Goal: Task Accomplishment & Management: Complete application form

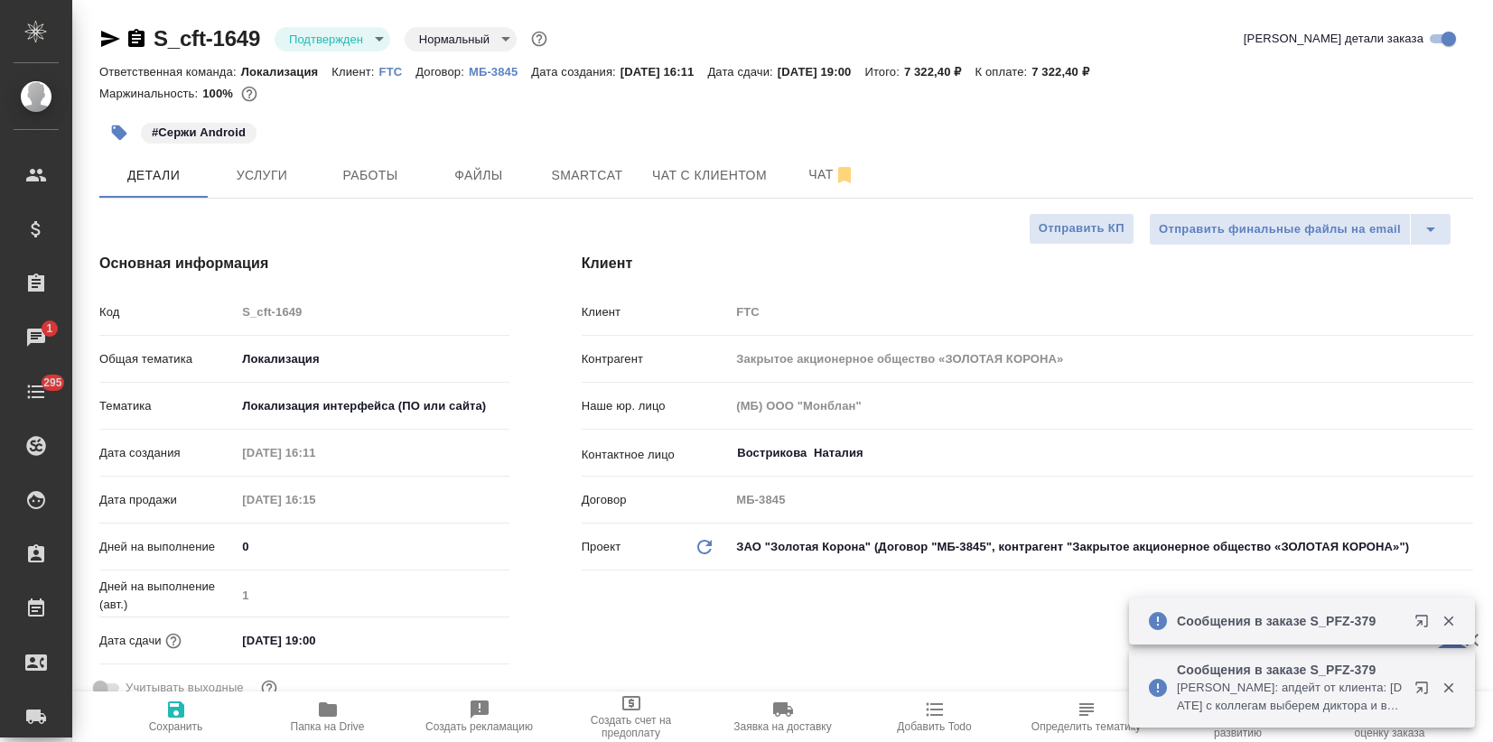
select select "RU"
click at [389, 71] on p "FTC" at bounding box center [397, 72] width 37 height 14
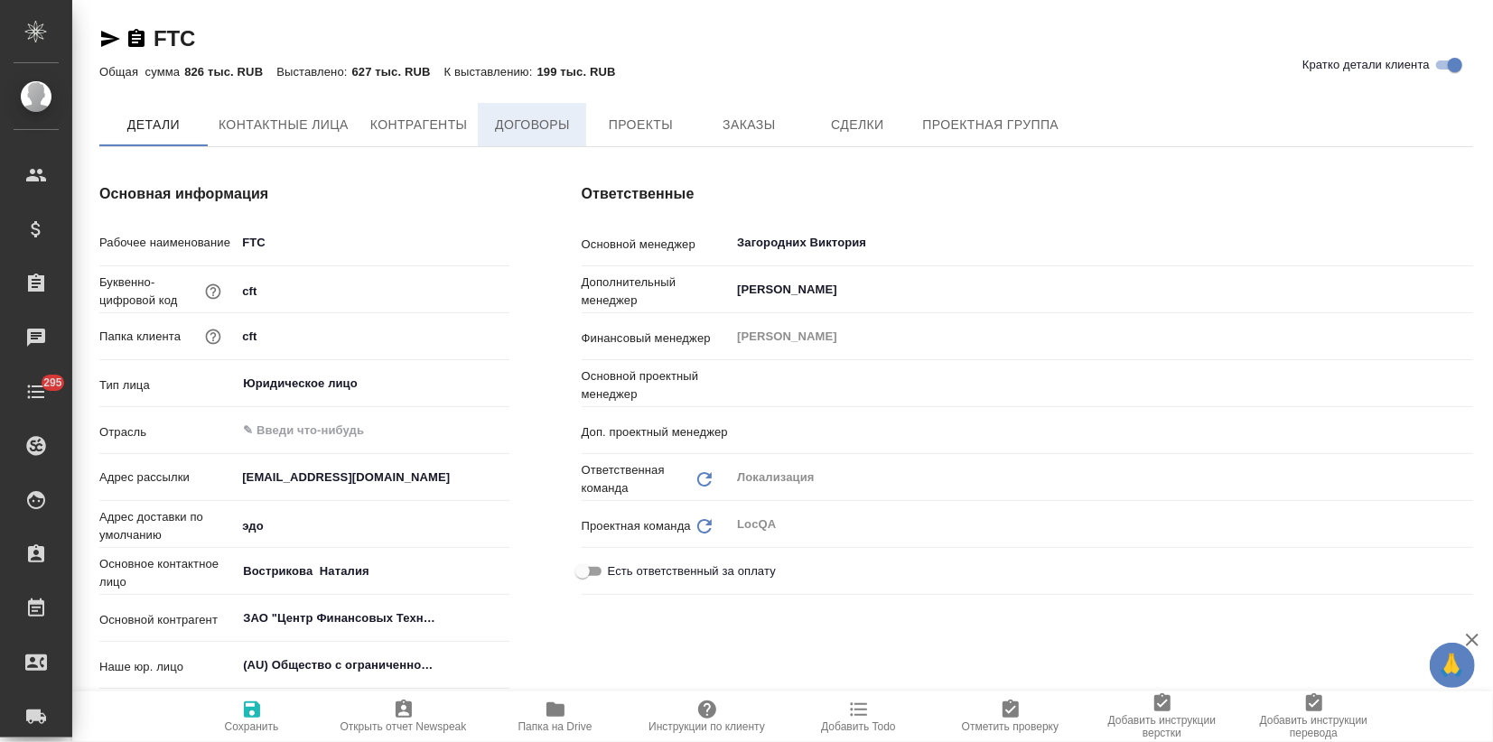
type textarea "x"
type input "Третьякова Ольга"
type input "Муталимов Марк"
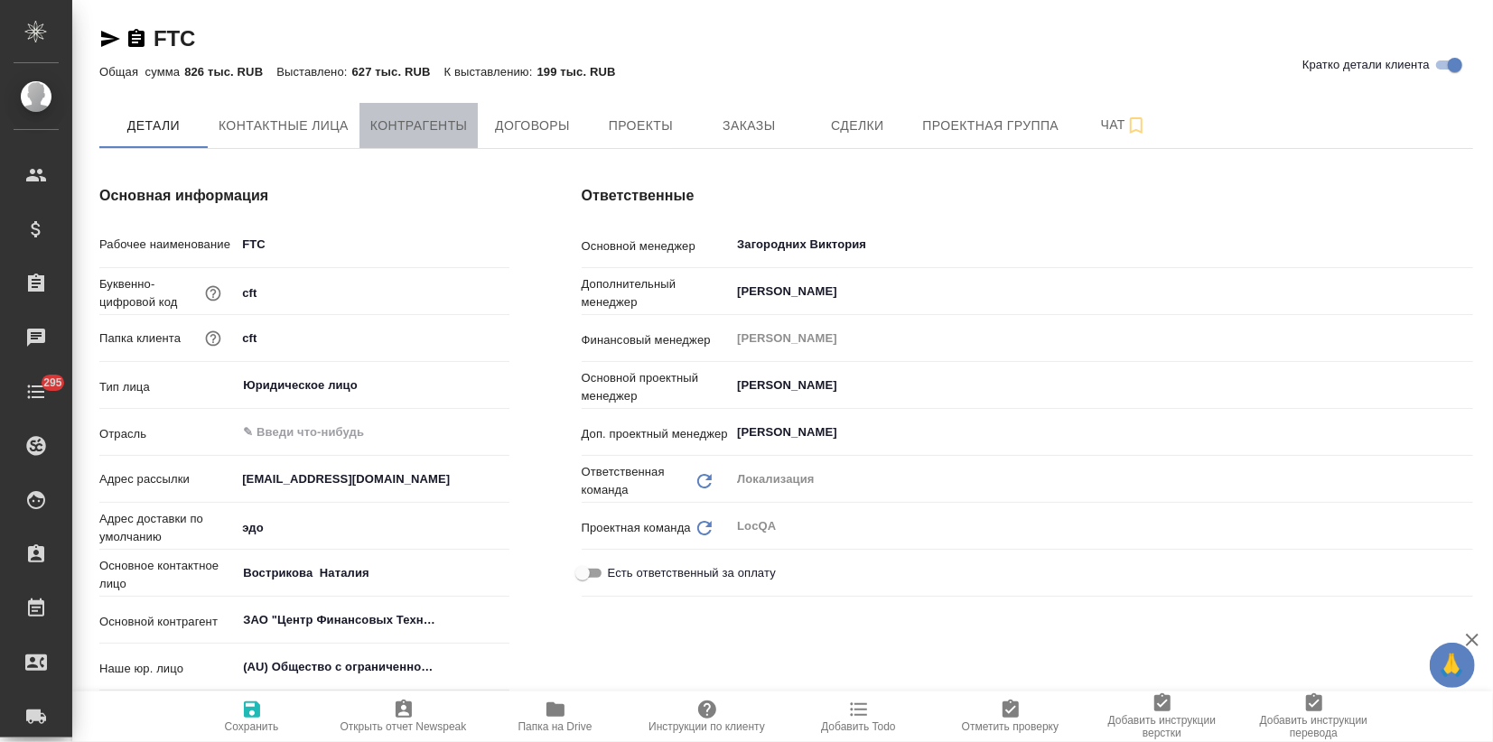
click at [427, 125] on span "Контрагенты" at bounding box center [419, 126] width 98 height 23
type textarea "x"
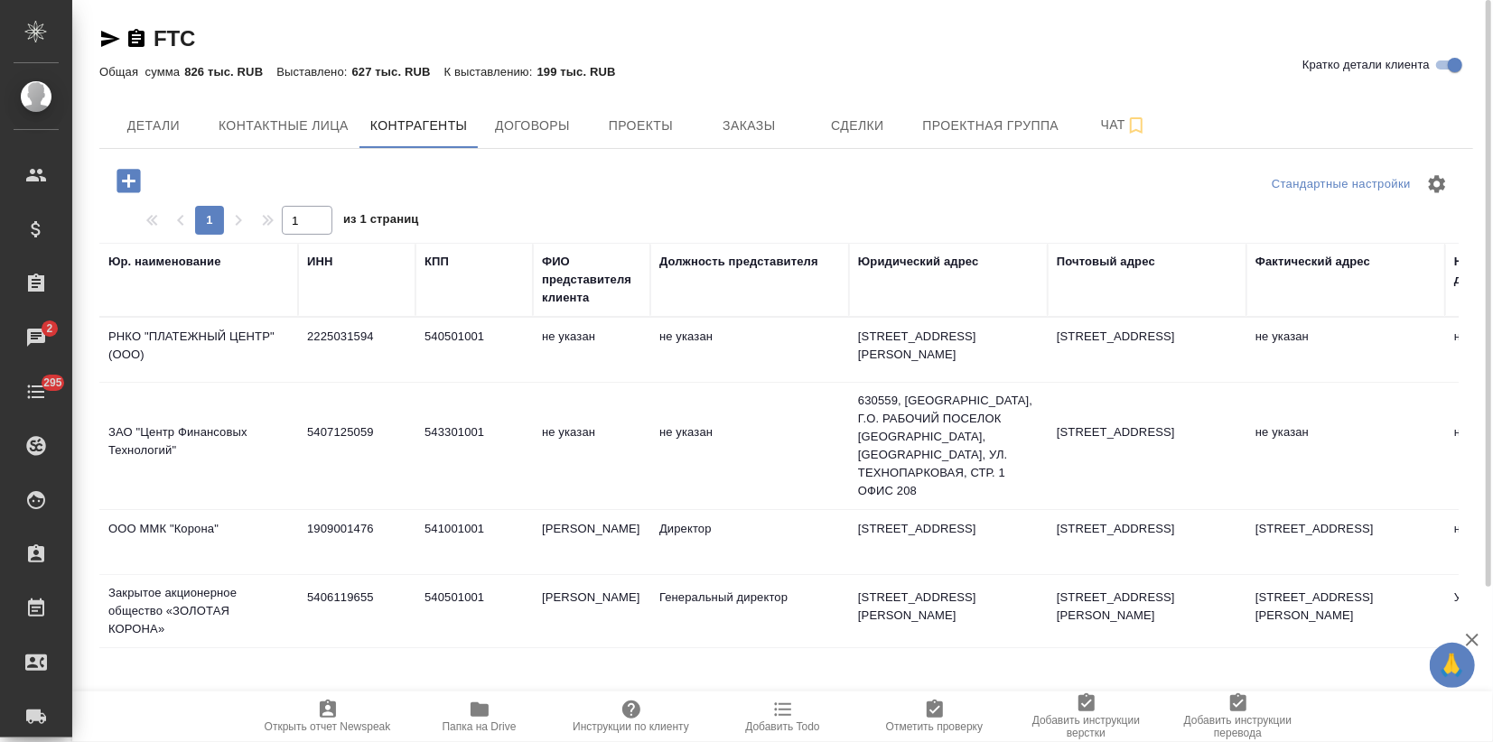
click at [128, 174] on icon "button" at bounding box center [129, 181] width 32 height 32
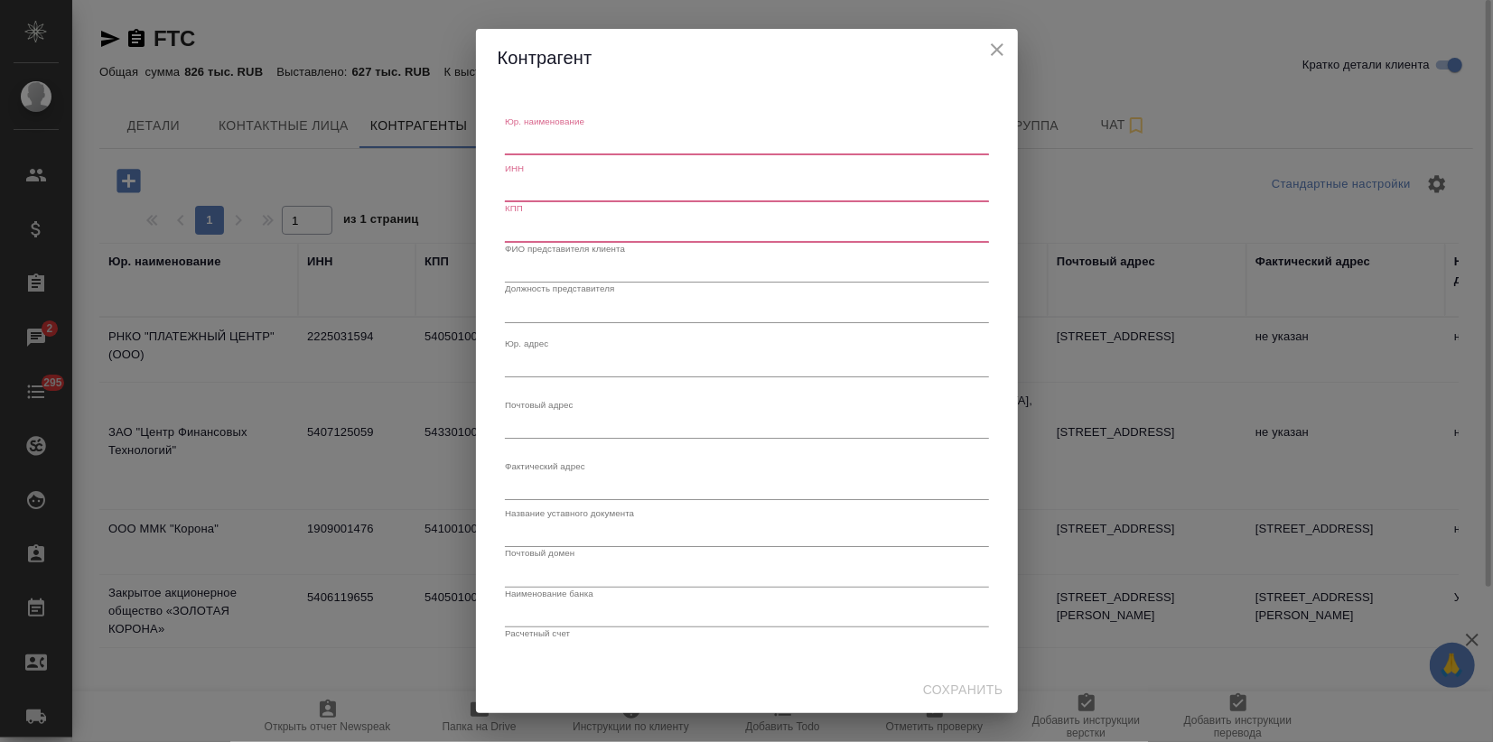
click at [537, 148] on textarea "Юр. наименование" at bounding box center [747, 142] width 484 height 14
paste textarea "КПК "КОРОНА""
type textarea "КПК "КОРОНА""
click at [535, 200] on input "text" at bounding box center [747, 189] width 484 height 25
paste input "7725497270"
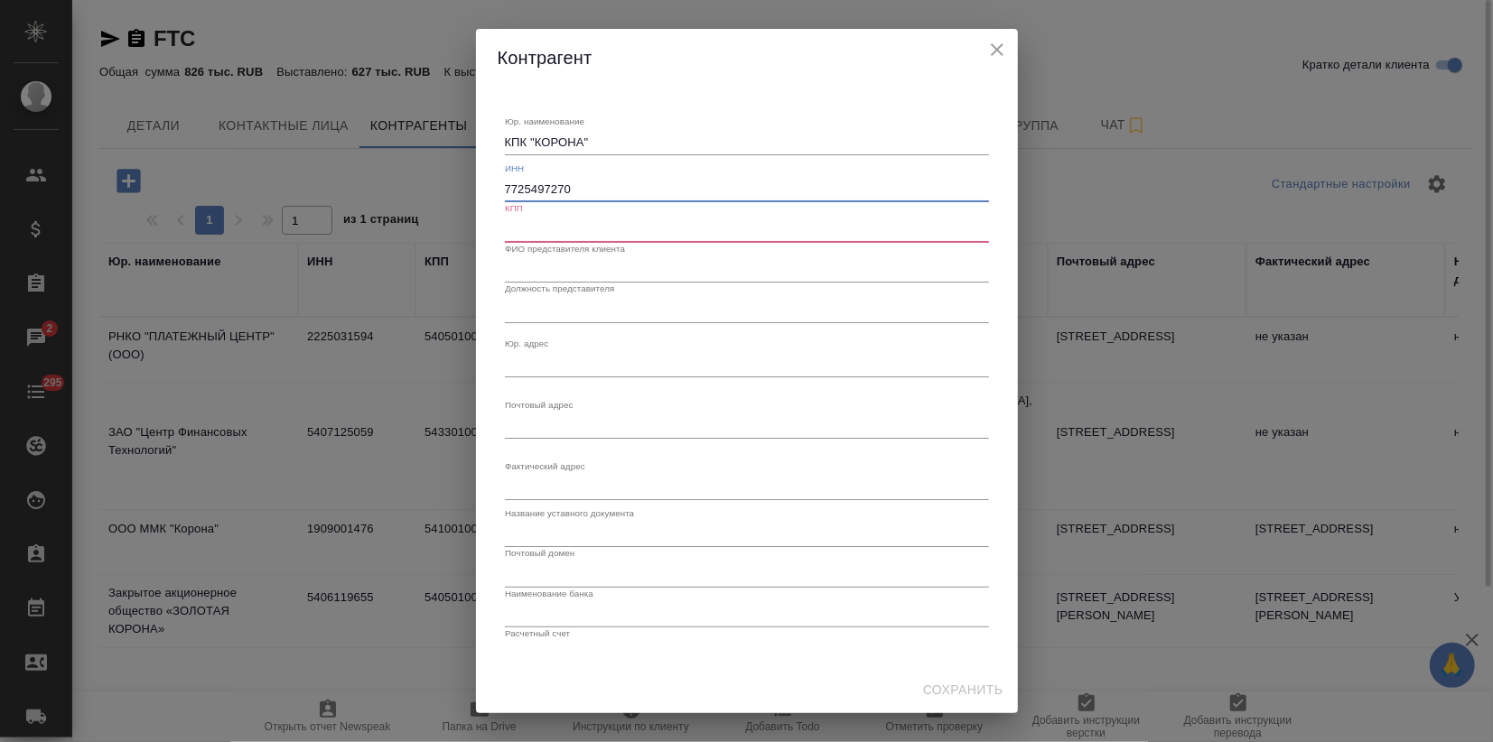
type input "7725497270"
click at [549, 227] on input "text" at bounding box center [747, 229] width 484 height 25
paste input "547301001"
type input "547301001"
click at [549, 273] on input "text" at bounding box center [747, 269] width 484 height 25
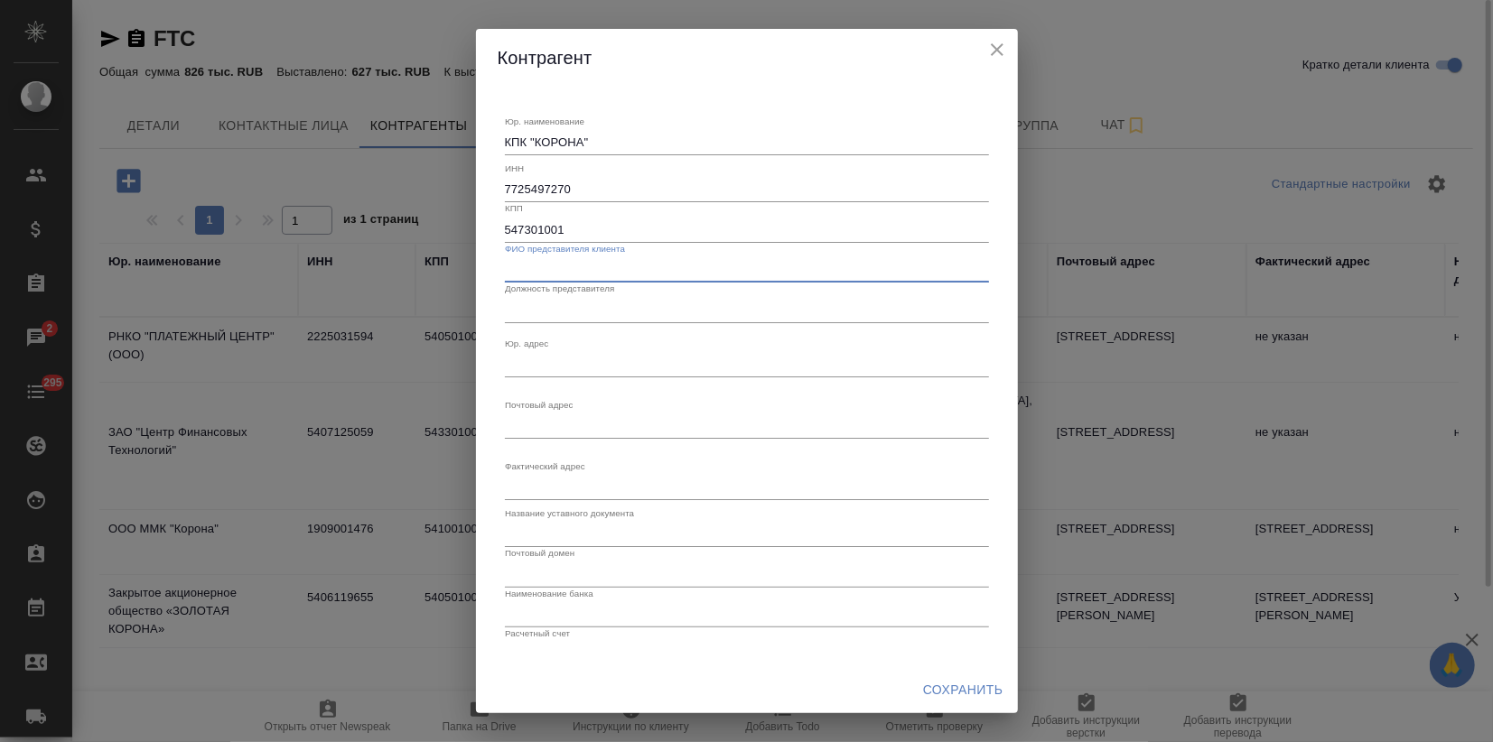
paste input "околова Оксана Анатольевна"
click at [587, 307] on input "text" at bounding box center [747, 309] width 484 height 25
click at [507, 266] on input "околова Оксана Анатольевна" at bounding box center [747, 269] width 484 height 25
type input "Соколова Оксана Анатольевна"
click at [600, 313] on input "text" at bounding box center [747, 309] width 484 height 25
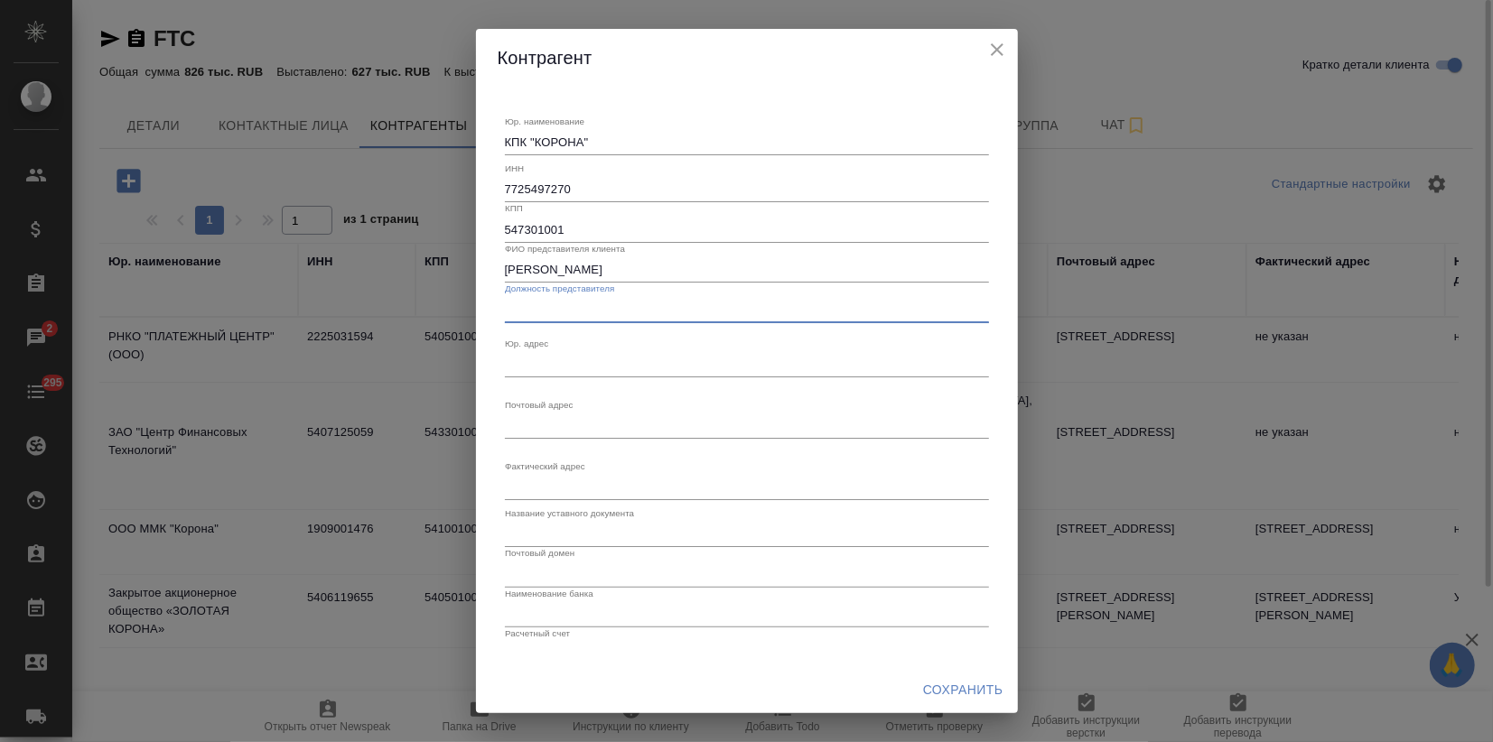
paste input "Председатель правления с 04.07.2025"
type input "Председатель правления с 04.07.2025"
click at [568, 363] on textarea "Юр. наименование" at bounding box center [747, 365] width 484 height 14
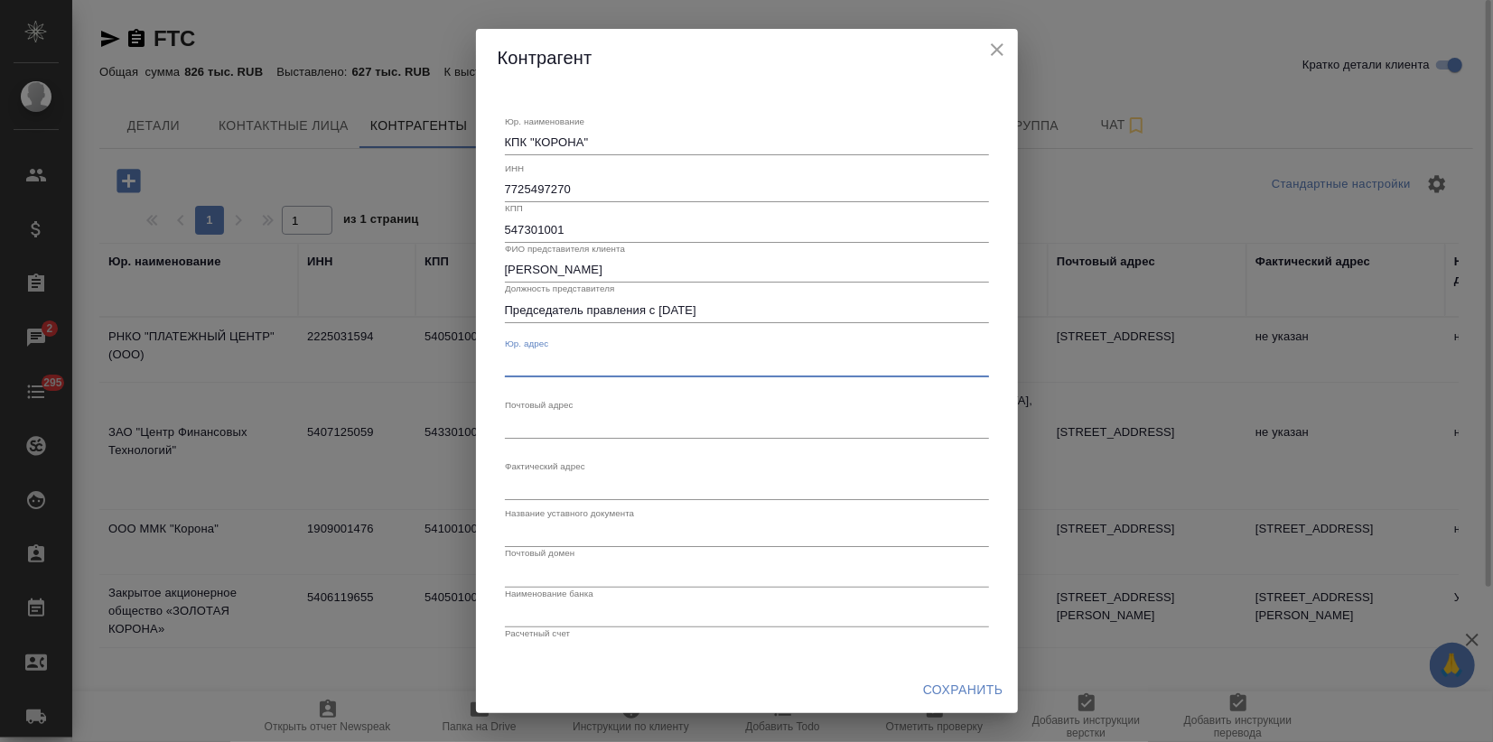
paste textarea "630055, г.Новосибирск, ул. Шатурская, д. 2"
type textarea "630055, г.Новосибирск, ул. Шатурская, д. 2"
click at [541, 452] on div "Юр. наименование КПК "КОРОНА" x ИНН 7725497270 КПП 547301001 ФИО представителя …" at bounding box center [747, 424] width 484 height 647
click at [538, 419] on textarea "Юр. наименование" at bounding box center [747, 426] width 484 height 14
paste textarea "630055, г.Новосибирск, ул. Шатурская, д. 2"
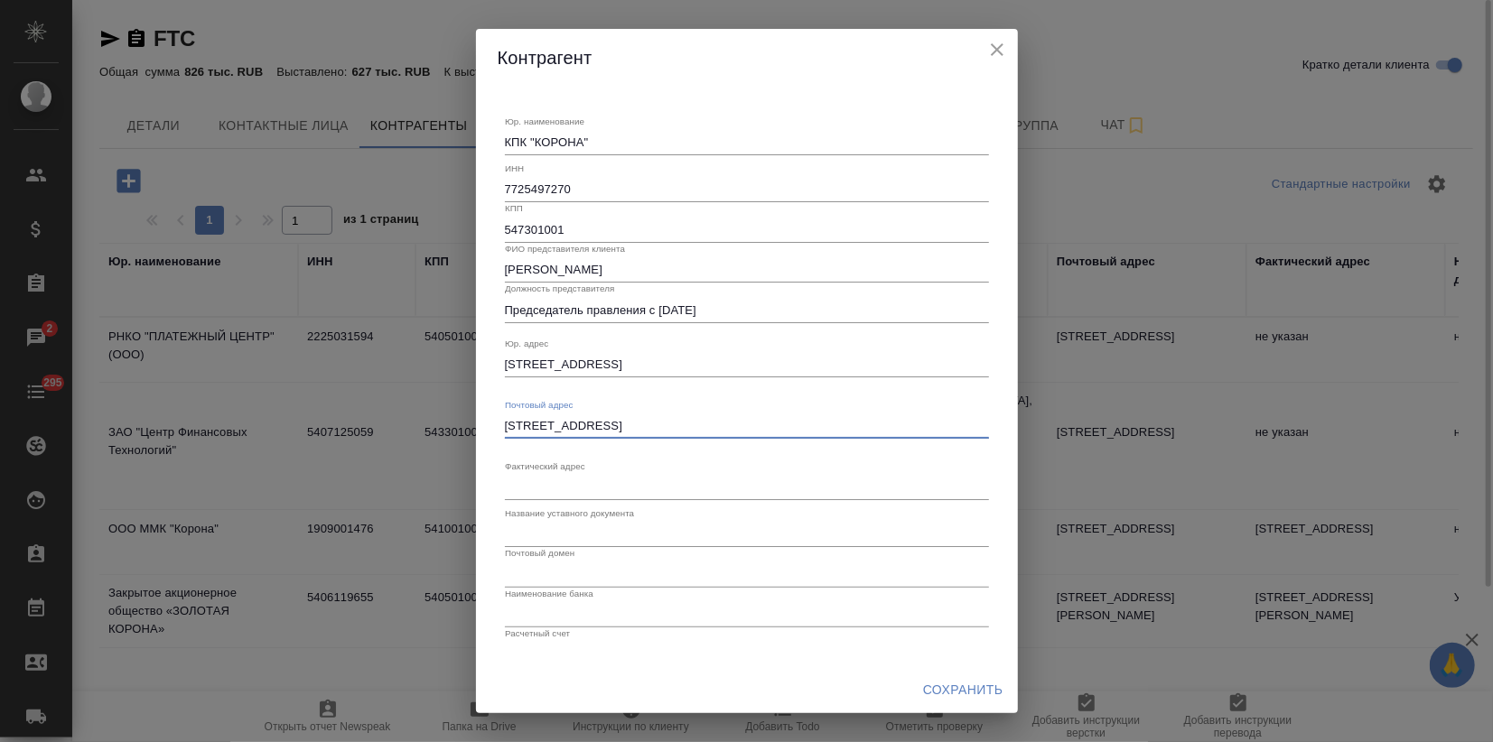
type textarea "630055, г.Новосибирск, ул. Шатурская, д. 2"
click at [535, 481] on textarea "Юр. наименование" at bounding box center [747, 488] width 484 height 14
paste textarea "630055, г.Новосибирск, ул. Шатурская, д. 2"
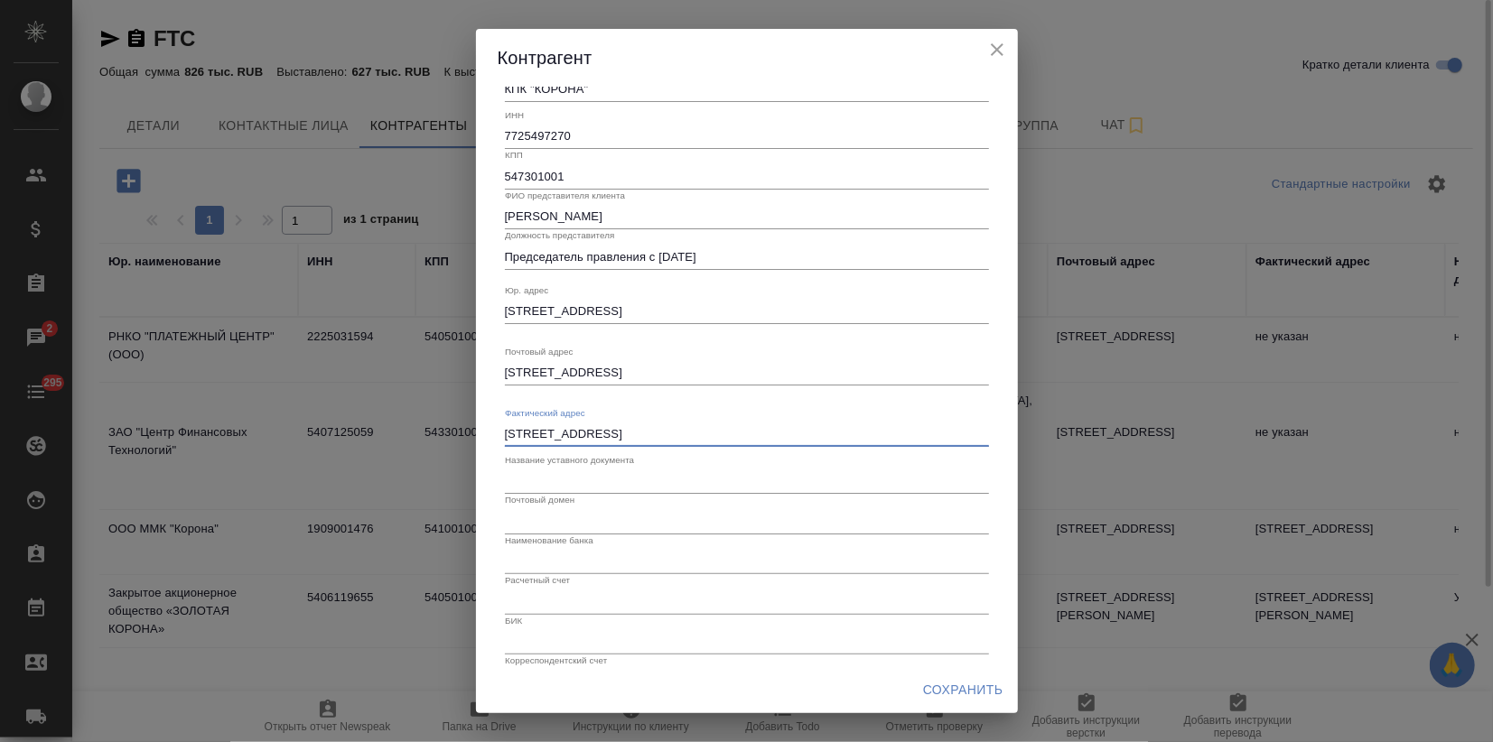
scroll to position [96, 0]
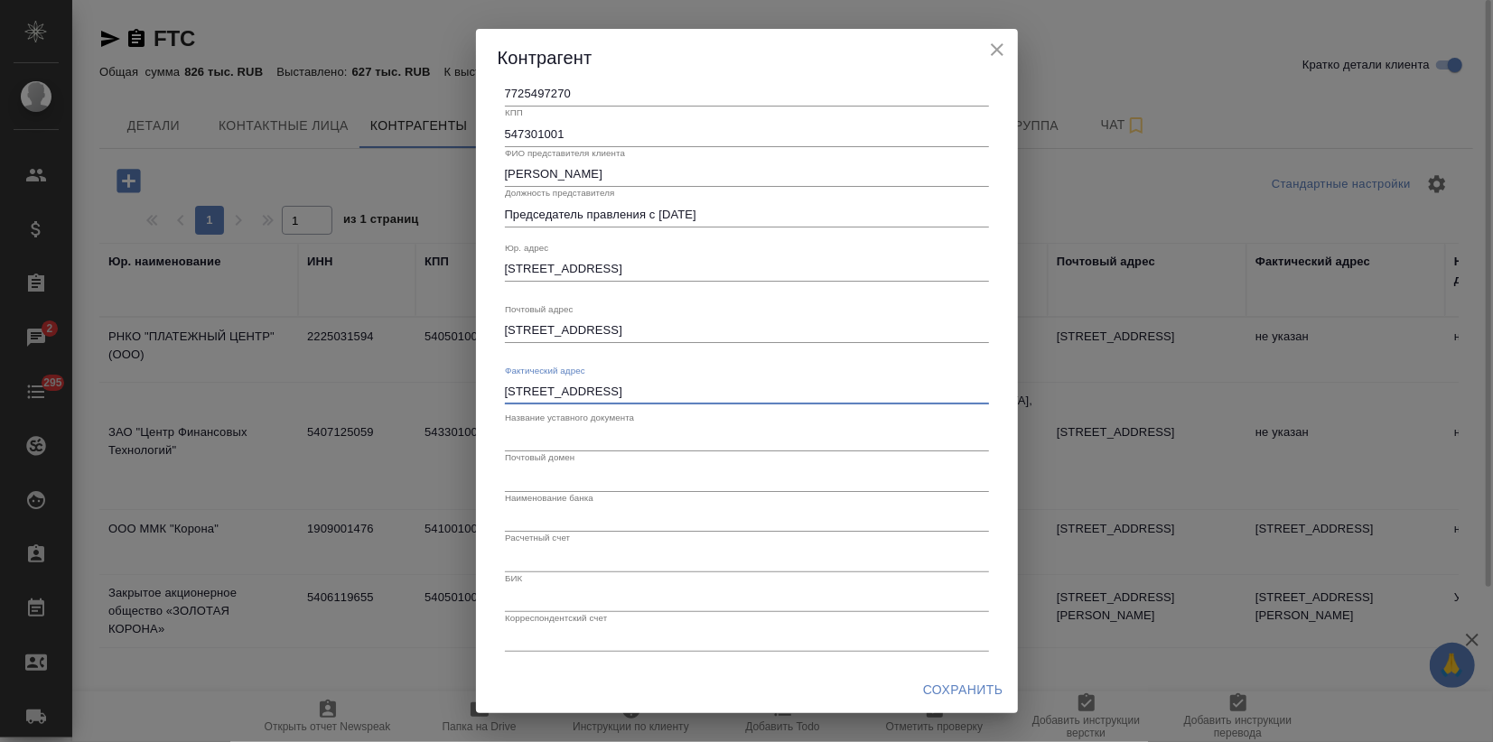
type textarea "630055, г.Новосибирск, ул. Шатурская, д. 2"
click at [527, 511] on input "text" at bounding box center [747, 519] width 484 height 25
paste input "РНКО "Платежный Центр" (ООО)"
type input "РНКО "Платежный Центр" (ООО)"
click at [529, 584] on div "БИК" at bounding box center [747, 593] width 484 height 40
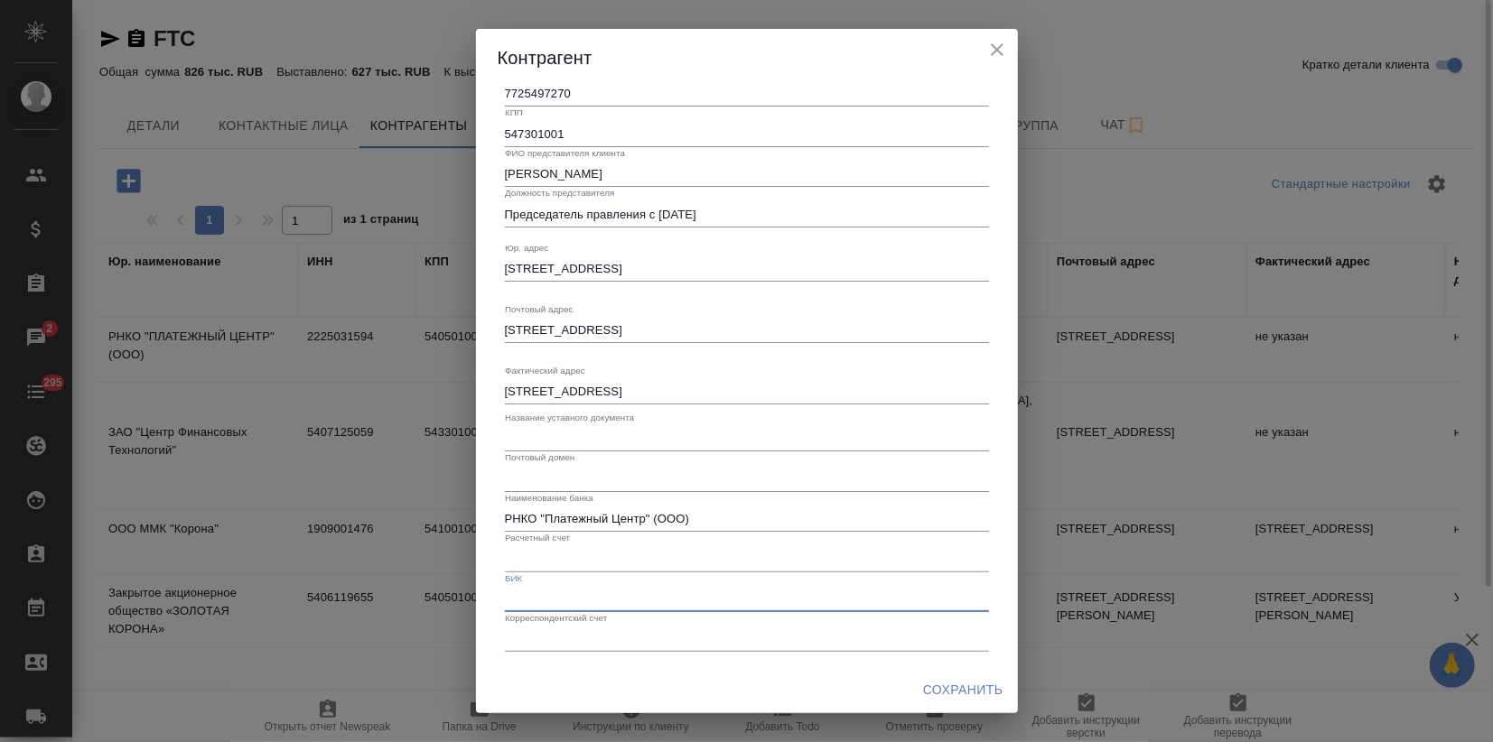
click at [526, 598] on input "text" at bounding box center [747, 599] width 484 height 25
paste input "045004832"
type input "045004832"
click at [548, 557] on input "text" at bounding box center [747, 558] width 484 height 25
paste input "40701810500000000135"
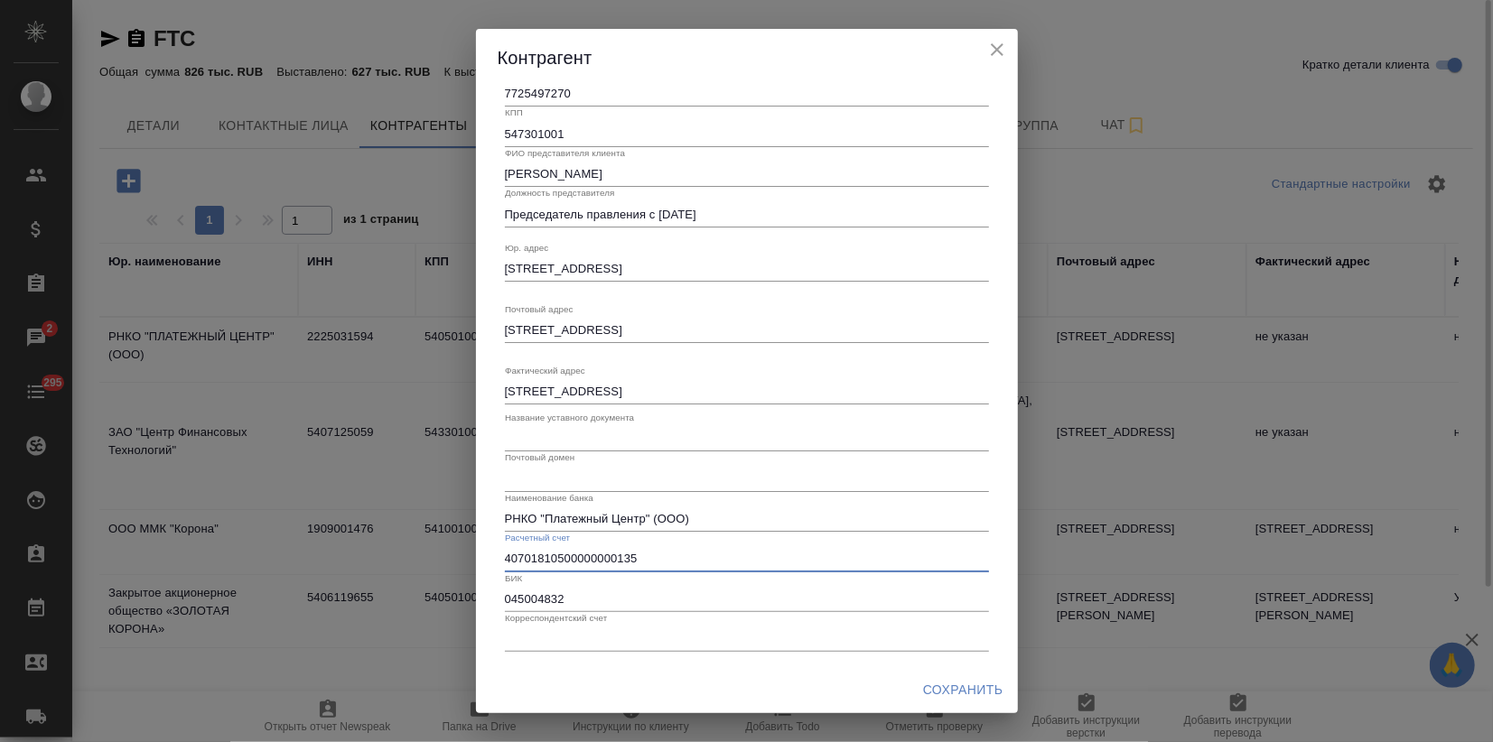
type input "40701810500000000135"
click at [635, 636] on input "text" at bounding box center [747, 639] width 484 height 25
paste input "30103810100000000832"
type input "30103810100000000832"
click at [555, 270] on textarea "630055, г.Новосибирск, ул. Шатурская, д. 2" at bounding box center [747, 269] width 484 height 14
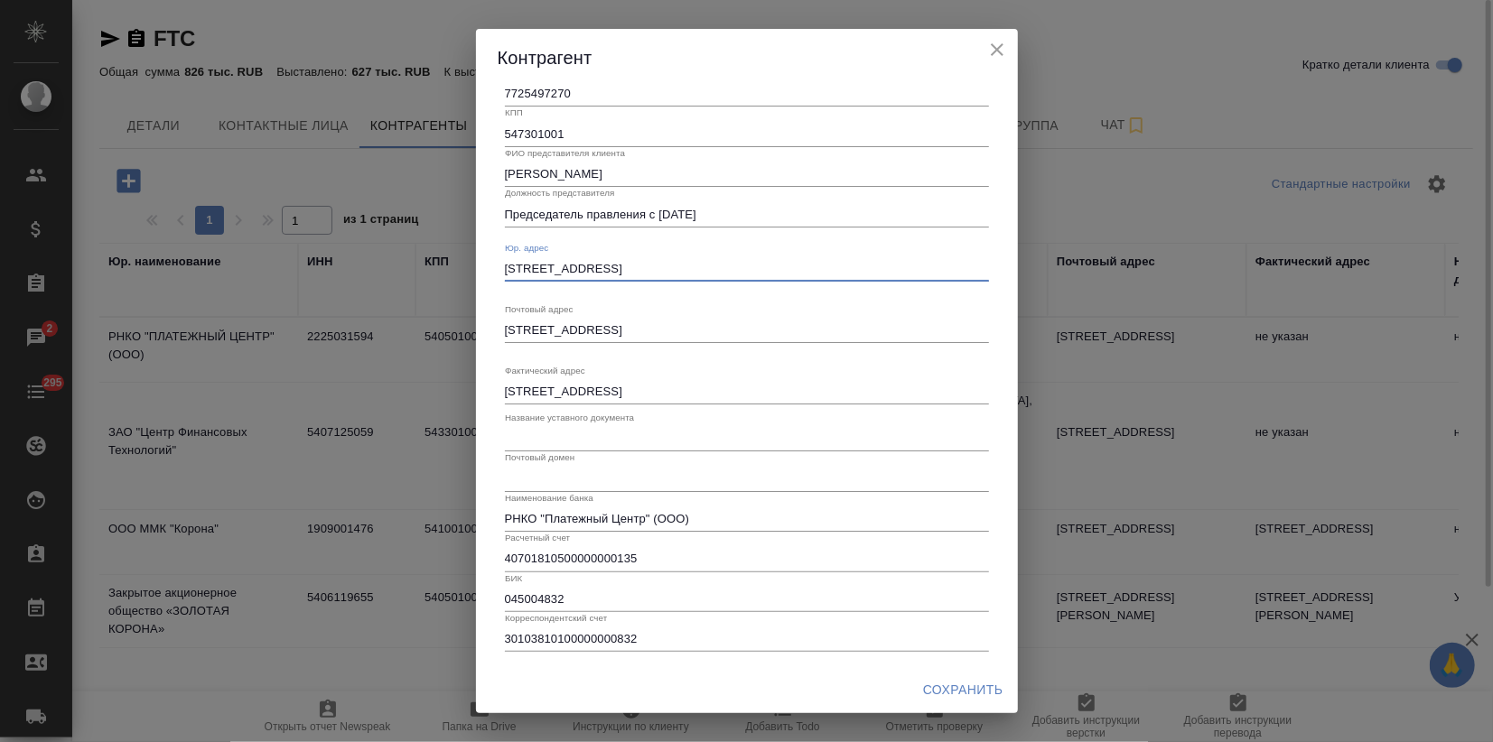
click at [558, 267] on textarea "630055, г.Новосибирск, ул. Шатурская, д. 2" at bounding box center [747, 269] width 484 height 14
type textarea "630055, г. Новосибирск, ул. Шатурская, д. 2"
click at [557, 328] on textarea "630055, г.Новосибирск, ул. Шатурская, д. 2" at bounding box center [747, 330] width 484 height 14
type textarea "630055, г. Новосибирск, ул. Шатурская, д. 2"
click at [560, 385] on textarea "630055, г.Новосибирск, ул. Шатурская, д. 2" at bounding box center [747, 392] width 484 height 14
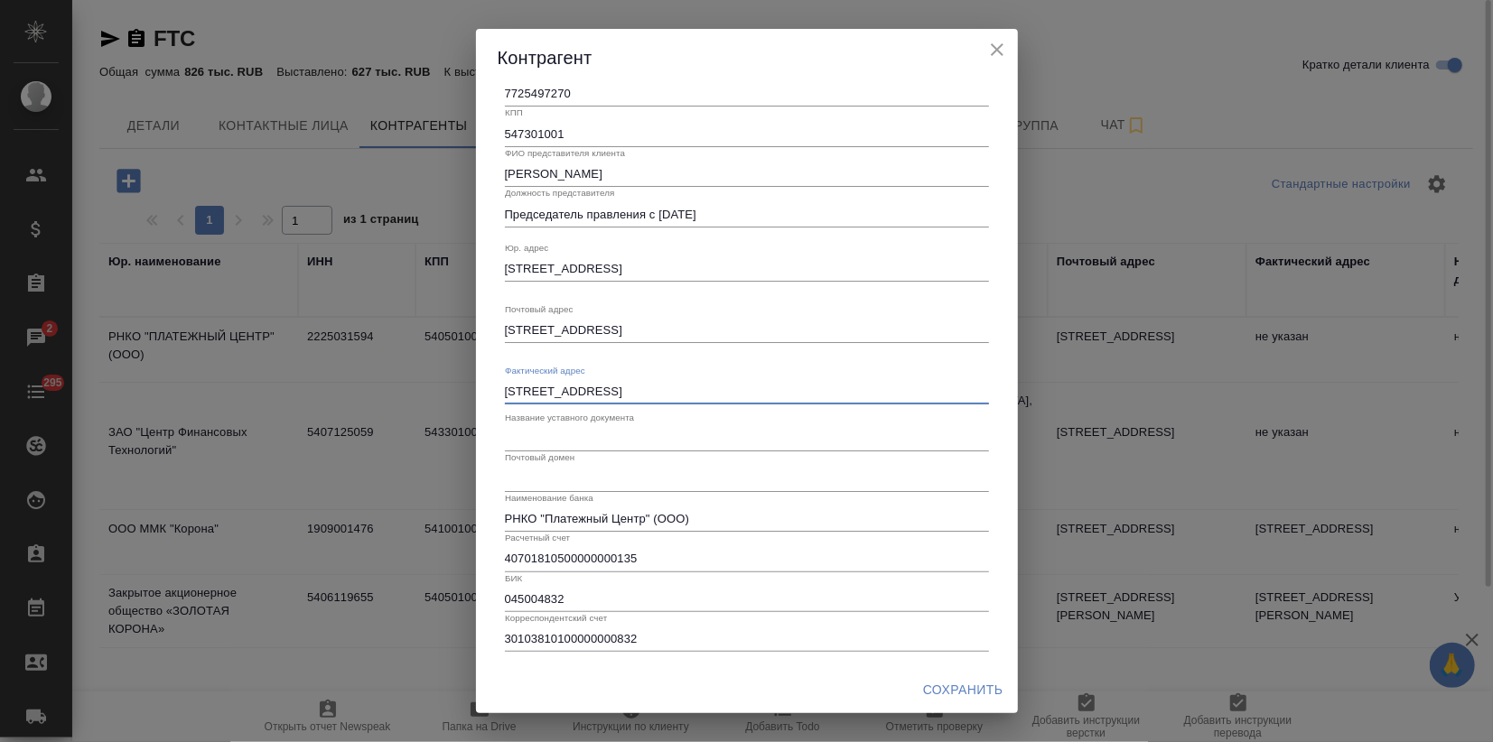
type textarea "630055, г. Новосибирск, ул. Шатурская, д. 2"
click at [928, 695] on span "Сохранить" at bounding box center [963, 690] width 80 height 23
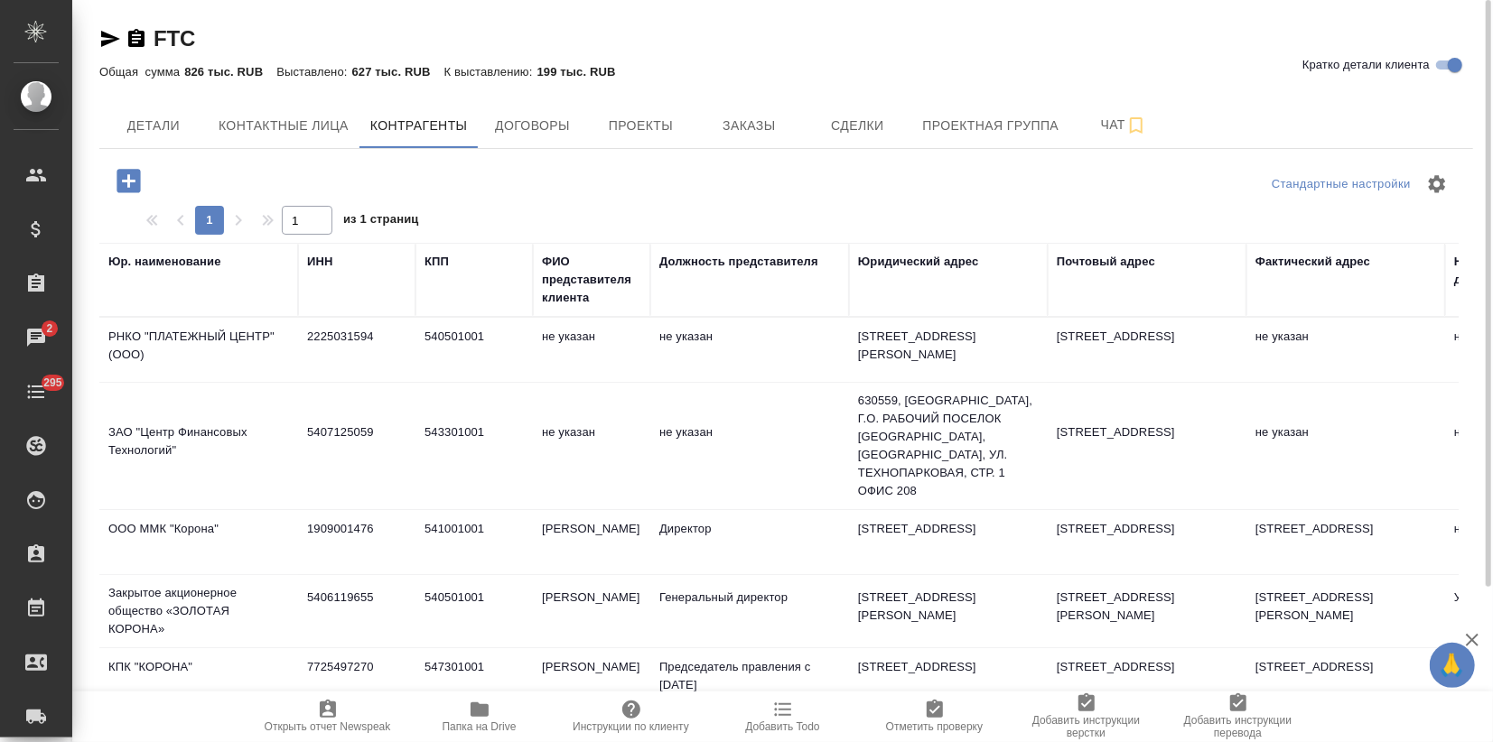
scroll to position [195, 0]
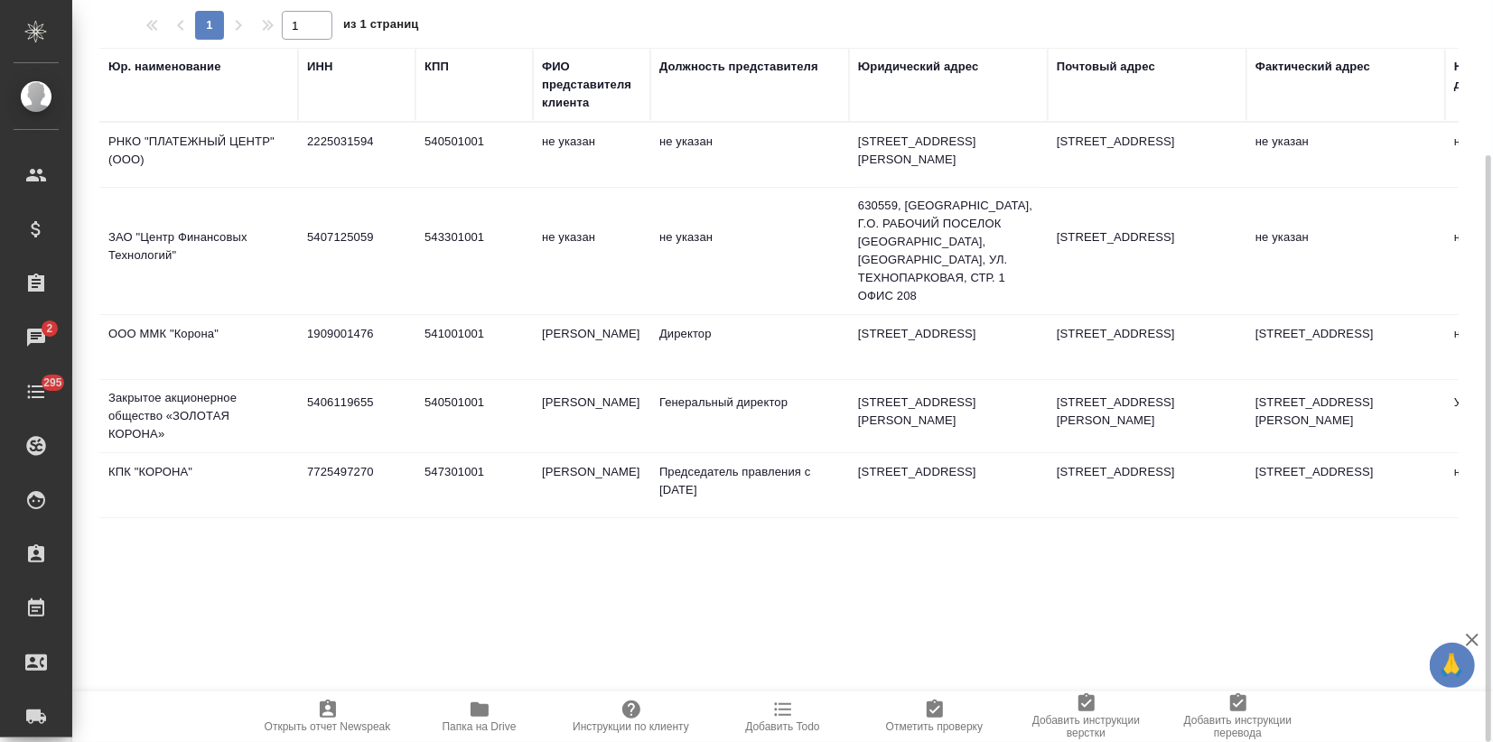
click at [292, 360] on td "ООО ММК "Корона"" at bounding box center [198, 347] width 199 height 63
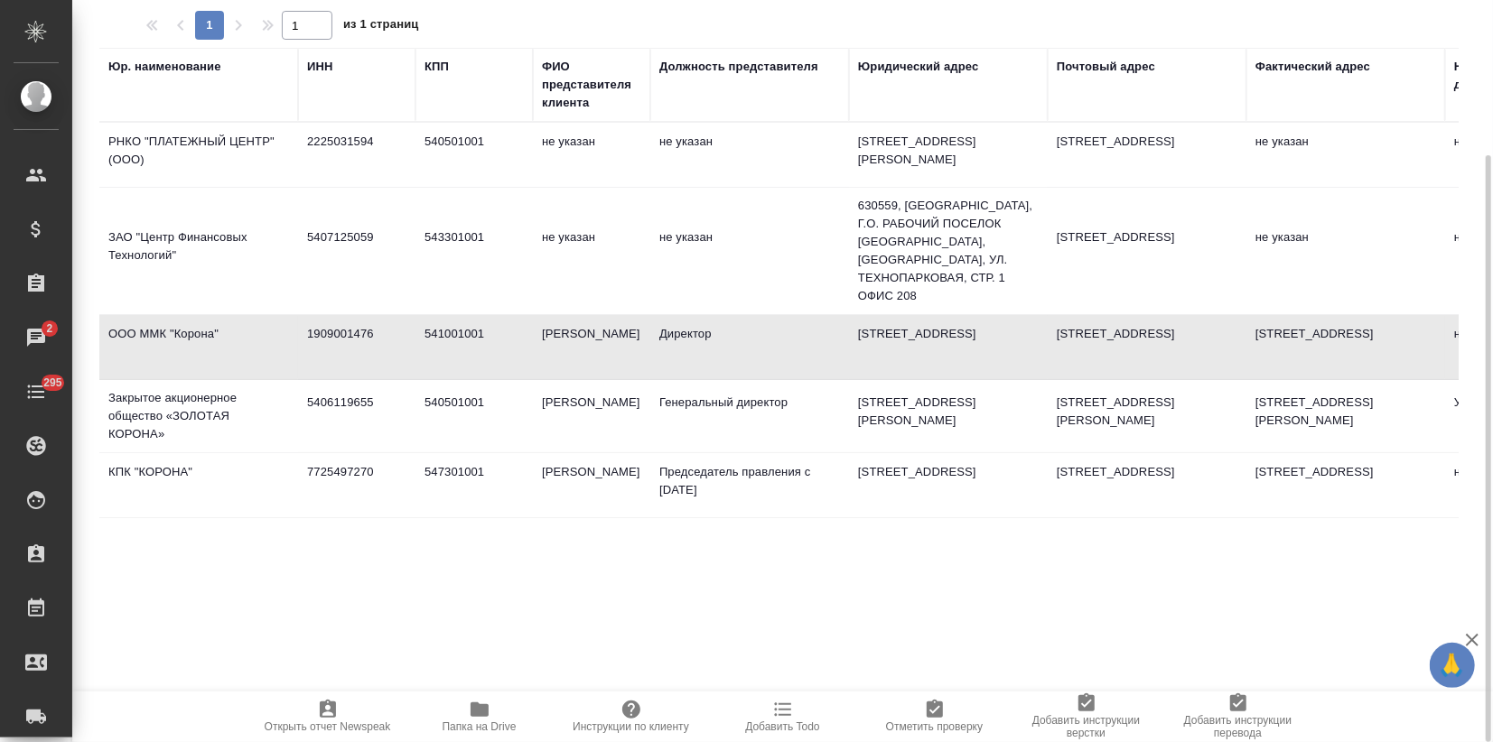
click at [292, 360] on td "ООО ММК "Корона"" at bounding box center [198, 347] width 199 height 63
type textarea "ООО ММК "Корона""
type input "1909001476"
type input "541001001"
type input "Лебедев К.А."
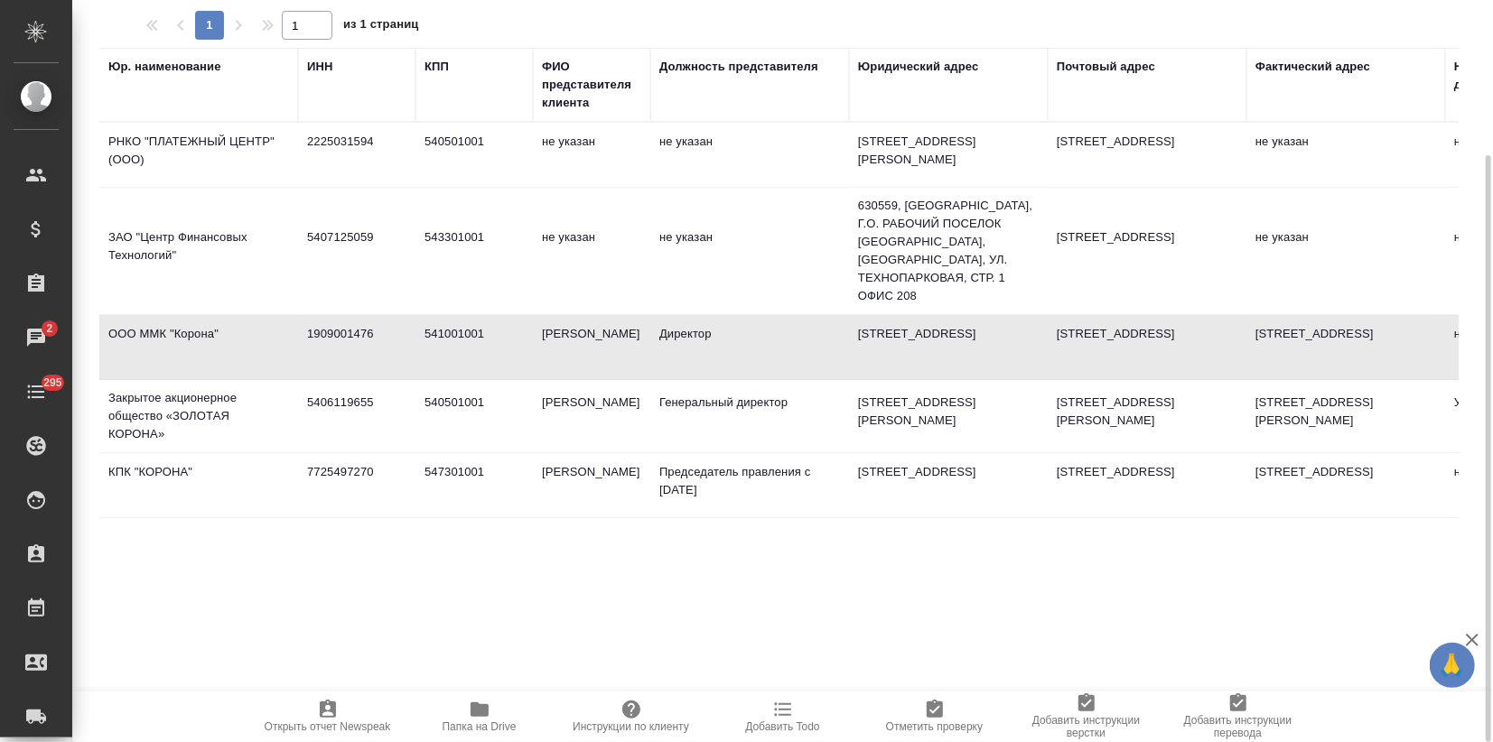
type input "Директор"
type textarea "630559, Новосибирская область, г.о. Рабочий Поселок Кольцово, рп Кольцово, ул Т…"
type textarea "630559, Новосибирская обл, г.о. Рабочий Поселок Кольцово, рп Кольцово, ул Шатур…"
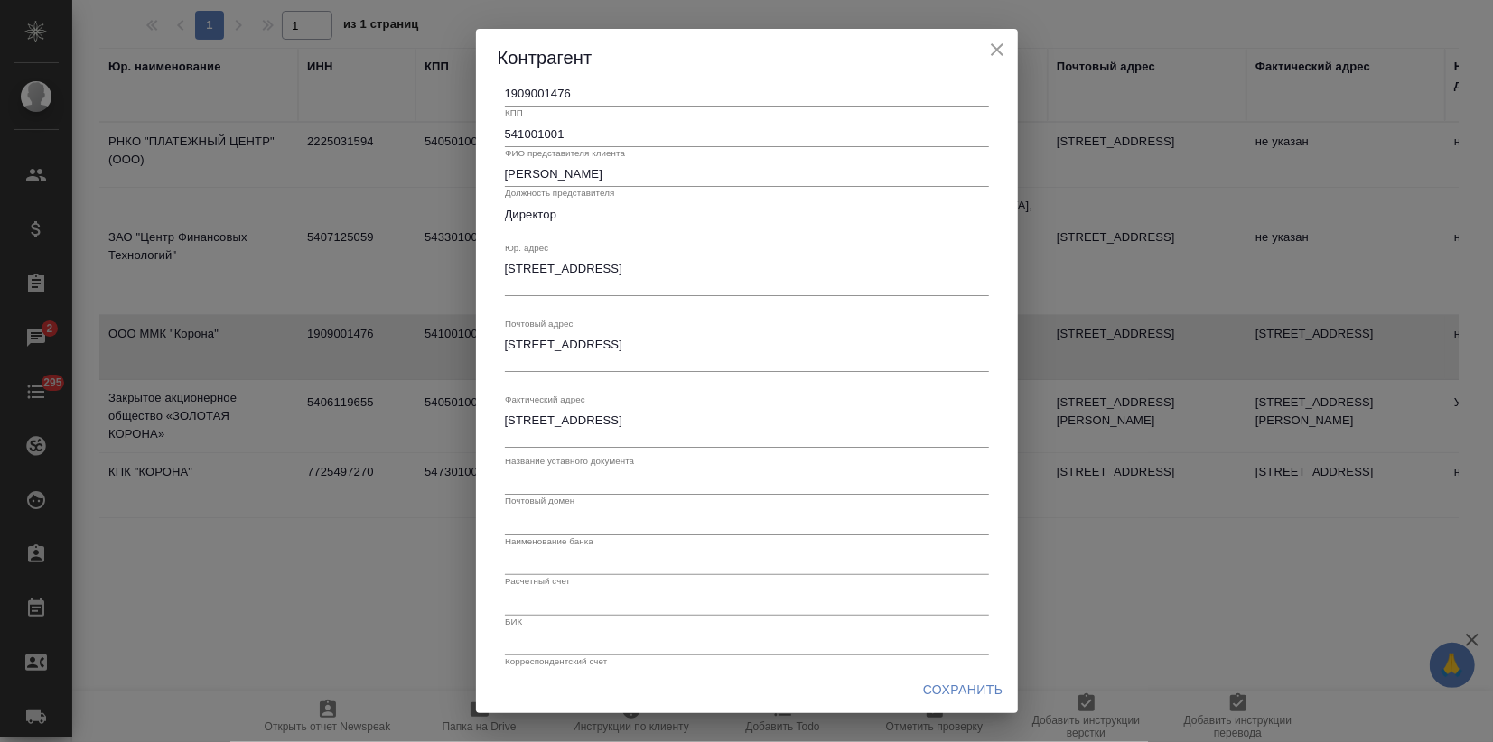
scroll to position [0, 0]
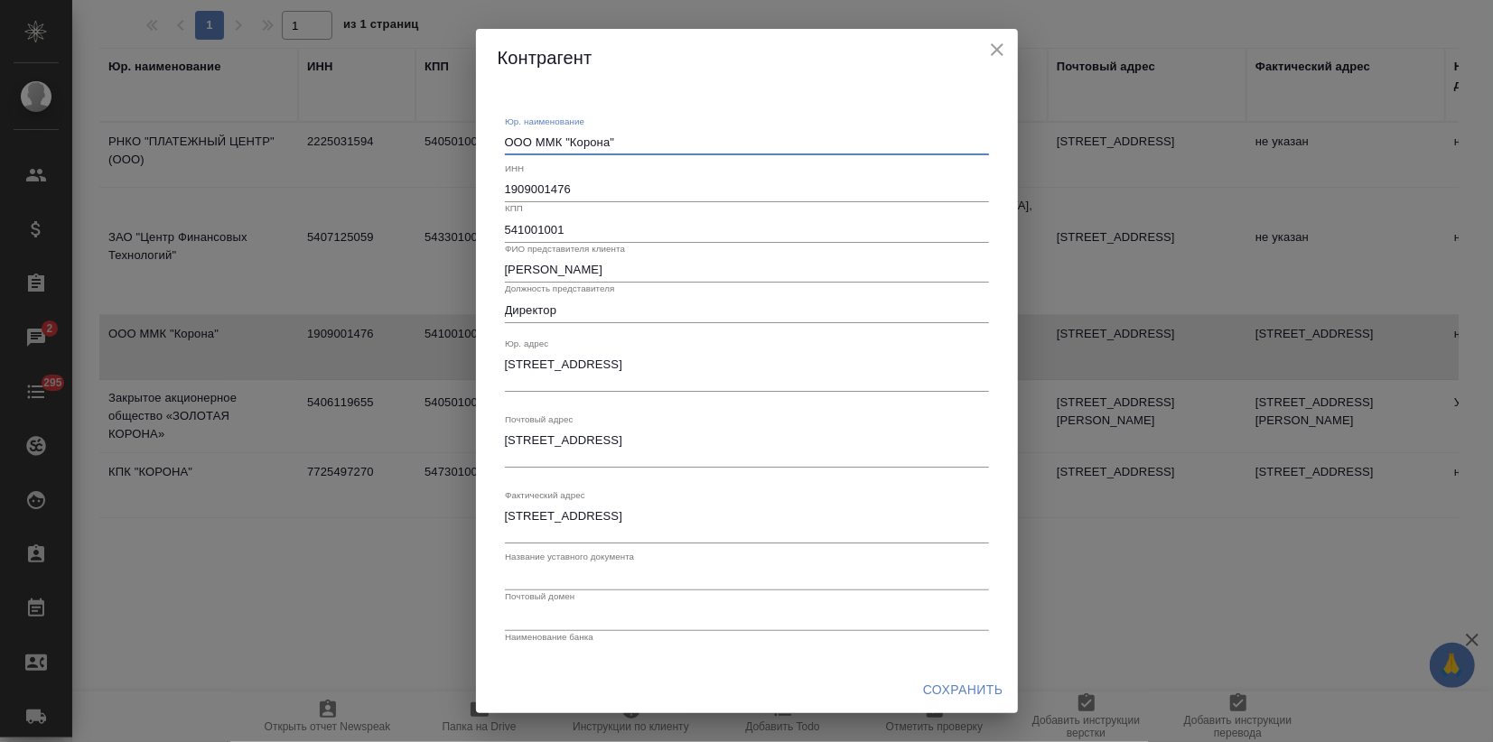
click at [547, 137] on textarea "ООО ММК "Корона"" at bounding box center [747, 142] width 484 height 14
type textarea "ООО МКК "Корона""
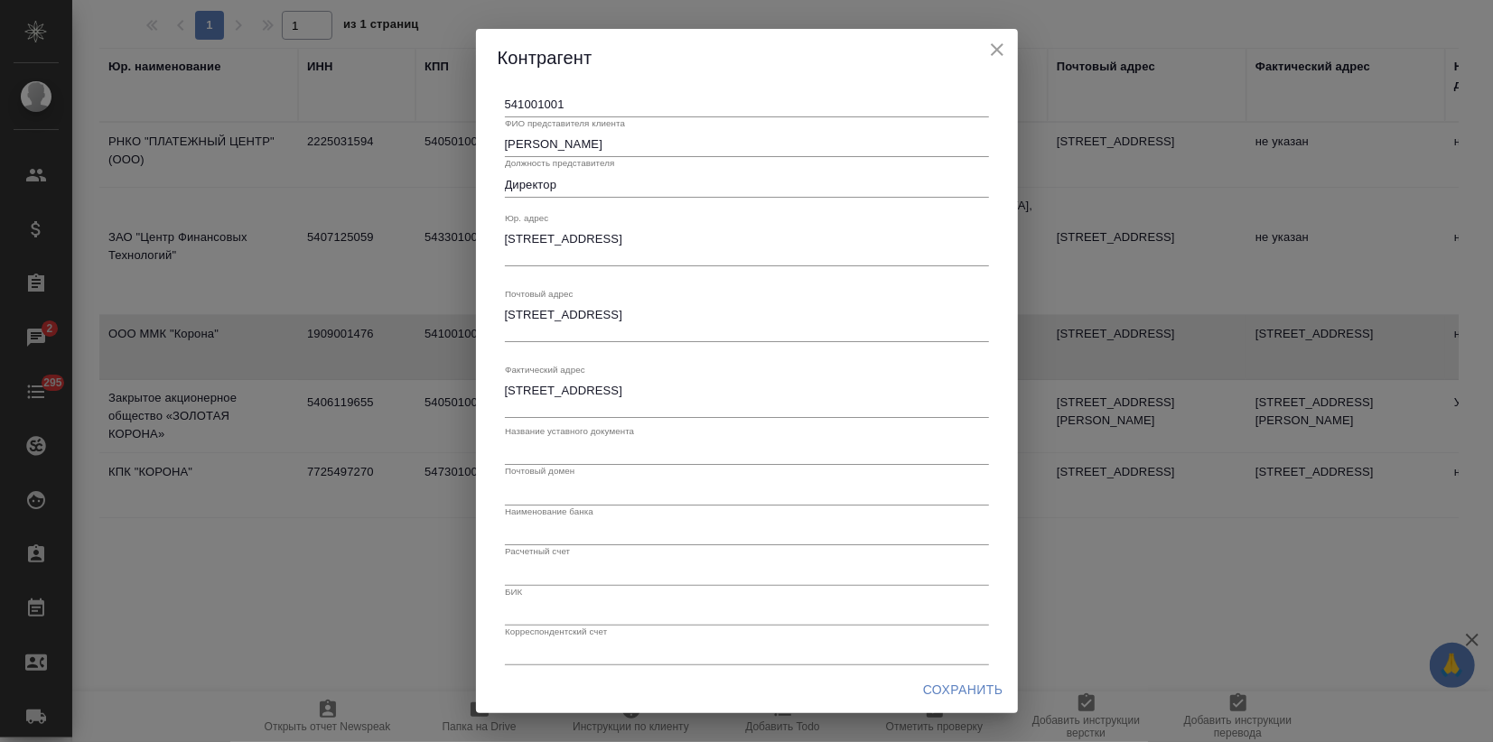
scroll to position [139, 0]
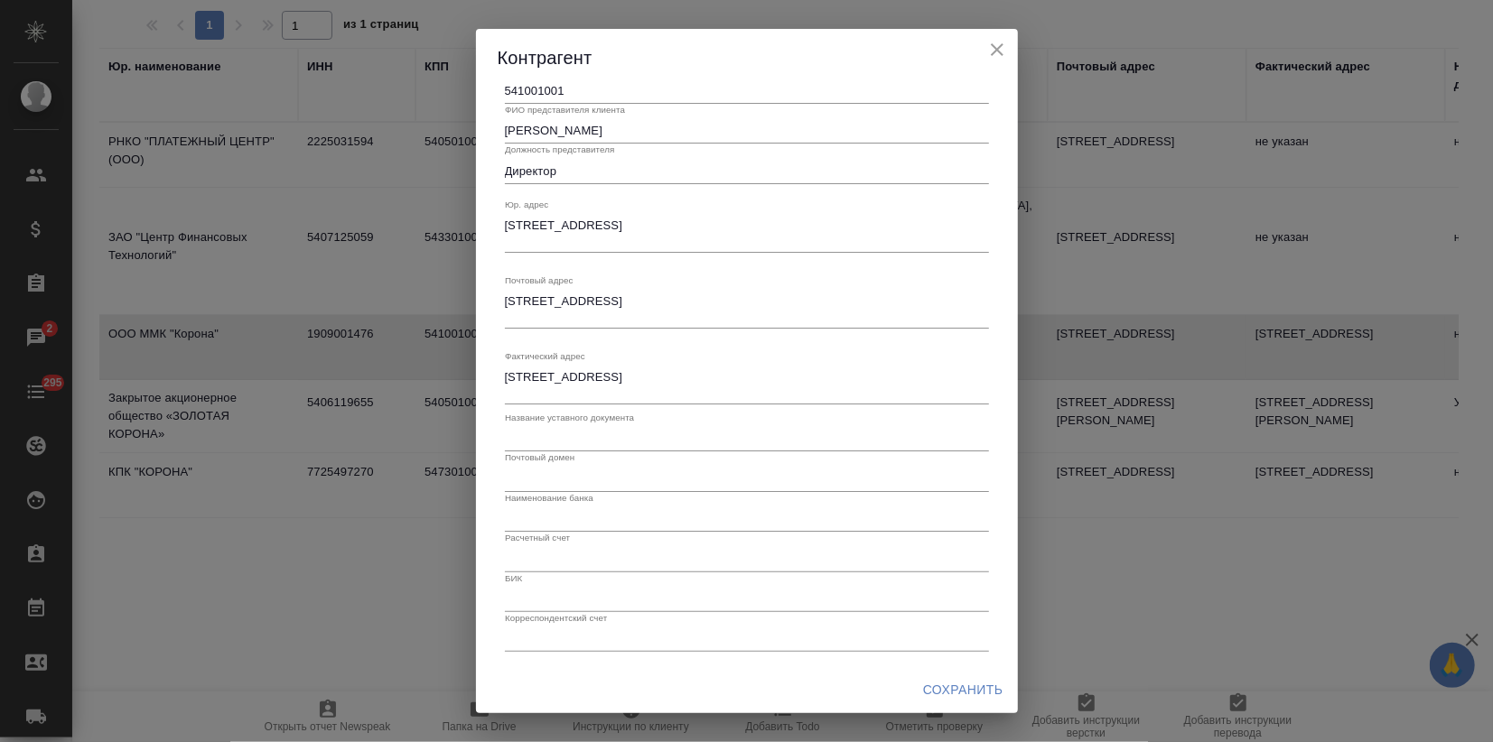
click at [621, 323] on div "630559, Новосибирская обл, г.о. Рабочий Поселок Кольцово, рп Кольцово, ул Шатур…" at bounding box center [747, 309] width 484 height 40
drag, startPoint x: 619, startPoint y: 318, endPoint x: 499, endPoint y: 283, distance: 125.2
click at [499, 283] on div "Юр. наименование ООО МКК "Корона" x ИНН 1909001476 КПП 541001001 ФИО представит…" at bounding box center [747, 307] width 499 height 705
paste textarea "Адрес доставки: 630055, г. Новосибирск, ул. Мусы Джалиля, д. 11, каб. 116"
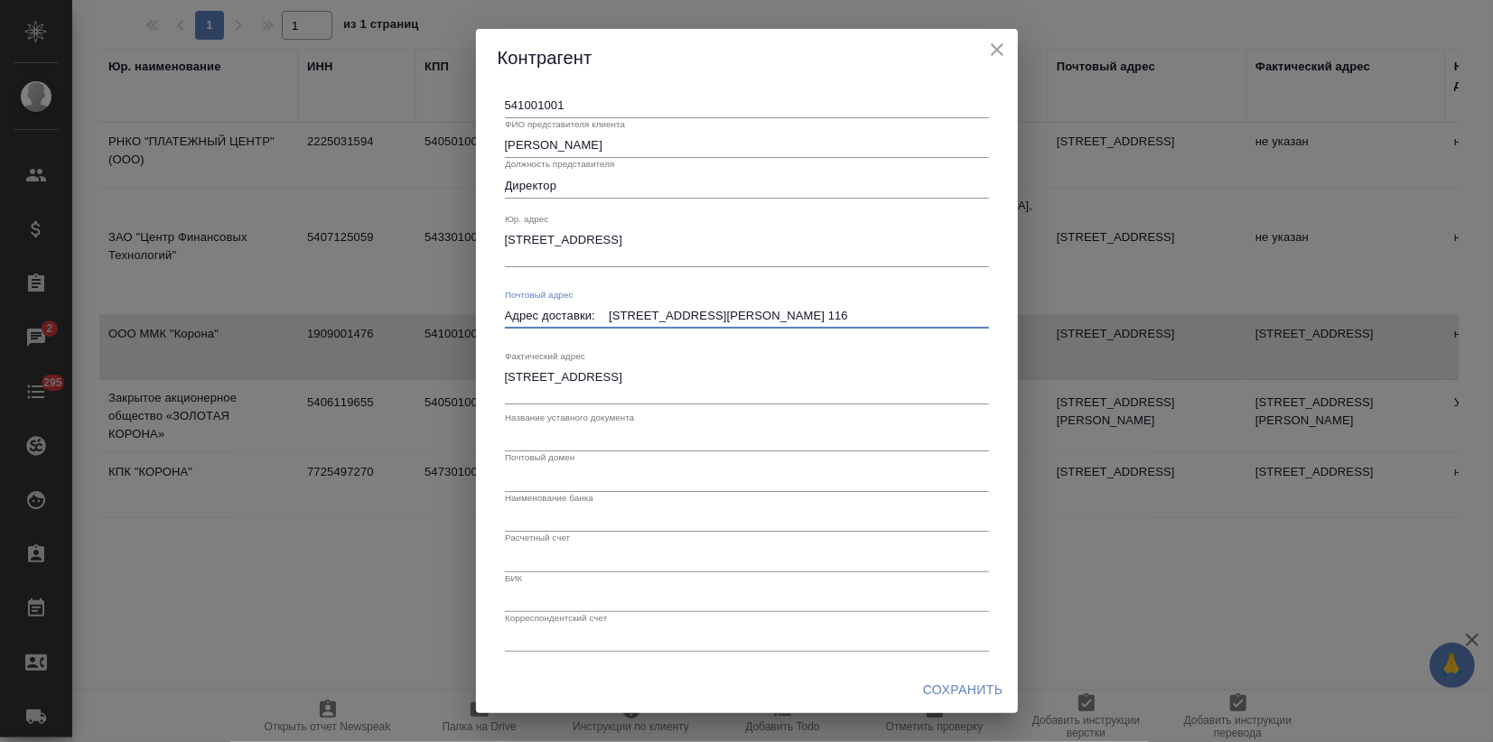
type textarea "Адрес доставки: 630055, г. Новосибирск, ул. Мусы Джалиля, д. 11, каб. 116"
click at [764, 56] on h2 "Контрагент" at bounding box center [747, 57] width 499 height 29
click at [544, 568] on input "text" at bounding box center [747, 558] width 484 height 25
click at [540, 525] on input "text" at bounding box center [747, 519] width 484 height 25
paste input "Наименование банка: PHKO «Платежный Центр» (ООО)"
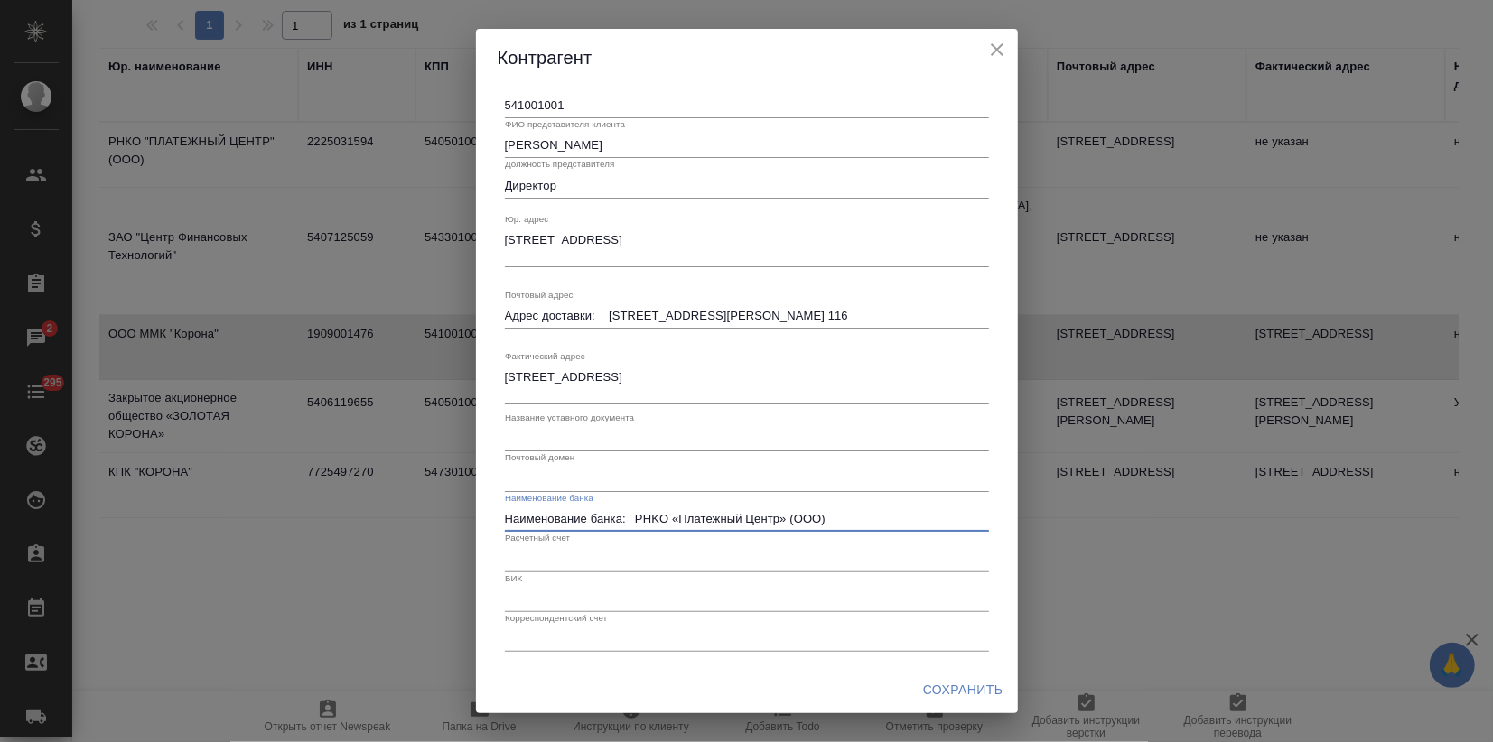
drag, startPoint x: 660, startPoint y: 515, endPoint x: 420, endPoint y: 519, distance: 240.3
click at [420, 519] on div "Контрагент Юр. наименование ООО МКК "Корона" x ИНН 1909001476 КПП 541001001 ФИО…" at bounding box center [746, 371] width 1493 height 742
type input "PHKO «Платежный Центр» (ООО)"
click at [891, 44] on h2 "Контрагент" at bounding box center [747, 57] width 499 height 29
click at [536, 564] on input "text" at bounding box center [747, 558] width 484 height 25
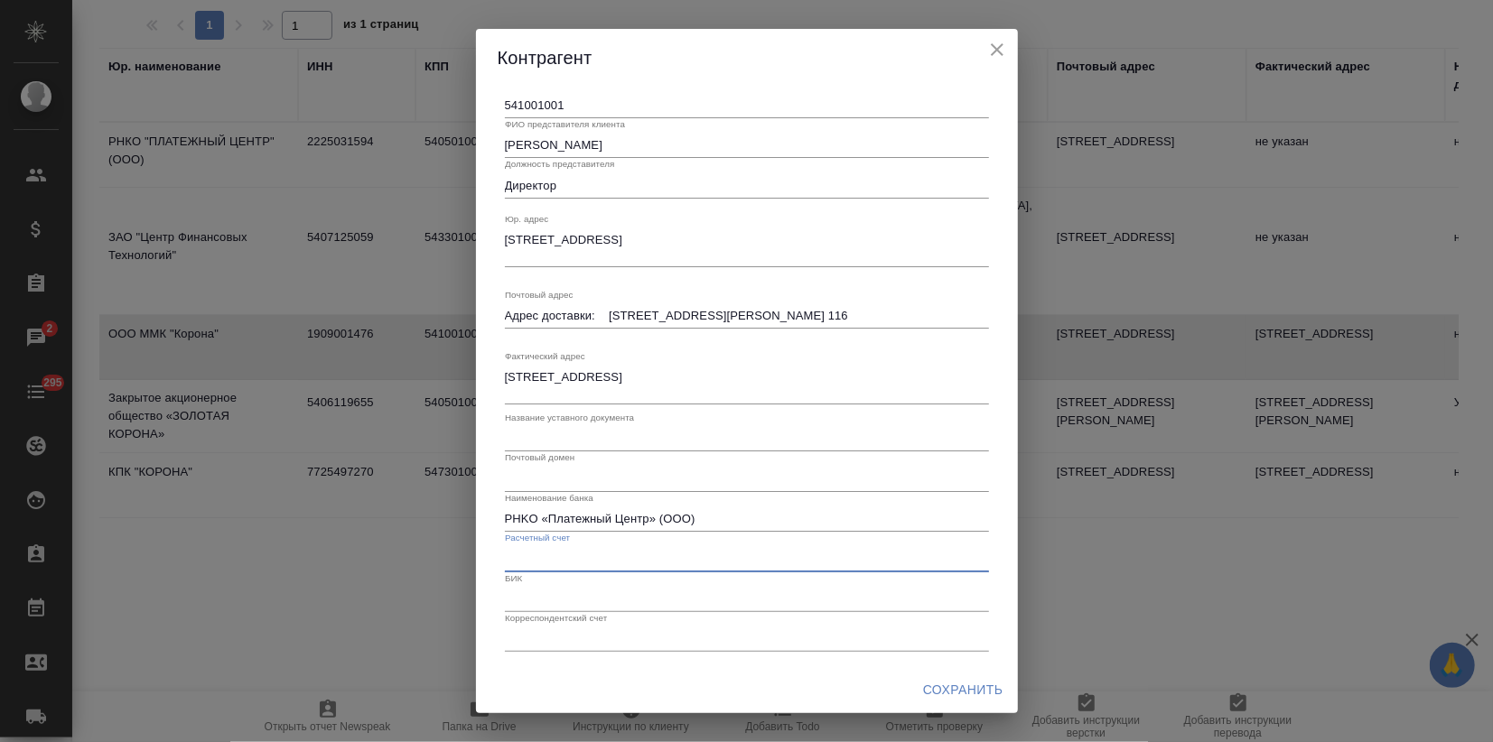
paste input "40701810400000000109"
type input "40701810400000000109"
click at [611, 593] on input "text" at bounding box center [747, 599] width 484 height 25
paste input "045004832"
type input "045004832"
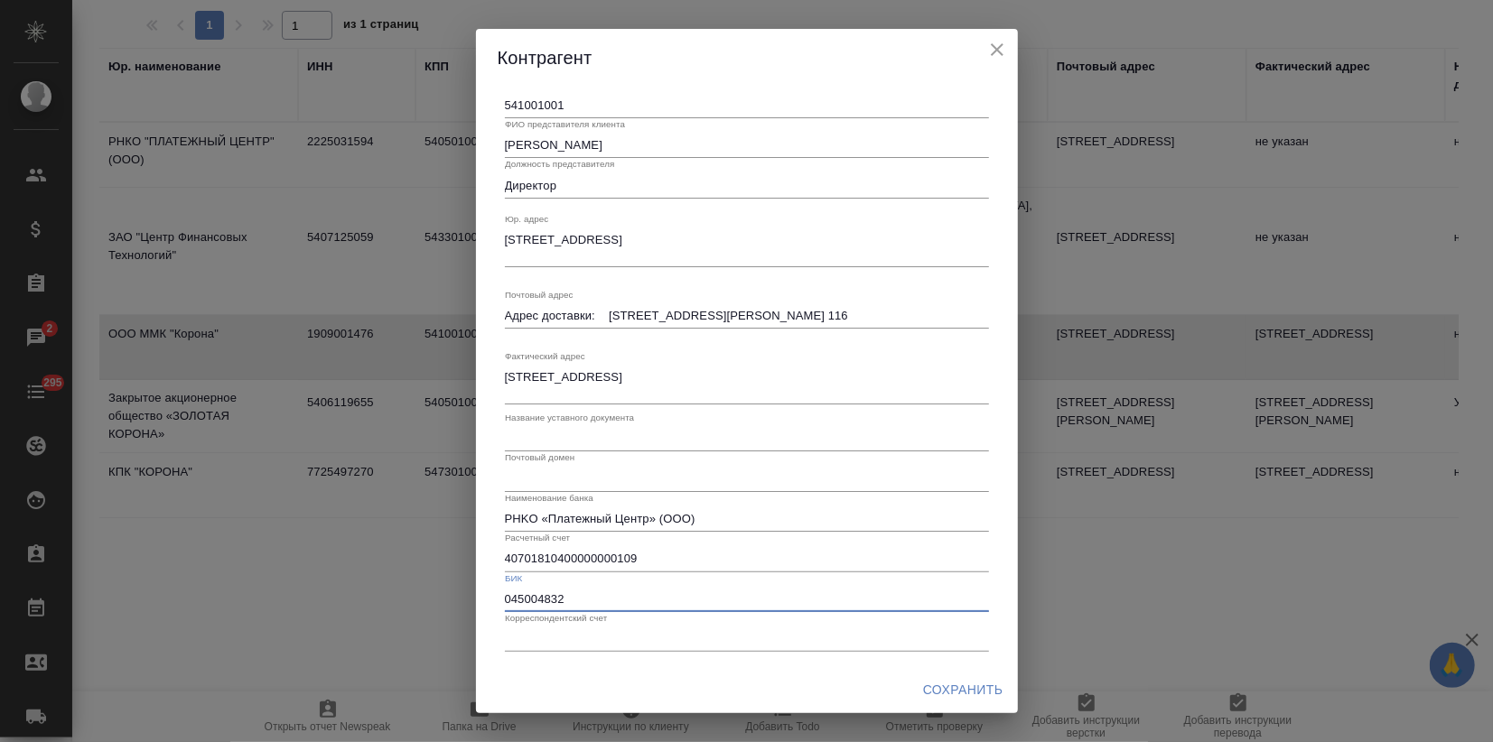
click at [552, 644] on input "text" at bounding box center [747, 639] width 484 height 25
paste input "30103810100000000832"
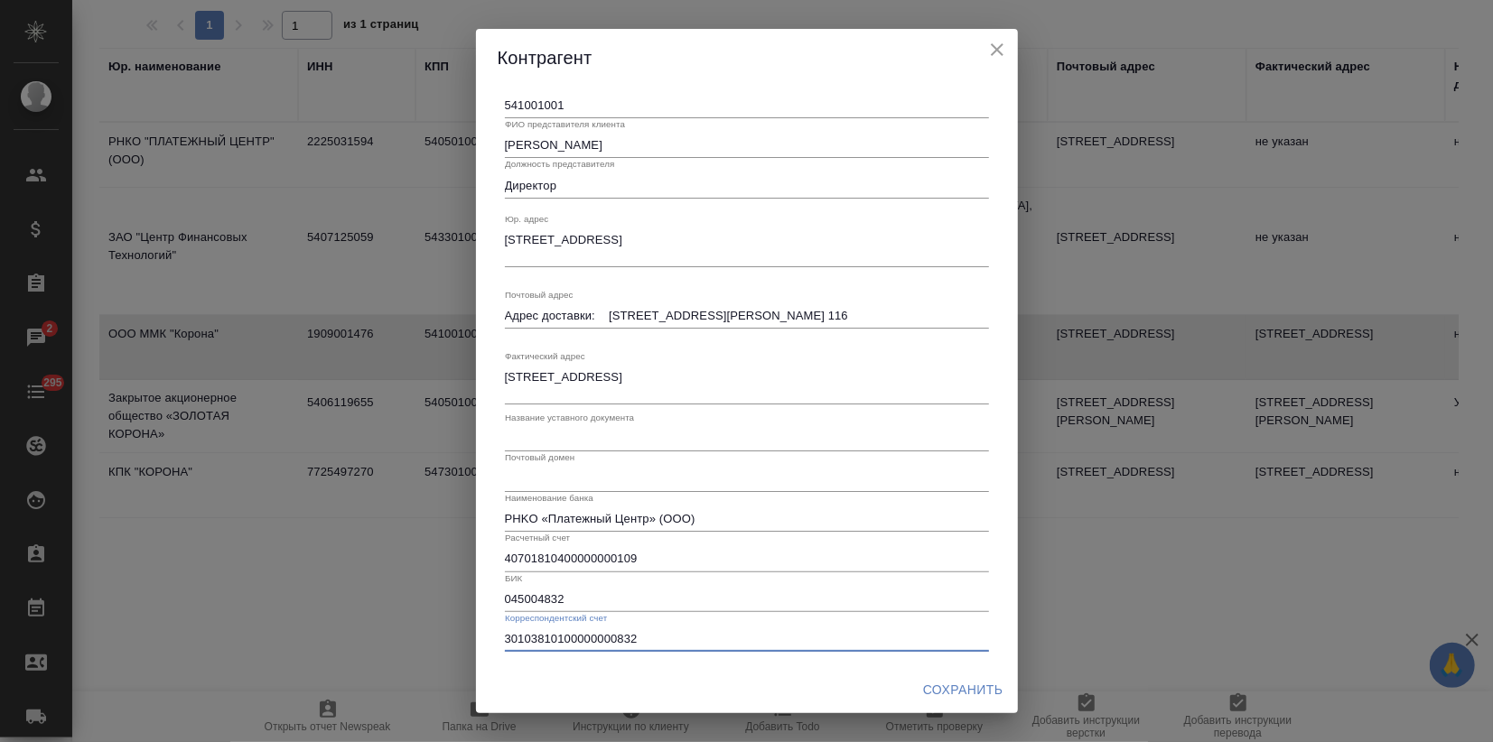
type input "30103810100000000832"
click at [955, 689] on span "Сохранить" at bounding box center [963, 690] width 80 height 23
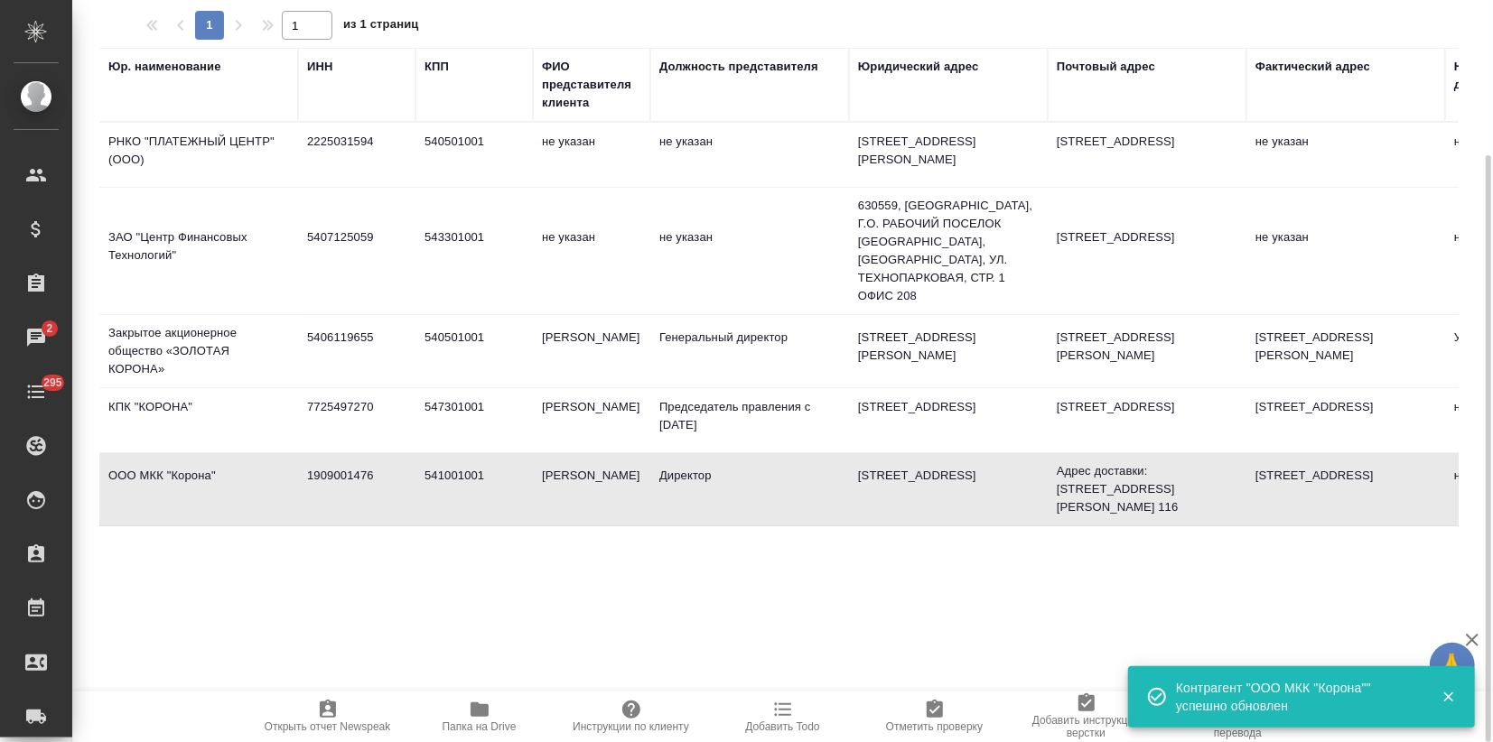
scroll to position [0, 0]
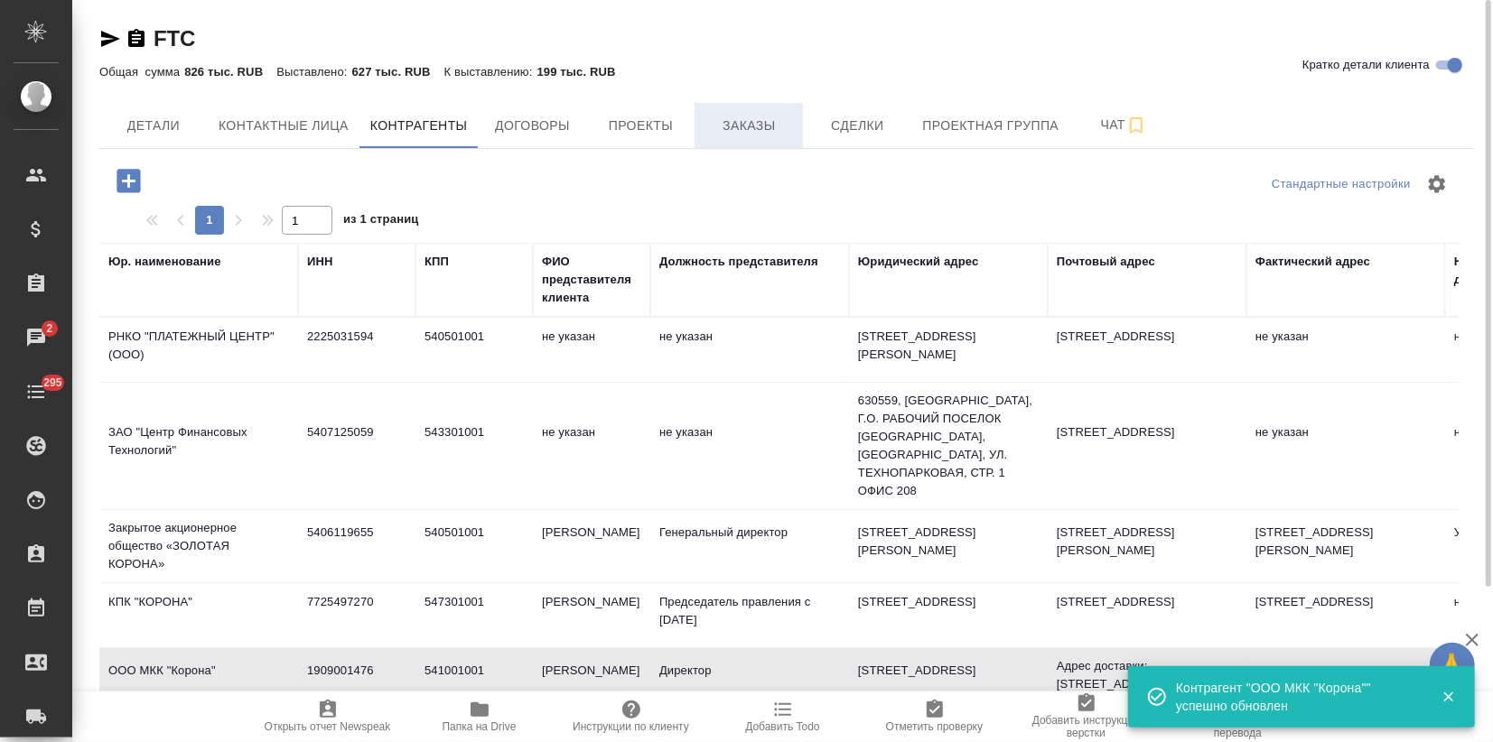
click at [740, 112] on button "Заказы" at bounding box center [749, 125] width 108 height 45
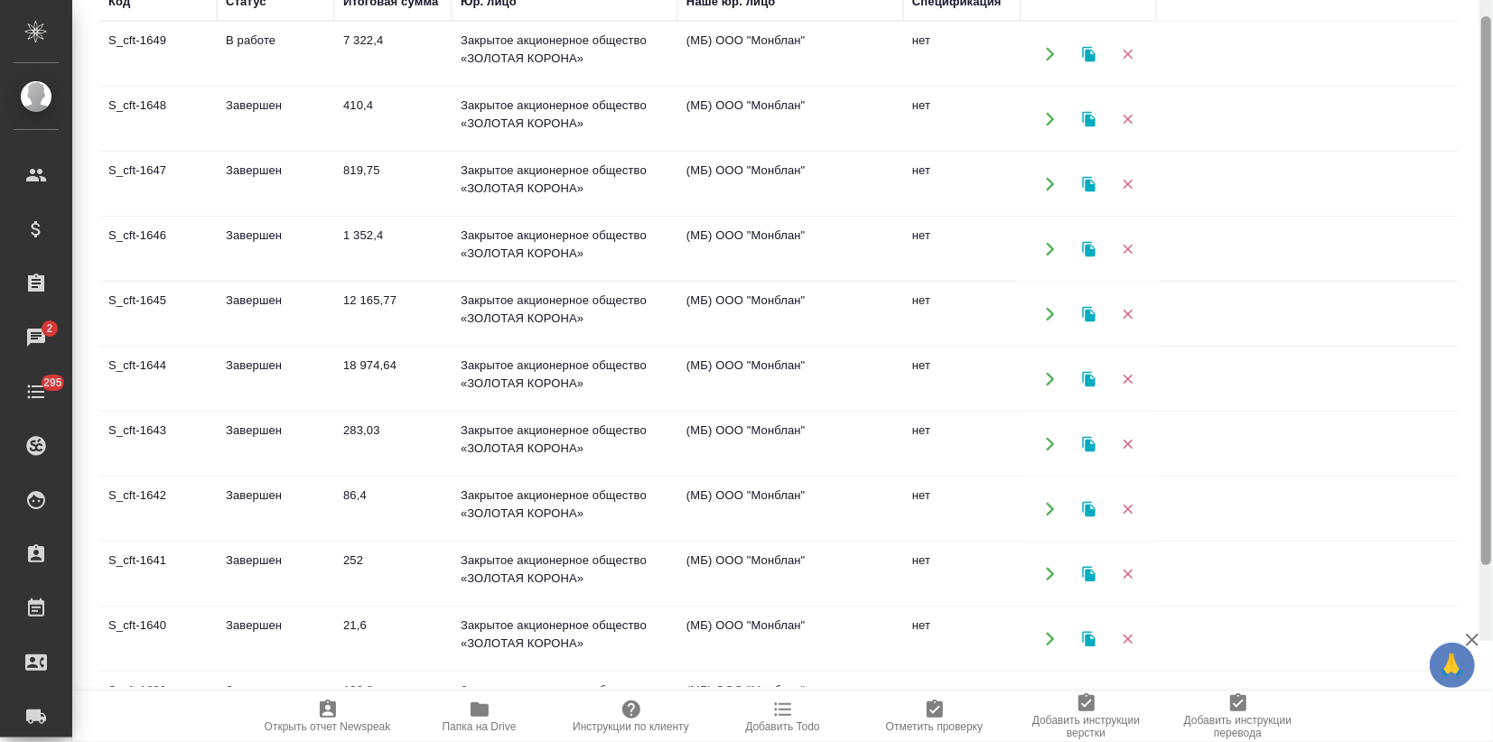
scroll to position [59, 0]
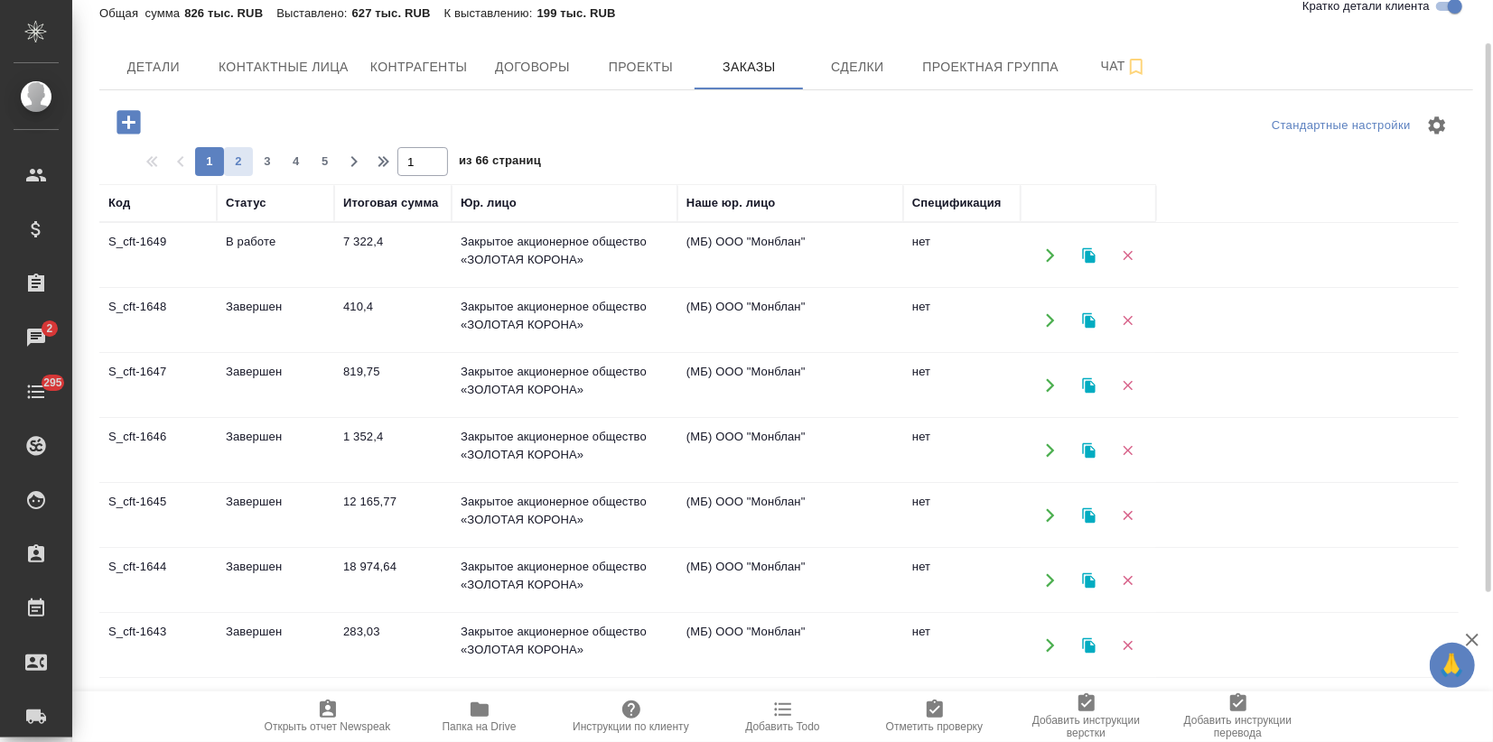
click at [243, 157] on span "2" at bounding box center [238, 162] width 29 height 18
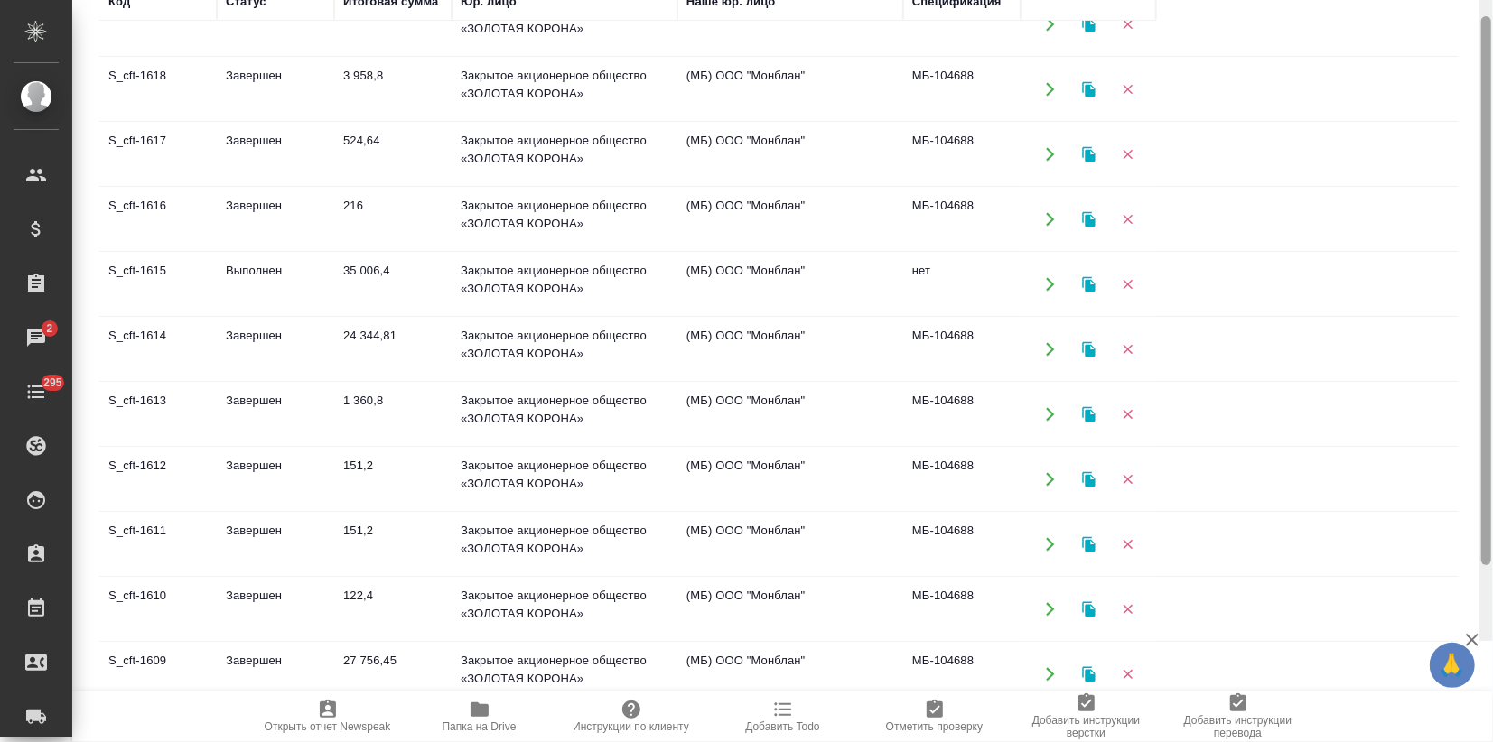
scroll to position [0, 0]
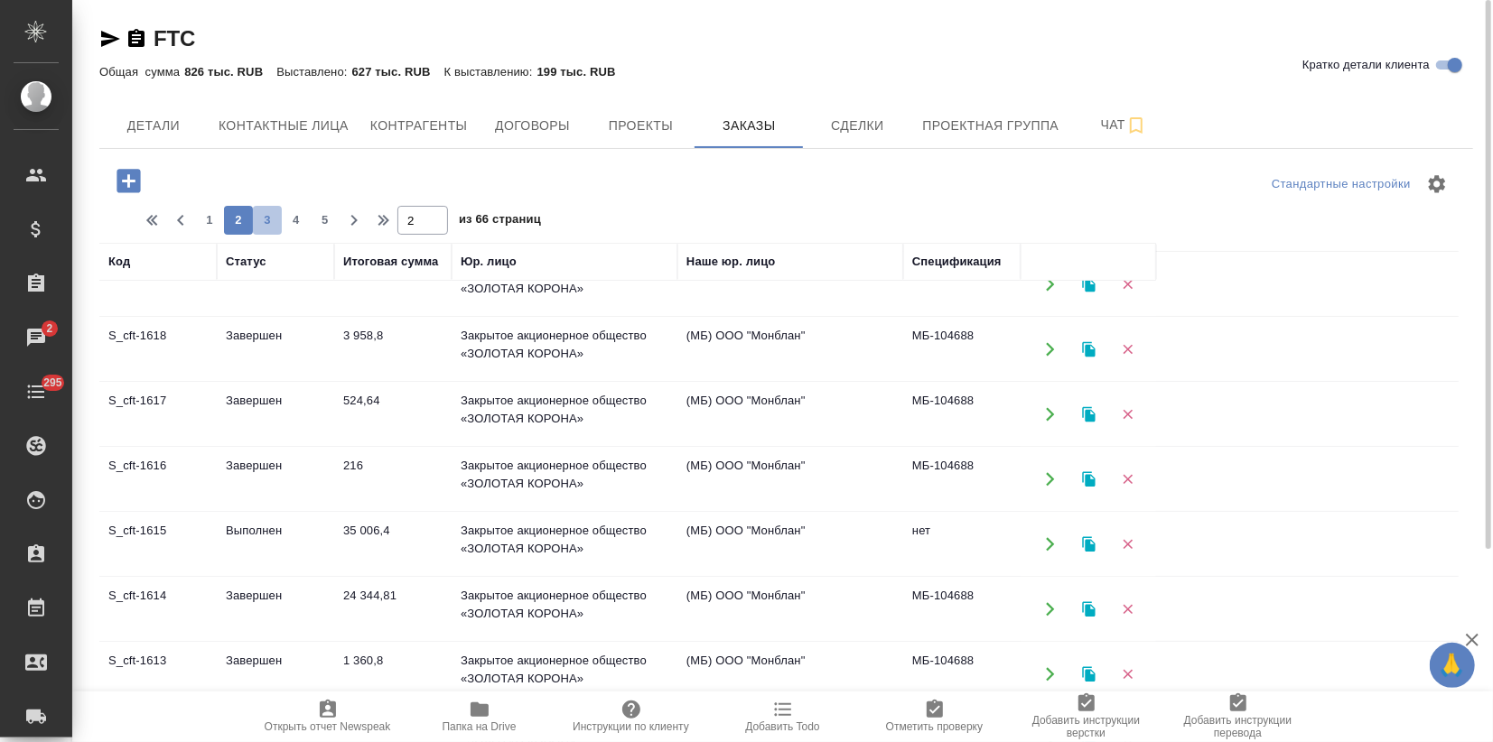
click at [266, 212] on span "3" at bounding box center [267, 220] width 29 height 18
type input "3"
click at [343, 481] on td "324 417,6" at bounding box center [392, 479] width 117 height 63
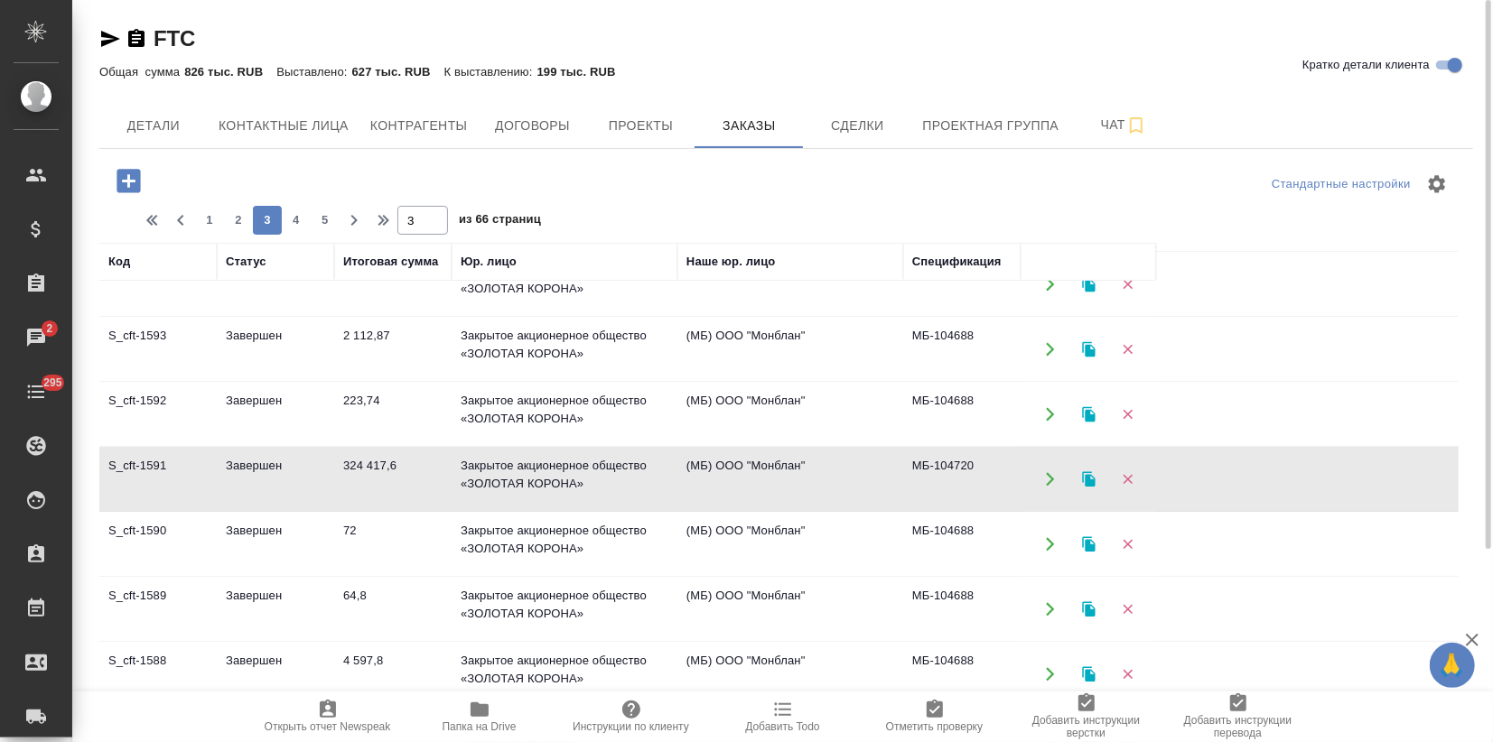
click at [343, 481] on td "324 417,6" at bounding box center [392, 479] width 117 height 63
click at [135, 174] on icon "button" at bounding box center [128, 180] width 23 height 23
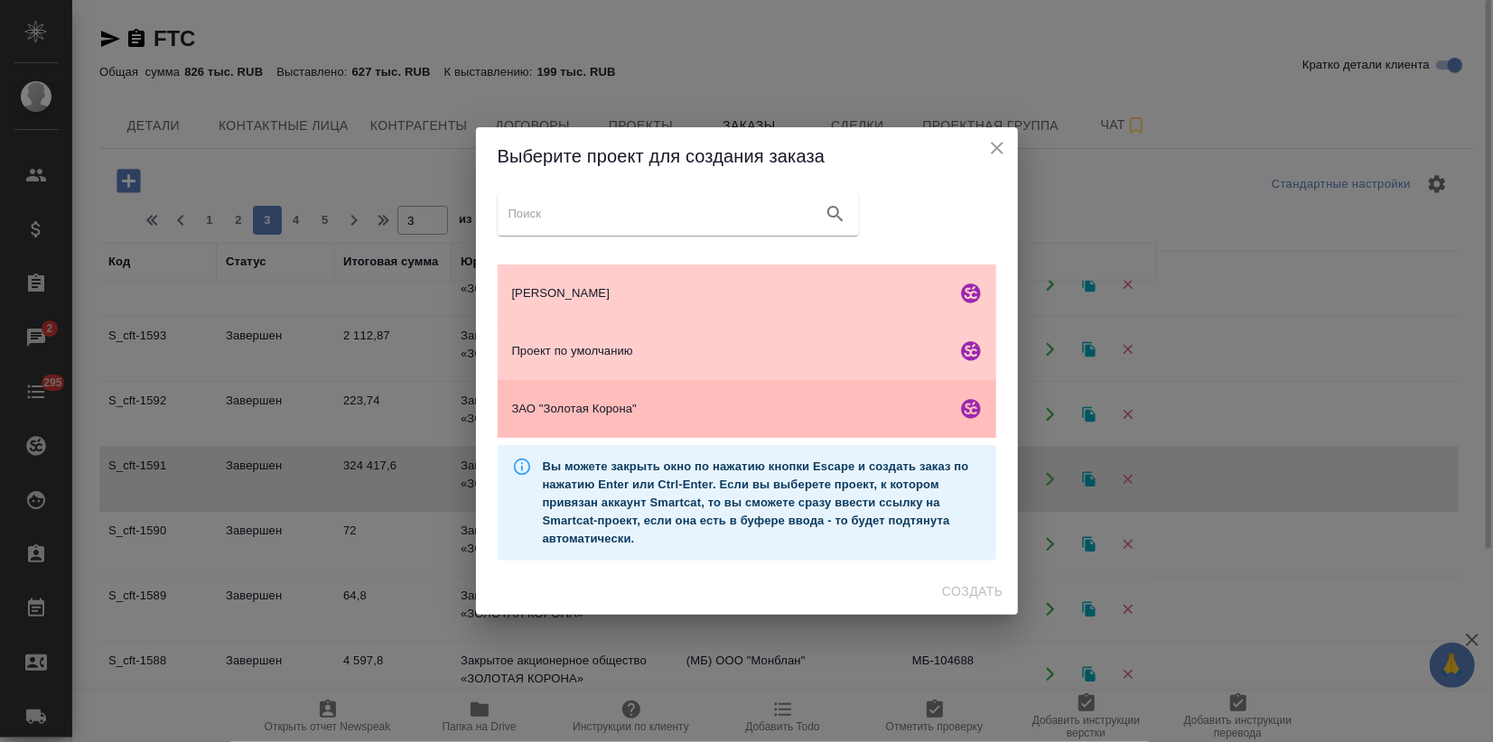
click at [665, 401] on span "ЗАО "Золотая Корона"" at bounding box center [730, 409] width 437 height 18
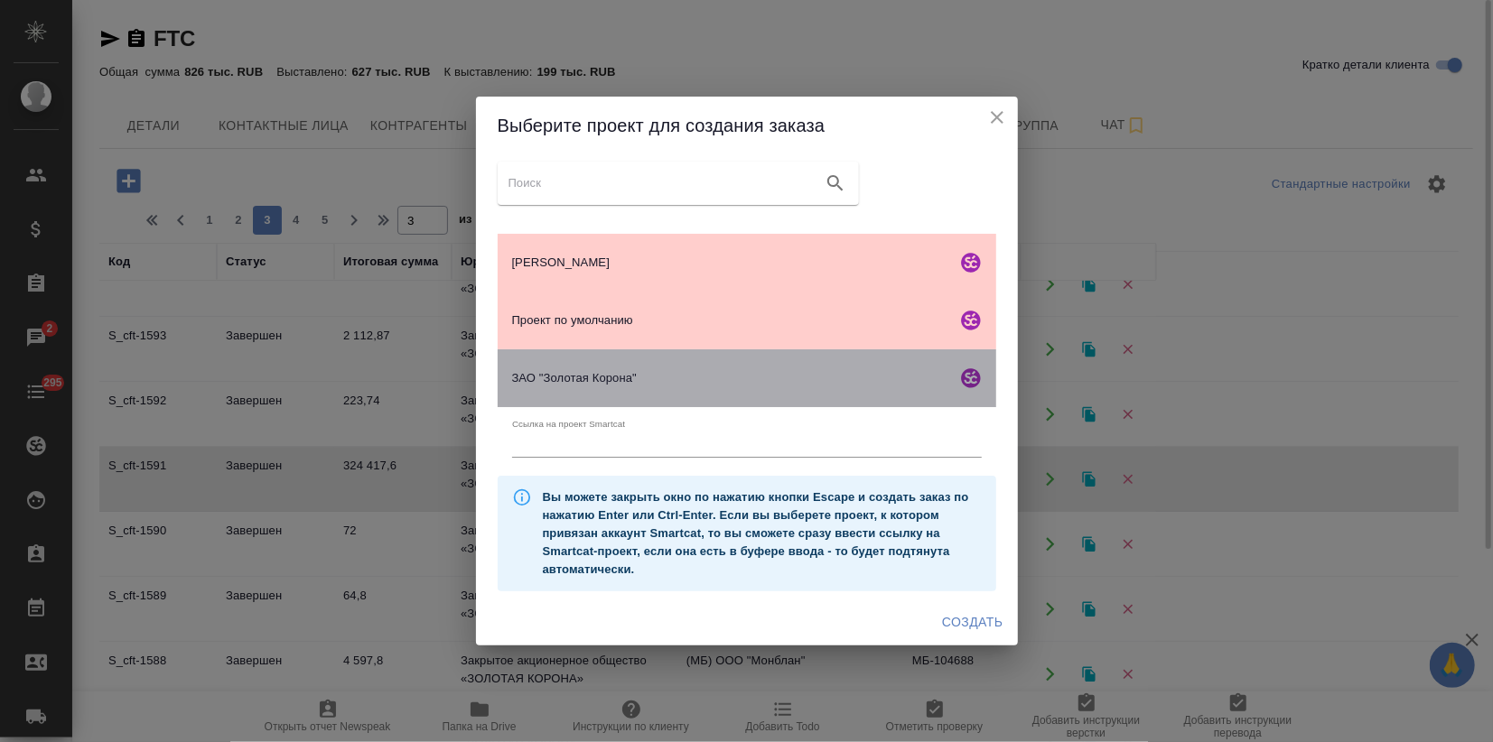
click at [677, 387] on div "ЗАО "Золотая Корона"" at bounding box center [747, 379] width 499 height 58
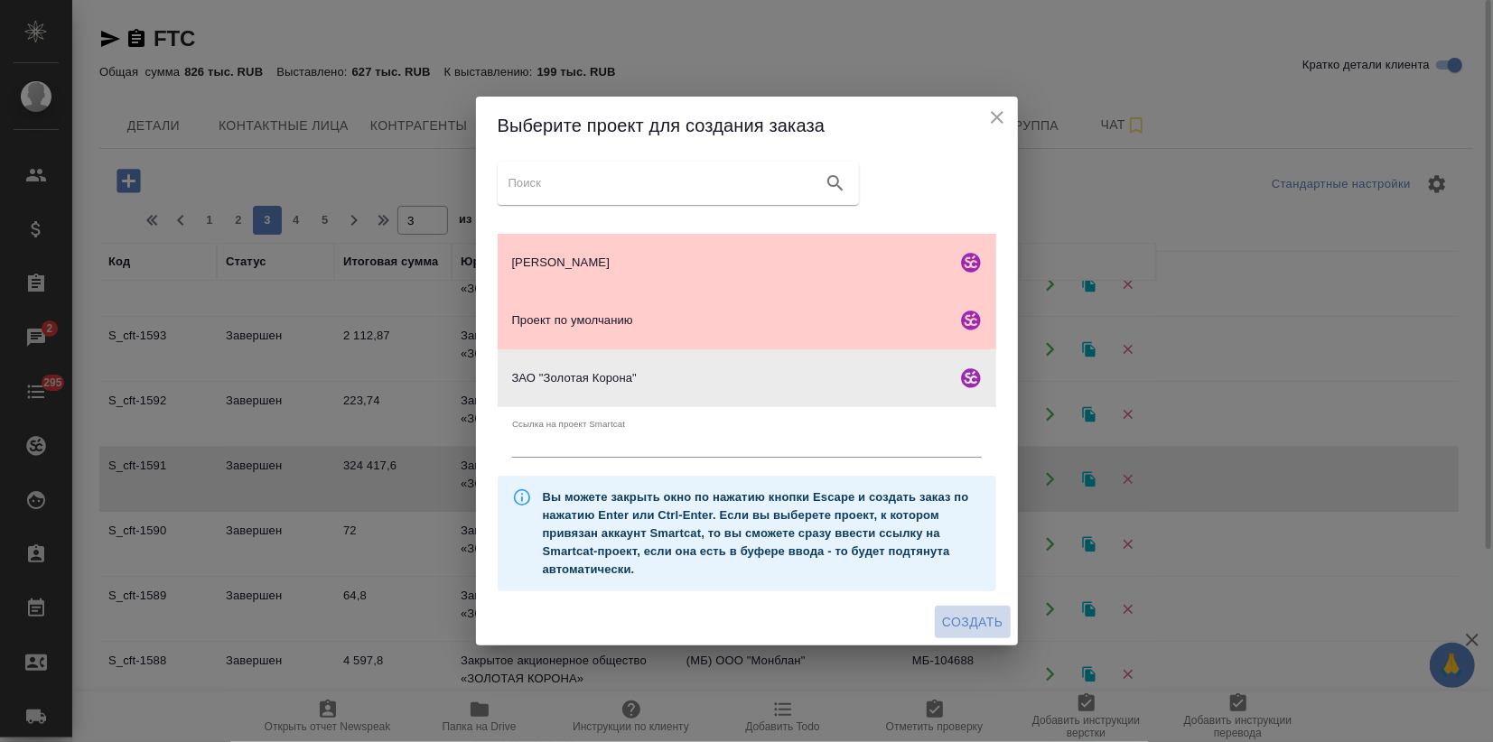
click at [966, 622] on span "Создать" at bounding box center [972, 622] width 61 height 23
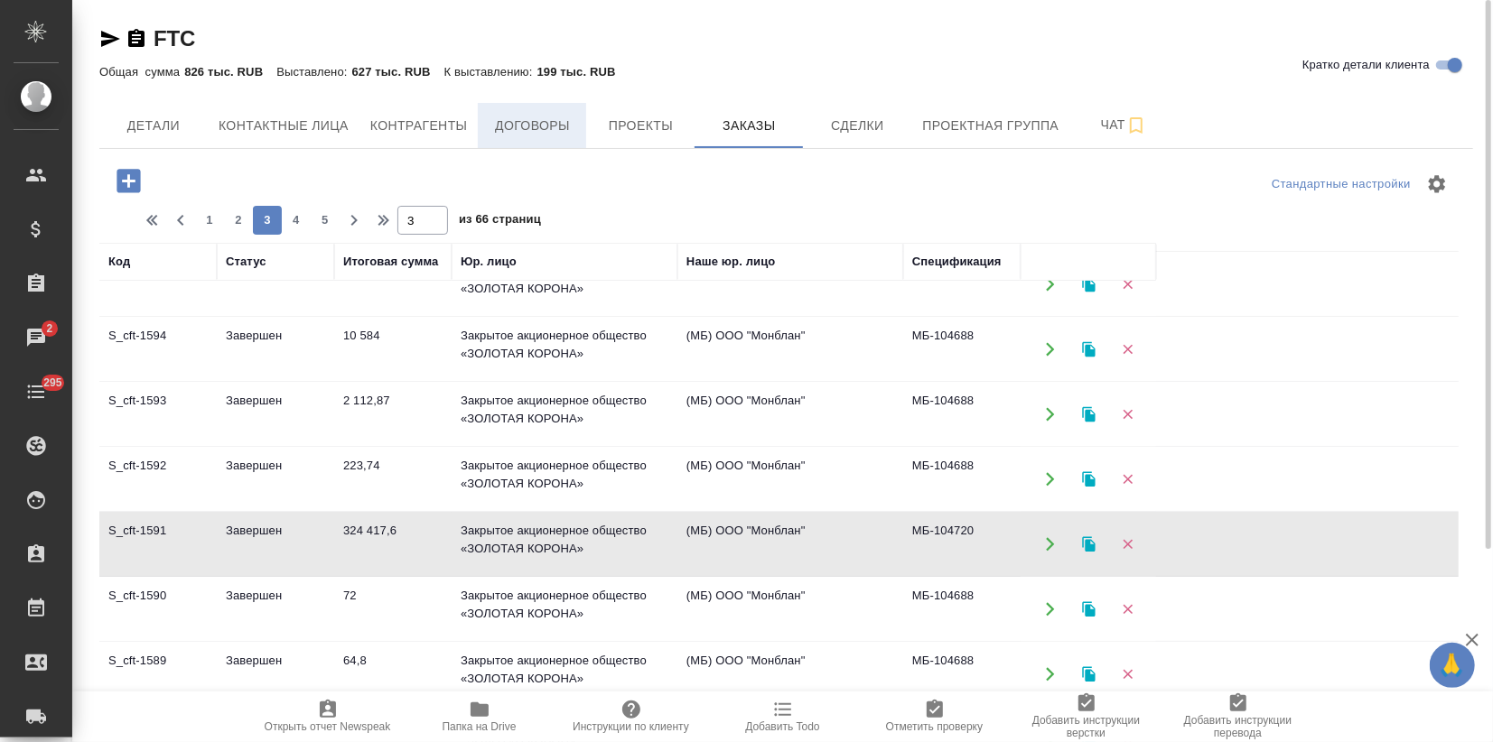
click at [537, 125] on span "Договоры" at bounding box center [532, 126] width 87 height 23
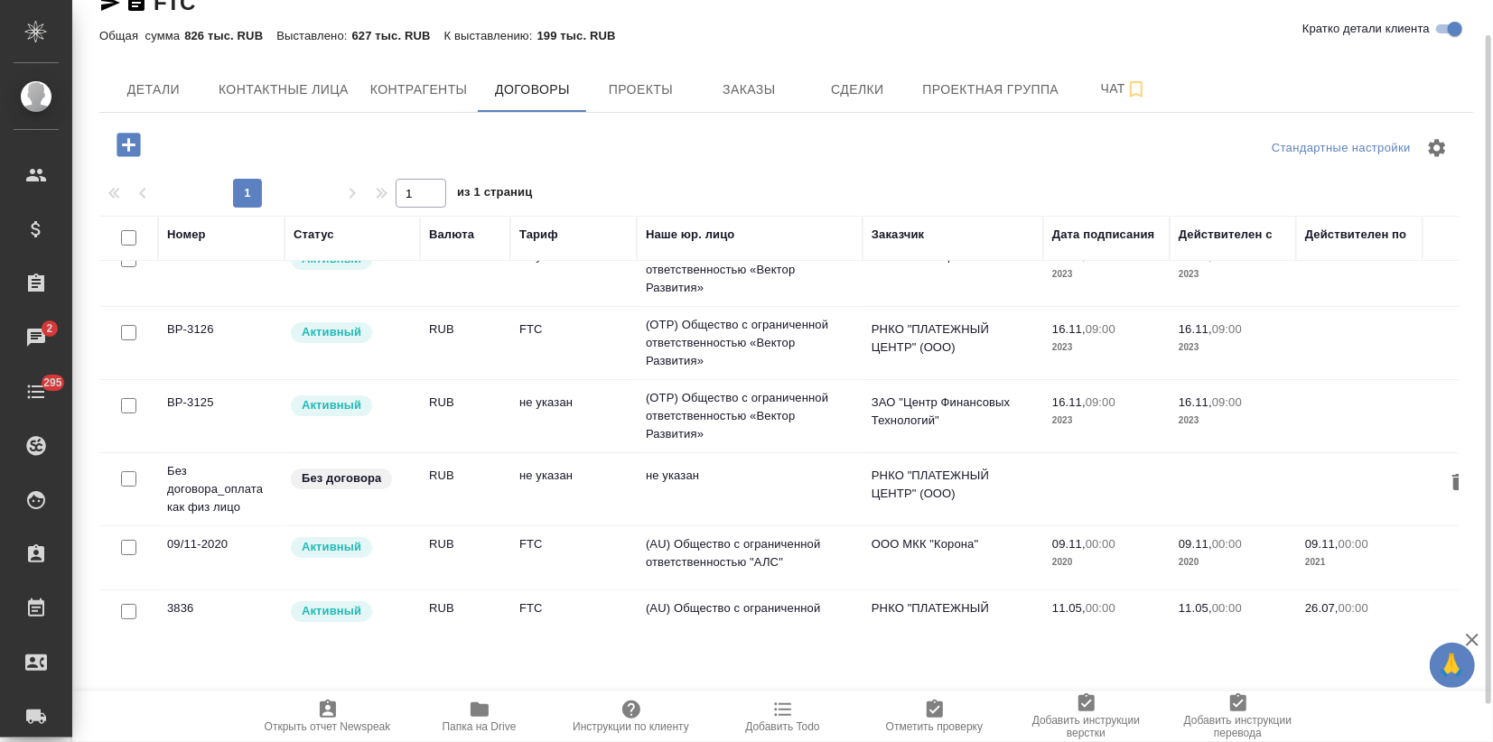
scroll to position [202, 0]
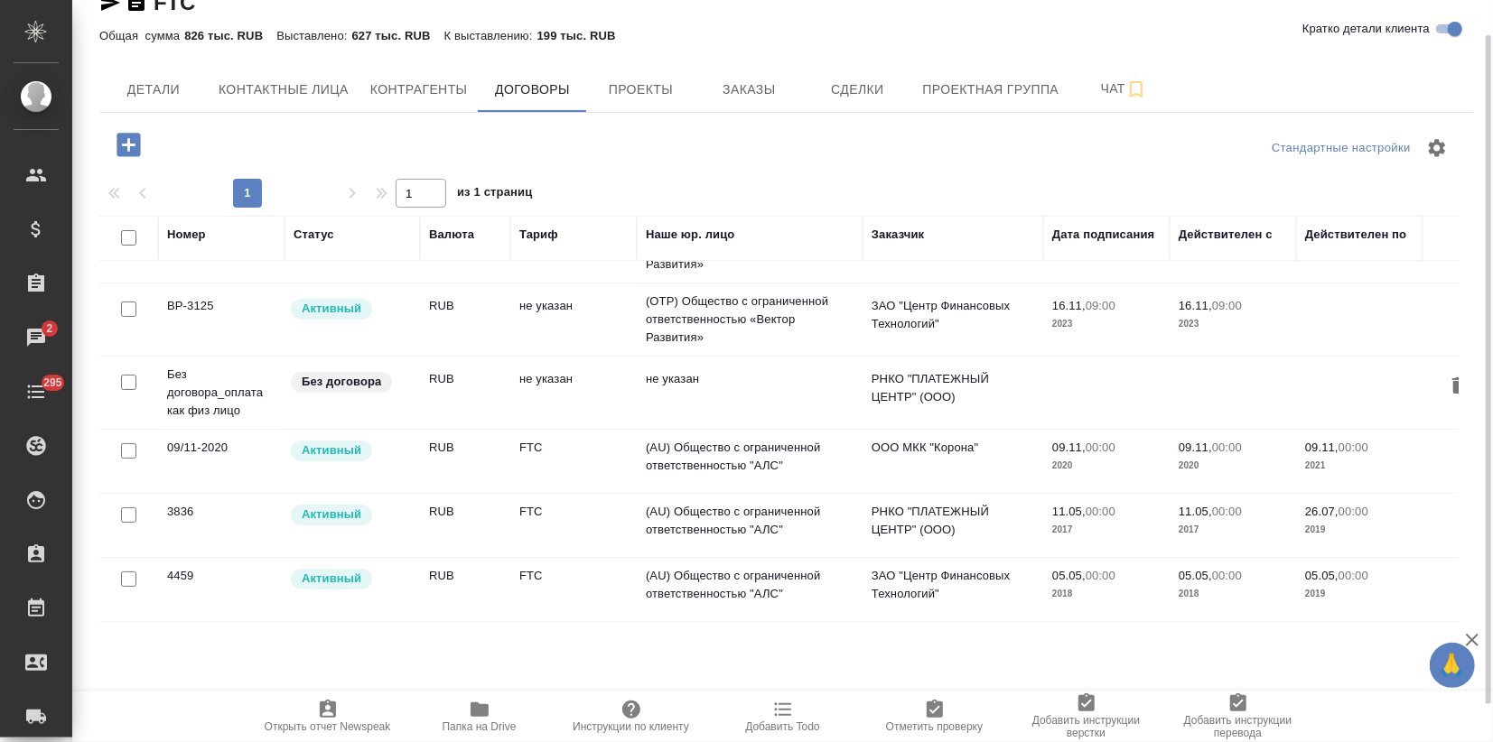
click at [897, 447] on td "ООО МКК "Корона"" at bounding box center [953, 461] width 181 height 63
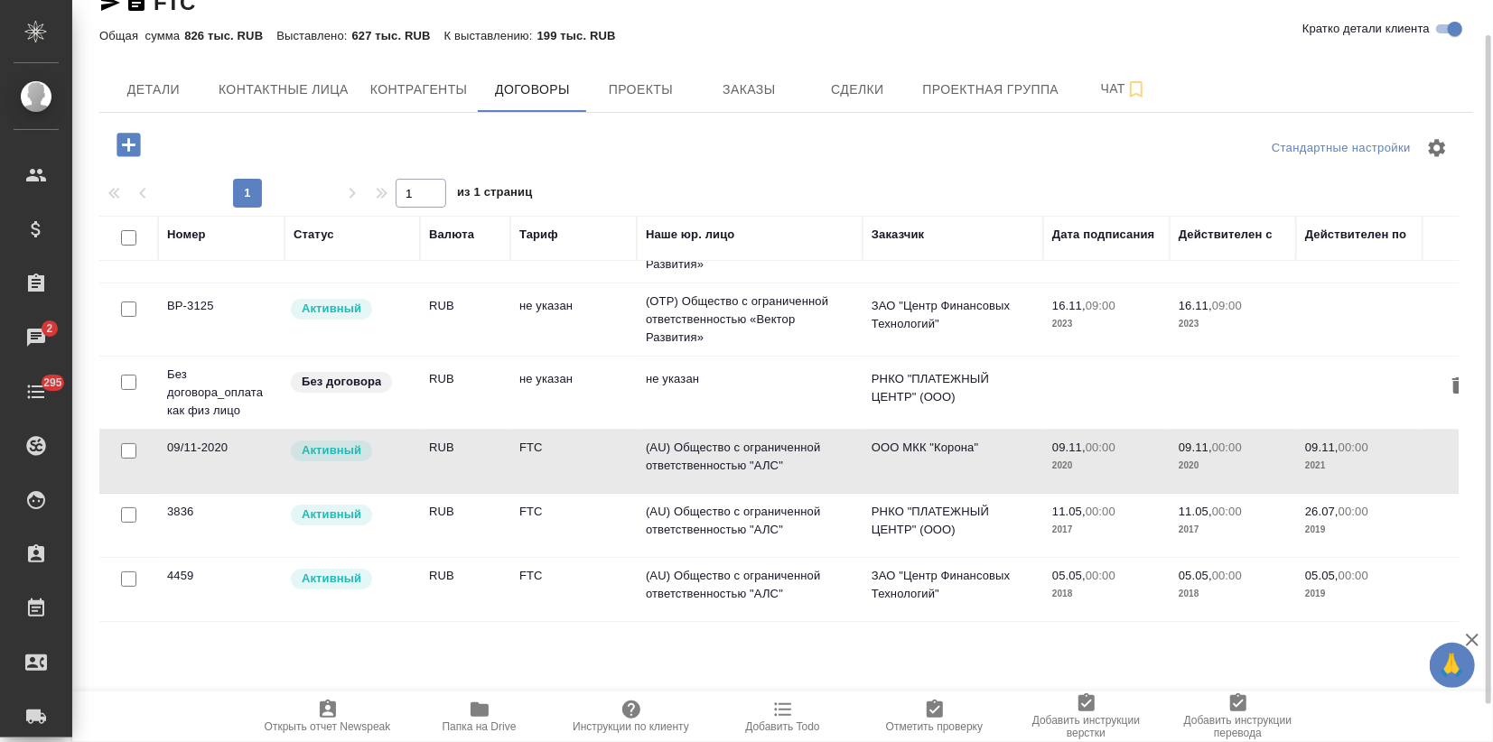
click at [897, 447] on td "ООО МКК "Корона"" at bounding box center [953, 461] width 181 height 63
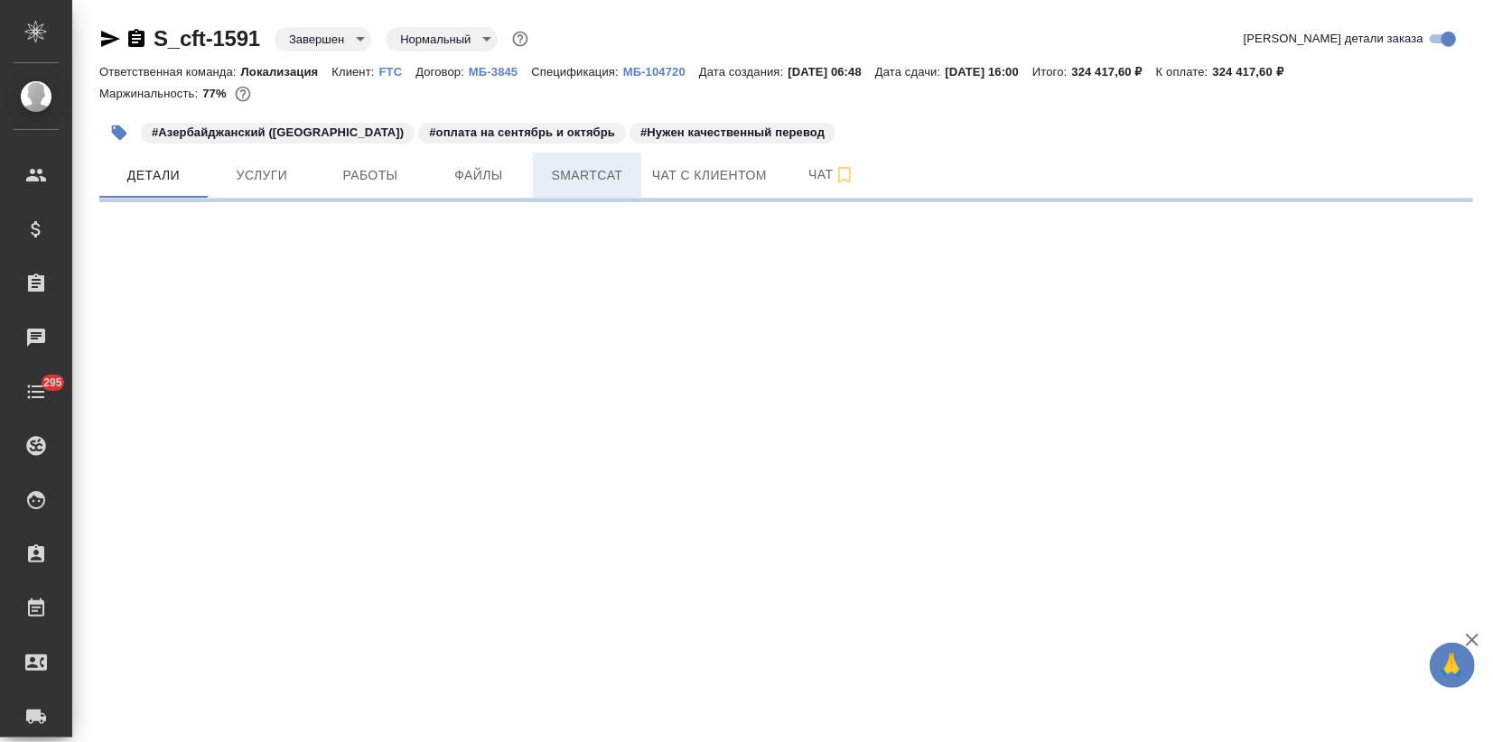
select select "RU"
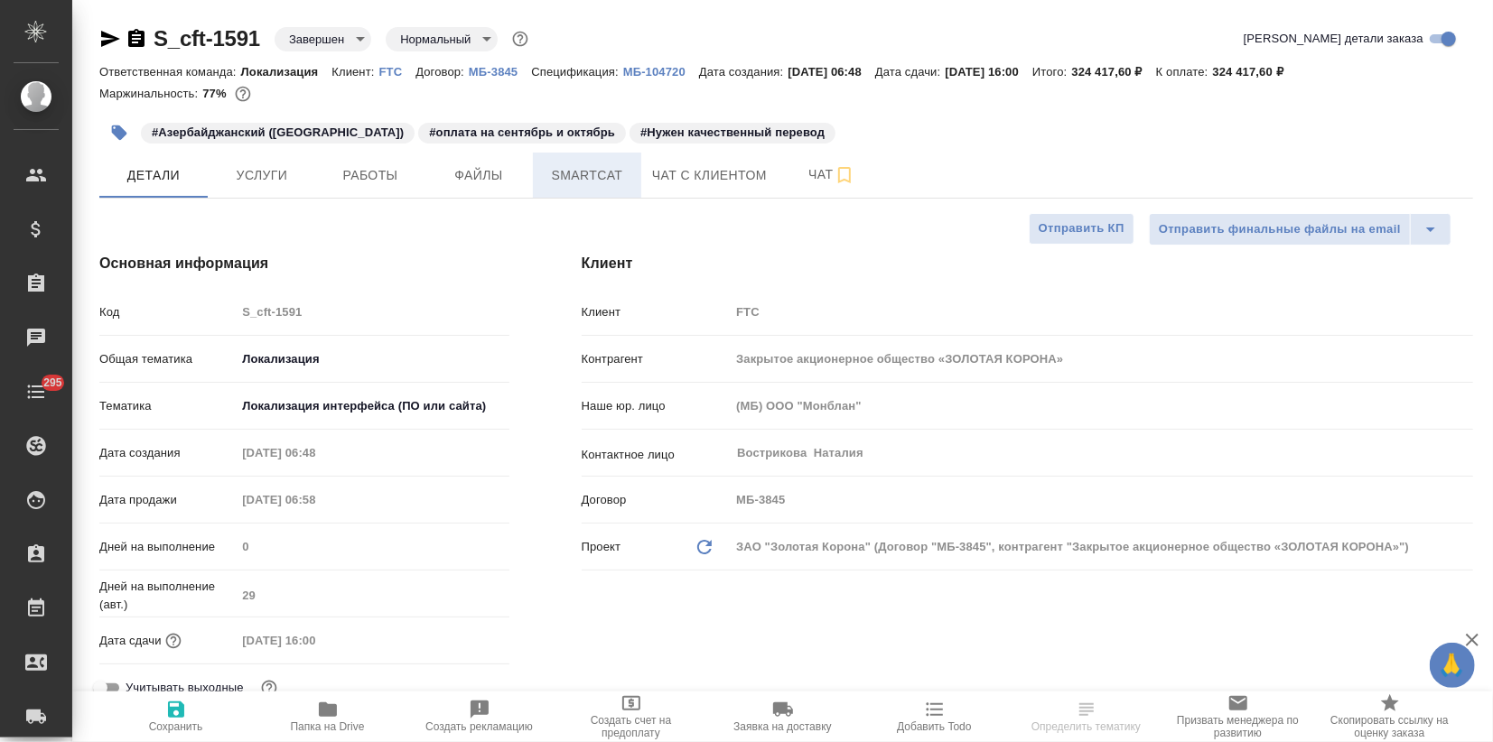
type textarea "x"
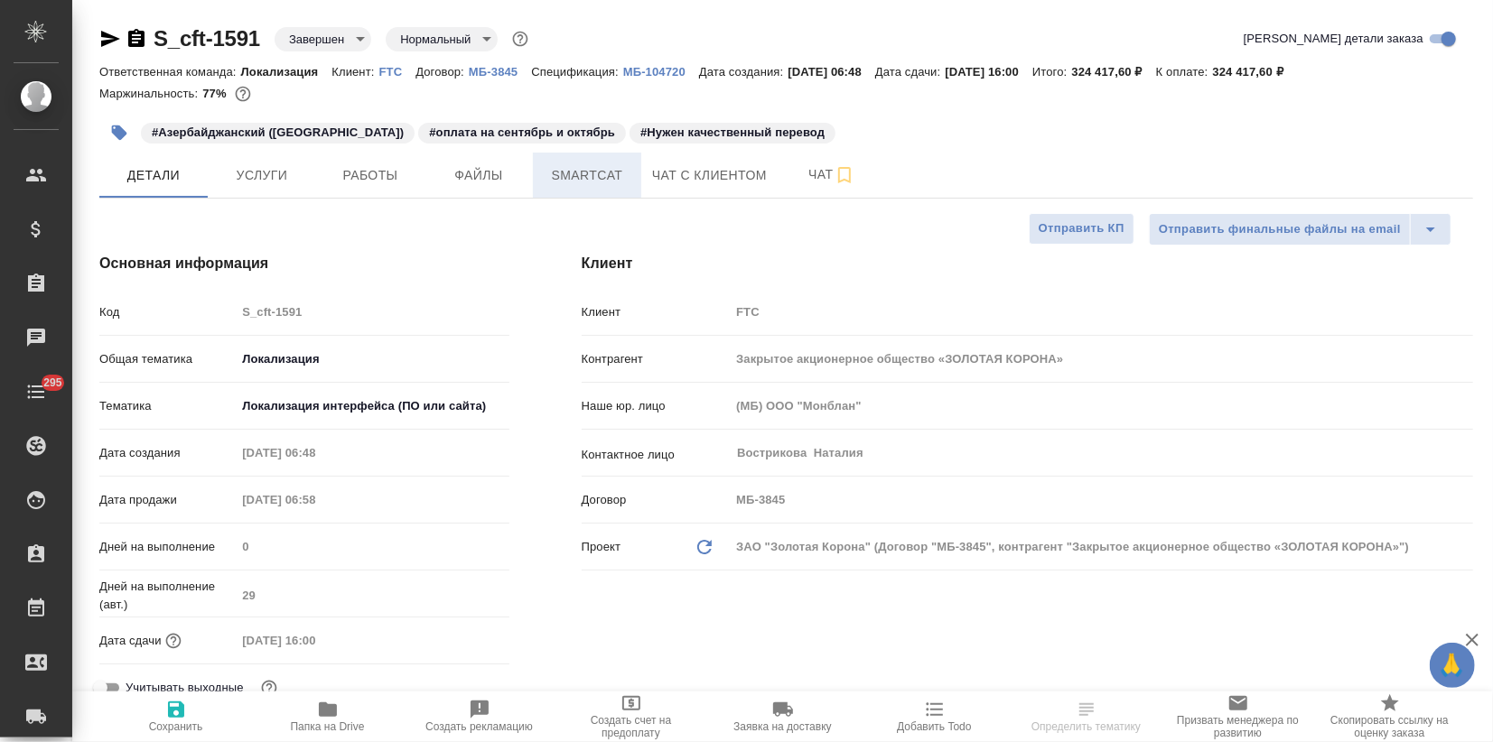
type textarea "x"
click at [506, 180] on span "Файлы" at bounding box center [478, 175] width 87 height 23
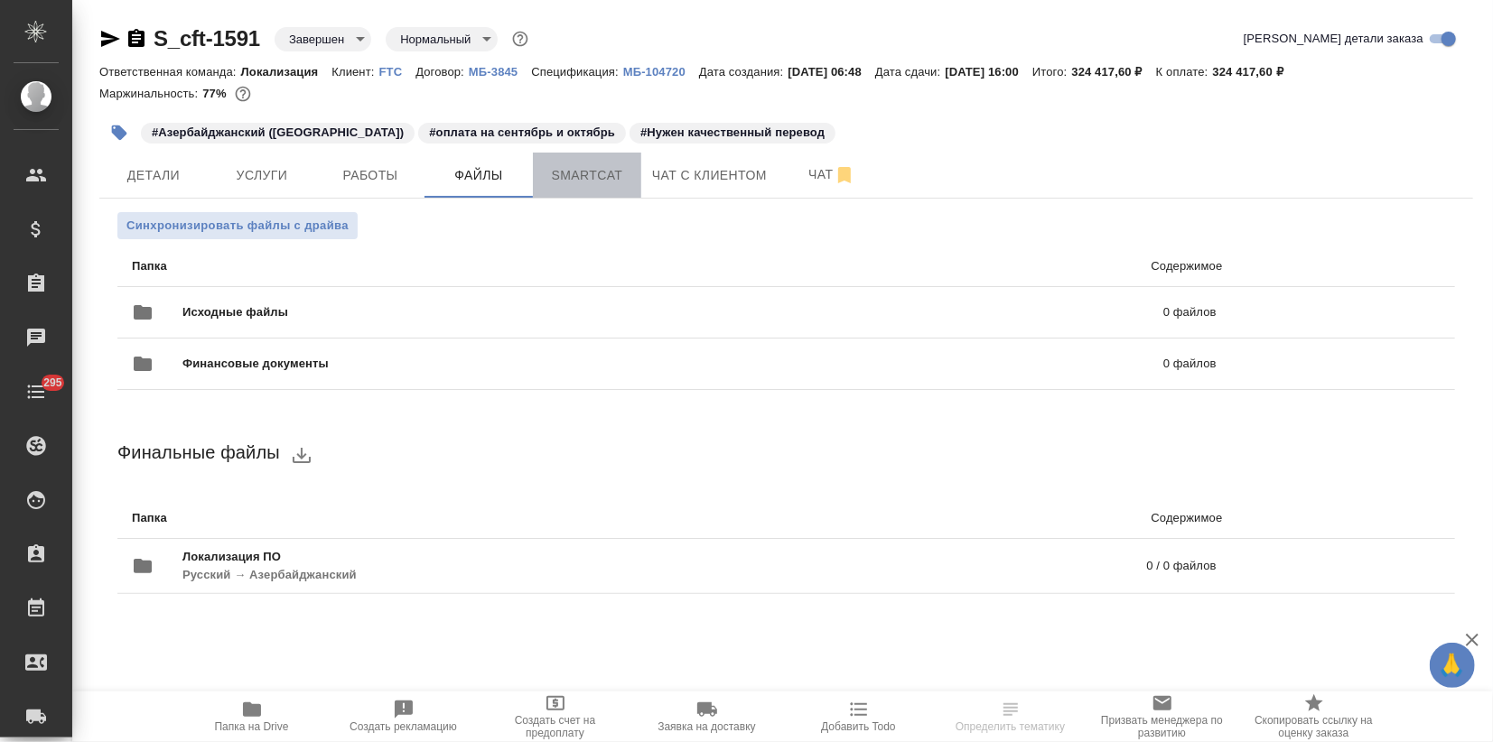
click at [578, 179] on span "Smartcat" at bounding box center [587, 175] width 87 height 23
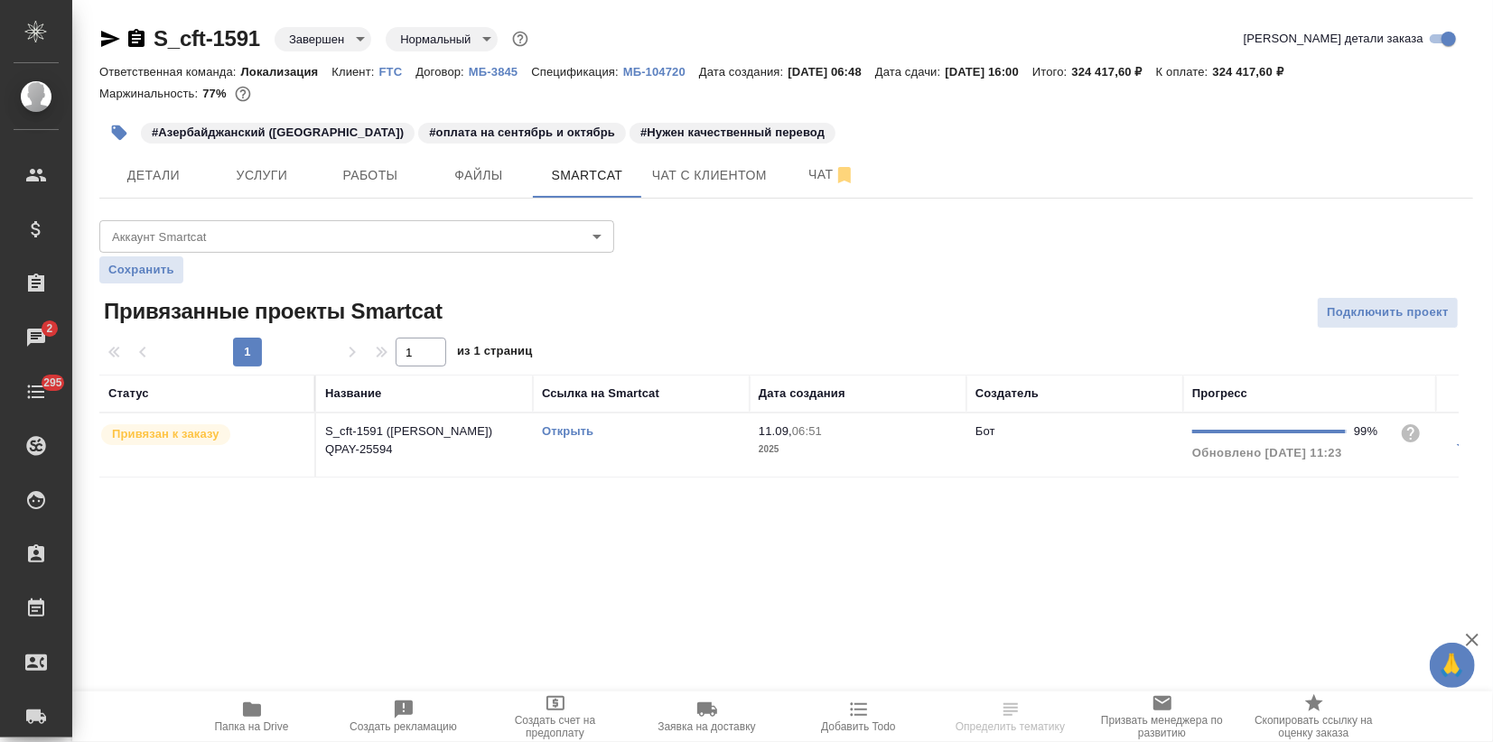
click at [555, 432] on link "Открыть" at bounding box center [567, 432] width 51 height 14
click at [292, 176] on span "Услуги" at bounding box center [262, 175] width 87 height 23
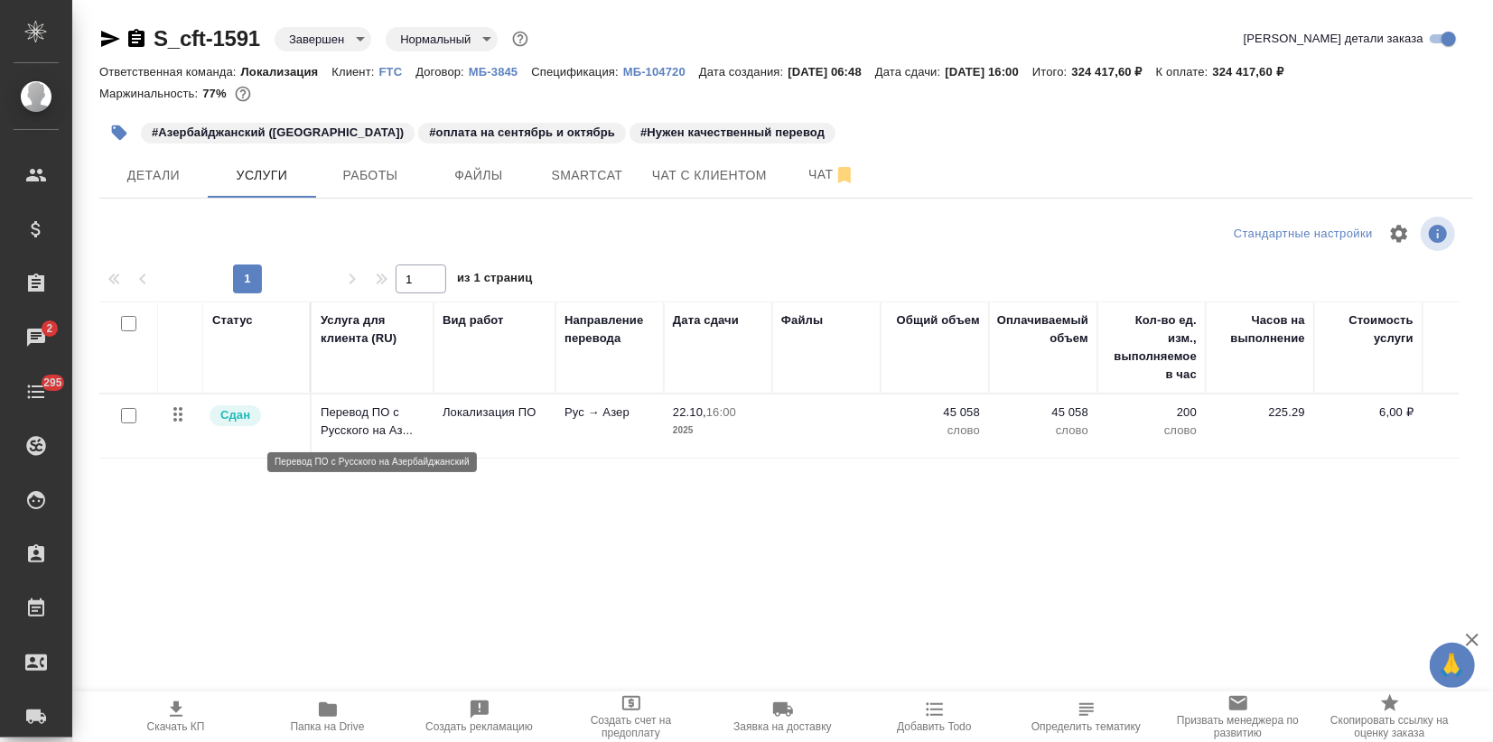
click at [356, 434] on p "Перевод ПО с Русского на Аз..." at bounding box center [373, 422] width 104 height 36
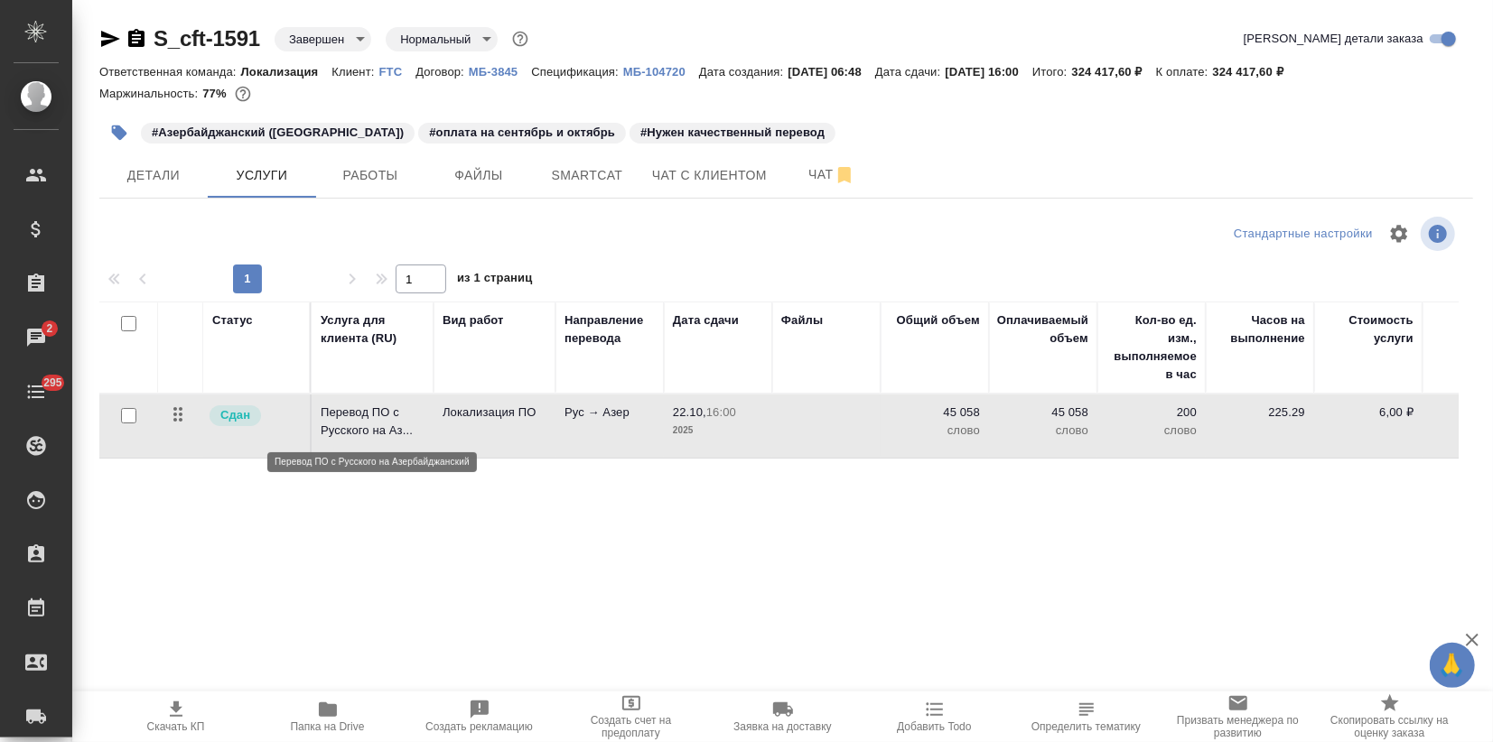
click at [356, 434] on p "Перевод ПО с Русского на Аз..." at bounding box center [373, 422] width 104 height 36
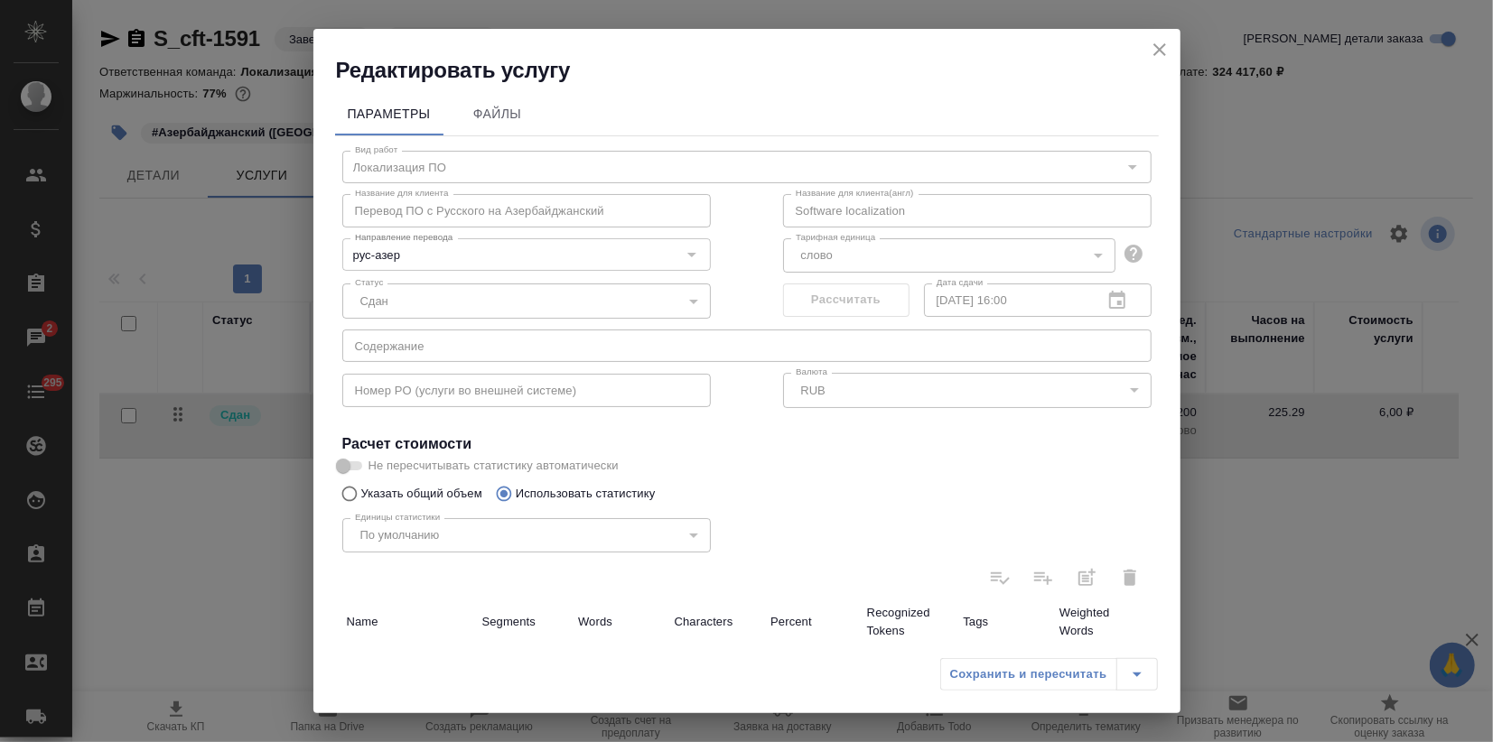
drag, startPoint x: 479, startPoint y: 173, endPoint x: 337, endPoint y: 177, distance: 141.9
click at [337, 177] on div "Название для клиента Перевод ПО с Русского на Азербайджанский Название для клие…" at bounding box center [526, 209] width 441 height 116
click at [1160, 49] on icon "close" at bounding box center [1159, 49] width 13 height 13
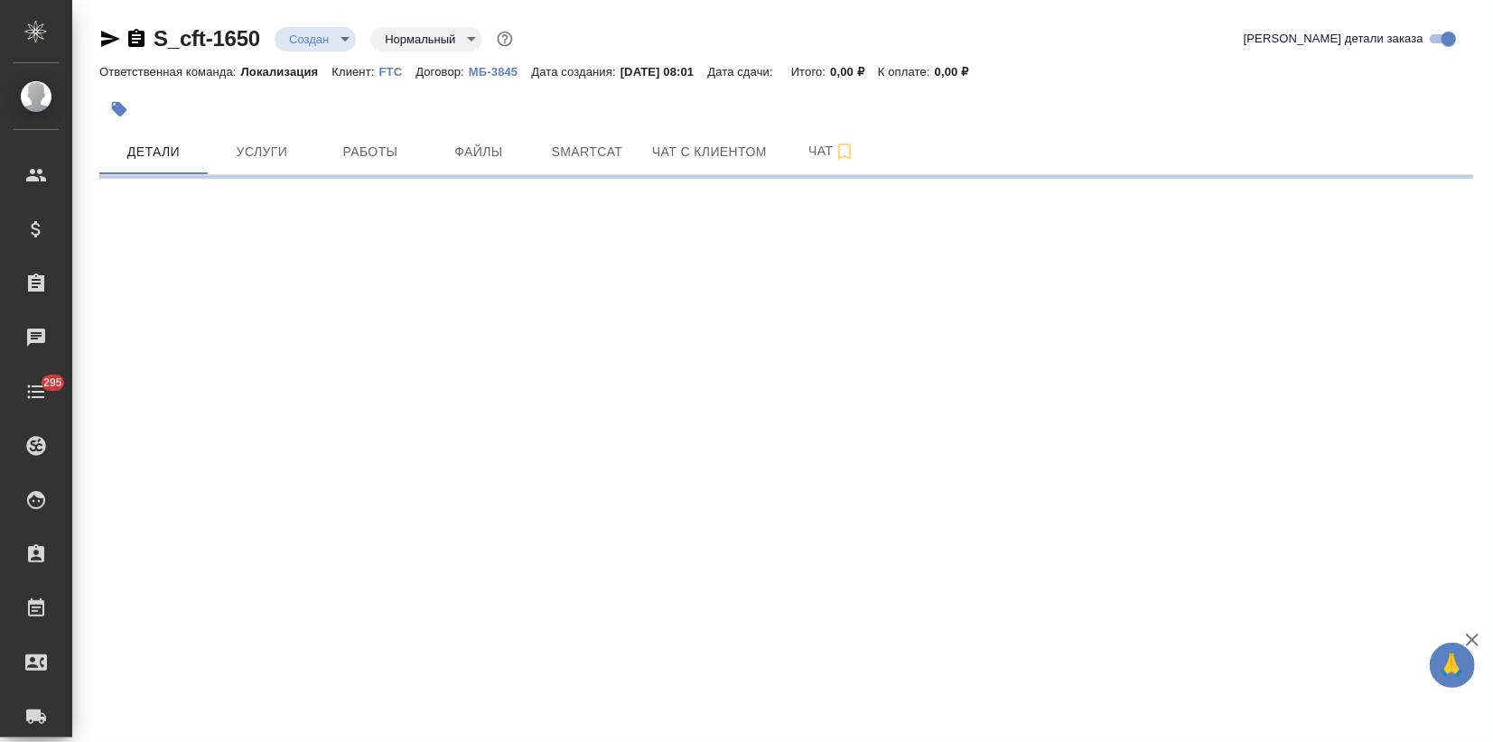
select select "RU"
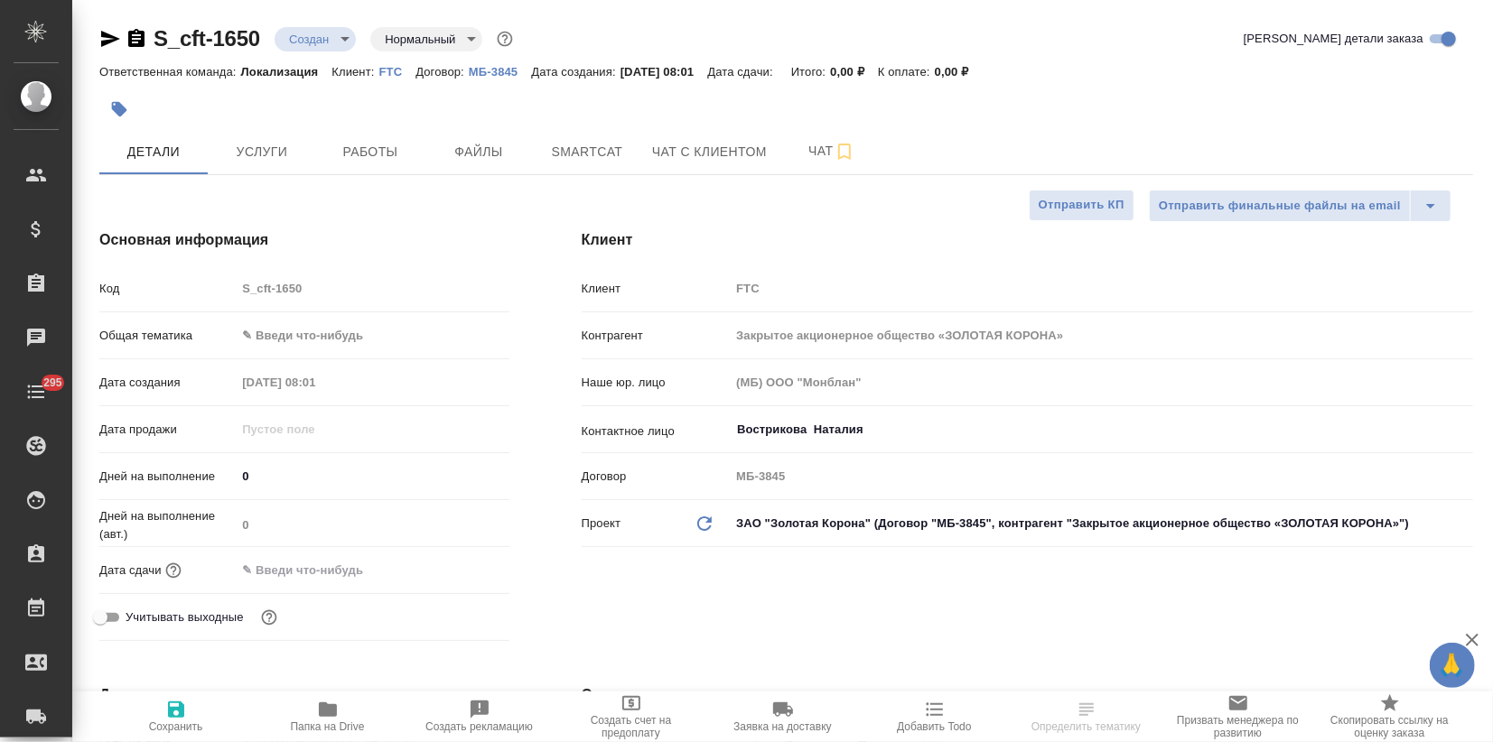
type textarea "x"
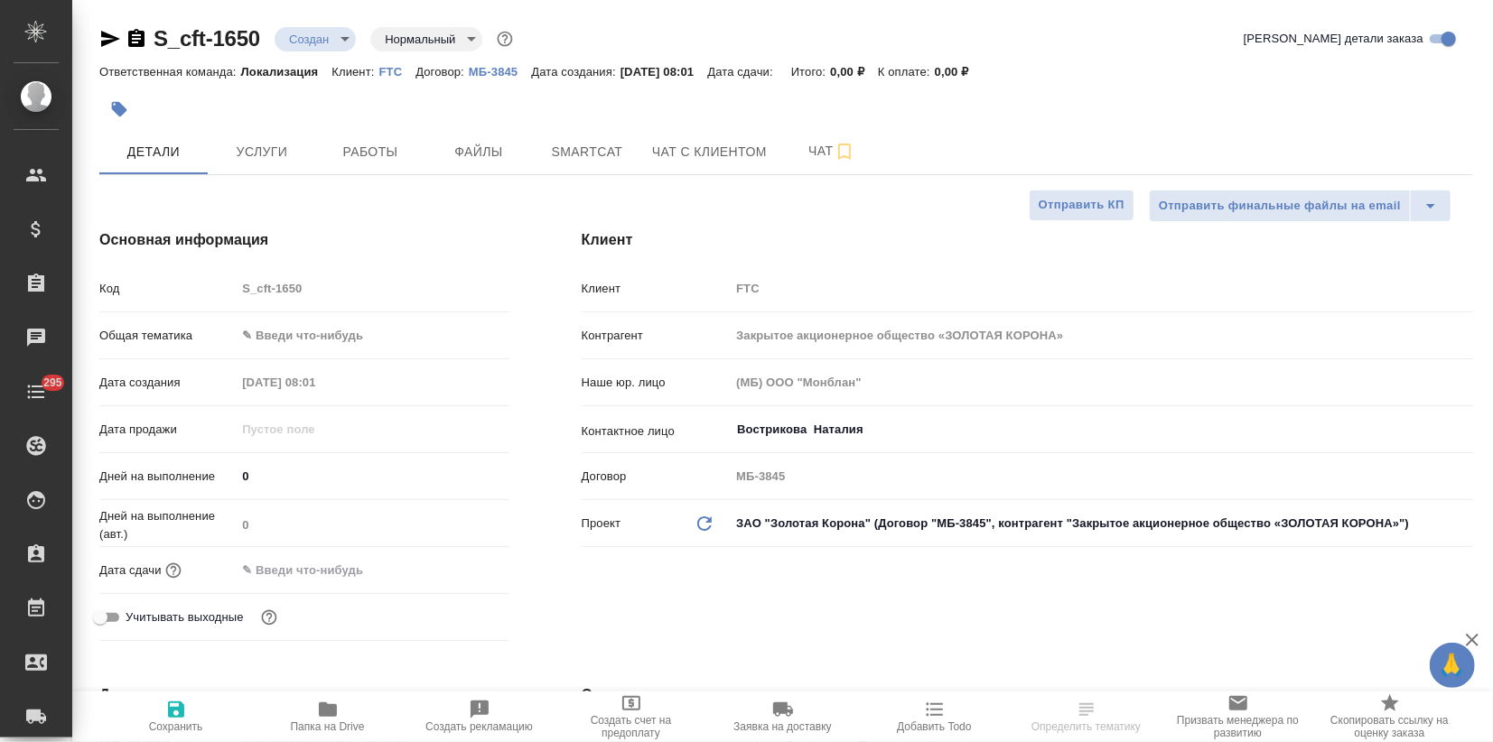
type textarea "x"
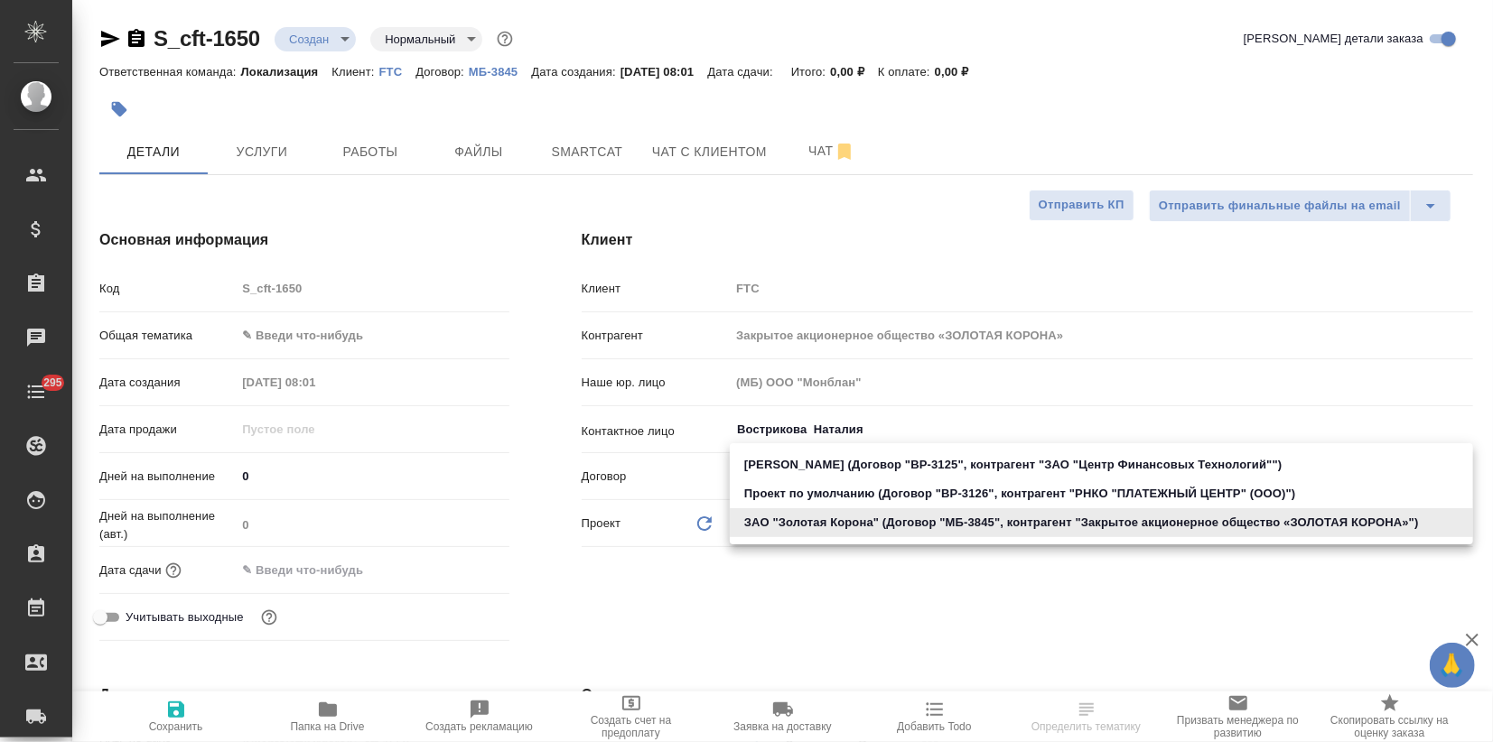
click at [958, 528] on body "🙏 .cls-1 fill:#fff; AWATERA Zagorodnikh Viktoria Клиенты Спецификации Заказы Ча…" at bounding box center [746, 371] width 1493 height 742
click at [919, 518] on li "ЗАО "Золотая Корона" (Договор "МБ-3845", контрагент "Закрытое акционерное общес…" at bounding box center [1101, 523] width 743 height 29
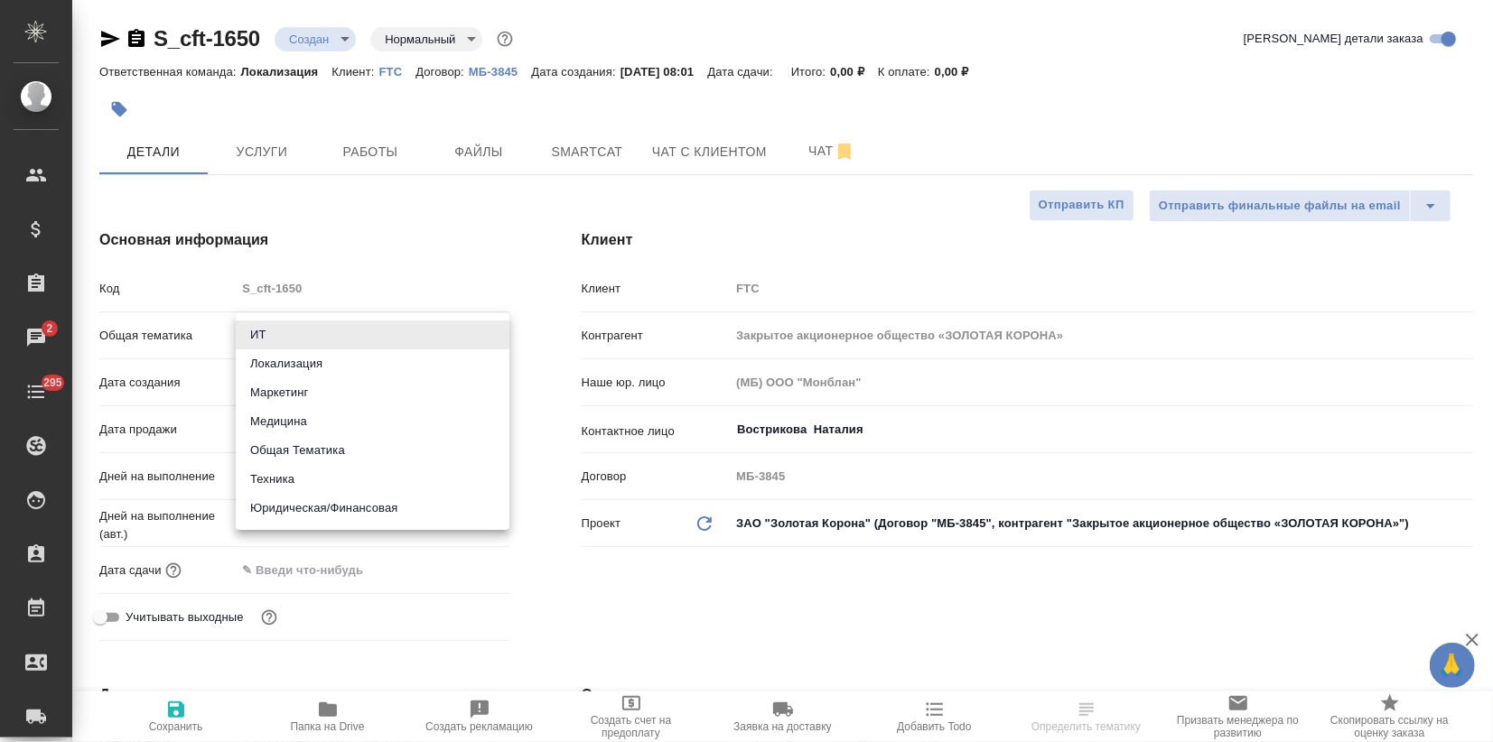
click at [257, 341] on body "🙏 .cls-1 fill:#fff; AWATERA Zagorodnikh Viktoria Клиенты Спецификации Заказы 2 …" at bounding box center [746, 371] width 1493 height 742
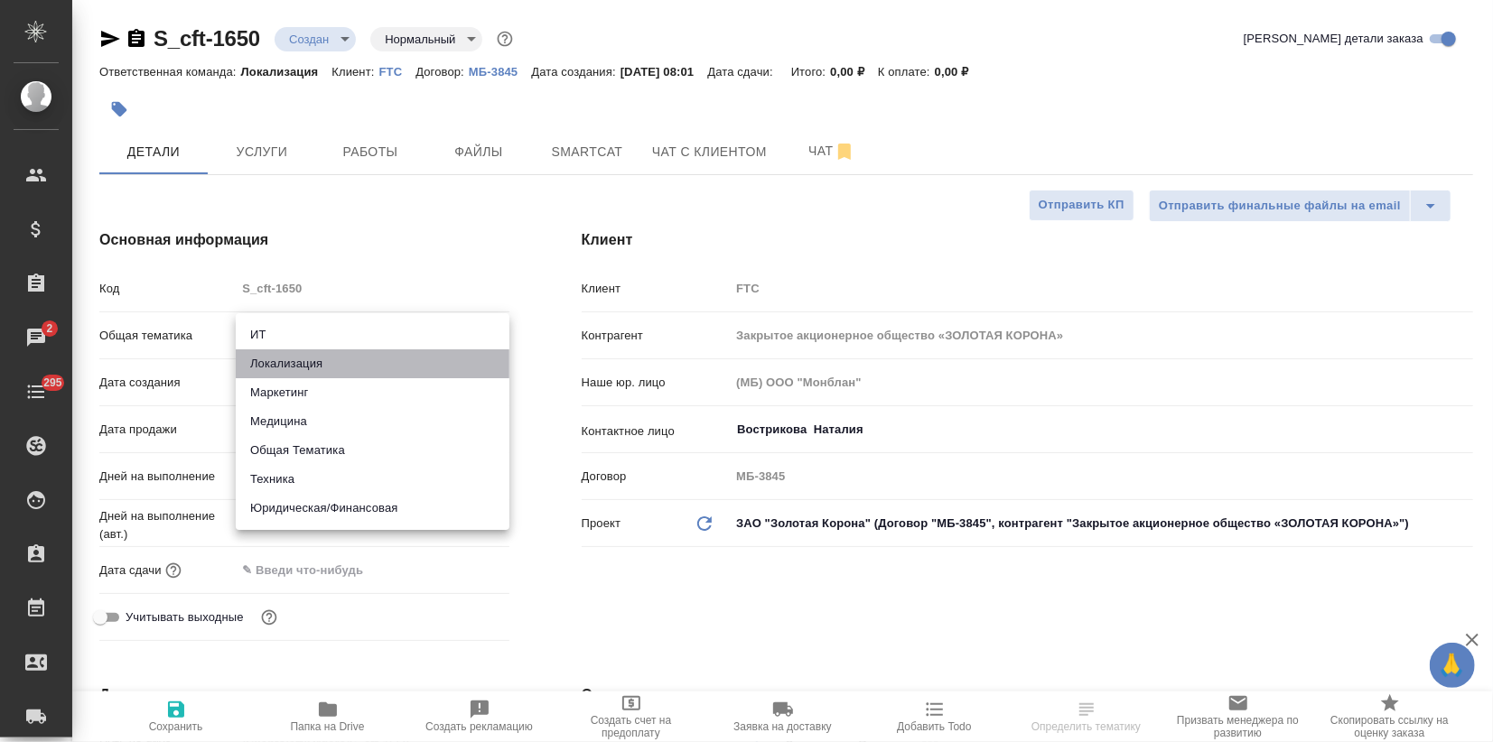
click at [257, 357] on li "Локализация" at bounding box center [373, 364] width 274 height 29
type input "local"
type textarea "x"
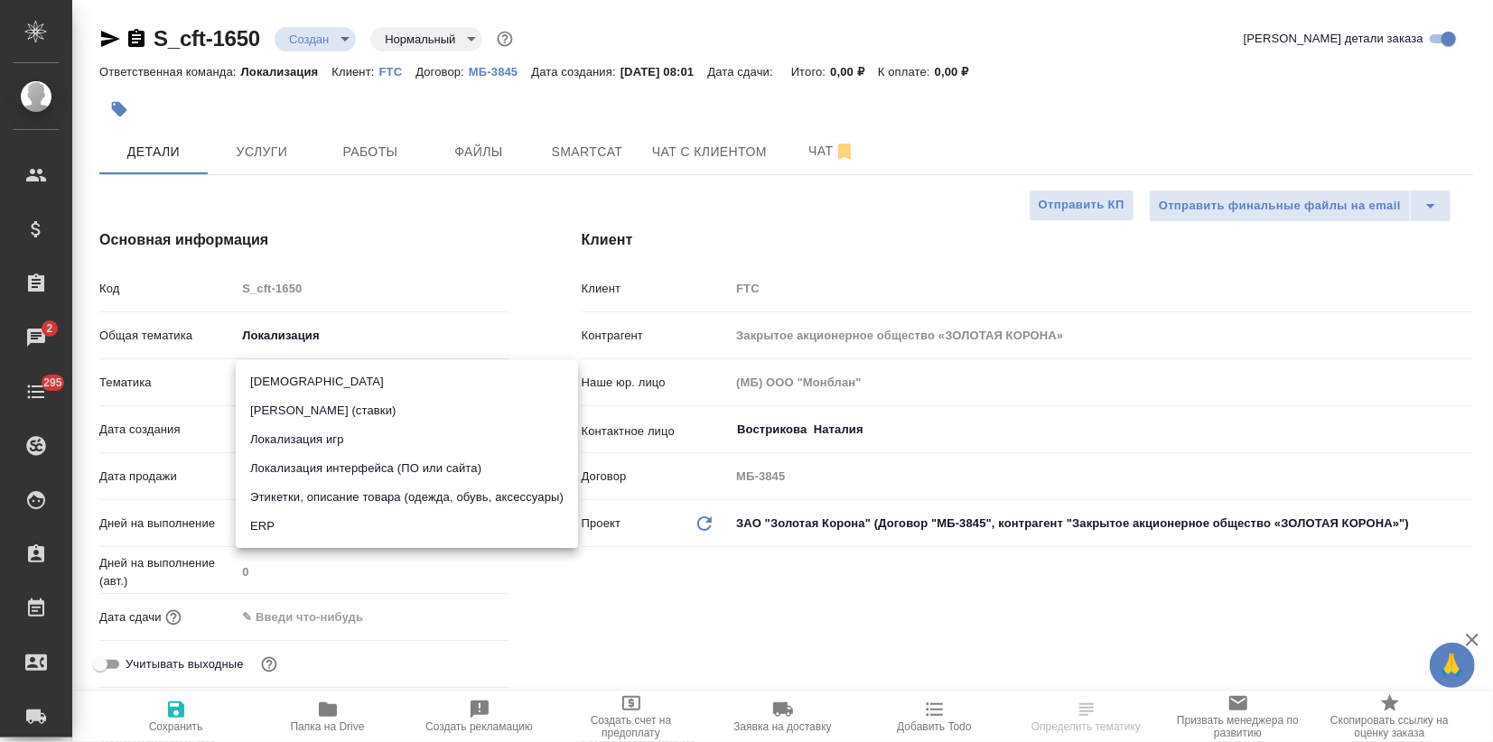
click at [251, 380] on body "🙏 .cls-1 fill:#fff; AWATERA Zagorodnikh Viktoria Клиенты Спецификации Заказы 2 …" at bounding box center [746, 371] width 1493 height 742
click at [306, 464] on div ".cls-1 fill:#fff; AWATERA Zagorodnikh Viktoria Клиенты Спецификации Заказы 2 Ча…" at bounding box center [746, 371] width 1493 height 742
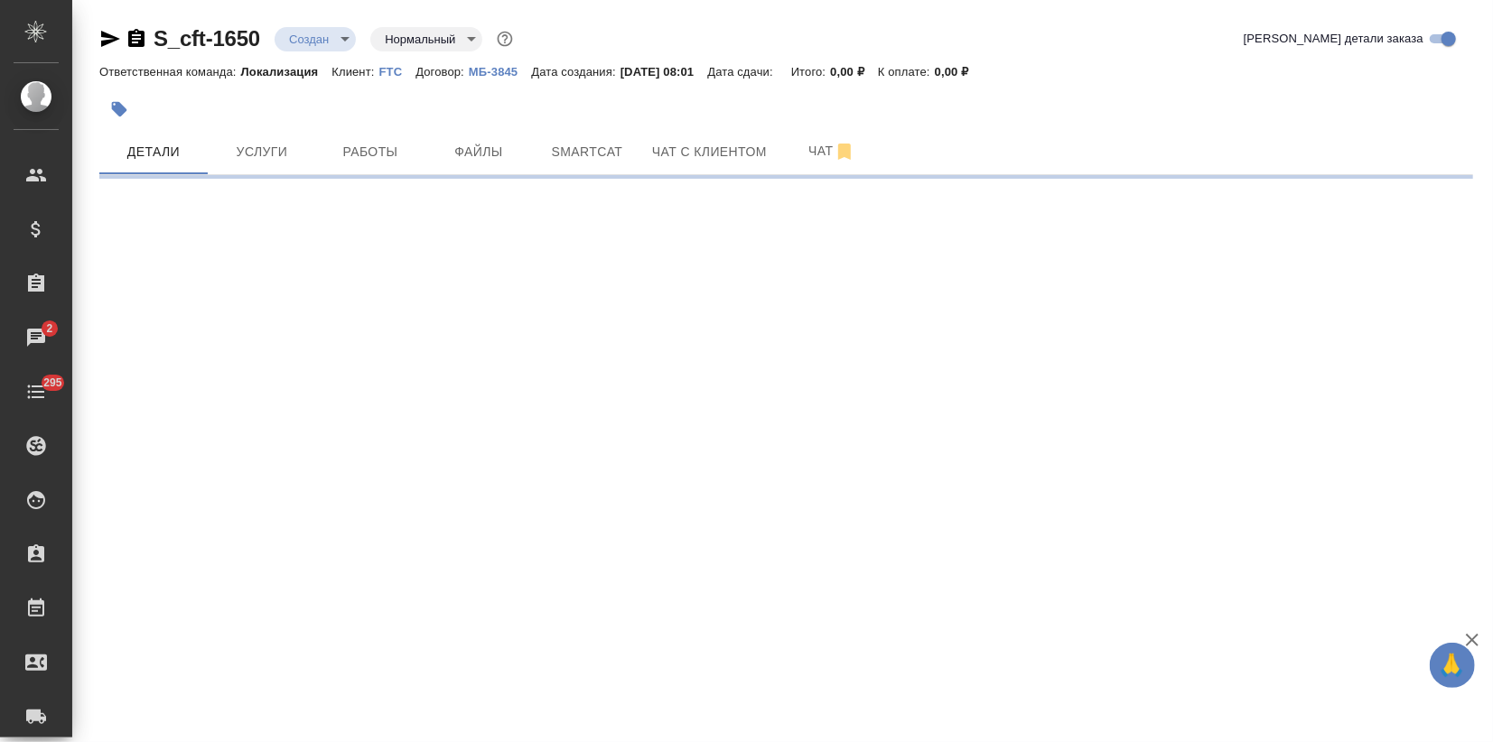
select select "RU"
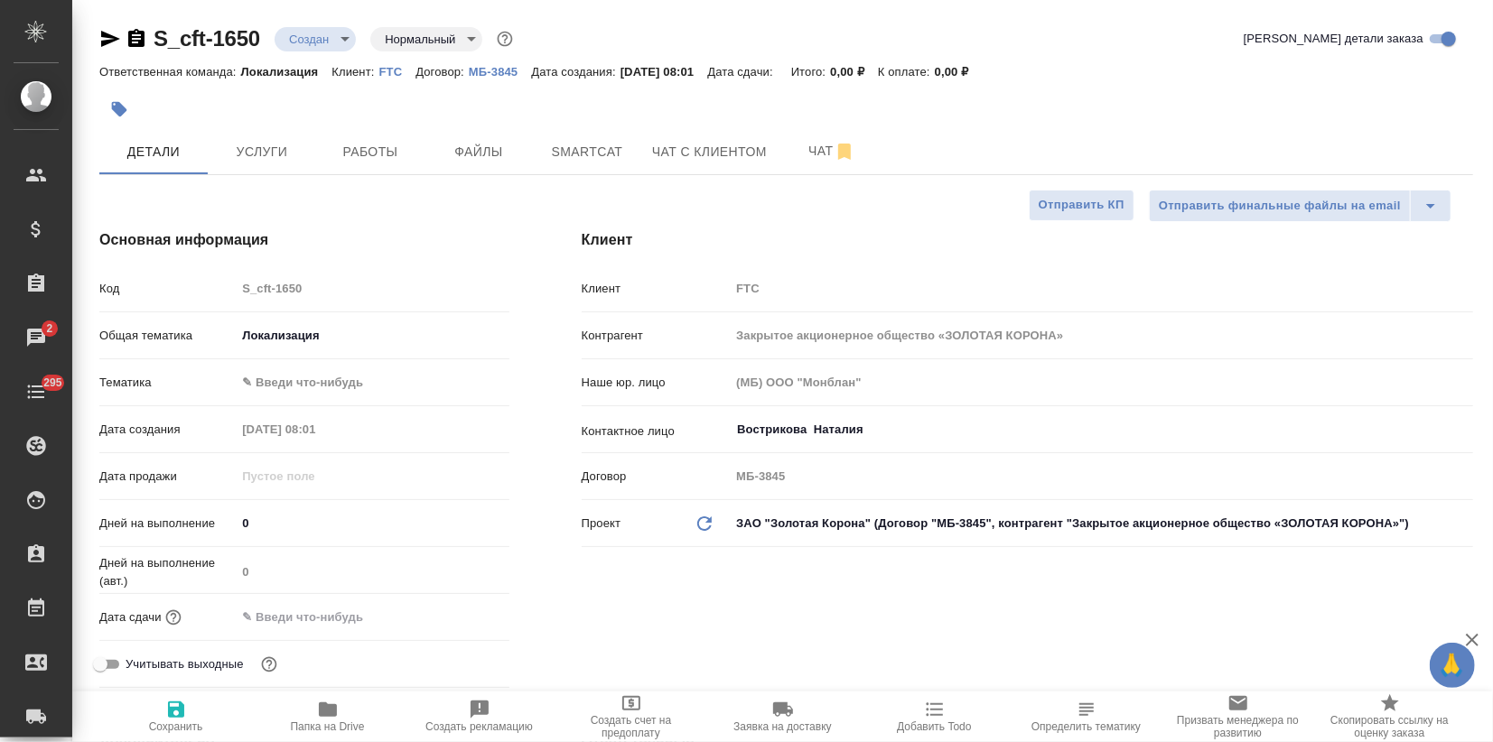
type textarea "x"
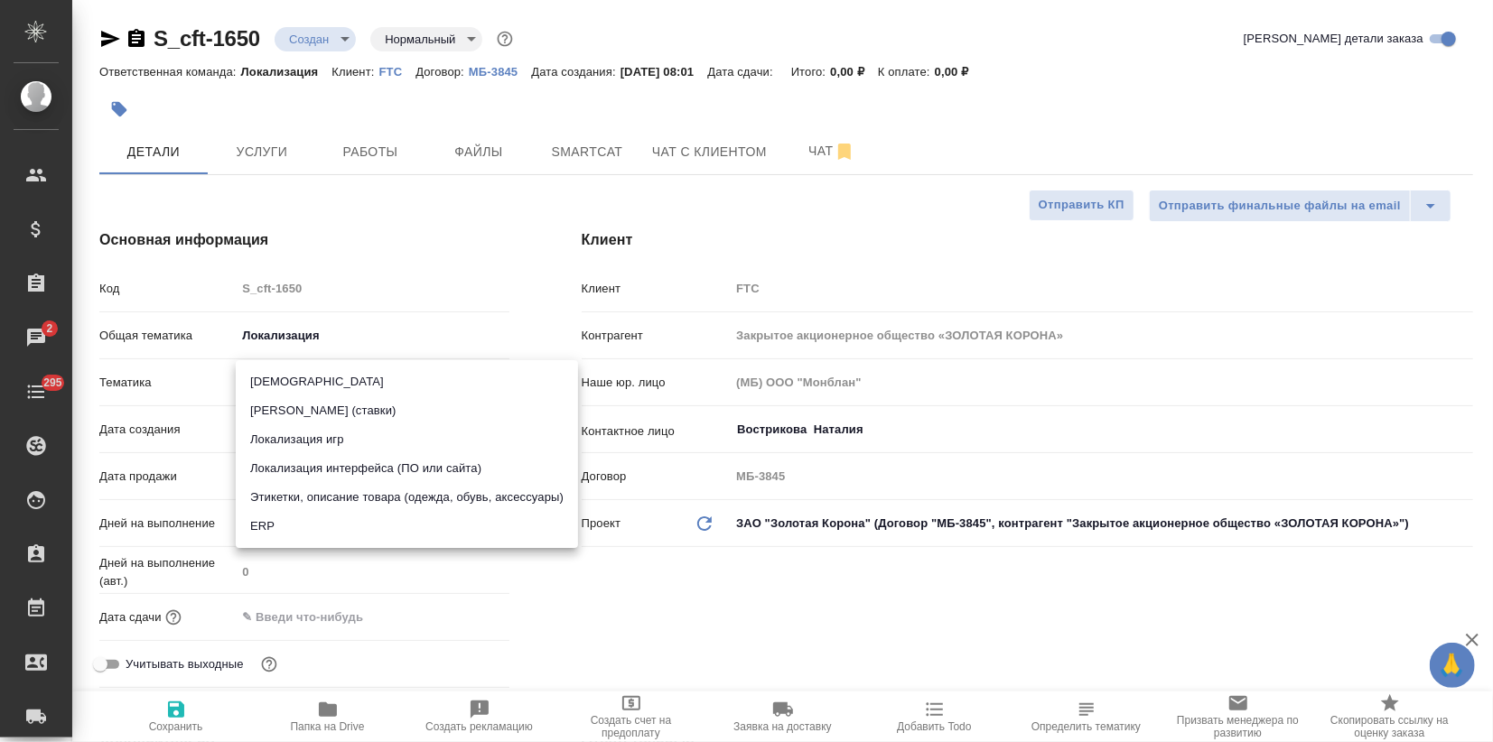
click at [274, 390] on body "🙏 .cls-1 fill:#fff; AWATERA Zagorodnikh Viktoria Клиенты Спецификации Заказы 2 …" at bounding box center [746, 371] width 1493 height 742
click at [267, 471] on li "Локализация интерфейса (ПО или сайта)" at bounding box center [407, 468] width 342 height 29
type input "5a8b8b956a9677013d343e0d"
type textarea "x"
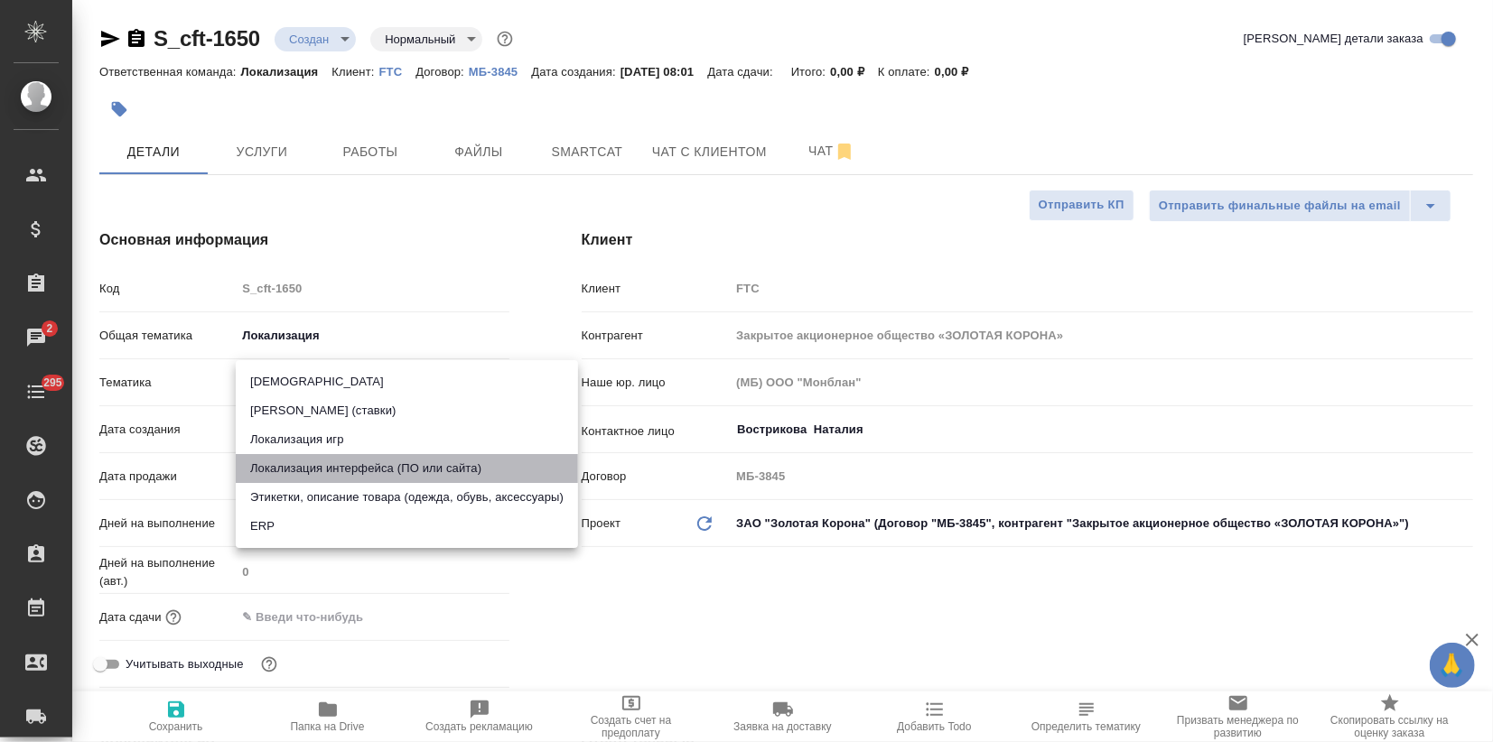
type textarea "x"
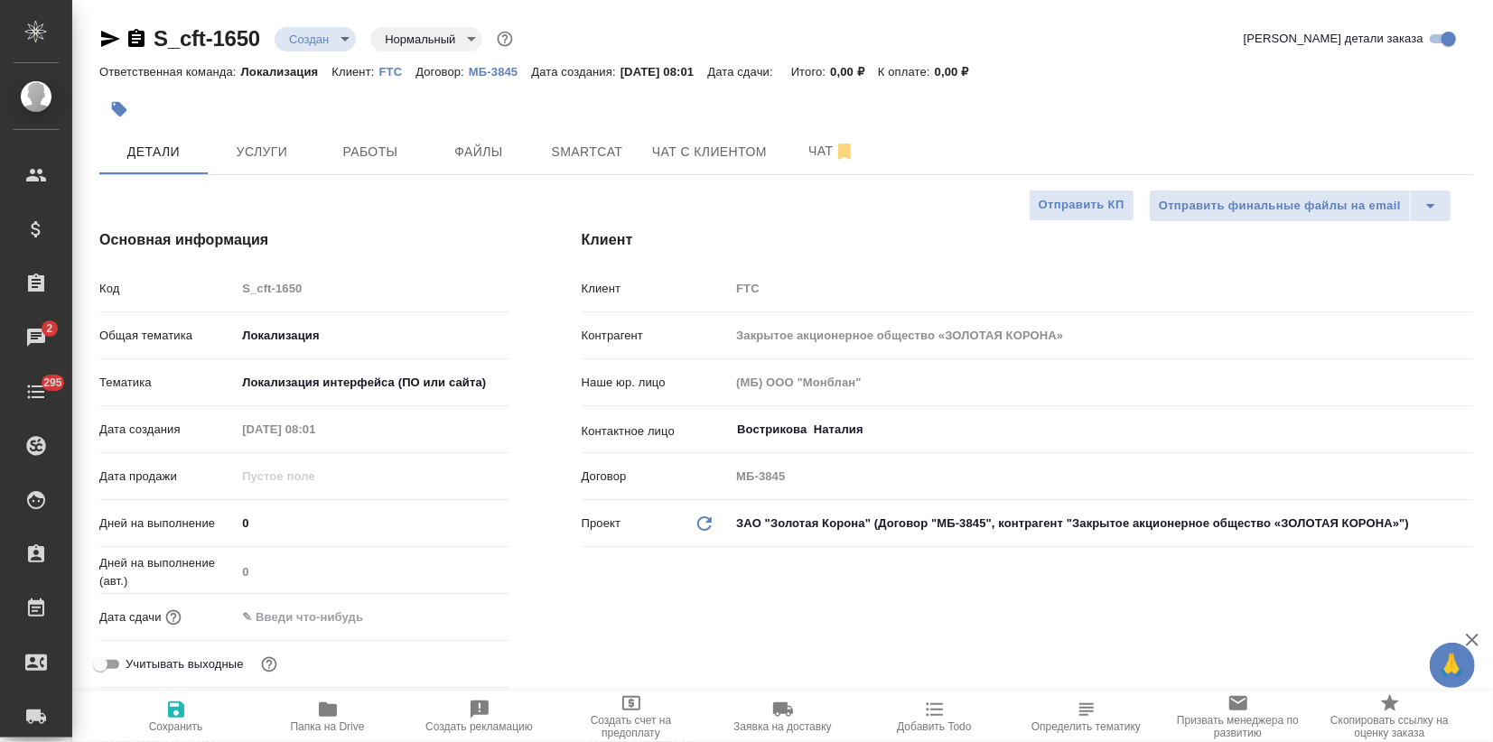
click at [174, 717] on icon "button" at bounding box center [176, 710] width 16 height 16
type textarea "x"
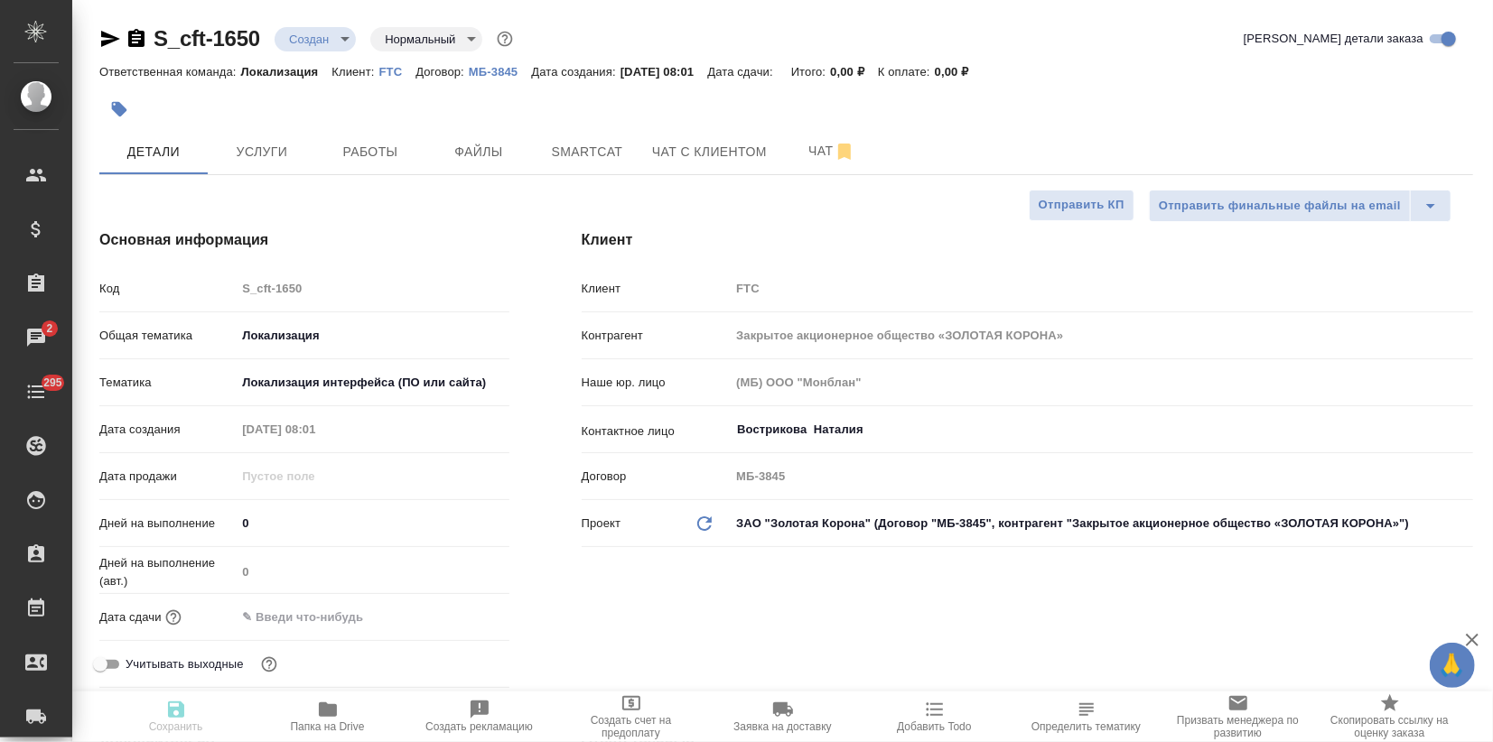
type textarea "x"
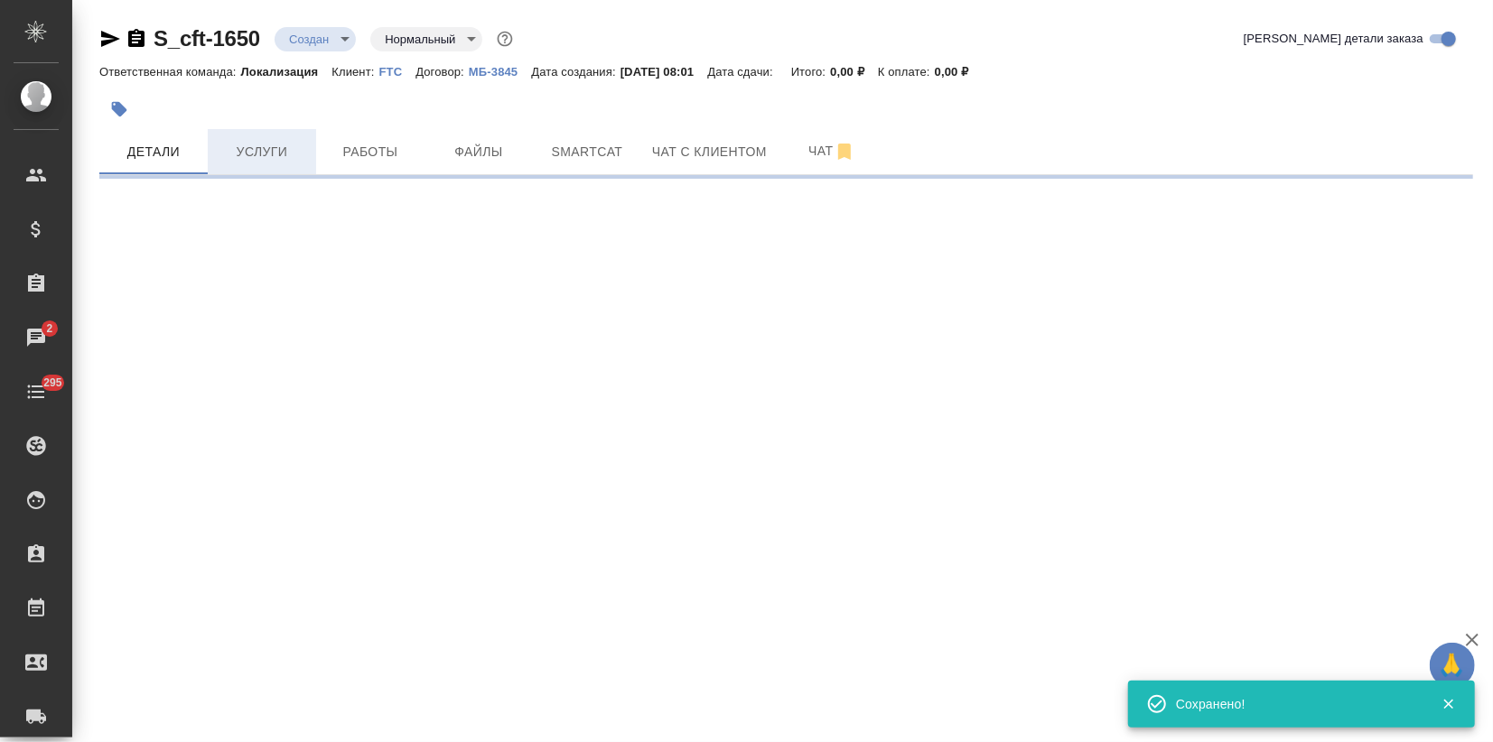
select select "RU"
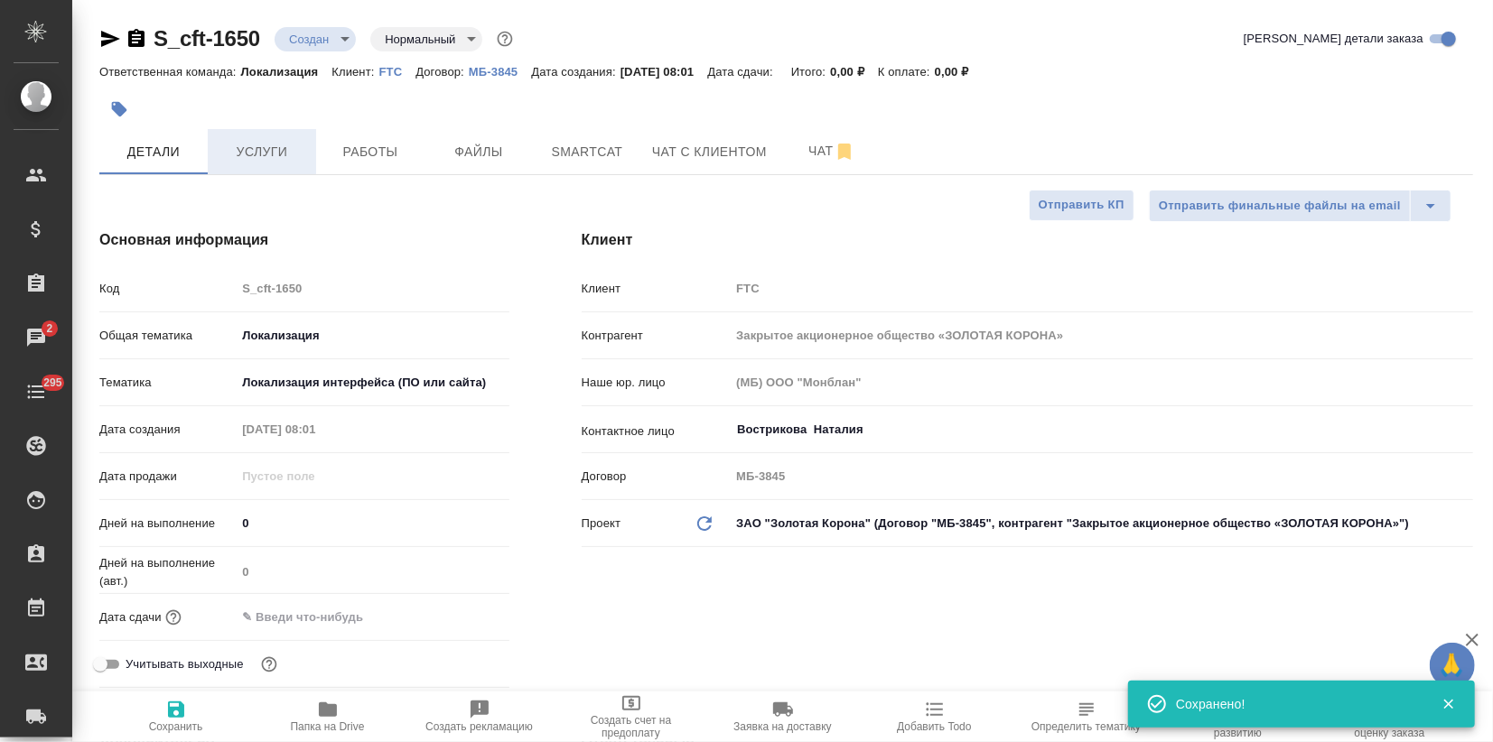
type textarea "x"
click at [288, 155] on span "Услуги" at bounding box center [262, 152] width 87 height 23
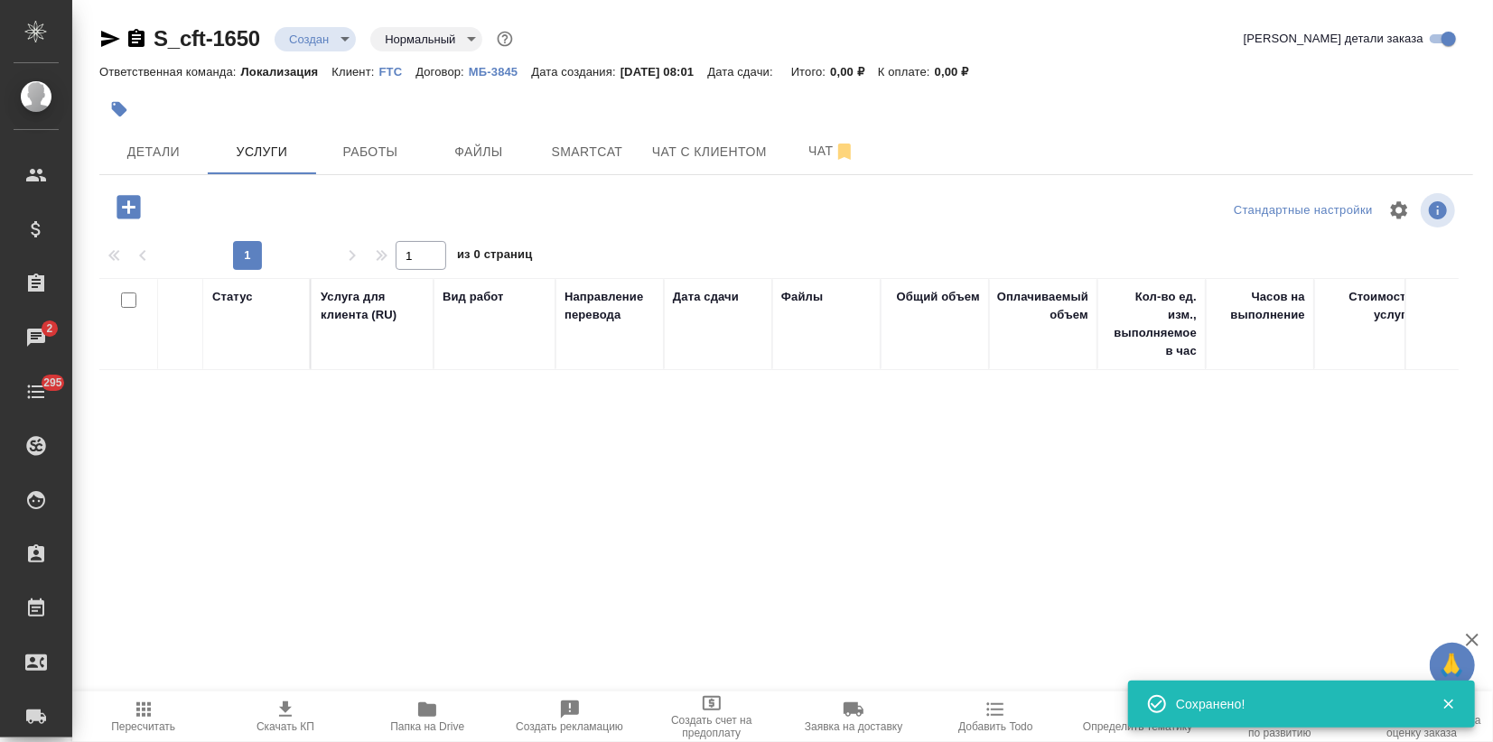
click at [137, 217] on icon "button" at bounding box center [128, 206] width 23 height 23
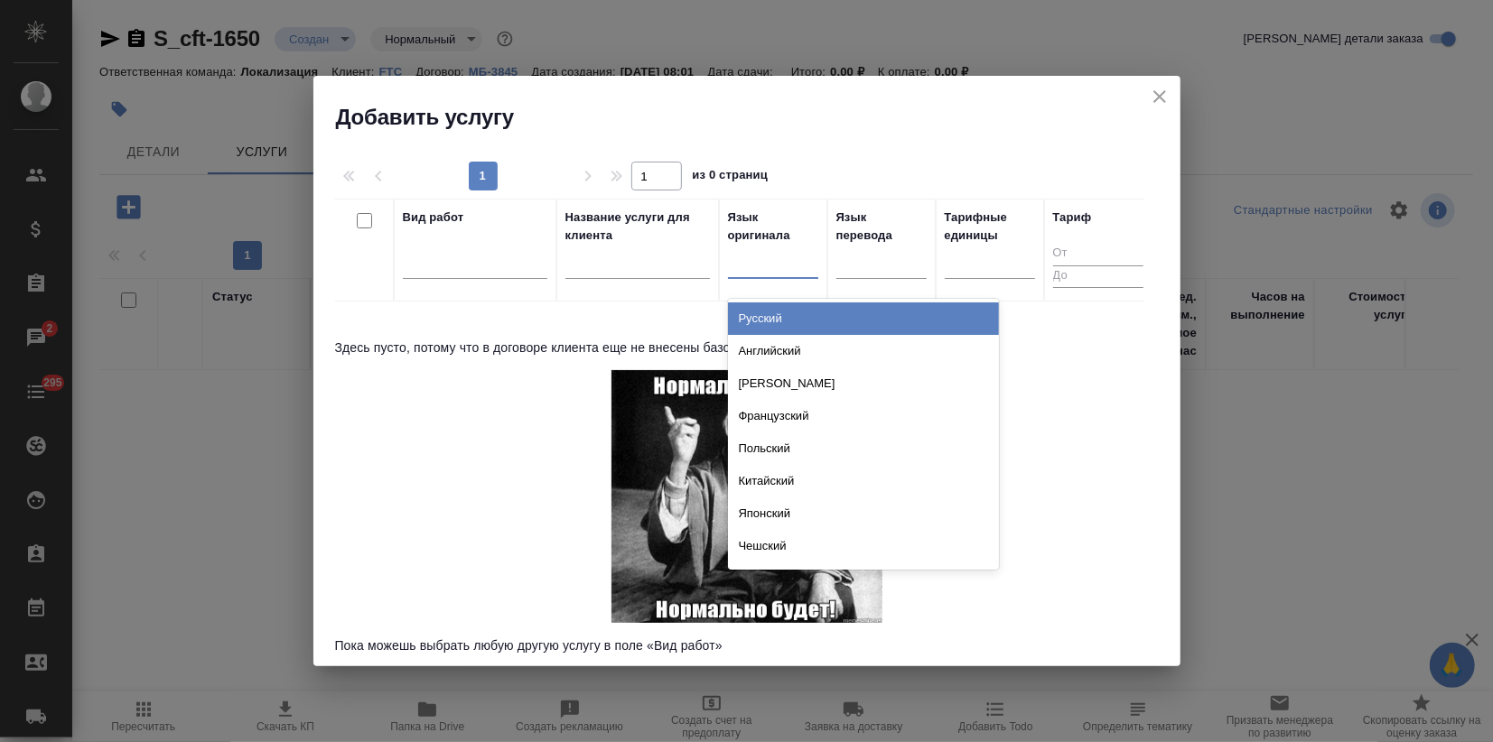
click at [756, 262] on div at bounding box center [773, 260] width 90 height 26
click at [765, 313] on div "Русский" at bounding box center [863, 319] width 271 height 33
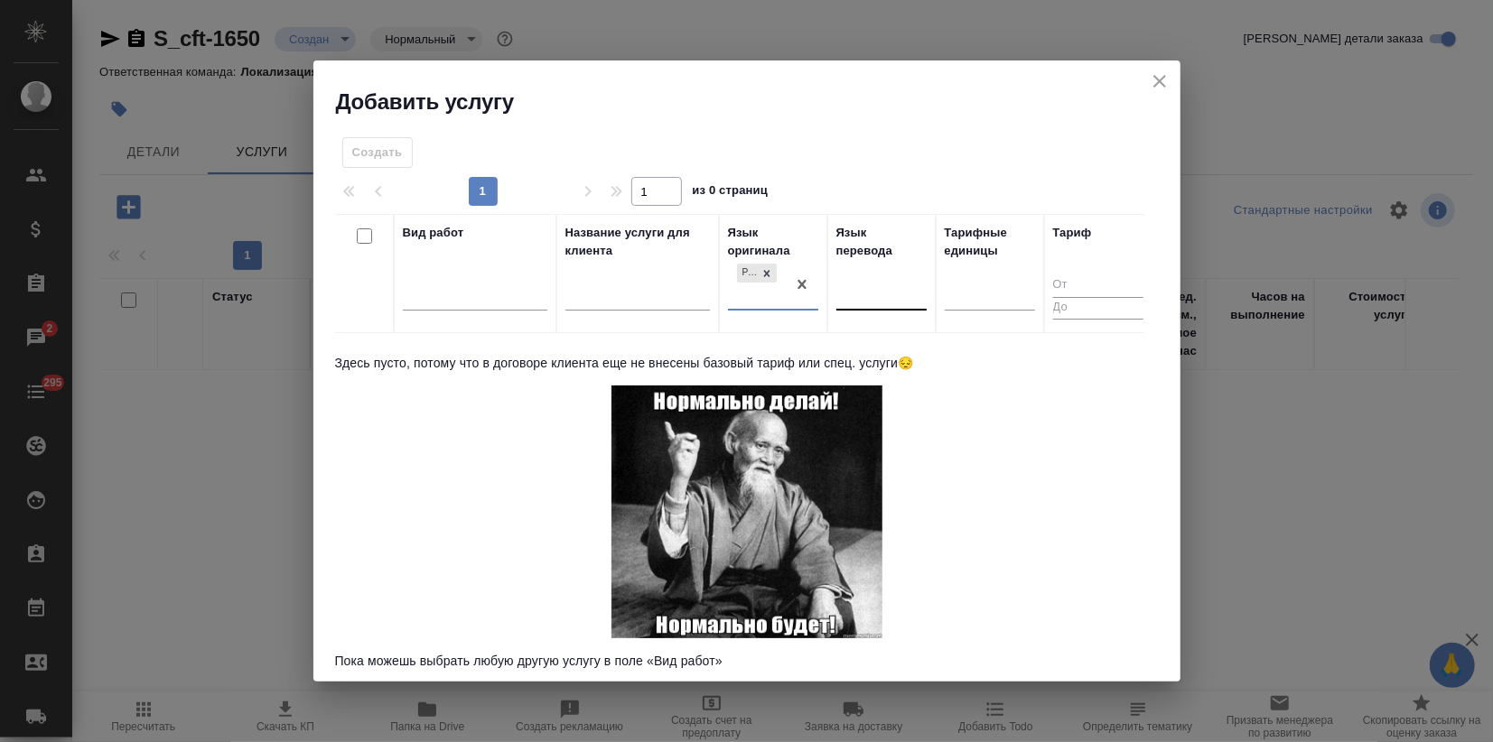
click at [882, 290] on div at bounding box center [881, 293] width 90 height 26
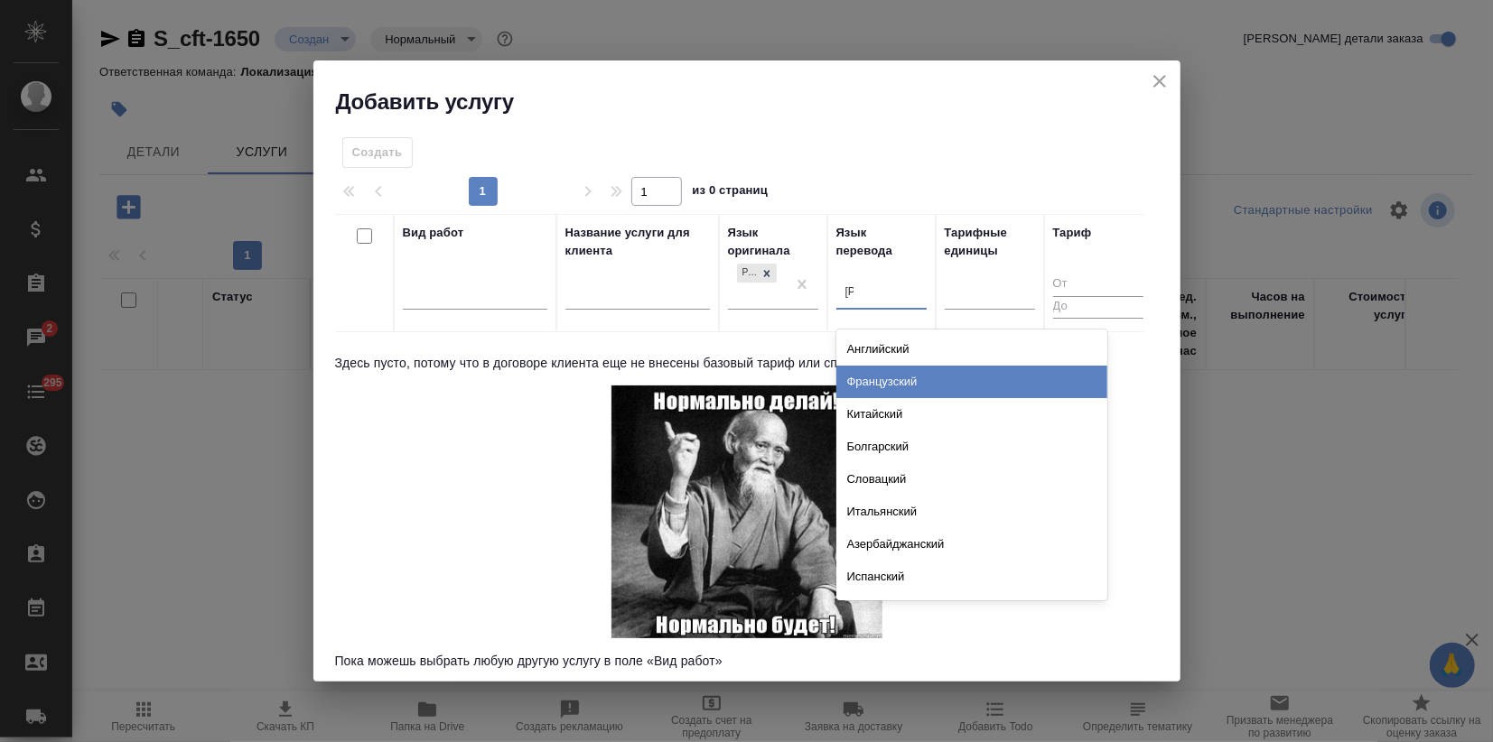
type input "аз"
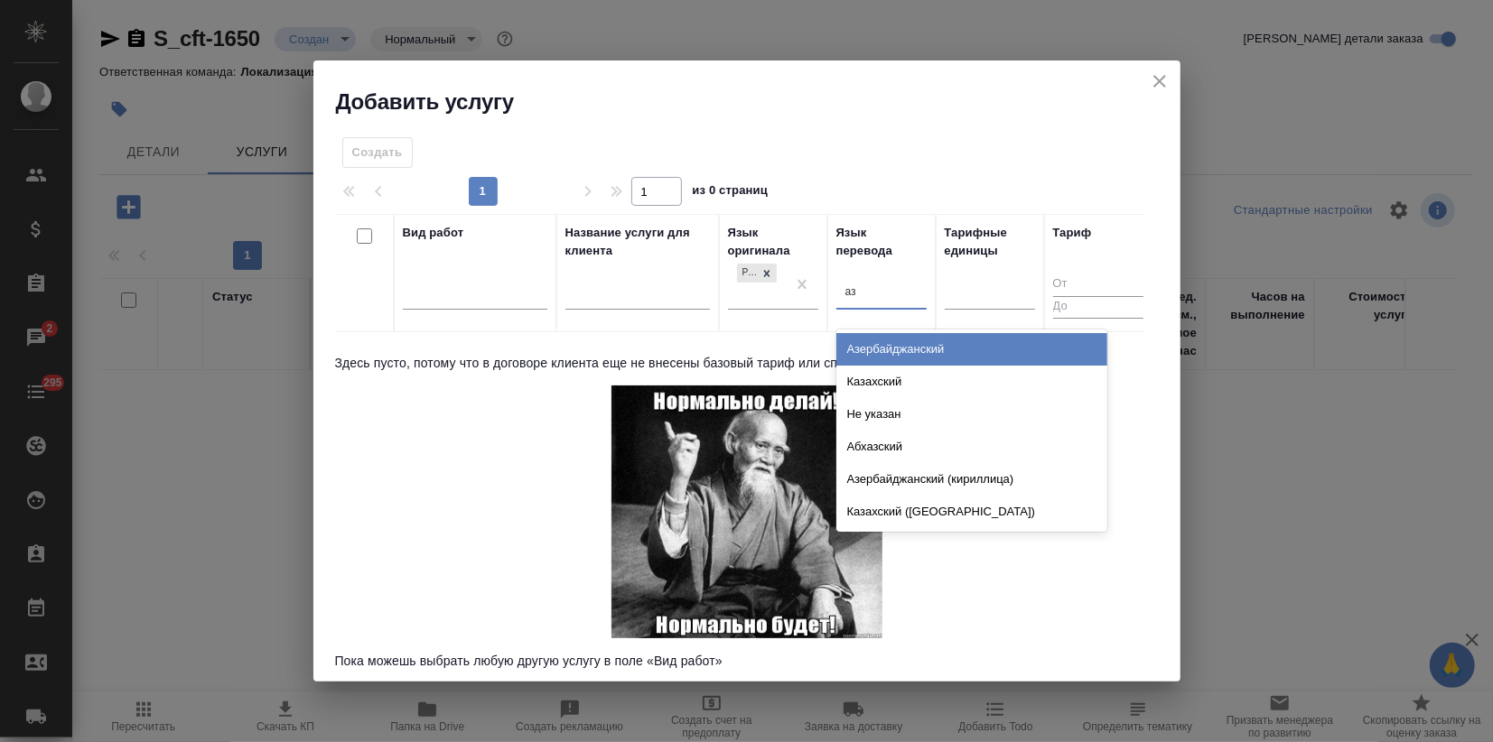
click at [911, 361] on div "Азербайджанский" at bounding box center [971, 349] width 271 height 33
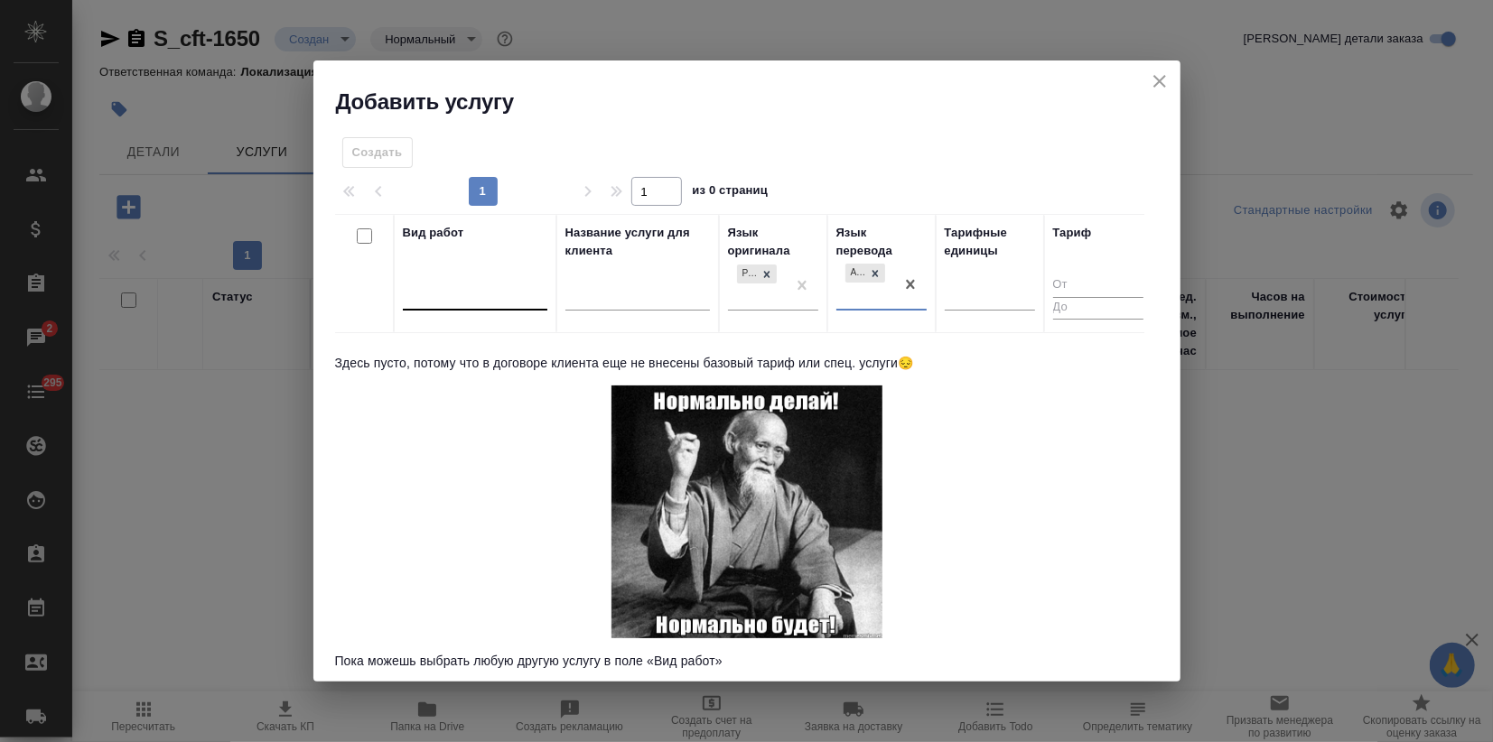
click at [477, 307] on div at bounding box center [475, 293] width 145 height 34
click at [477, 307] on div at bounding box center [475, 292] width 145 height 34
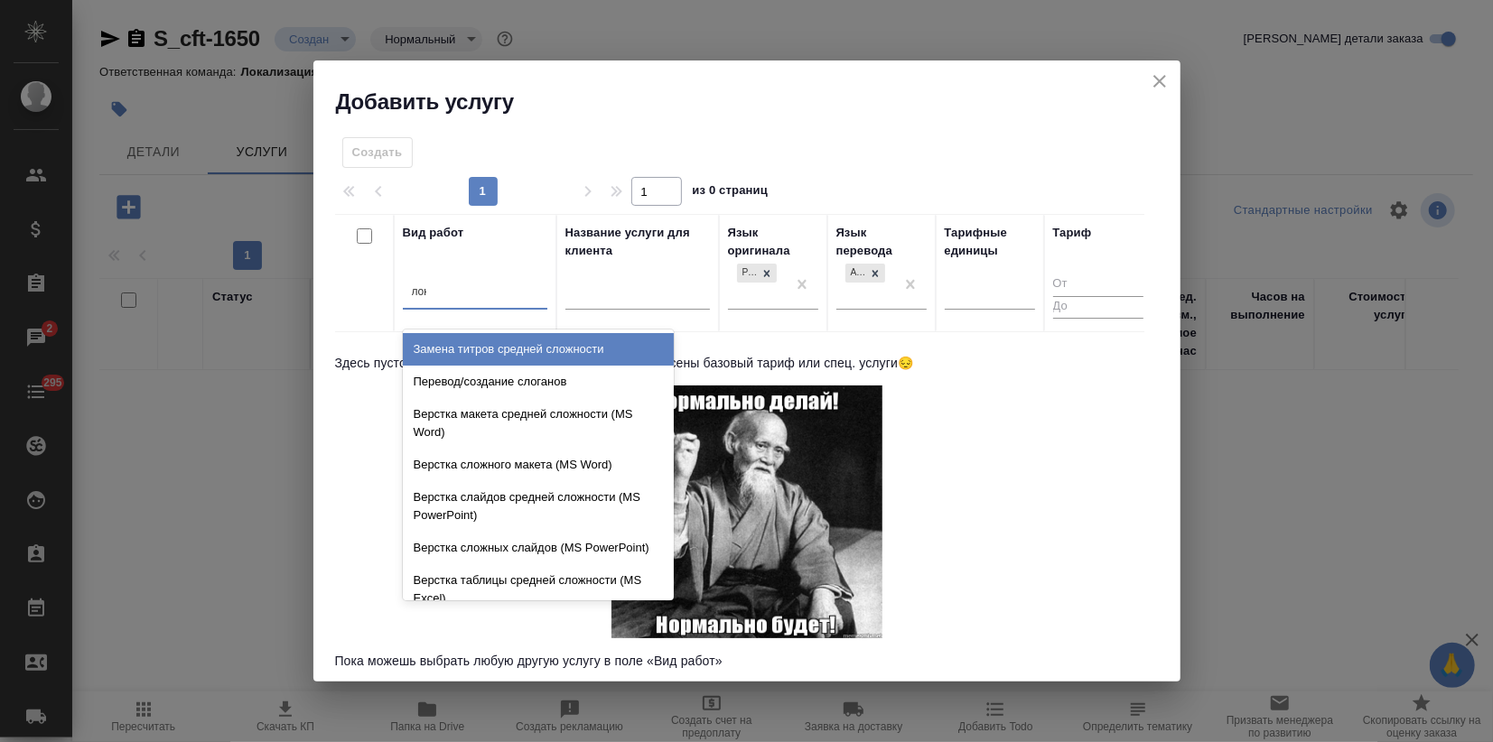
type input "лока"
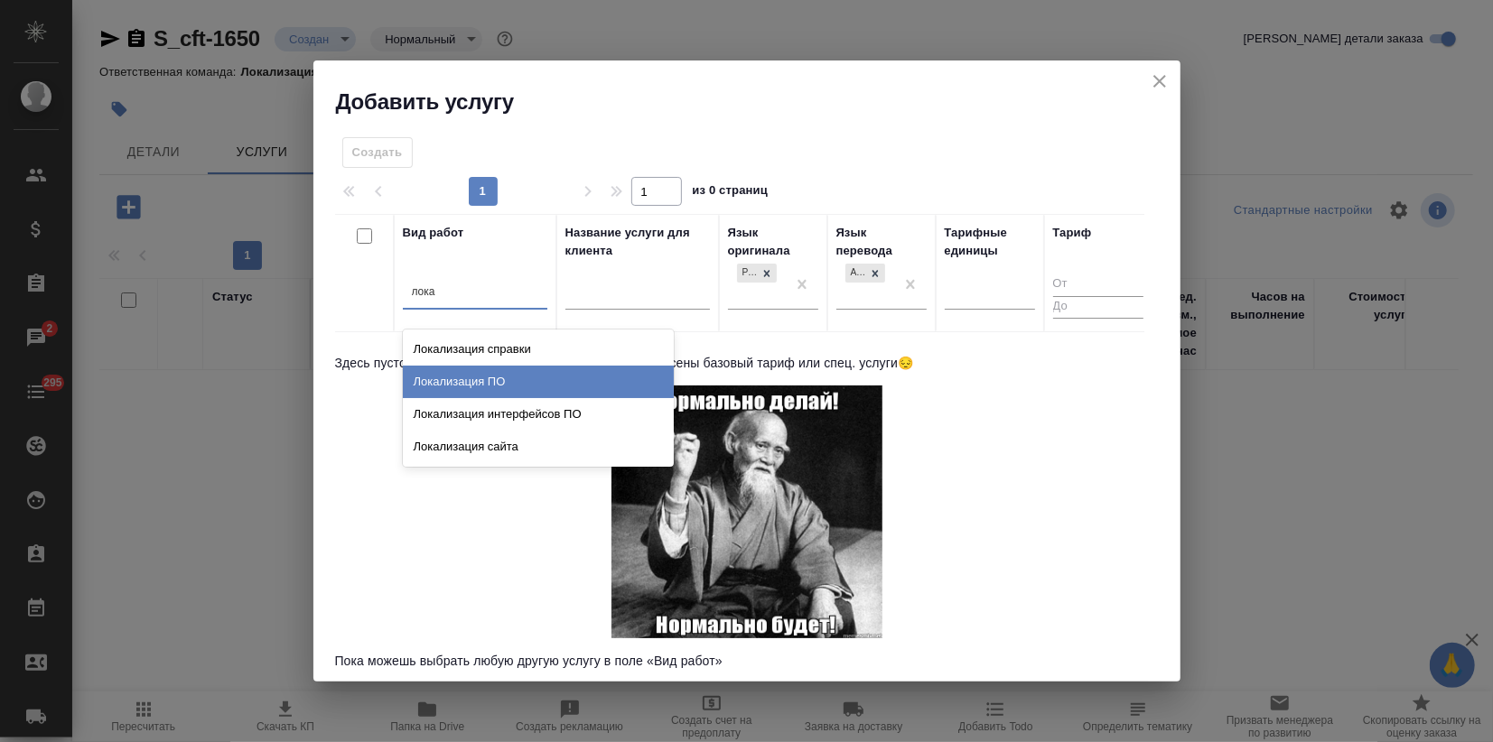
click at [467, 376] on div "Локализация ПО" at bounding box center [538, 382] width 271 height 33
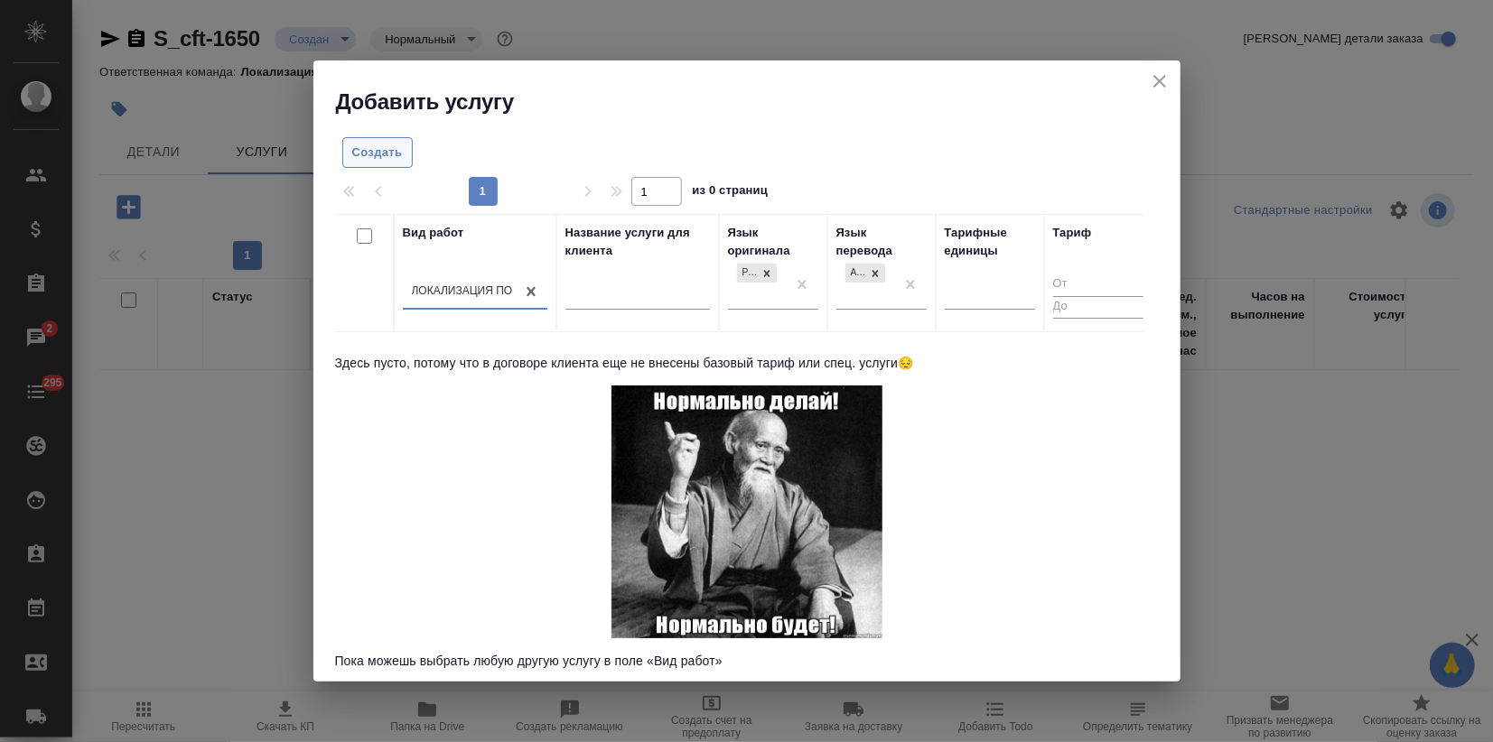
click at [387, 148] on span "Создать" at bounding box center [377, 153] width 51 height 21
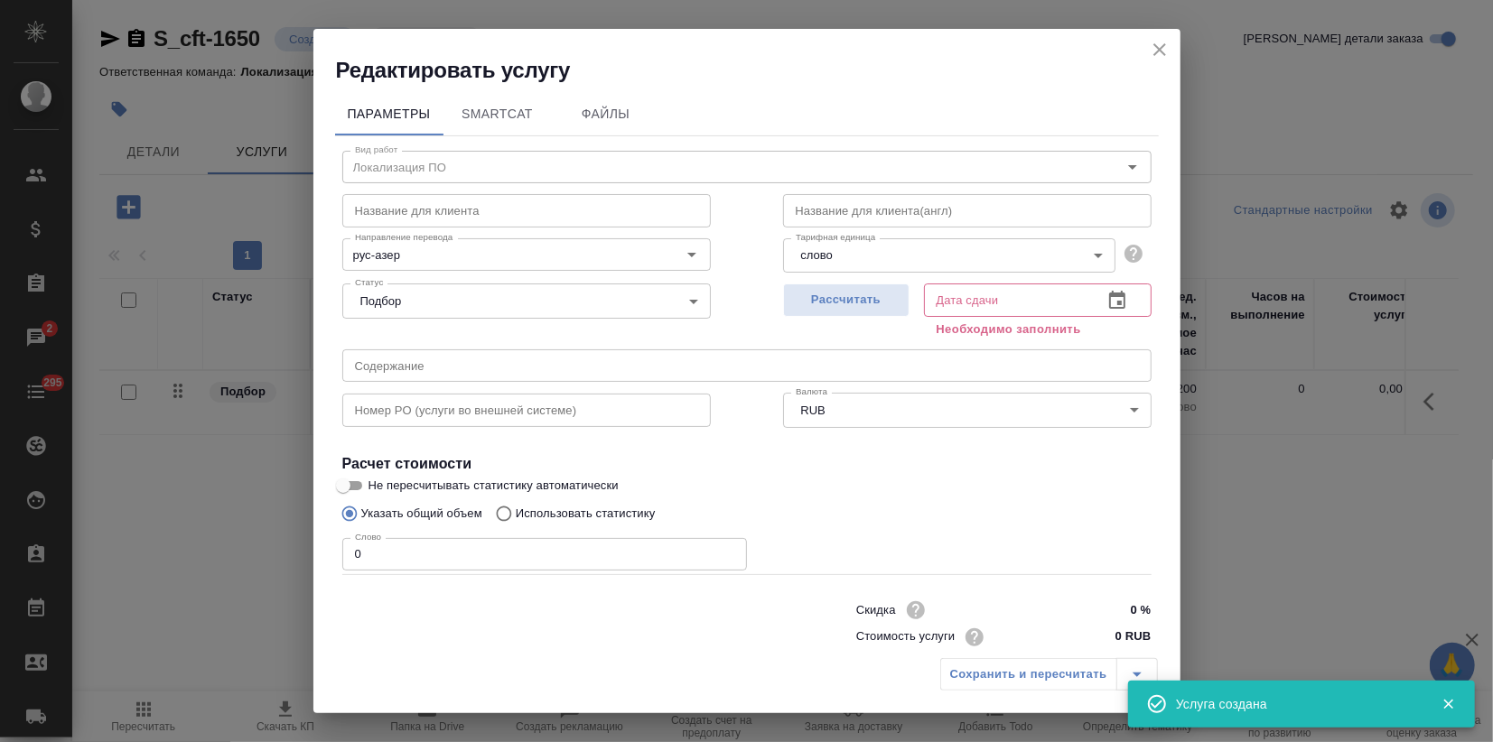
click at [396, 207] on input "text" at bounding box center [526, 210] width 369 height 33
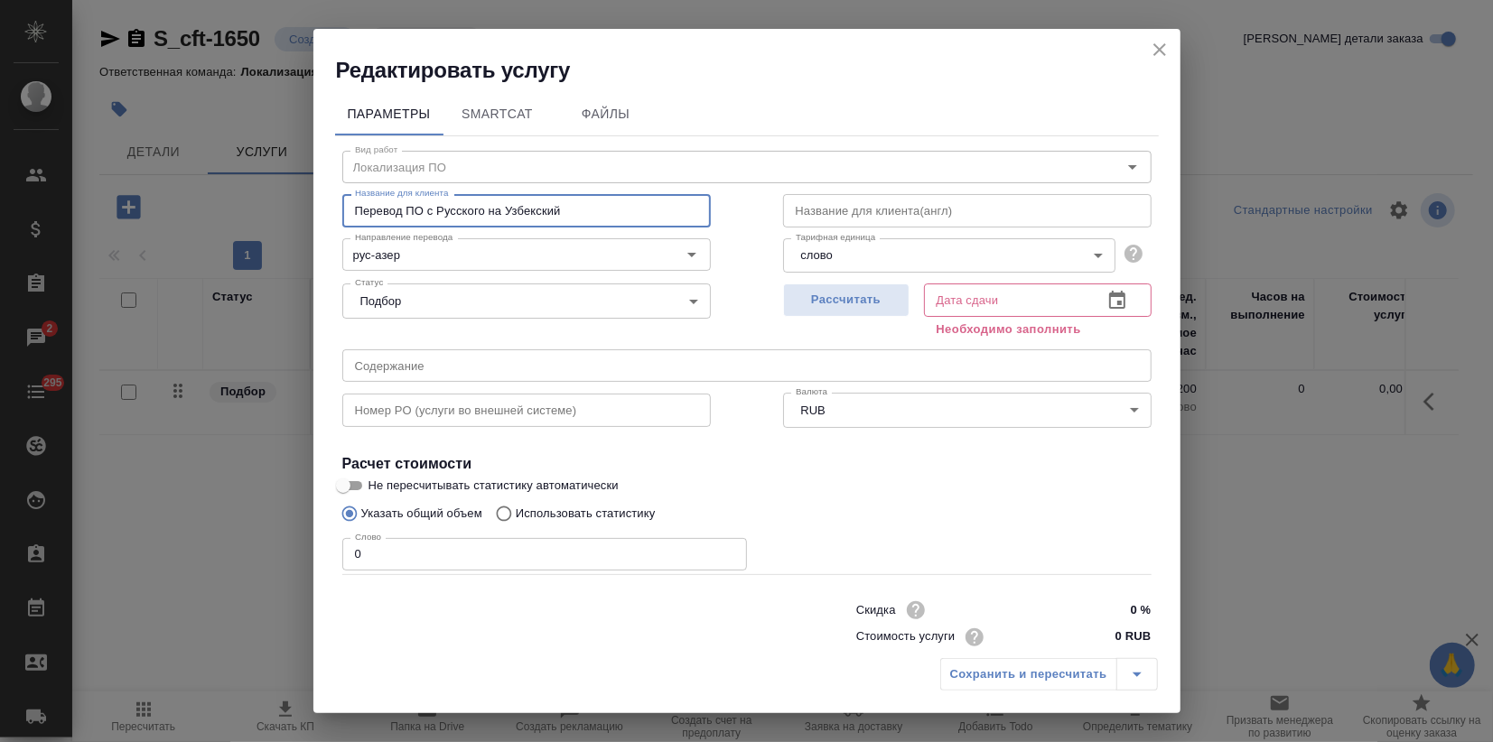
drag, startPoint x: 506, startPoint y: 213, endPoint x: 580, endPoint y: 207, distance: 74.3
click at [580, 207] on input "Перевод ПО с Русского на Узбекский" at bounding box center [526, 210] width 369 height 33
type input "Перевод ПО с Русского на Азербайджанский"
drag, startPoint x: 633, startPoint y: 216, endPoint x: 185, endPoint y: 219, distance: 448.0
click at [185, 219] on div "Редактировать услугу Параметры SmartCat Файлы Вид работ Локализация ПО Вид рабо…" at bounding box center [746, 371] width 1493 height 742
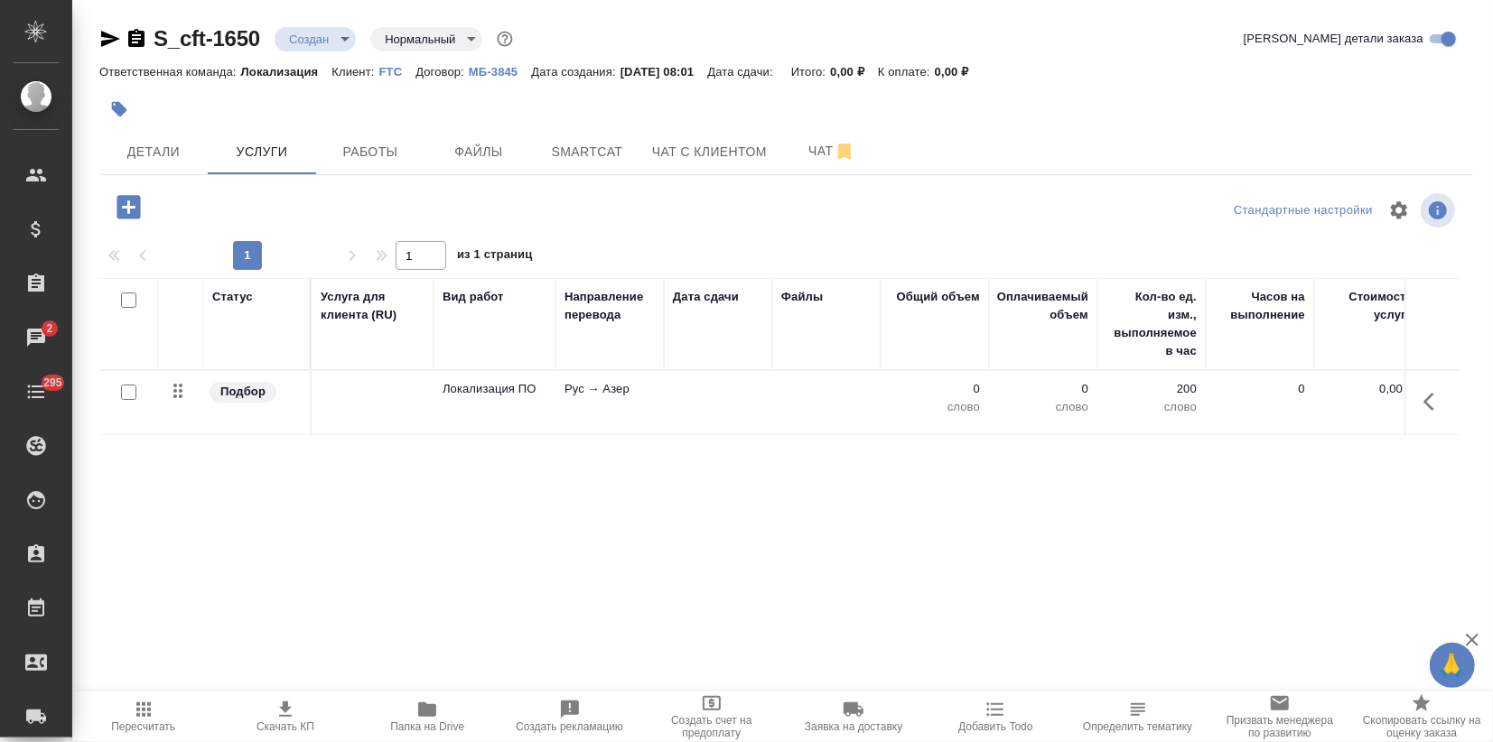
click at [465, 406] on td "Локализация ПО" at bounding box center [495, 402] width 122 height 63
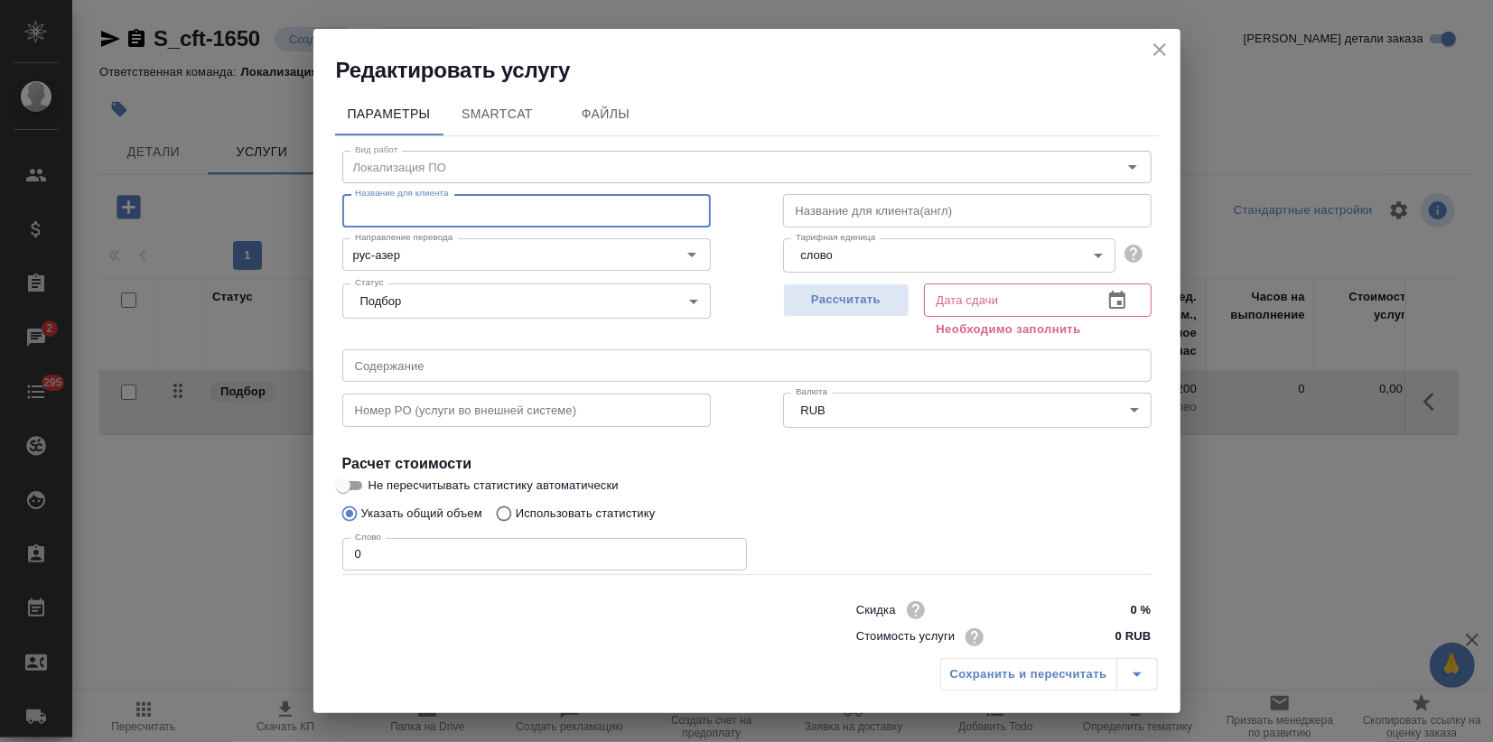
click at [481, 219] on input "text" at bounding box center [526, 210] width 369 height 33
paste input "S_cft-1591 (ЮЛ-ЗК) QPAY-25594"
drag, startPoint x: 354, startPoint y: 219, endPoint x: 5, endPoint y: 223, distance: 348.7
click at [5, 222] on div "Редактировать услугу Параметры SmartCat Файлы Вид работ Локализация ПО Вид рабо…" at bounding box center [746, 371] width 1493 height 742
click at [564, 215] on input "Перевод ПО с Русского на Узбекский" at bounding box center [526, 210] width 369 height 33
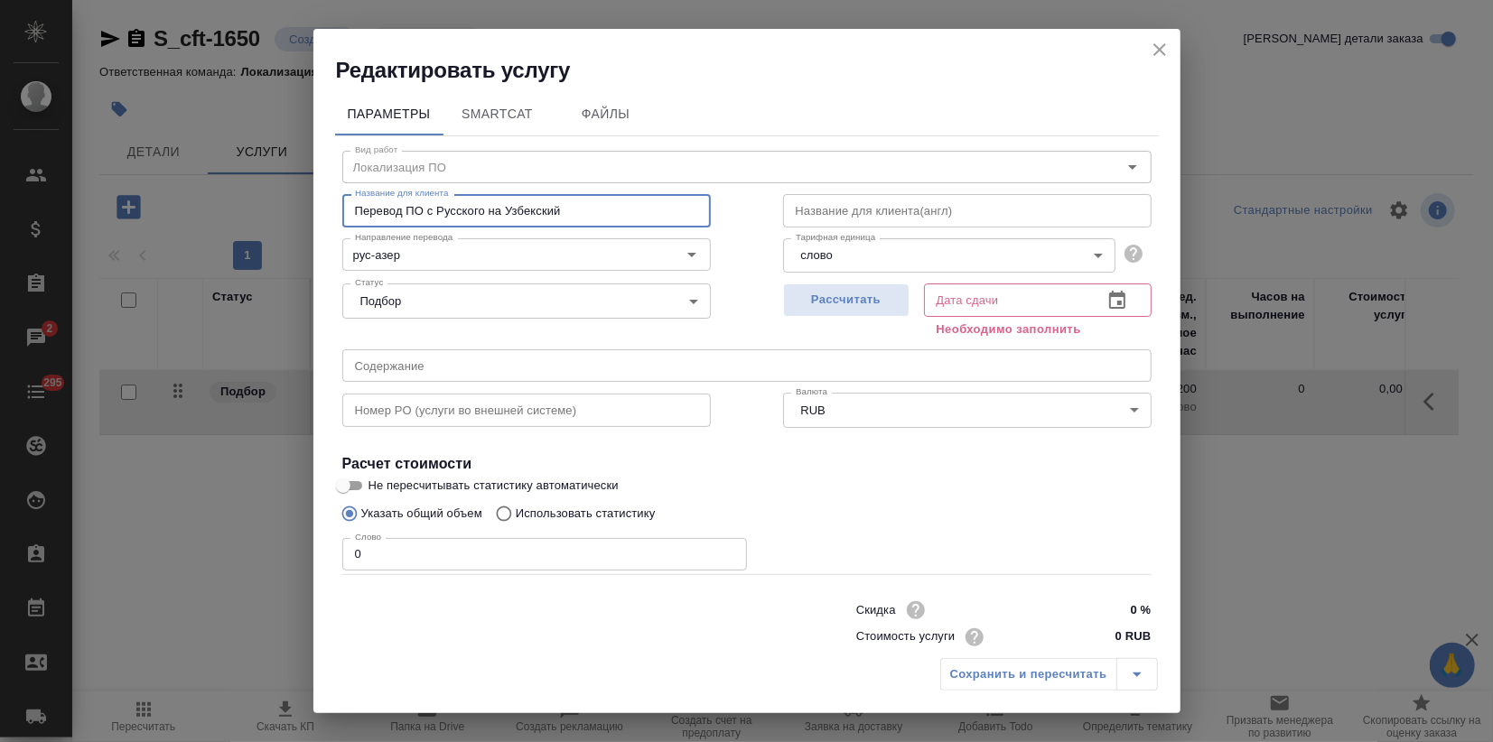
click at [564, 214] on input "Перевод ПО с Русского на Узбекский" at bounding box center [526, 210] width 369 height 33
type input "Перевод ПО с Русского на Азербайджанский"
drag, startPoint x: 609, startPoint y: 209, endPoint x: 231, endPoint y: 212, distance: 377.6
click at [231, 212] on div "Редактировать услугу Параметры SmartCat Файлы Вид работ Локализация ПО Вид рабо…" at bounding box center [746, 371] width 1493 height 742
click at [866, 311] on button "Рассчитать" at bounding box center [846, 300] width 126 height 33
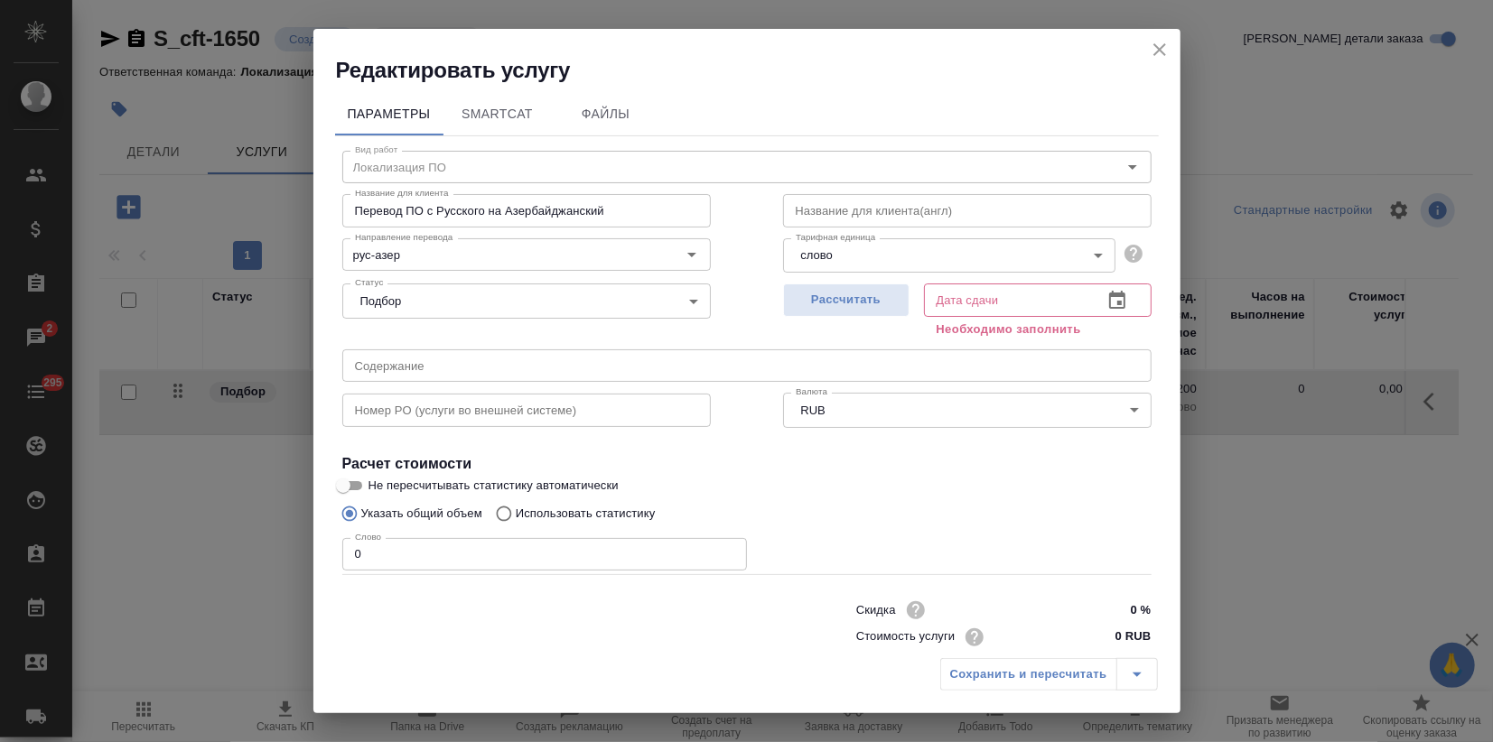
type input "15.10.2025 08:02"
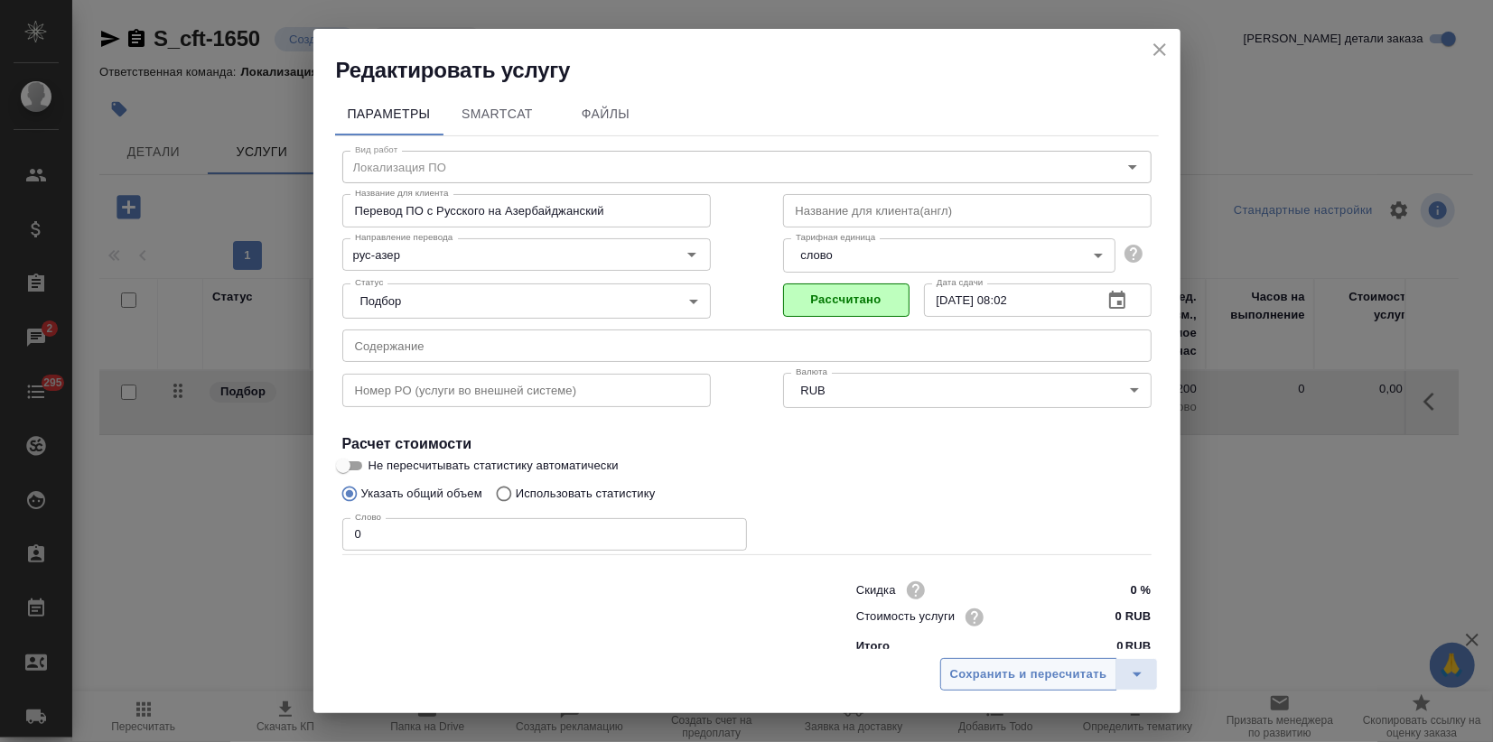
click at [1055, 688] on button "Сохранить и пересчитать" at bounding box center [1028, 674] width 177 height 33
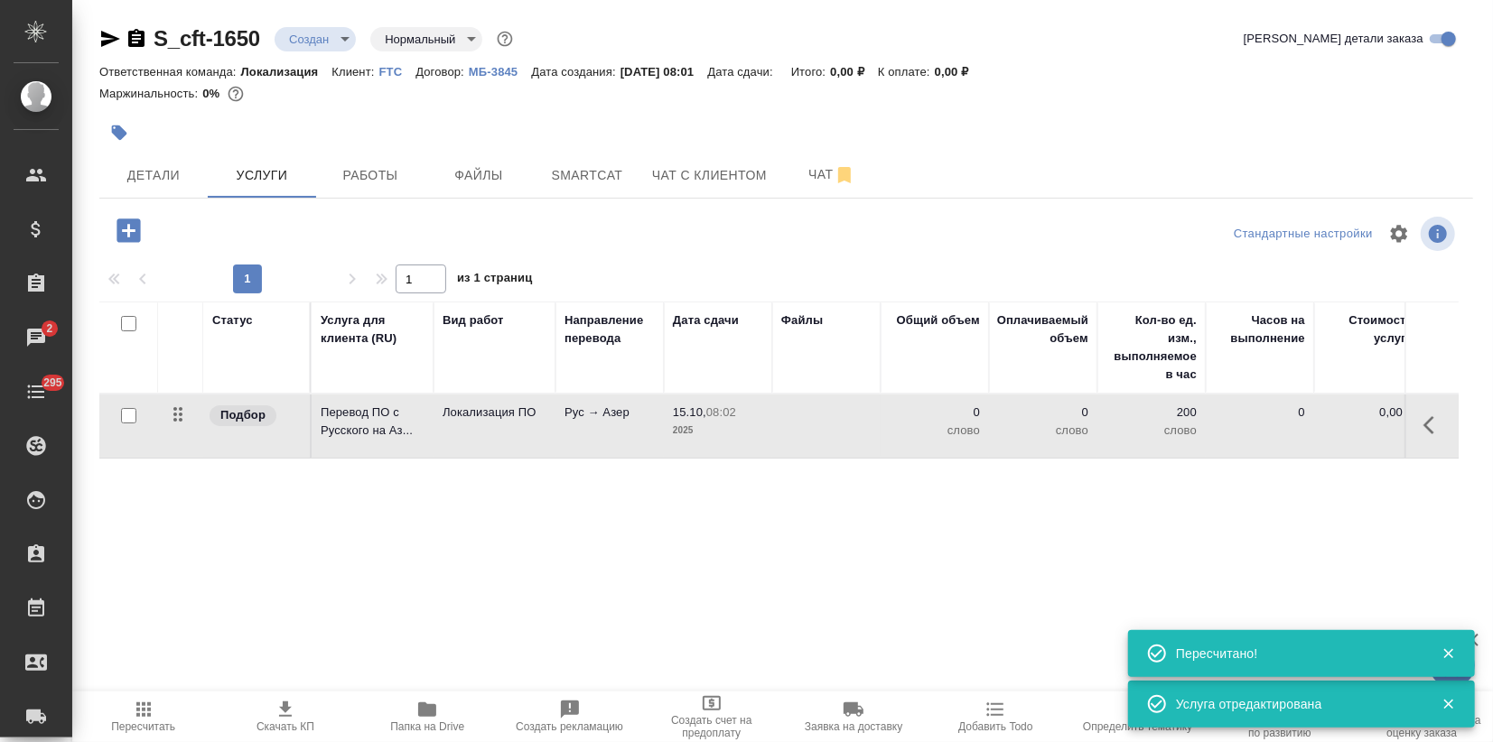
click at [1427, 417] on icon "button" at bounding box center [1435, 426] width 22 height 22
click at [1364, 436] on icon "button" at bounding box center [1364, 425] width 25 height 25
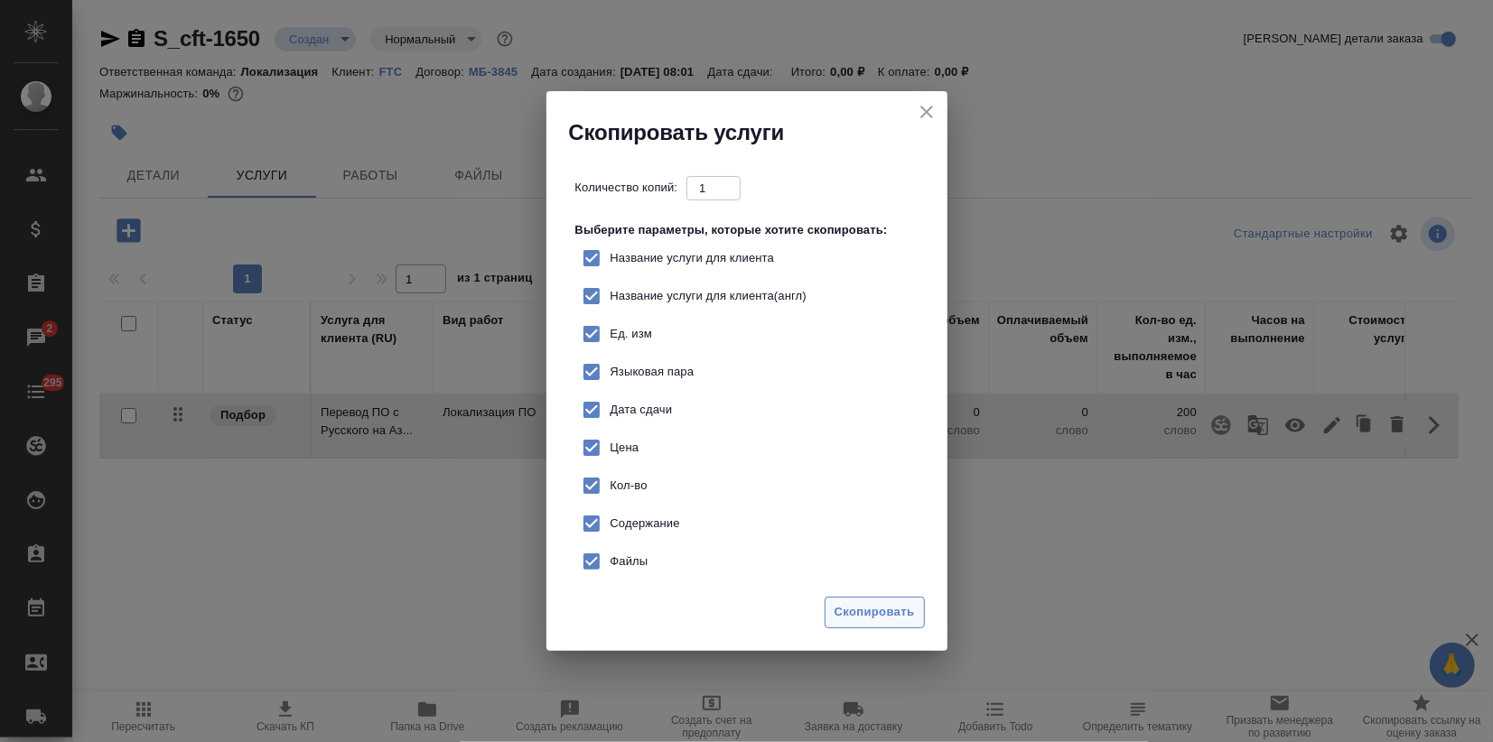
click at [882, 621] on span "Скопировать" at bounding box center [875, 612] width 80 height 21
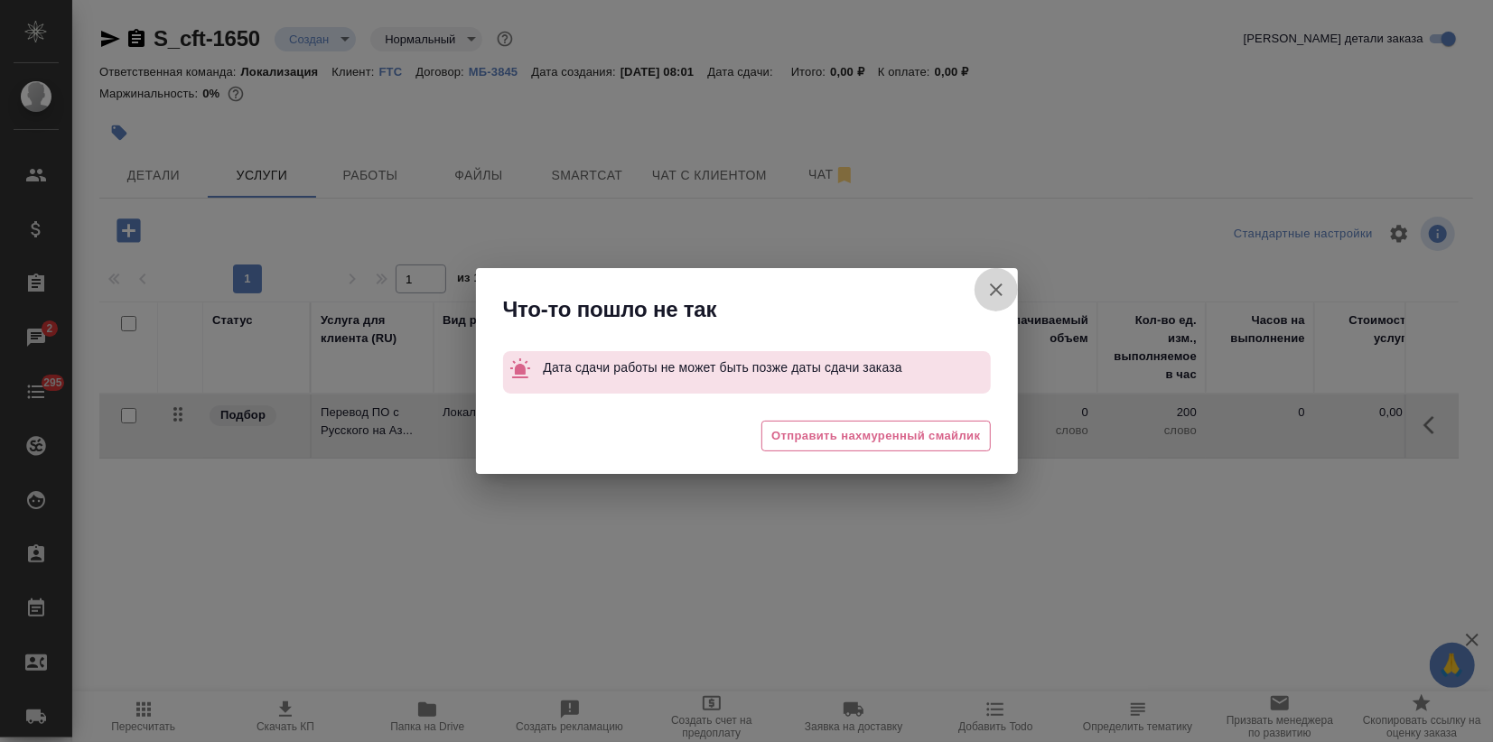
click at [994, 287] on icon "button" at bounding box center [996, 290] width 13 height 13
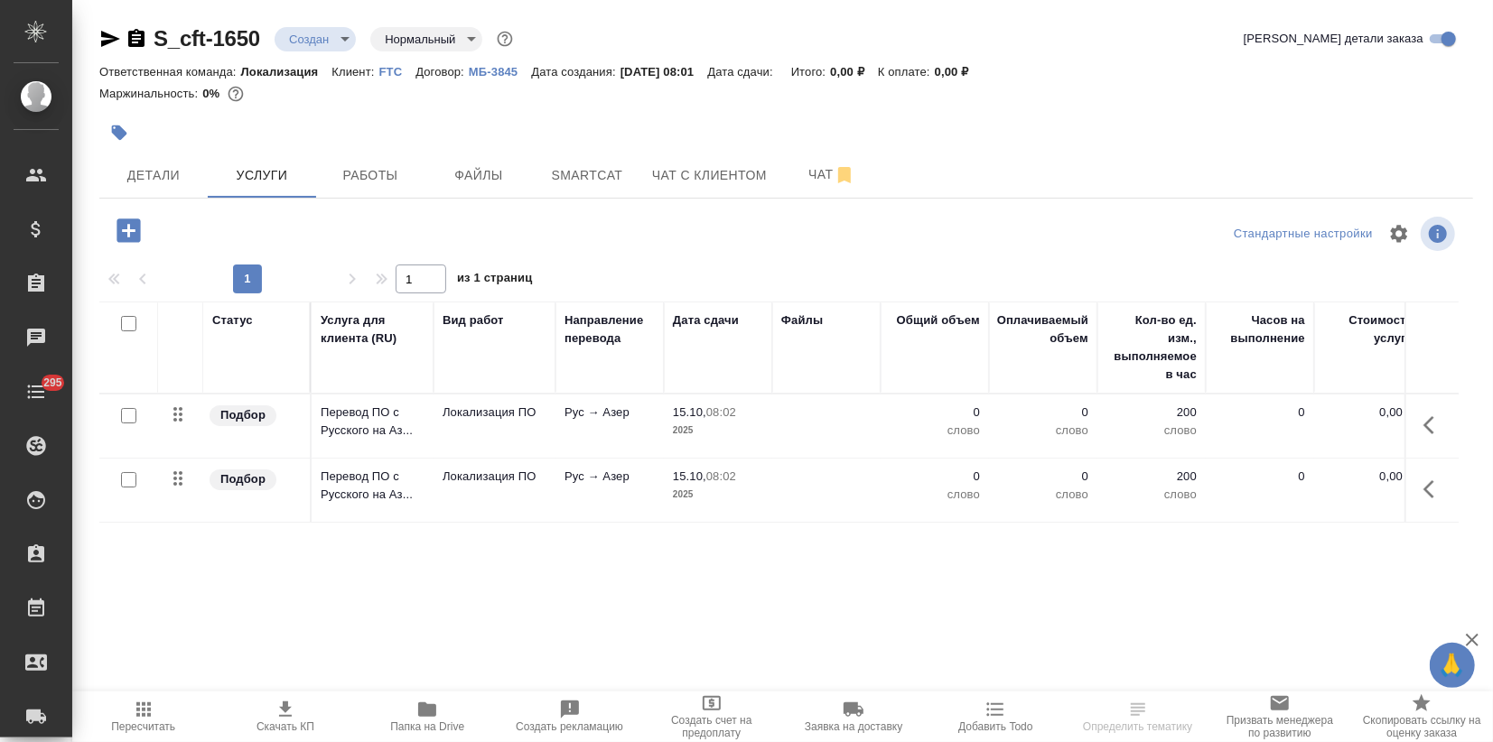
click at [489, 437] on td "Локализация ПО" at bounding box center [495, 426] width 122 height 63
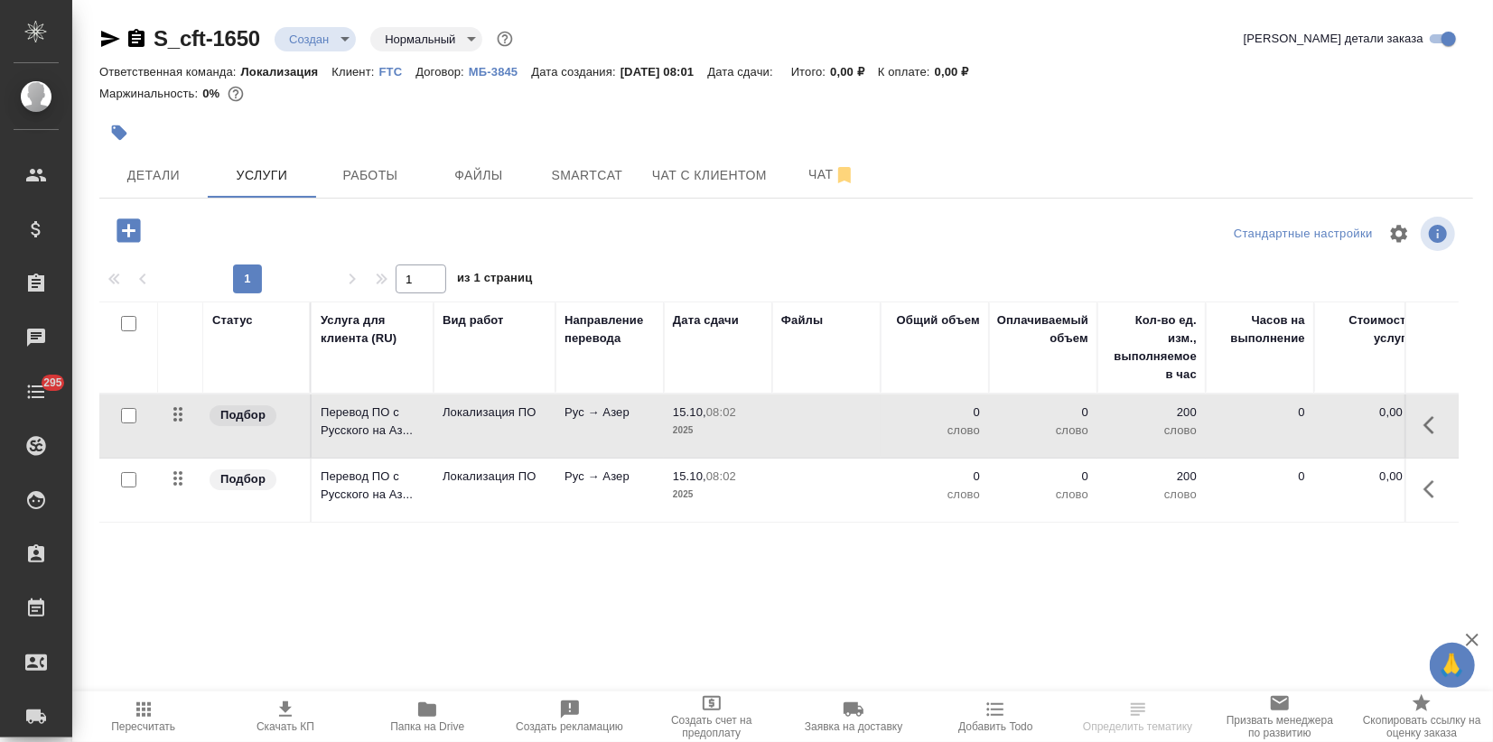
click at [457, 425] on td "Локализация ПО" at bounding box center [495, 426] width 122 height 63
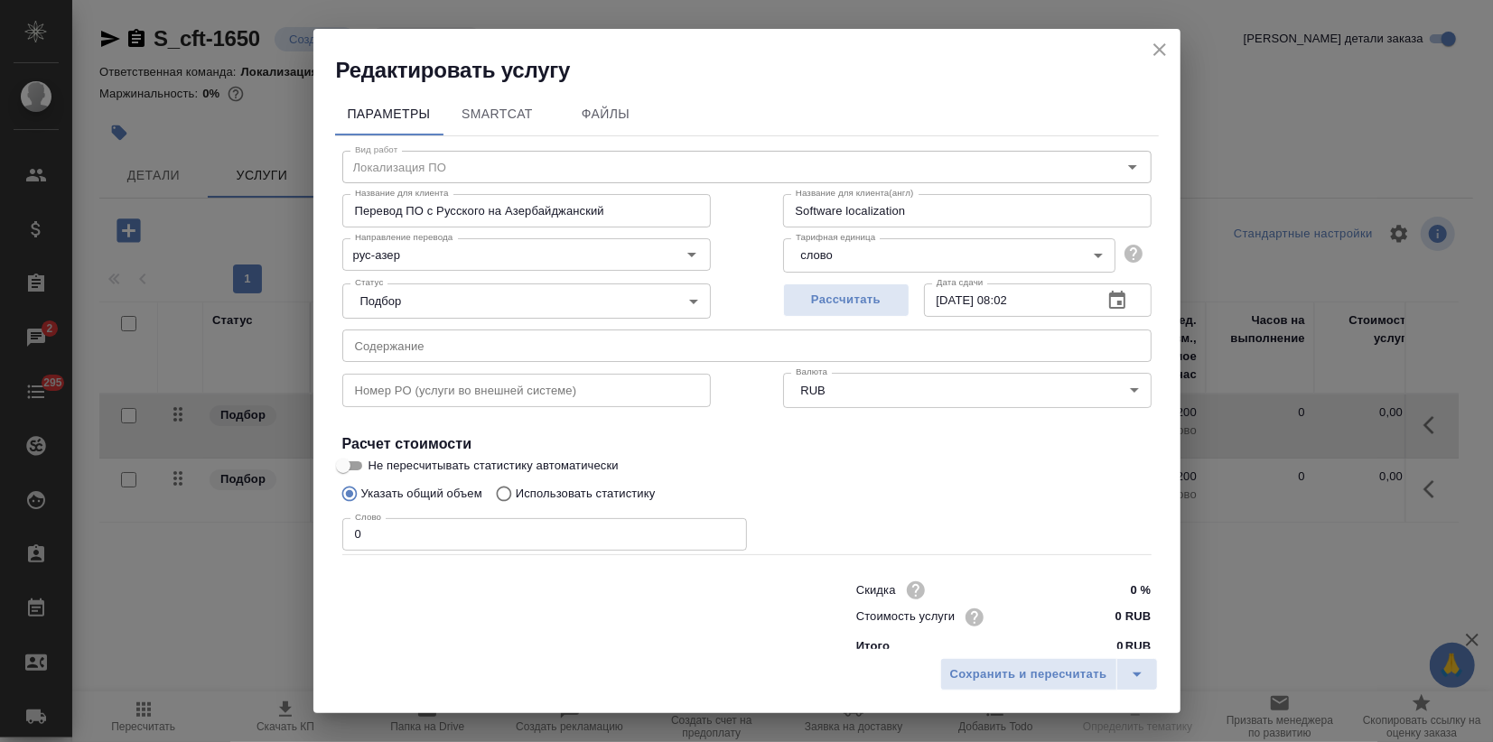
click at [583, 477] on label "Использовать статистику" at bounding box center [571, 494] width 169 height 34
click at [516, 477] on input "Использовать статистику" at bounding box center [501, 494] width 29 height 34
radio input "true"
radio input "false"
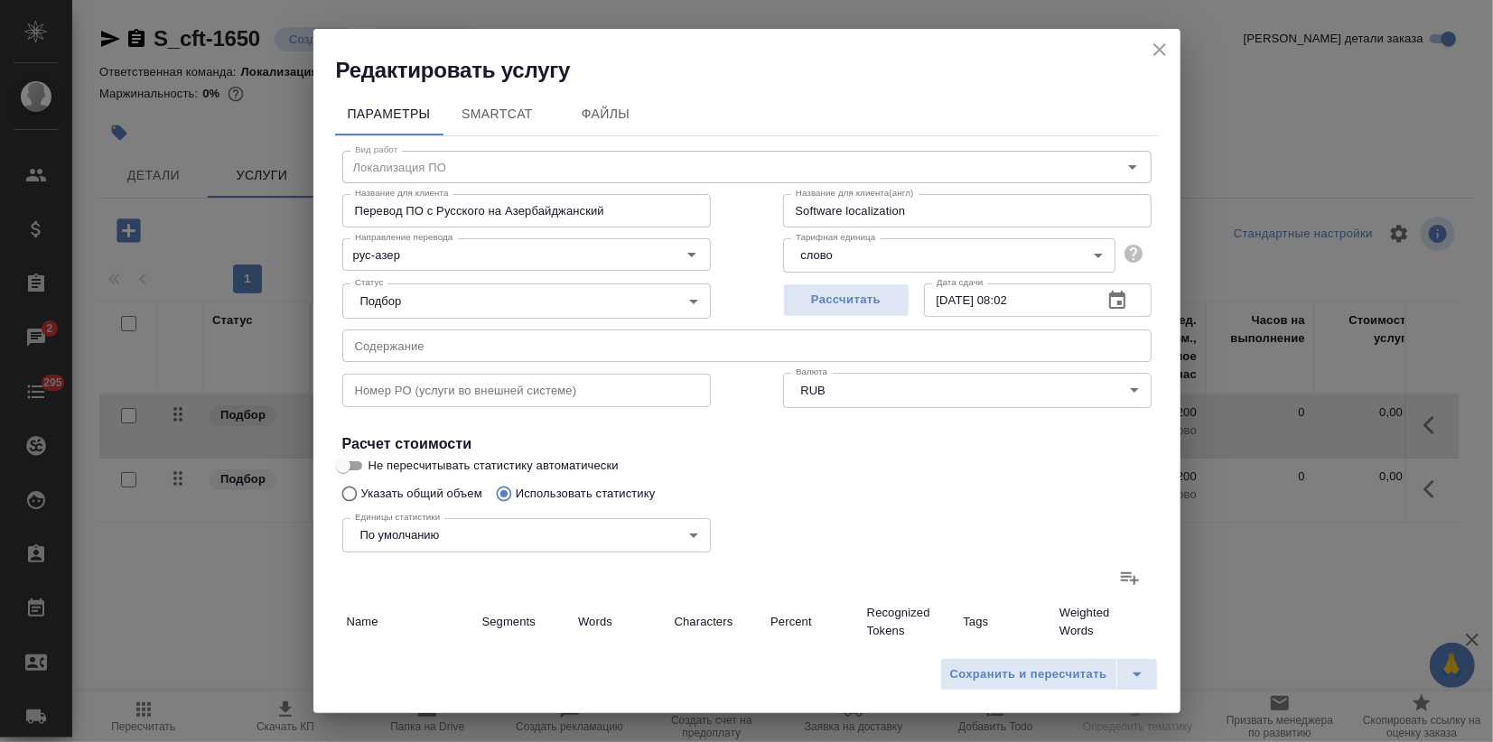
click at [1121, 576] on icon at bounding box center [1130, 579] width 18 height 13
click at [0, 0] on input "file" at bounding box center [0, 0] width 0 height 0
type input "12"
type input "103"
type input "826"
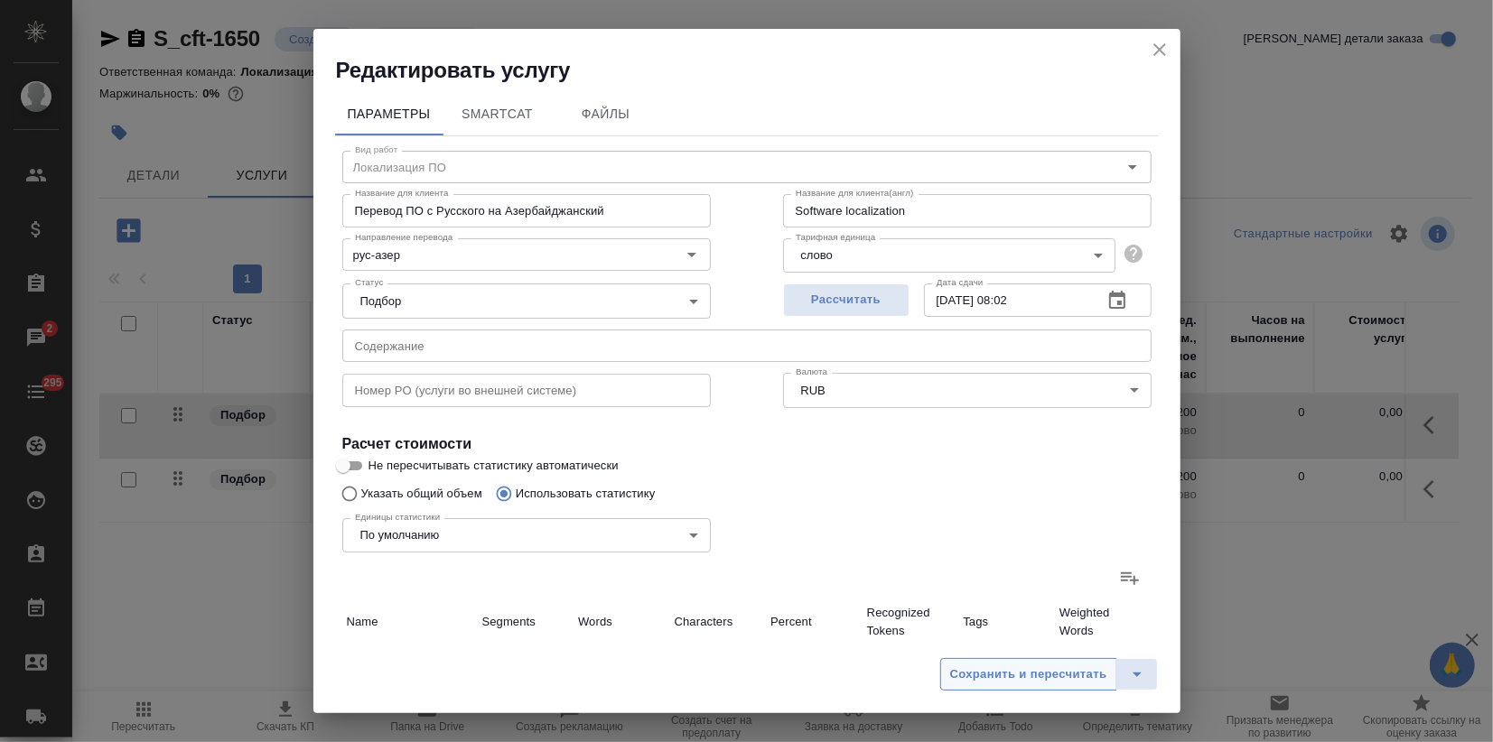
type input "116"
type input "1513"
type input "12228"
type input "4"
type input "8"
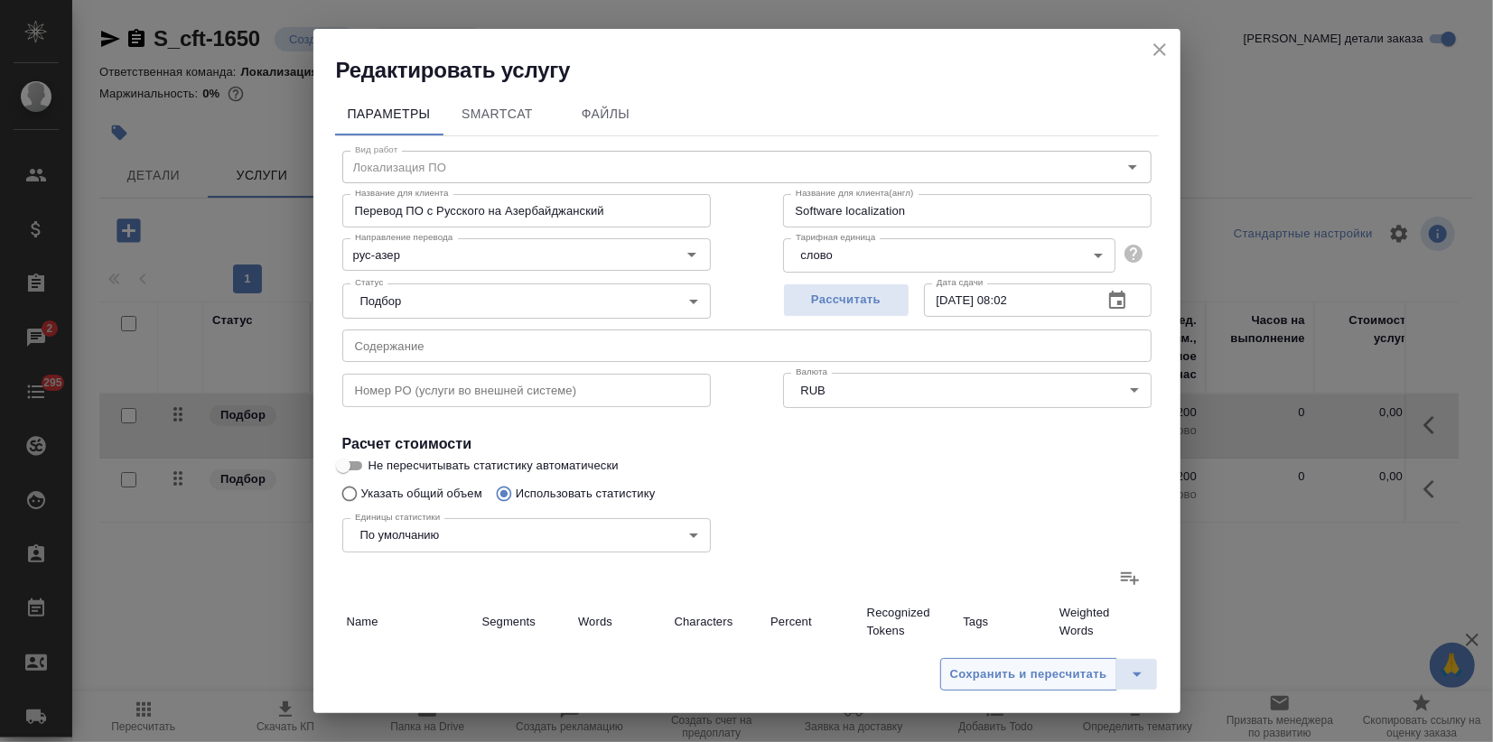
type input "46"
type input "3"
type input "6"
type input "41"
type input "2"
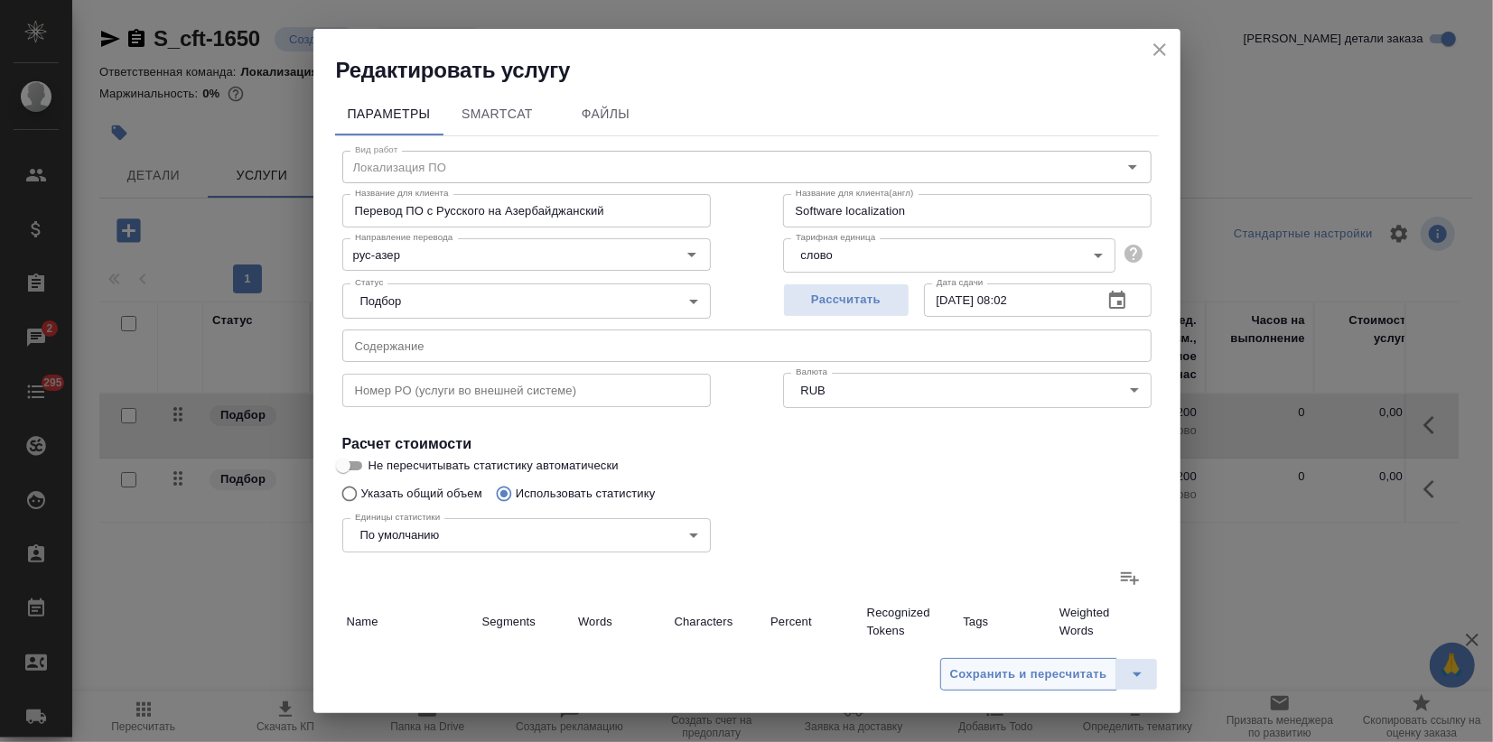
type input "40"
type input "344"
type input "4"
type input "7"
type input "54"
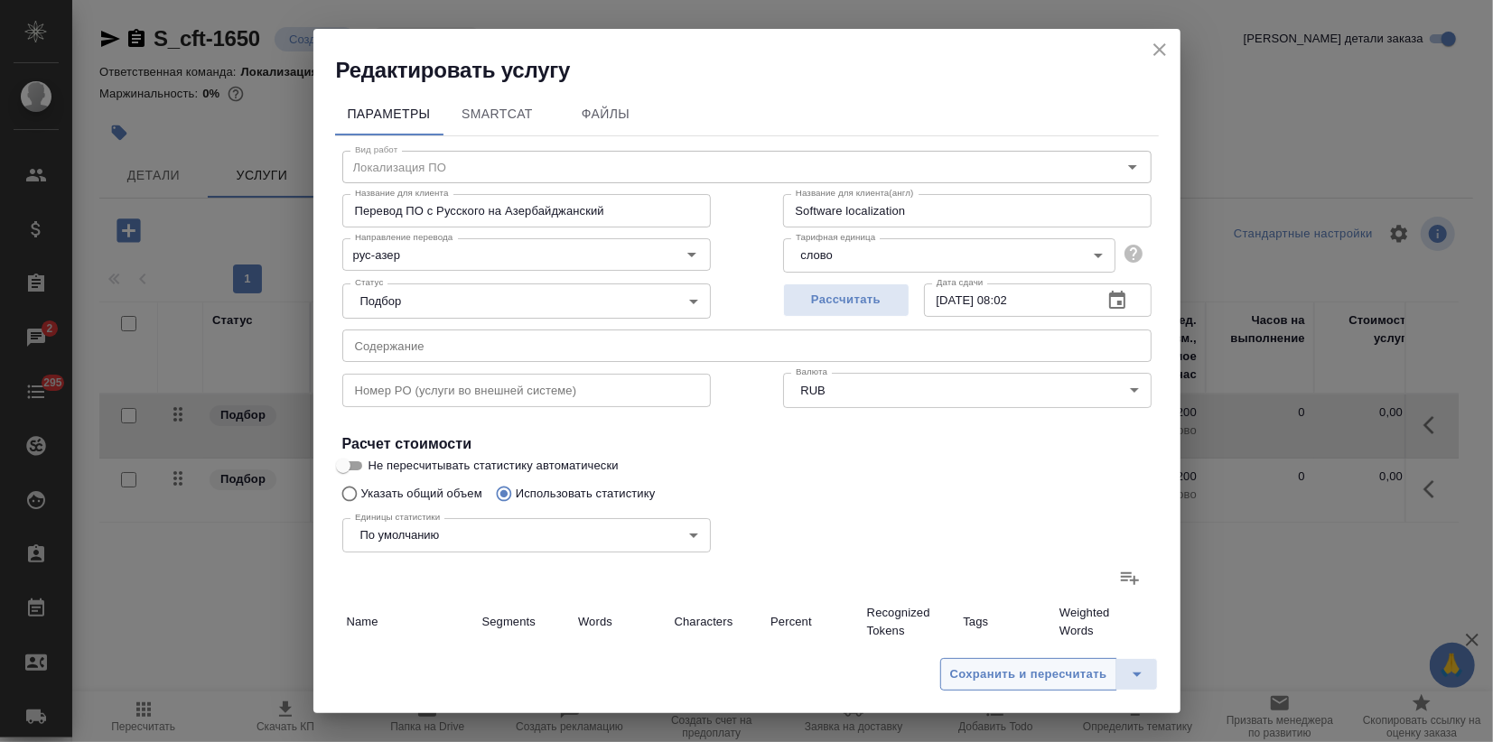
type input "451"
type input "11289"
type input "92881"
type input "464"
type input "11350"
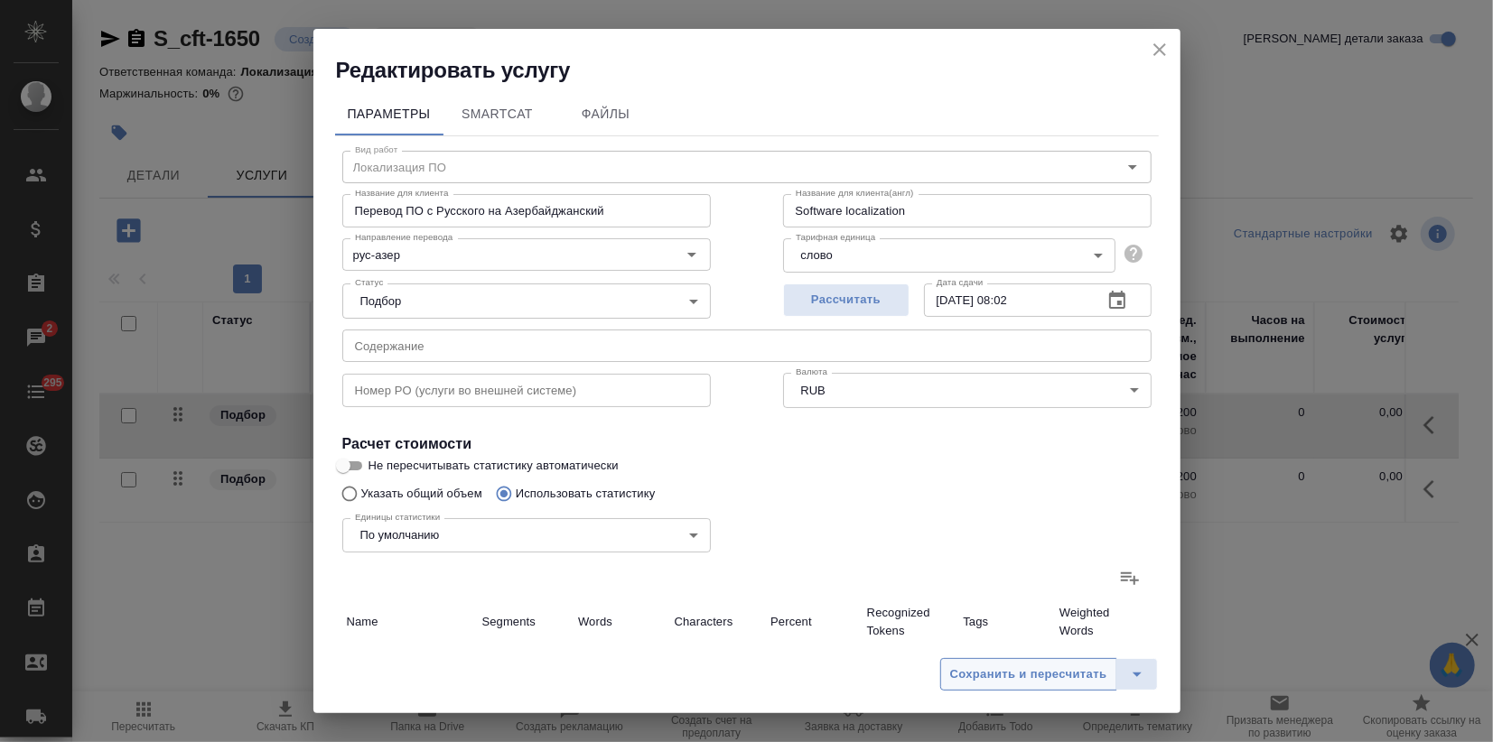
type input "93366"
type input "592"
type input "12966"
type input "106420"
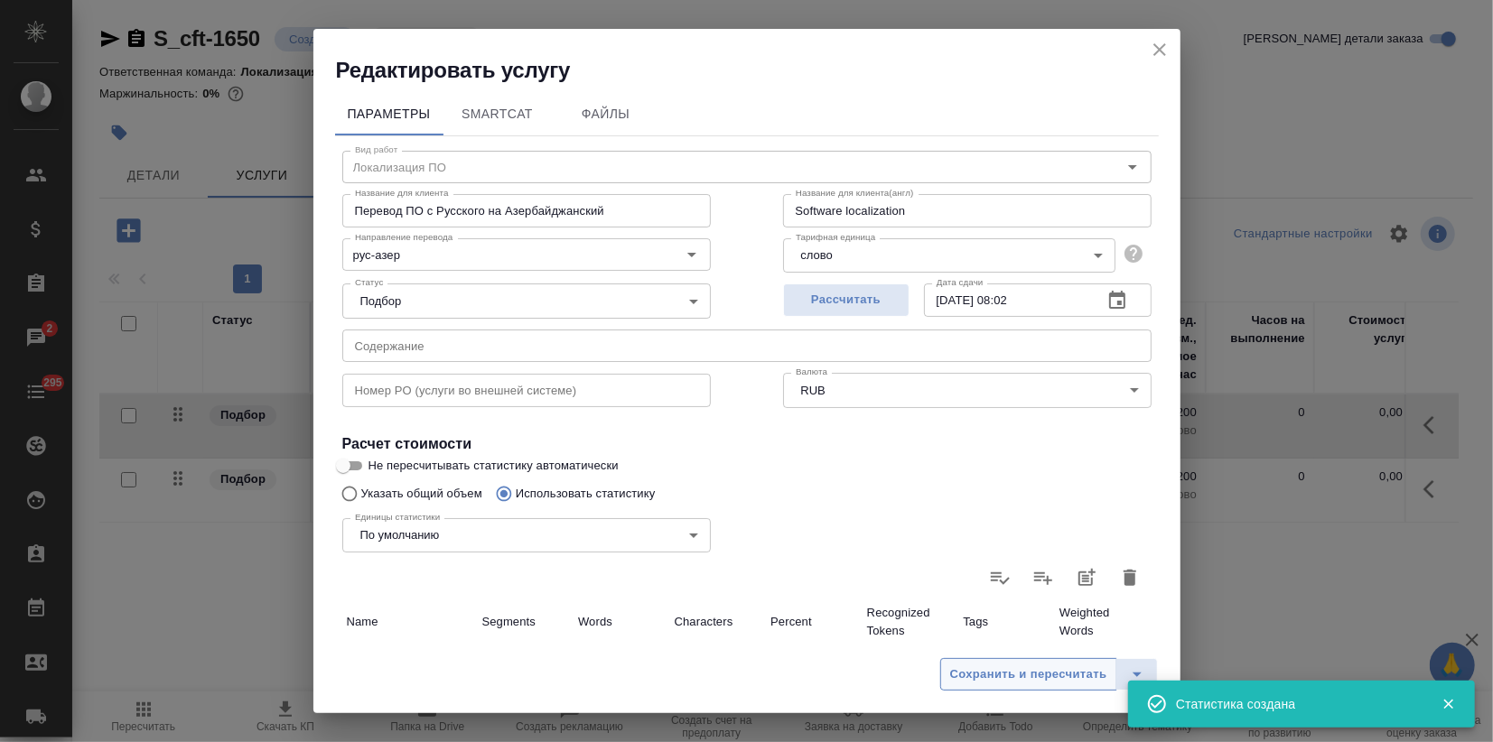
click at [1022, 670] on span "Сохранить и пересчитать" at bounding box center [1028, 675] width 157 height 21
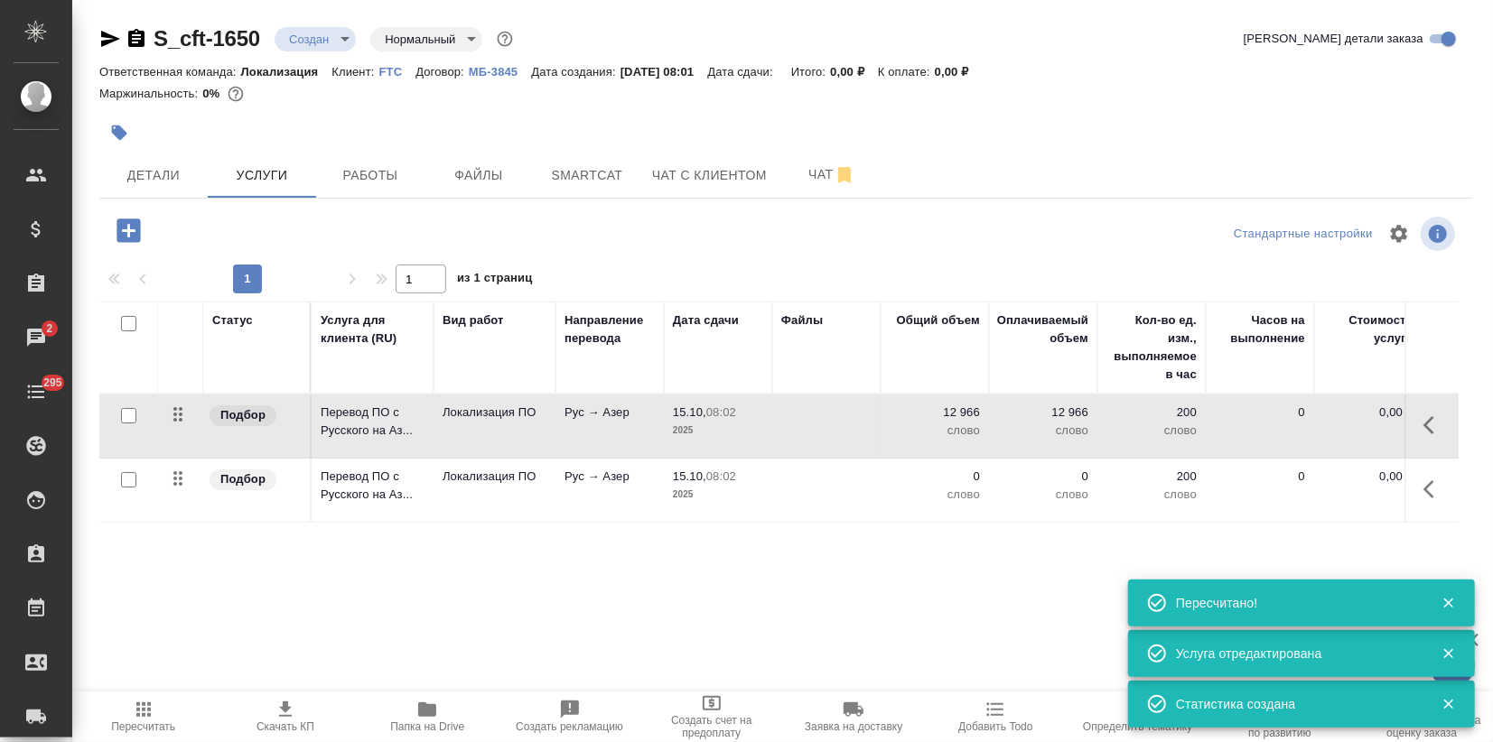
click at [730, 481] on p "08:02" at bounding box center [721, 477] width 30 height 14
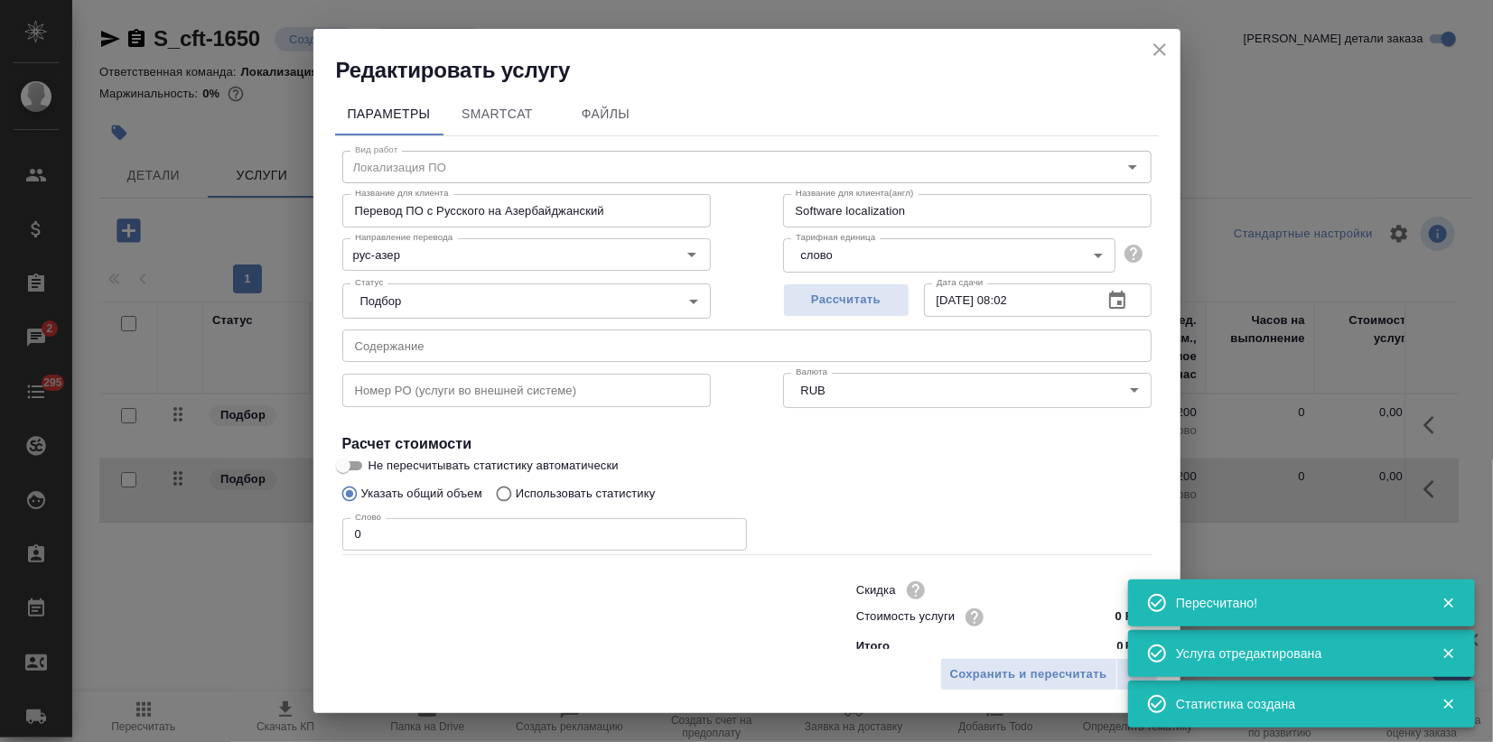
click at [606, 489] on p "Использовать статистику" at bounding box center [586, 494] width 140 height 18
click at [516, 489] on input "Использовать статистику" at bounding box center [501, 494] width 29 height 34
radio input "true"
radio input "false"
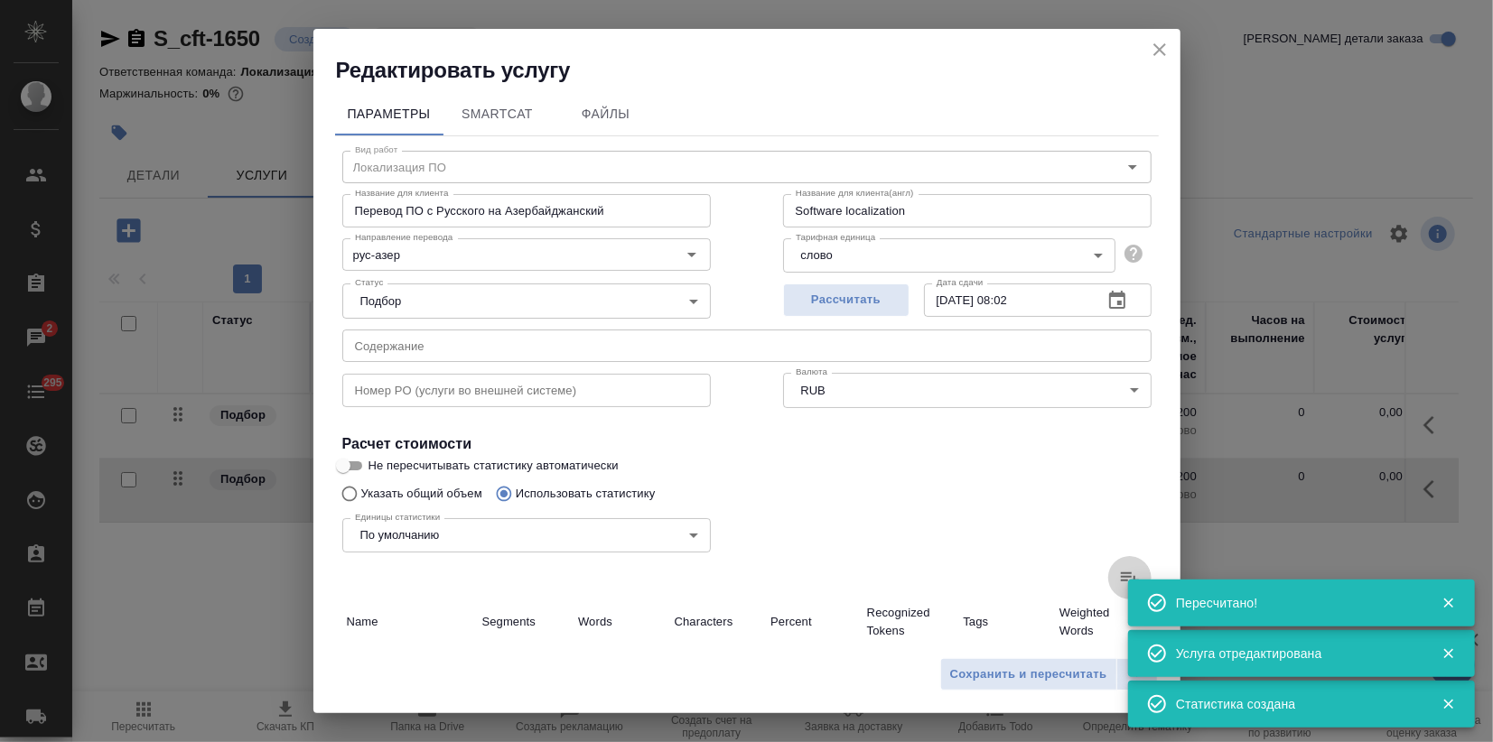
click at [1119, 579] on icon at bounding box center [1130, 578] width 22 height 22
click at [0, 0] on input "file" at bounding box center [0, 0] width 0 height 0
type input "4"
type input "32"
type input "120"
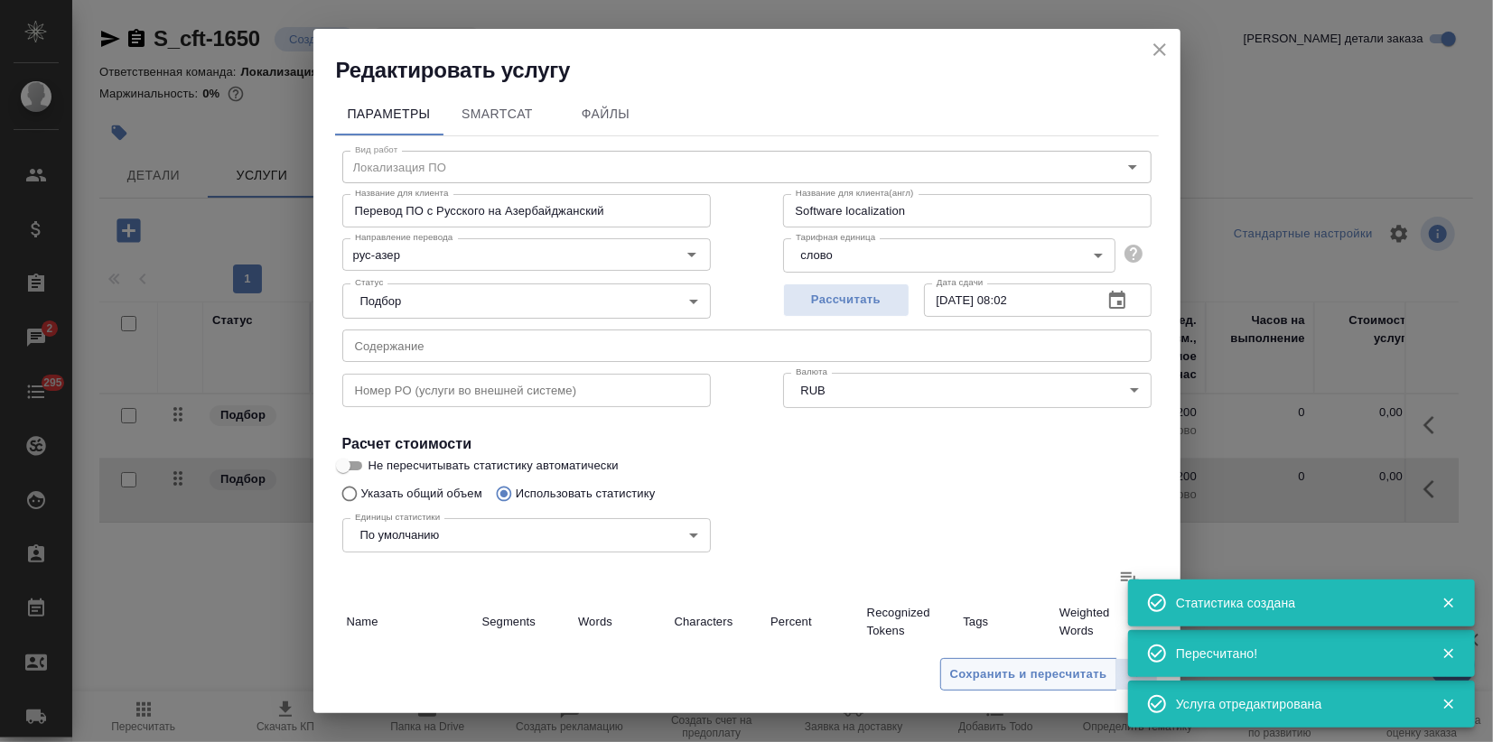
type input "18"
type input "201"
type input "1819"
type input "559"
type input "8998"
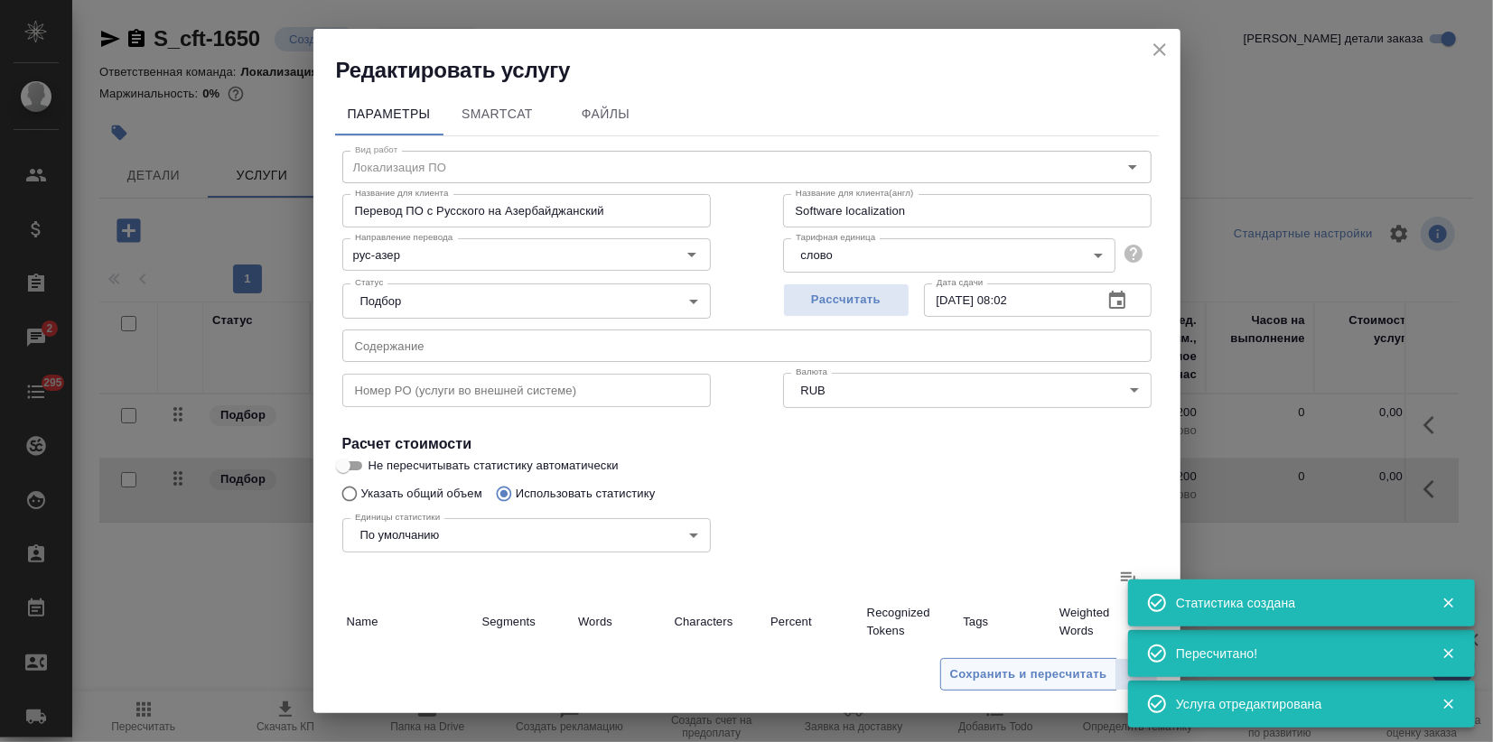
type input "73696"
type input "8"
type input "22"
type input "120"
type input "7"
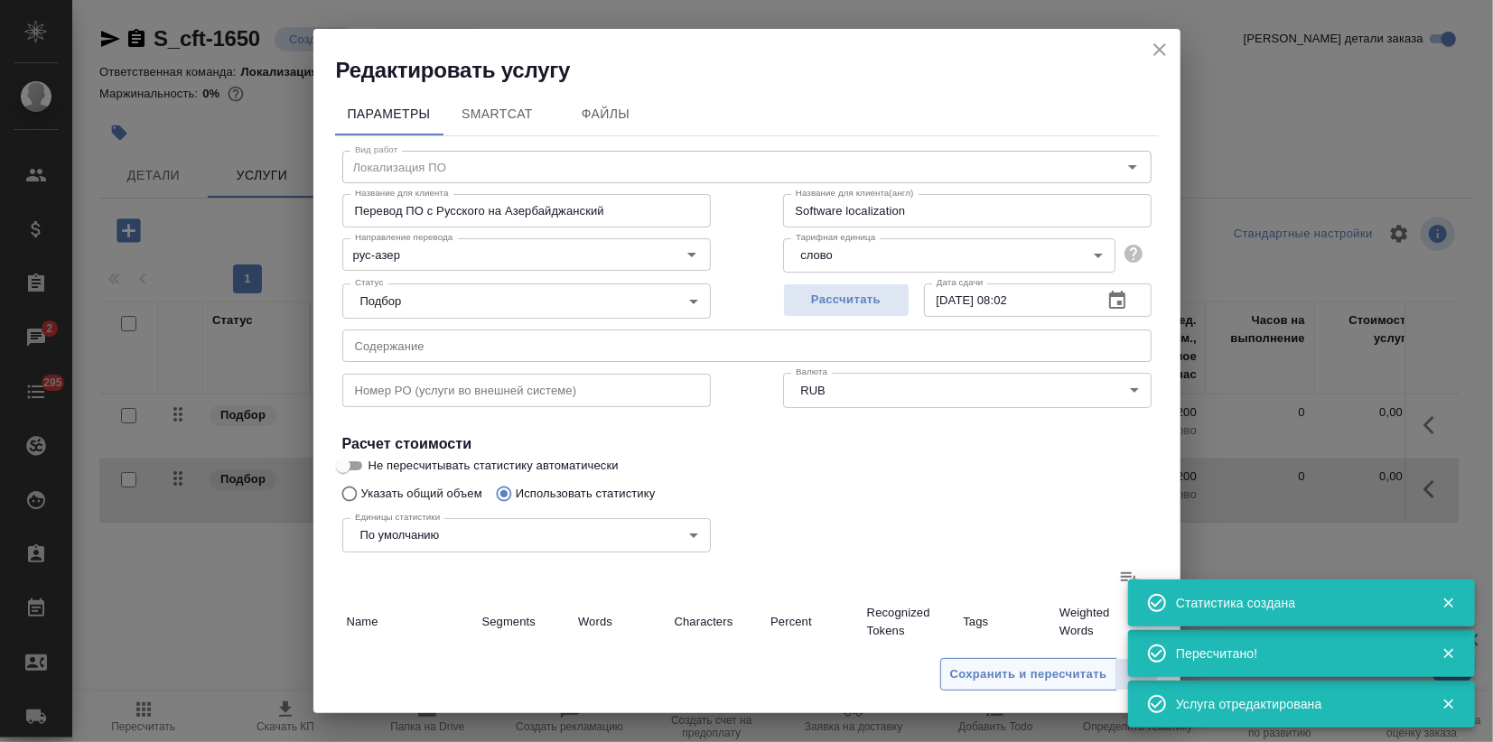
type input "60"
type input "483"
type input "1"
type input "3"
type input "20"
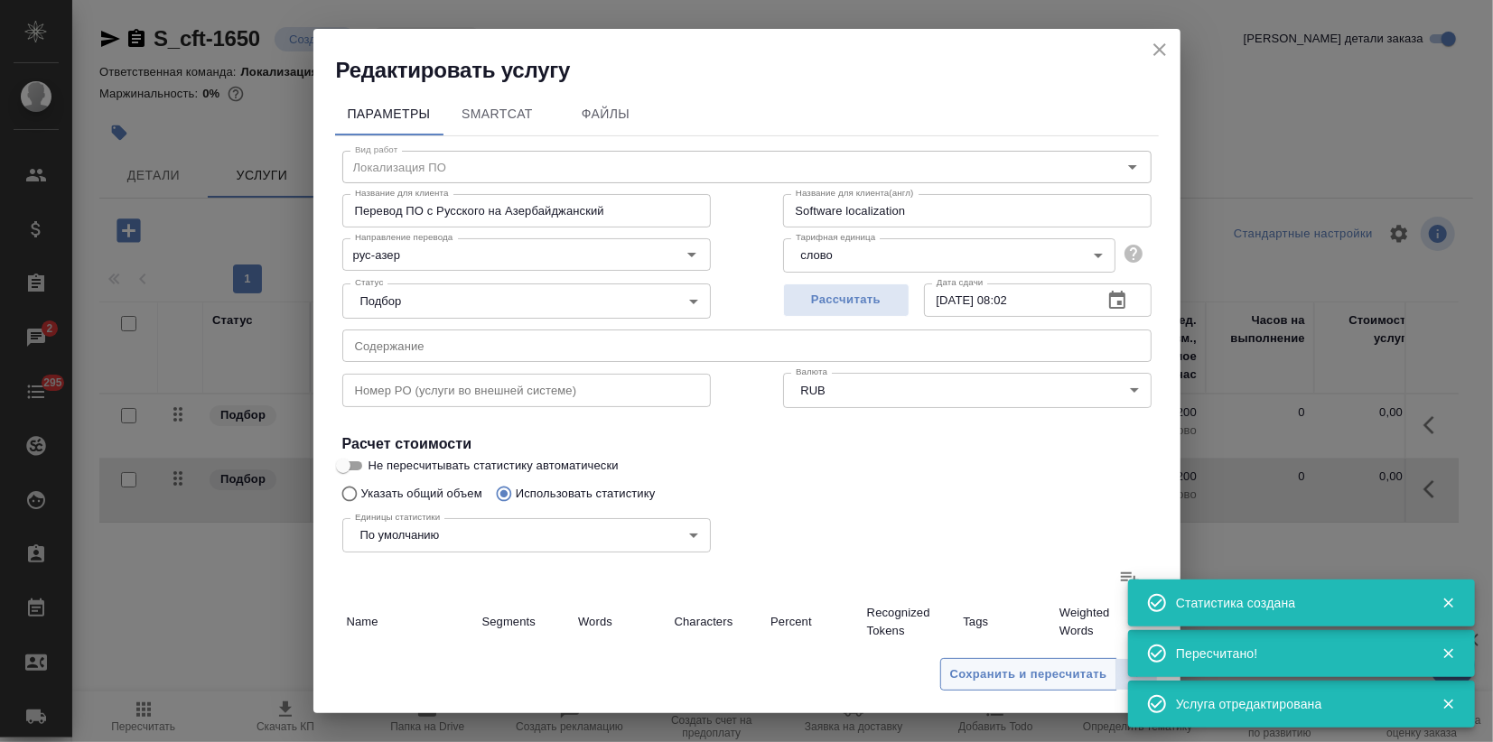
type input "2"
type input "8"
type input "44"
type input "973"
type input "22768"
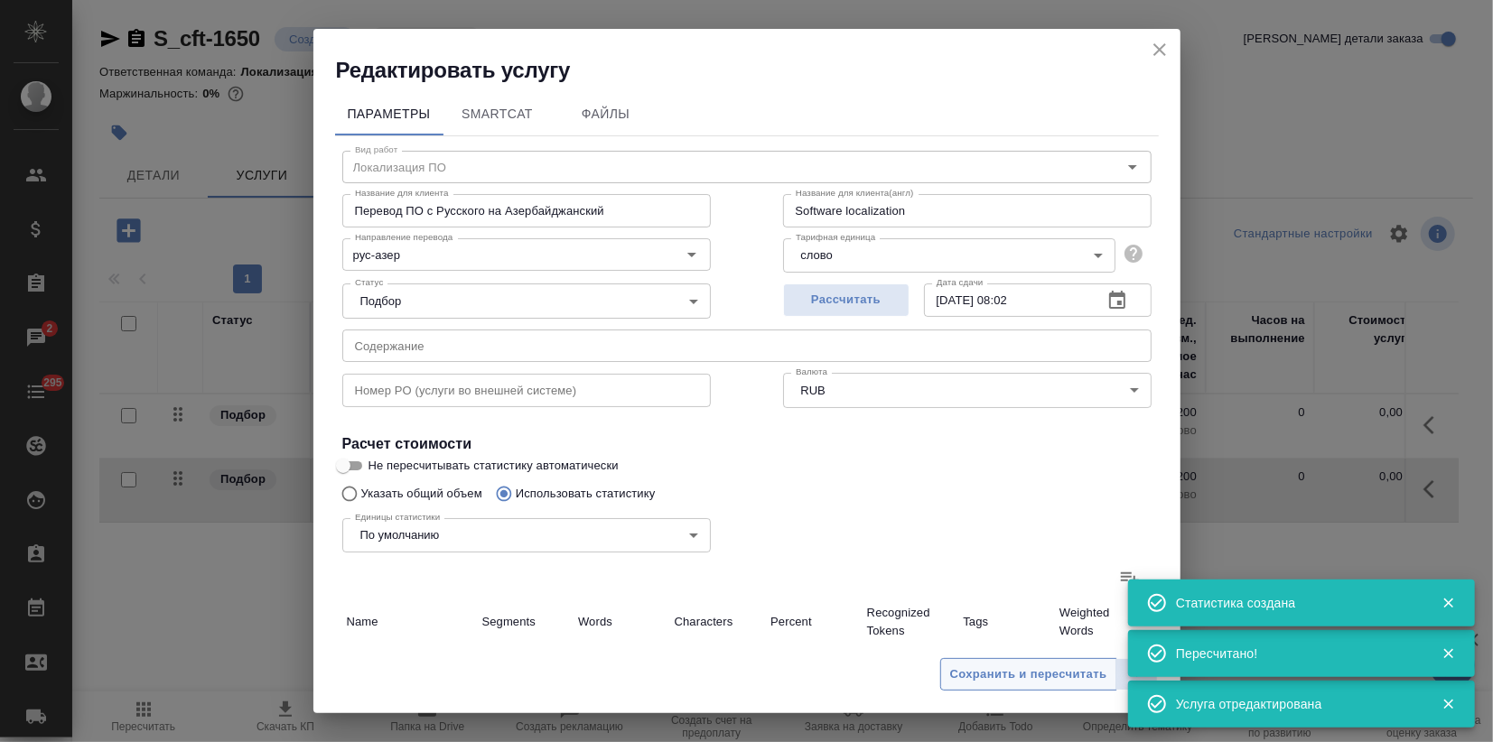
type input "184378"
type input "995"
type input "22893"
type input "185165"
type input "1572"
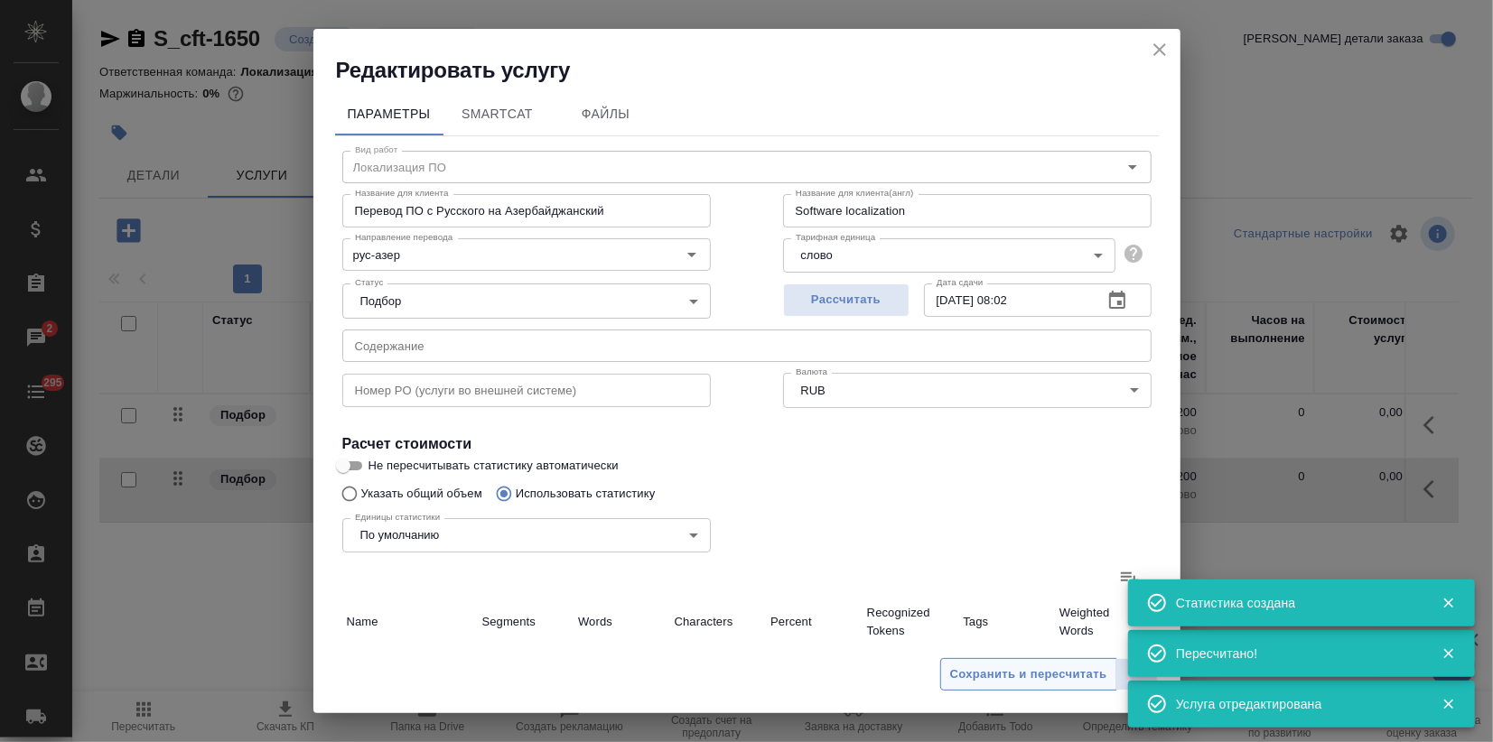
type input "32092"
type input "260680"
click at [1004, 685] on span "Сохранить и пересчитать" at bounding box center [1028, 675] width 157 height 21
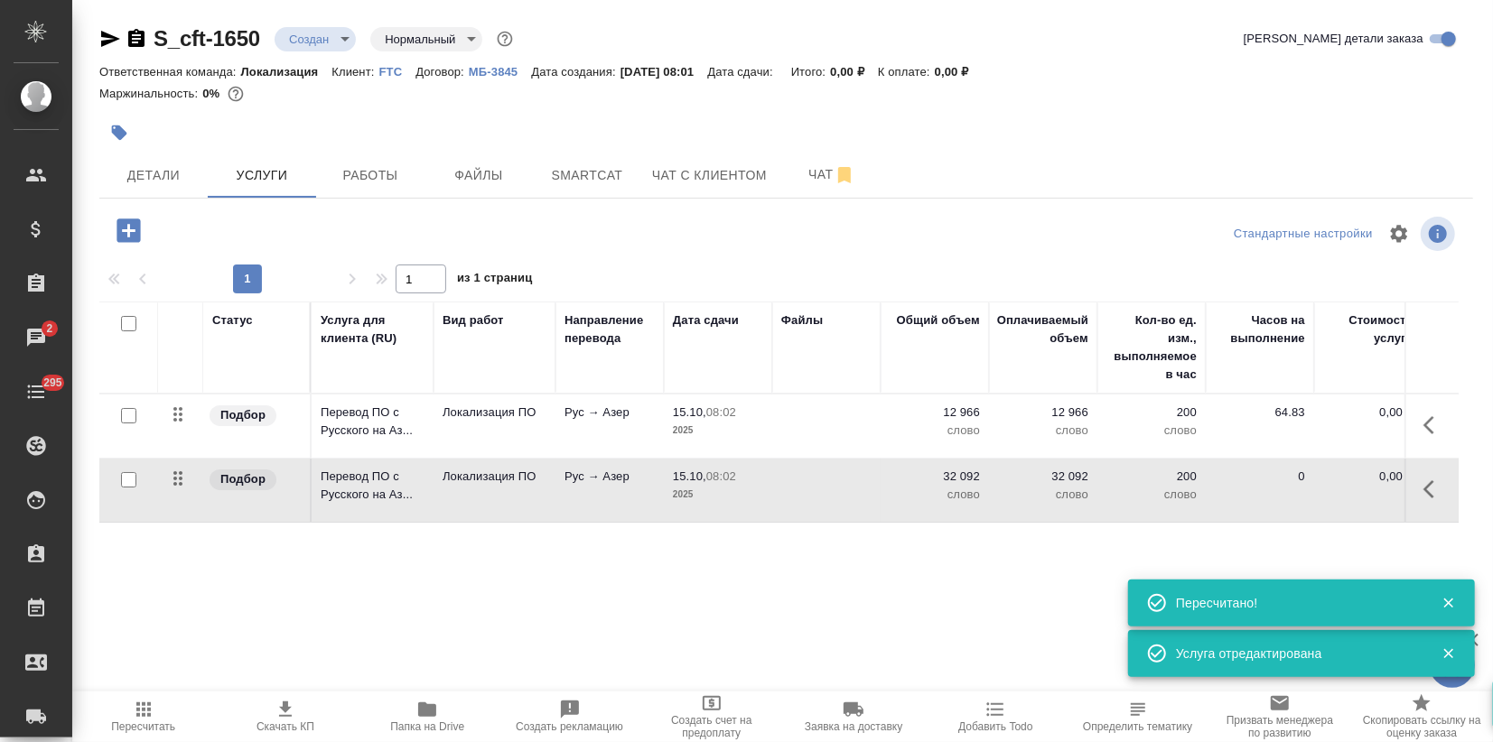
click at [152, 714] on icon "button" at bounding box center [144, 710] width 22 height 22
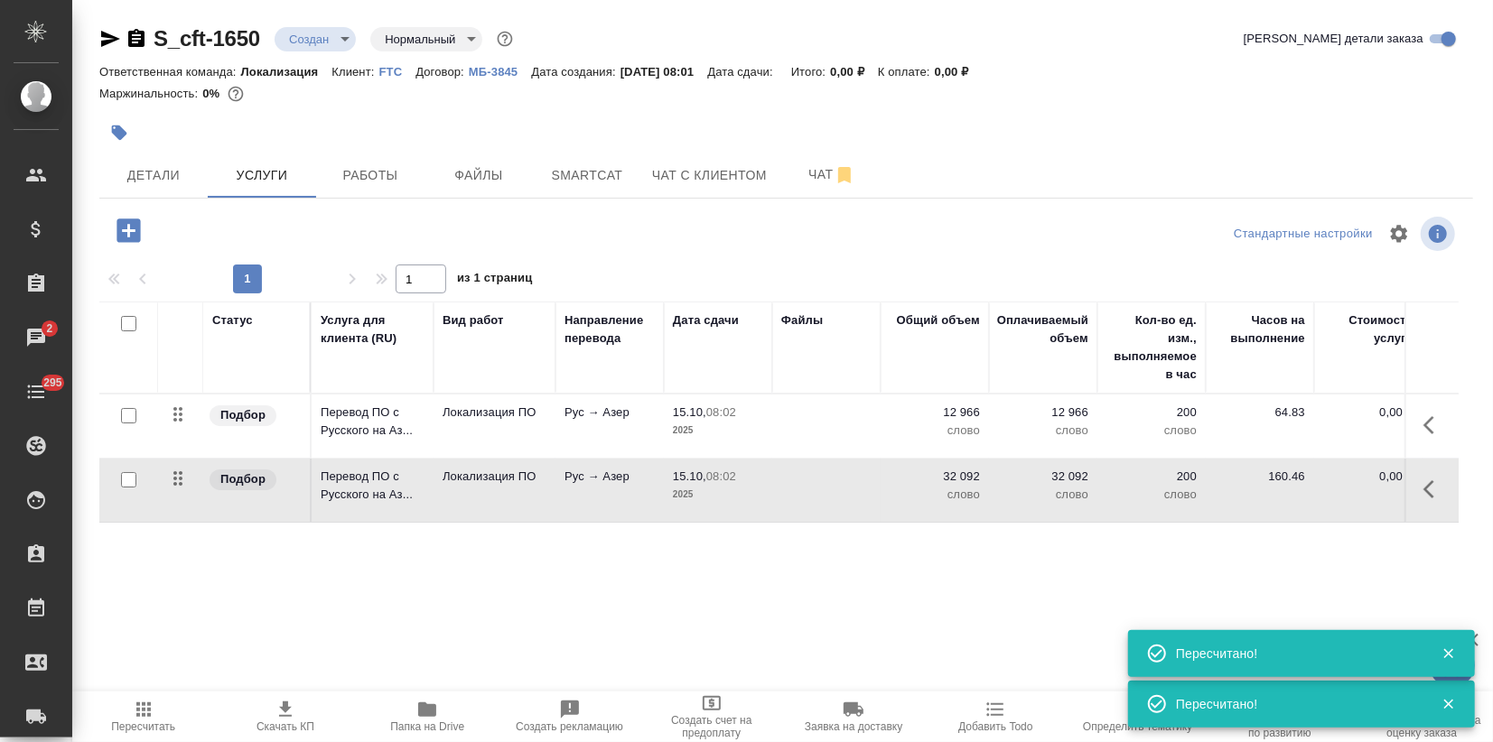
click at [578, 438] on td "Рус → Азер" at bounding box center [609, 426] width 108 height 63
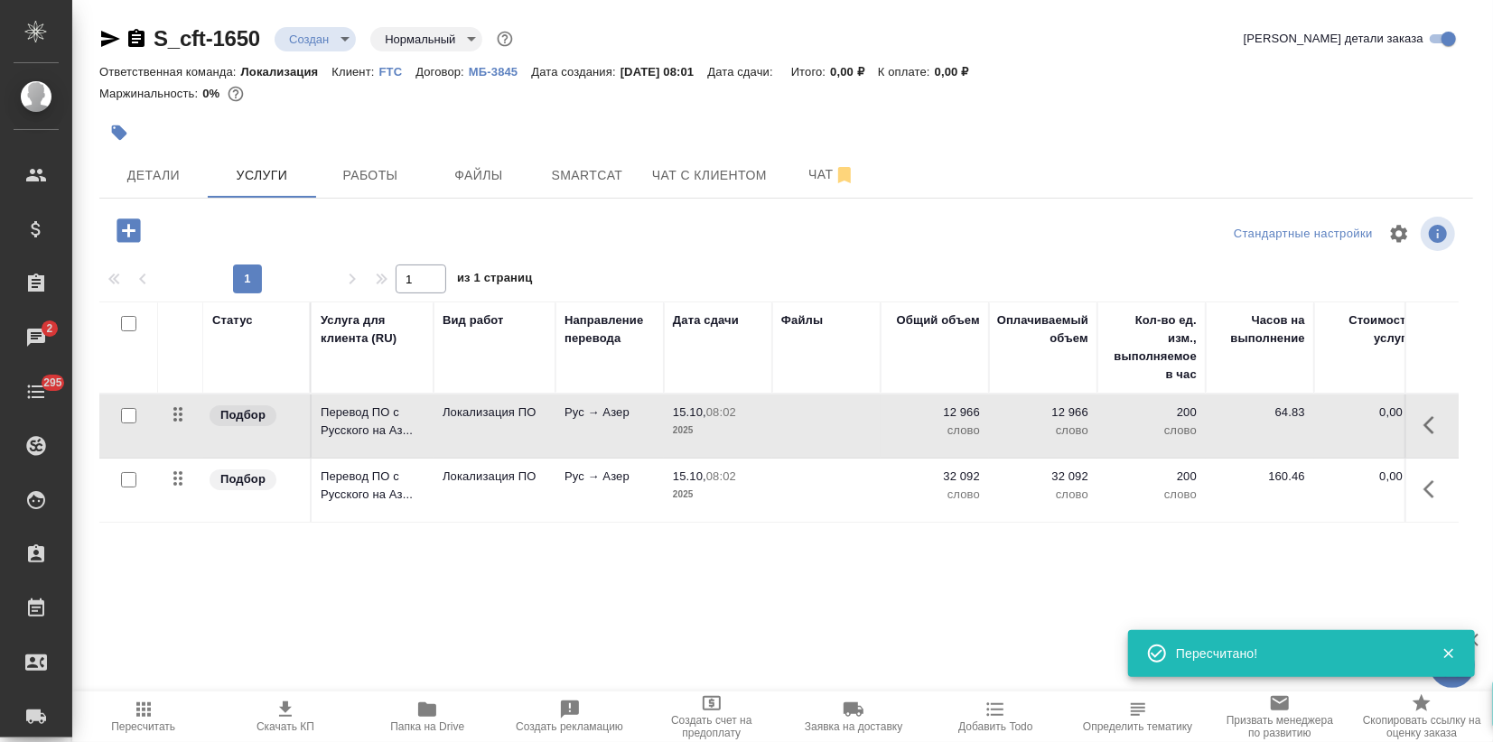
click at [578, 438] on td "Рус → Азер" at bounding box center [609, 426] width 108 height 63
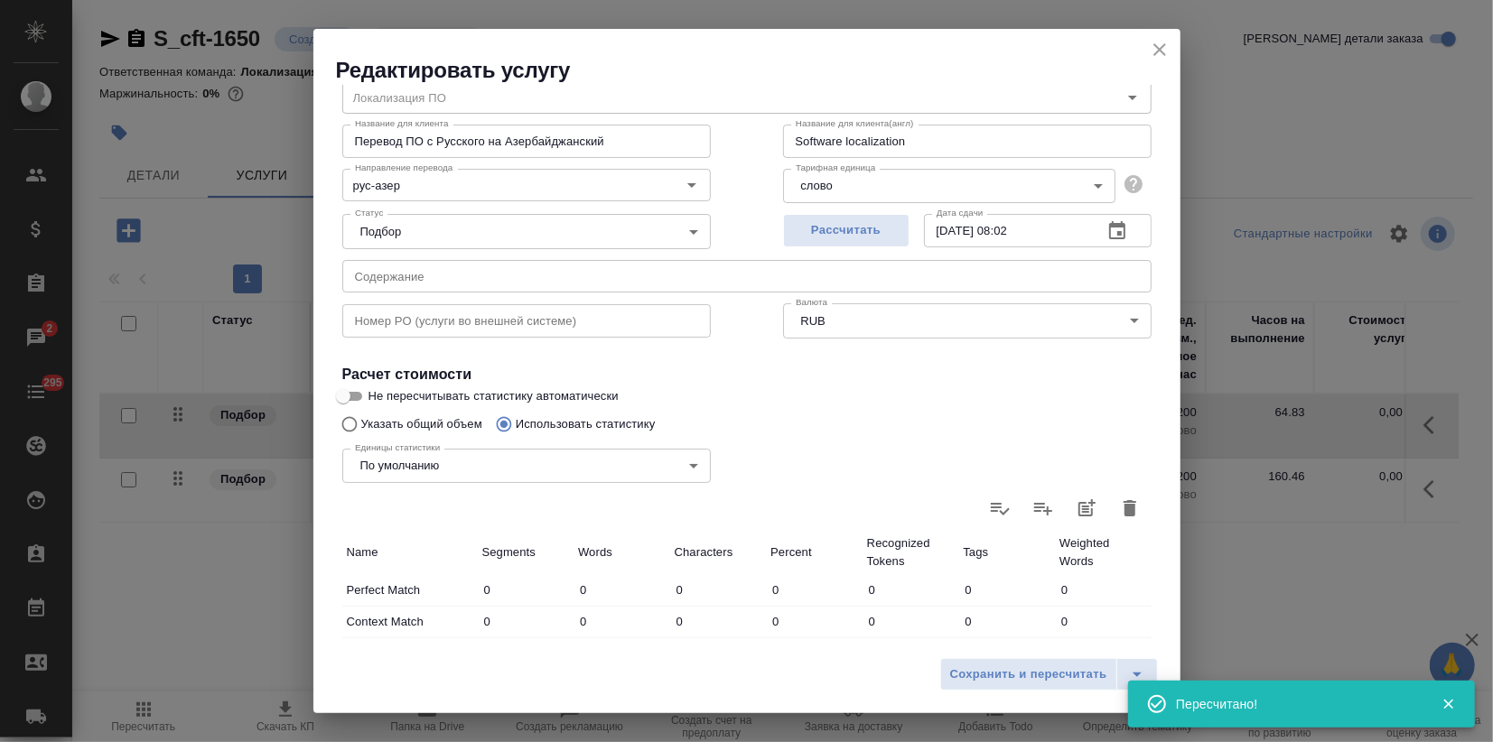
scroll to position [487, 0]
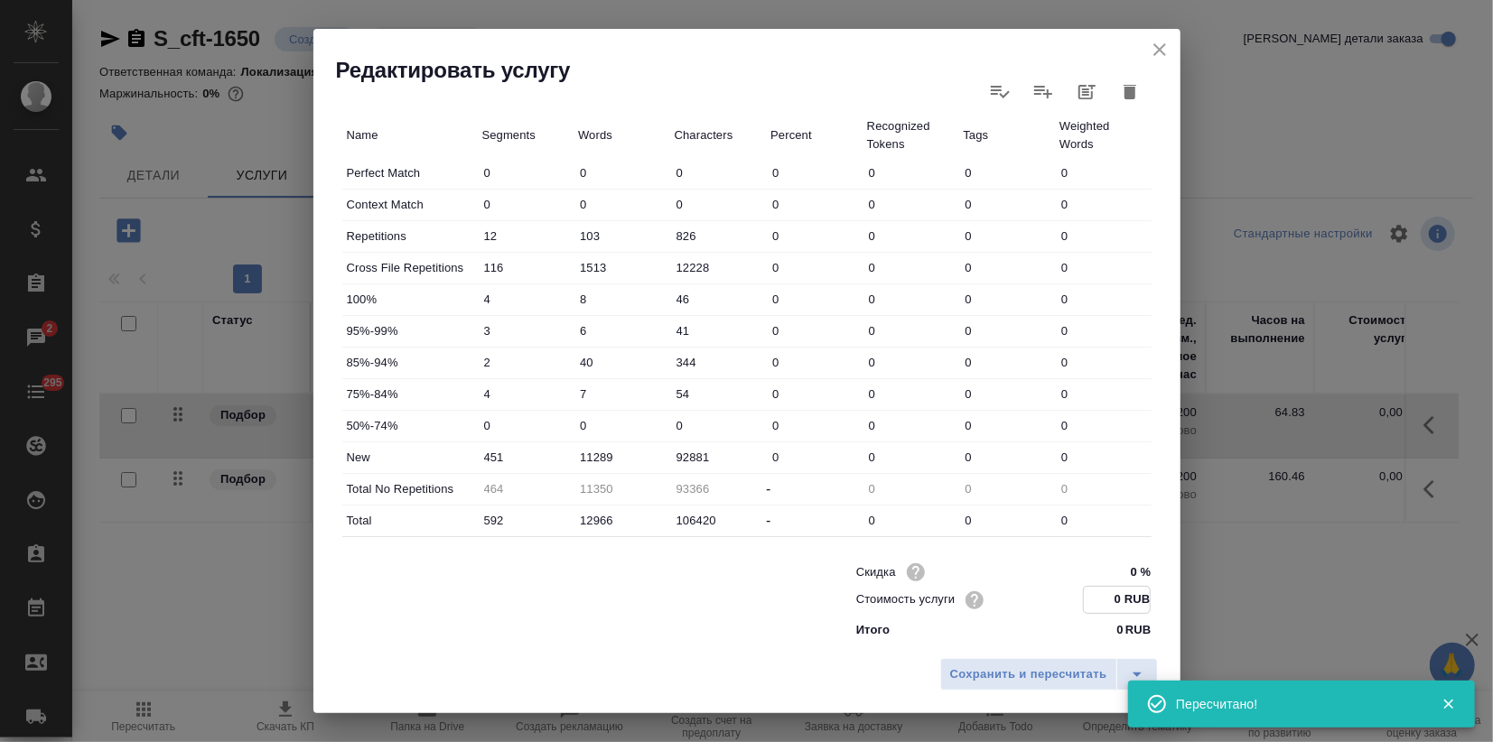
click at [1100, 595] on input "0 RUB" at bounding box center [1117, 600] width 66 height 26
type input "6 RUB"
click at [1066, 686] on button "Сохранить и пересчитать" at bounding box center [1028, 674] width 177 height 33
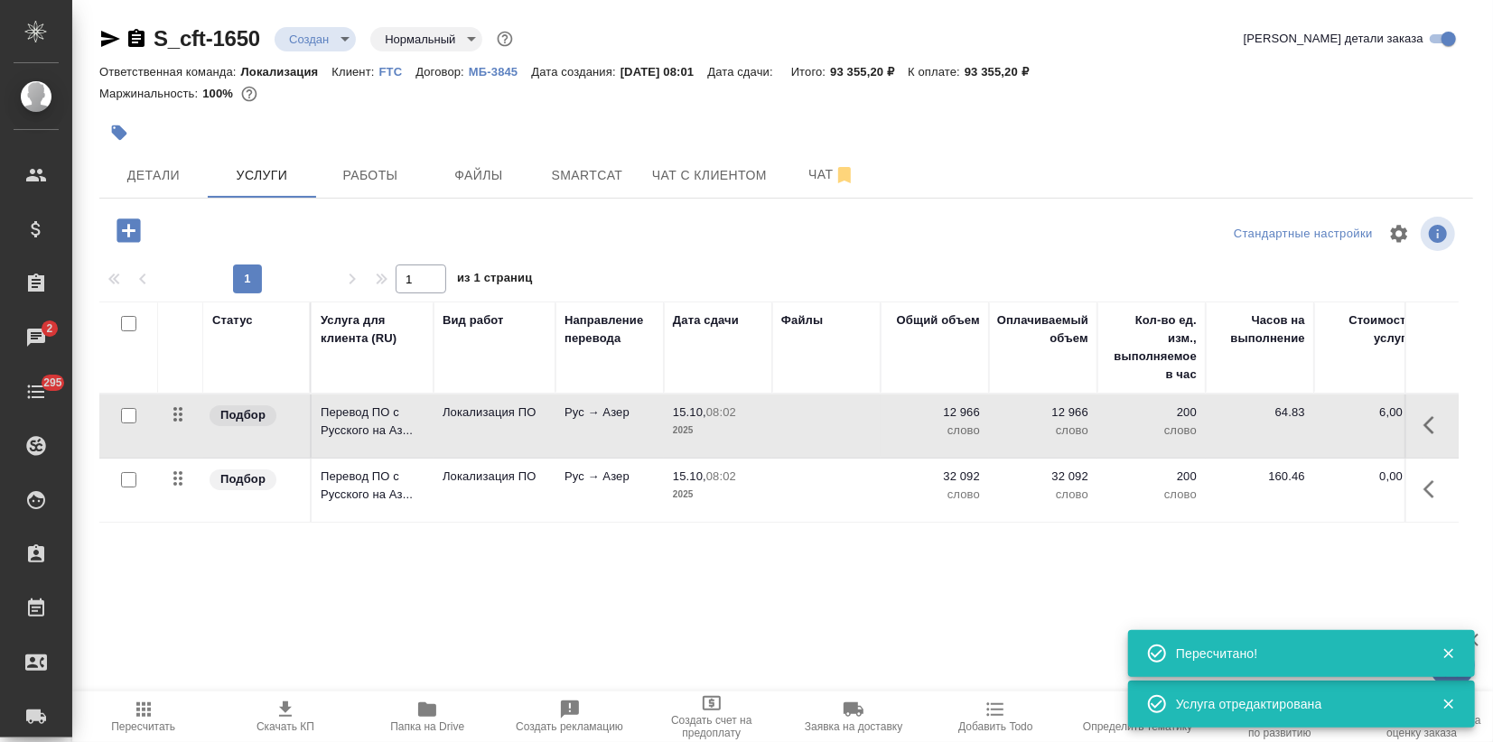
click at [922, 494] on p "слово" at bounding box center [935, 495] width 90 height 18
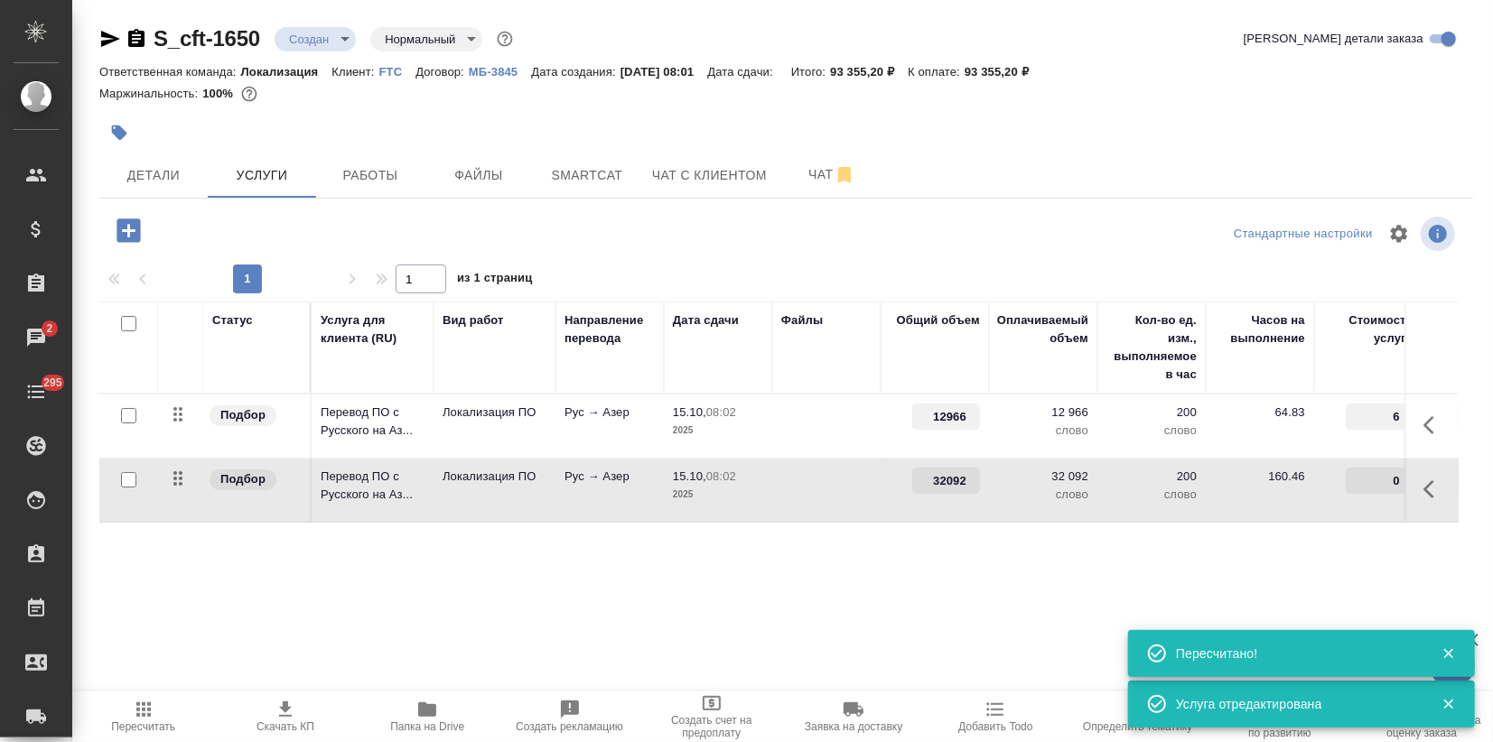
click at [922, 494] on td "32092" at bounding box center [935, 490] width 108 height 63
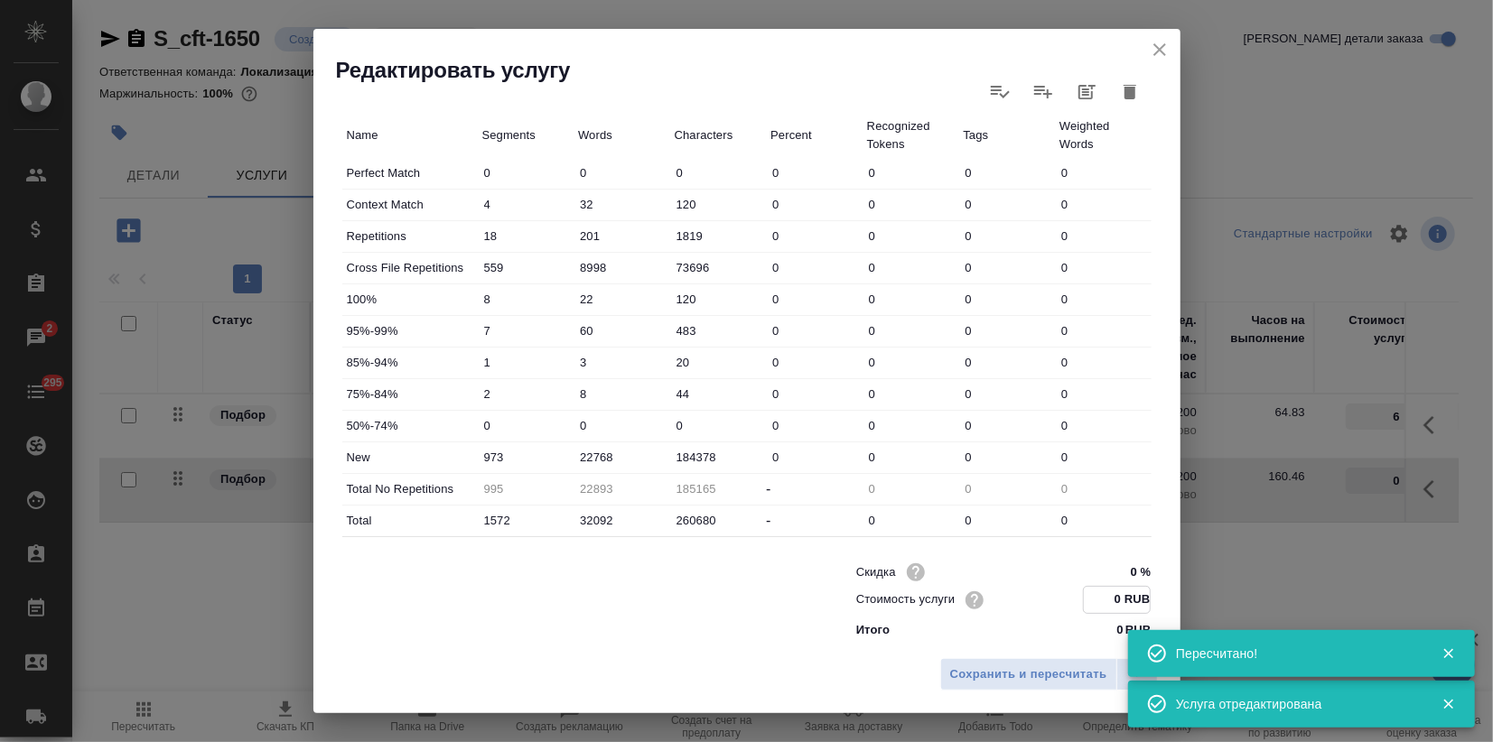
click at [1099, 595] on input "0 RUB" at bounding box center [1117, 600] width 66 height 26
type input "6 RUB"
click at [1046, 685] on span "Сохранить и пересчитать" at bounding box center [1028, 675] width 157 height 21
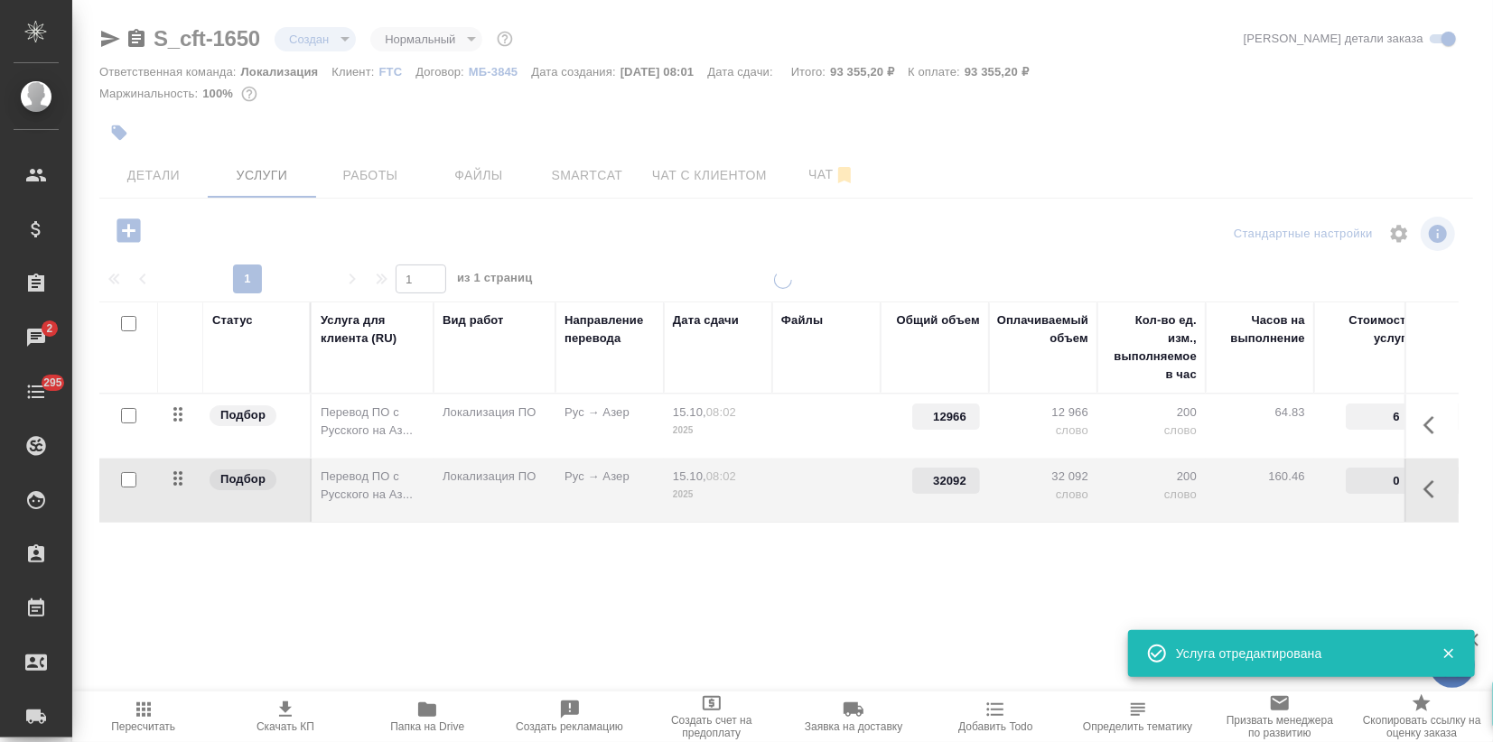
type input "6"
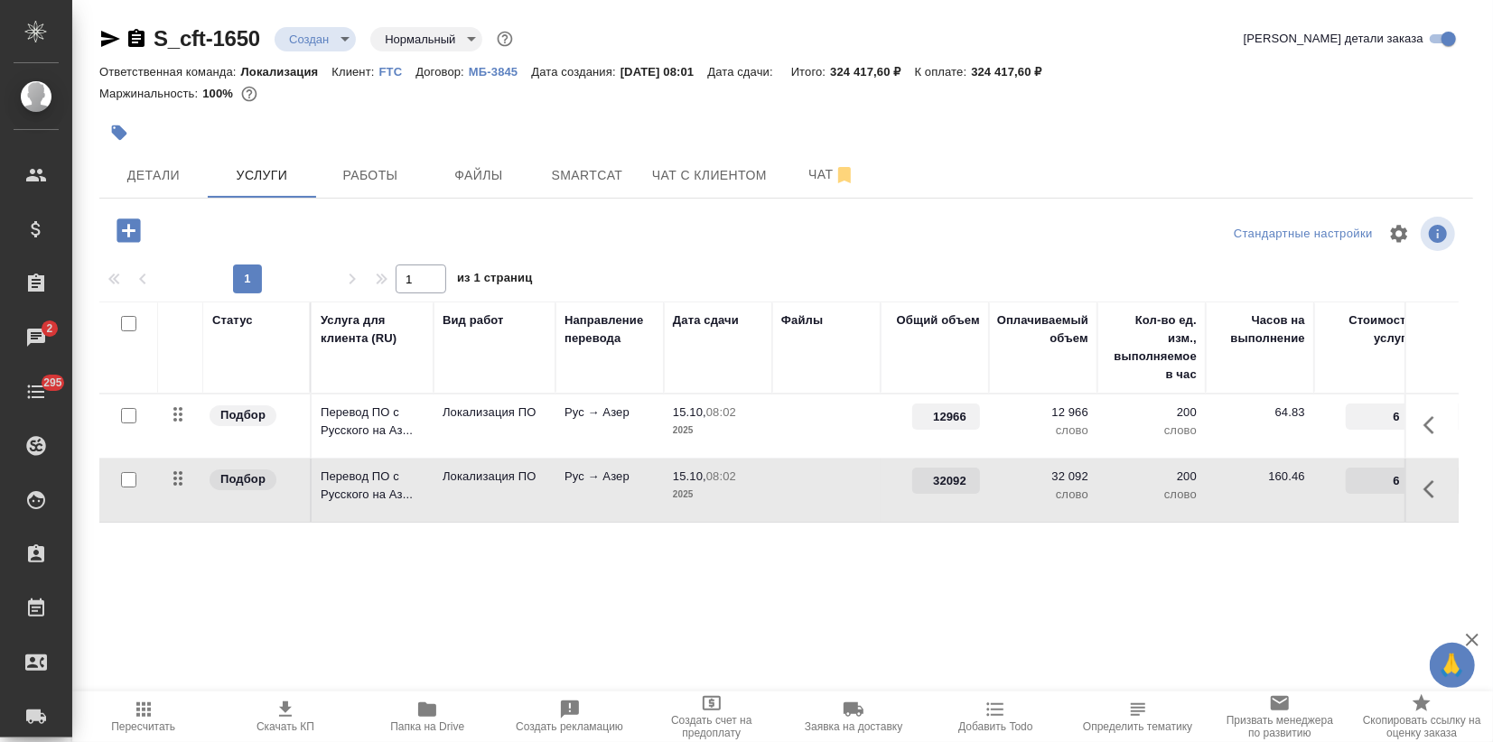
click at [129, 478] on input "checkbox" at bounding box center [128, 479] width 15 height 15
checkbox input "true"
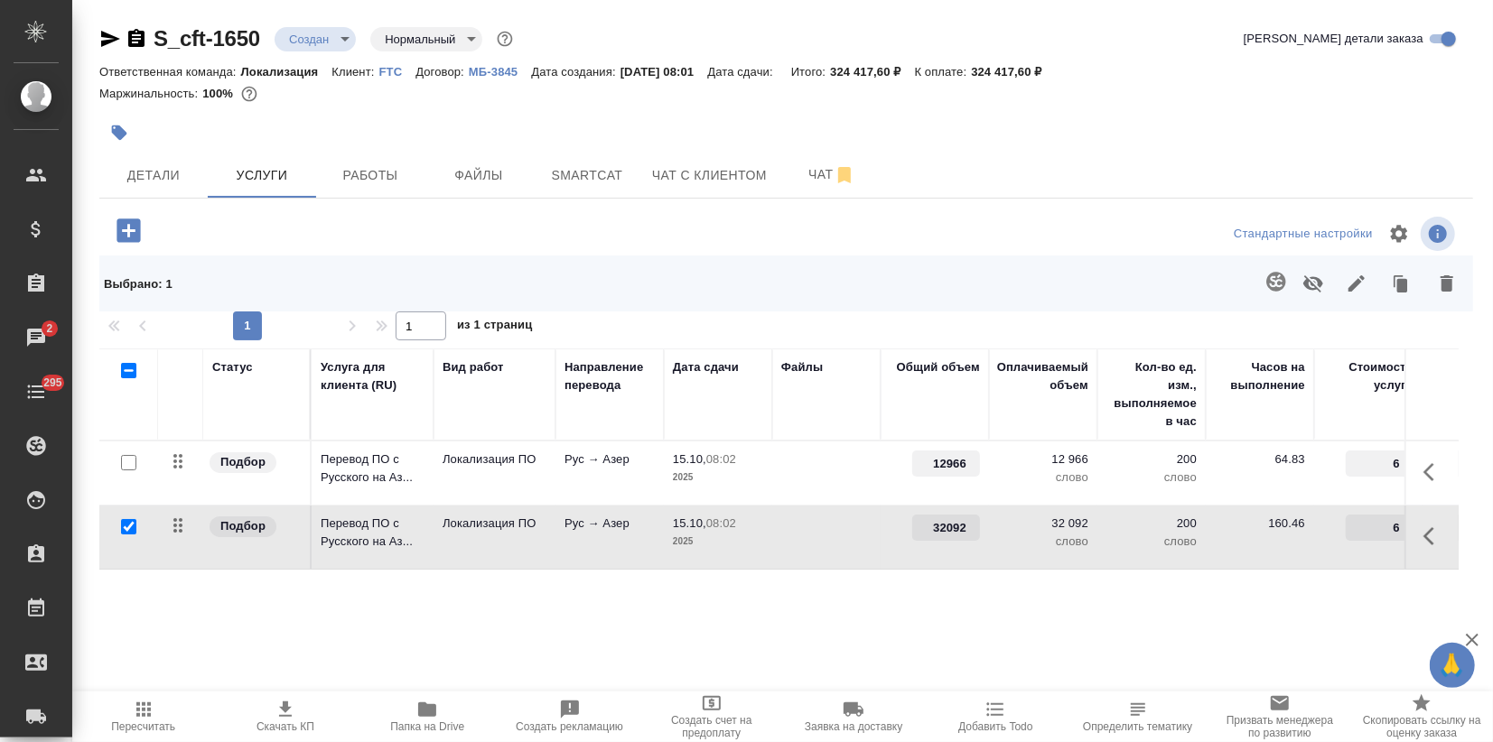
click at [124, 466] on input "checkbox" at bounding box center [128, 462] width 15 height 15
checkbox input "true"
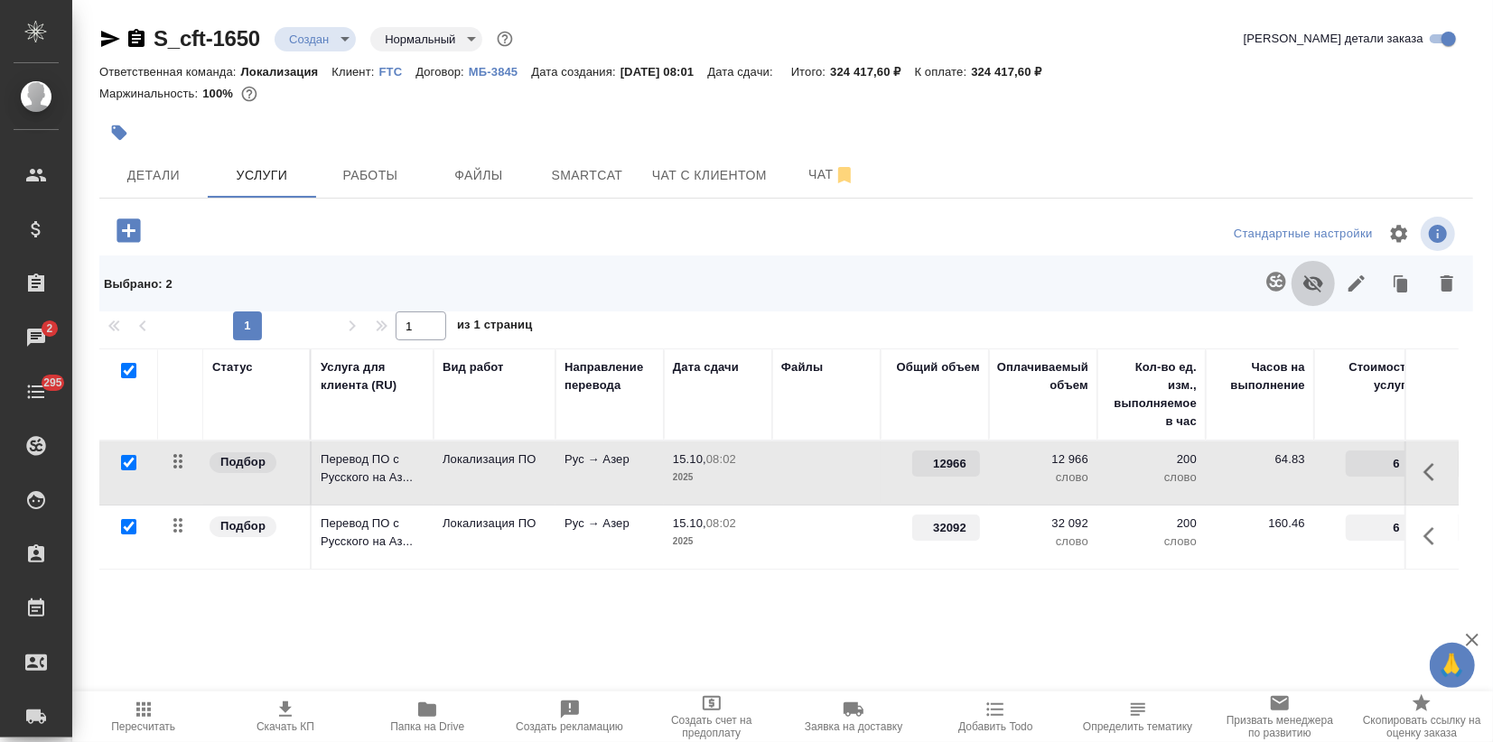
click at [1292, 280] on button "button" at bounding box center [1313, 283] width 43 height 47
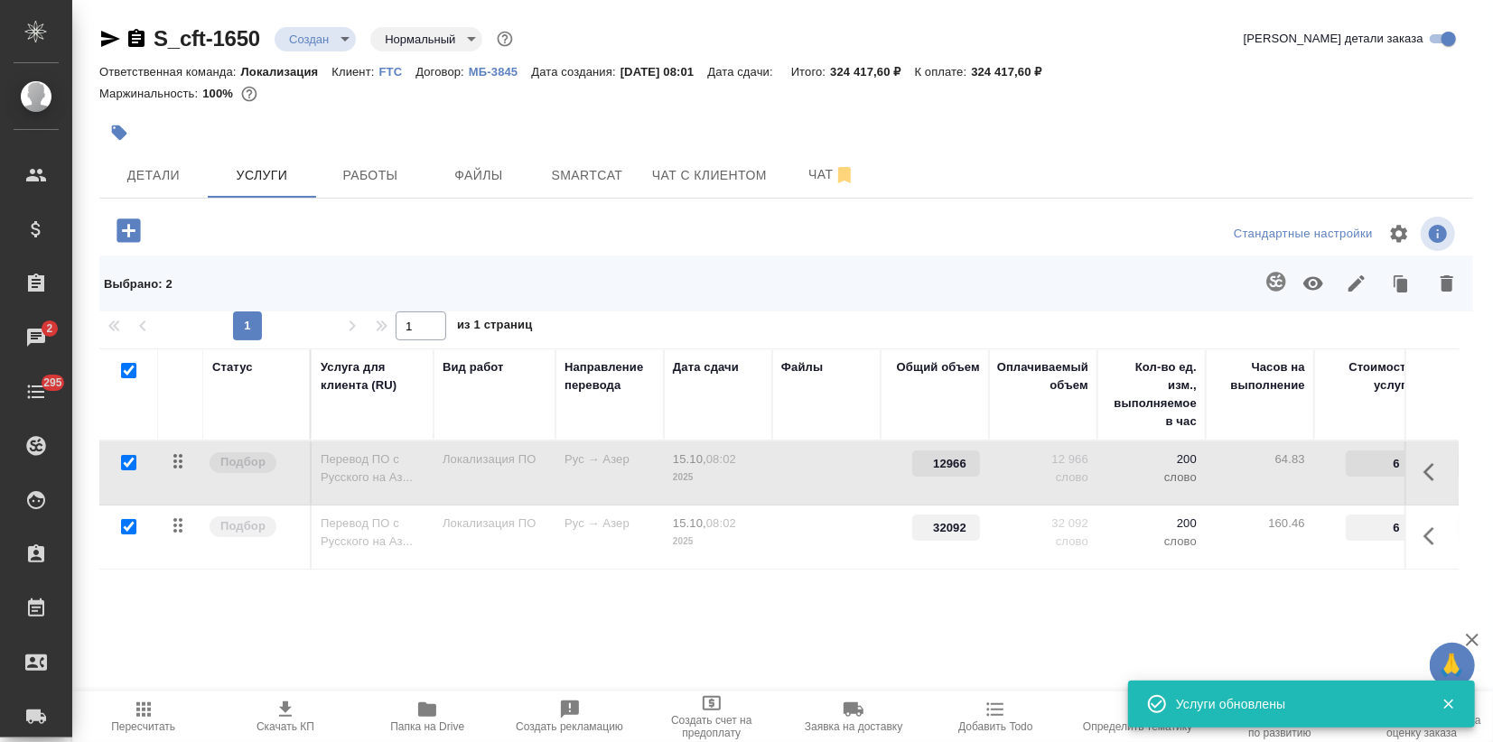
click at [141, 701] on icon "button" at bounding box center [144, 710] width 22 height 22
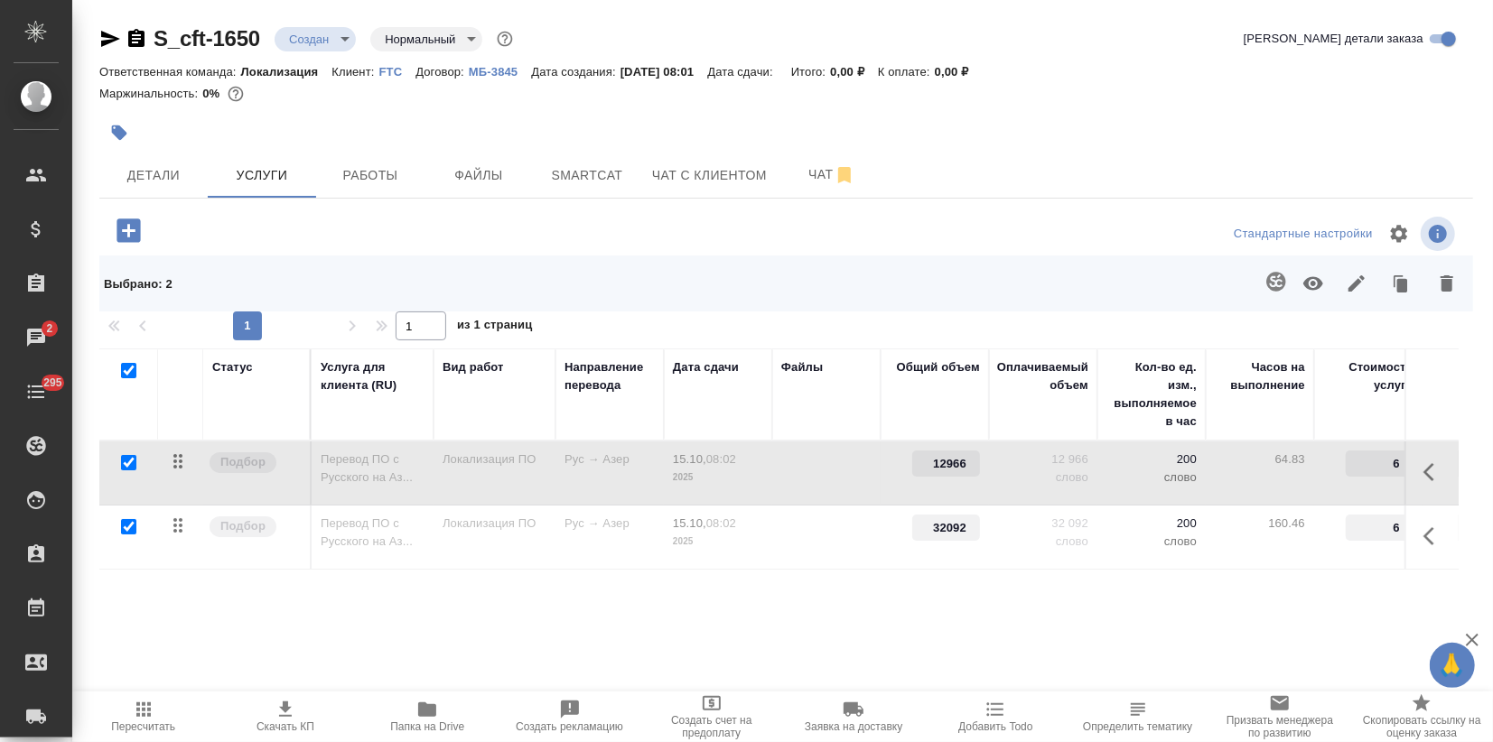
click at [397, 71] on p "FTC" at bounding box center [397, 72] width 37 height 14
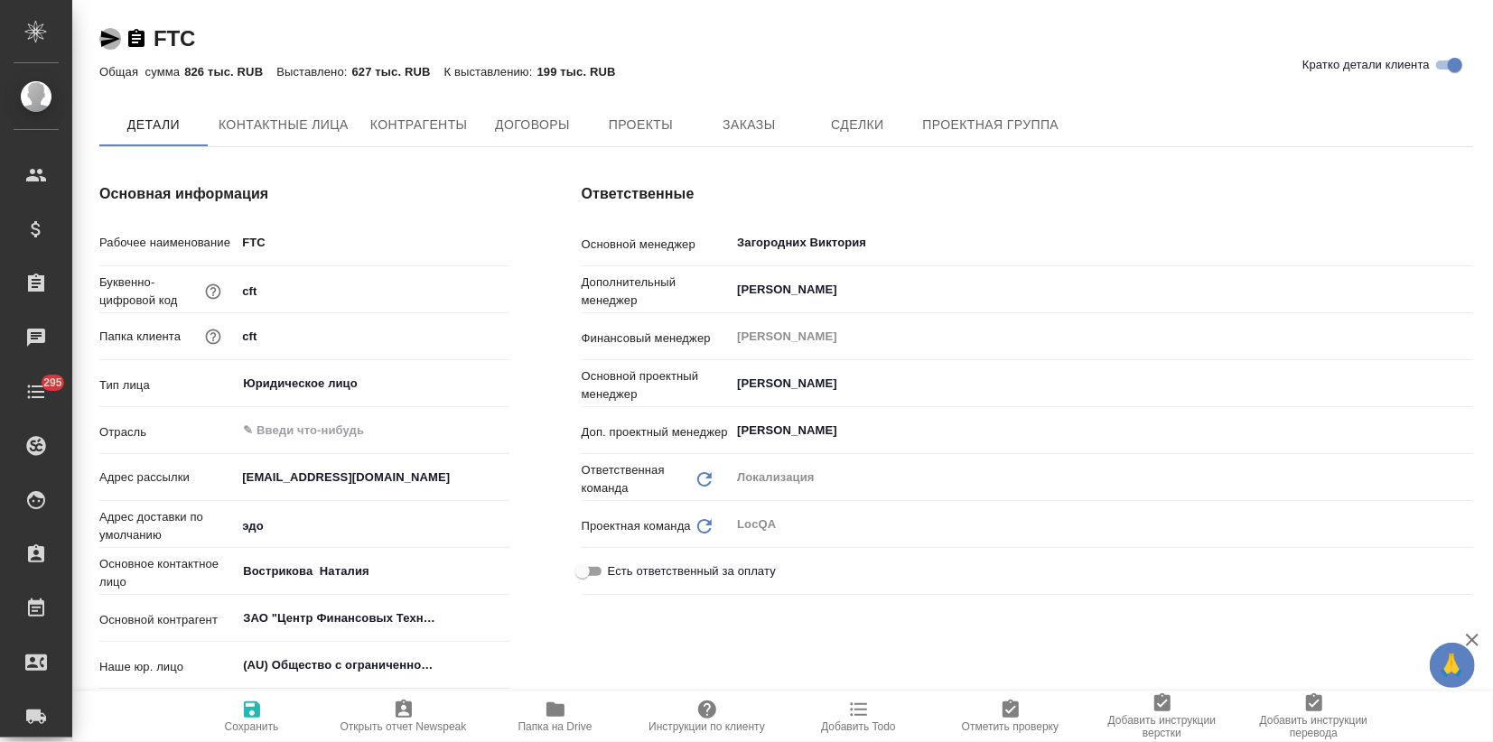
type textarea "x"
click at [109, 33] on icon "button" at bounding box center [110, 39] width 22 height 22
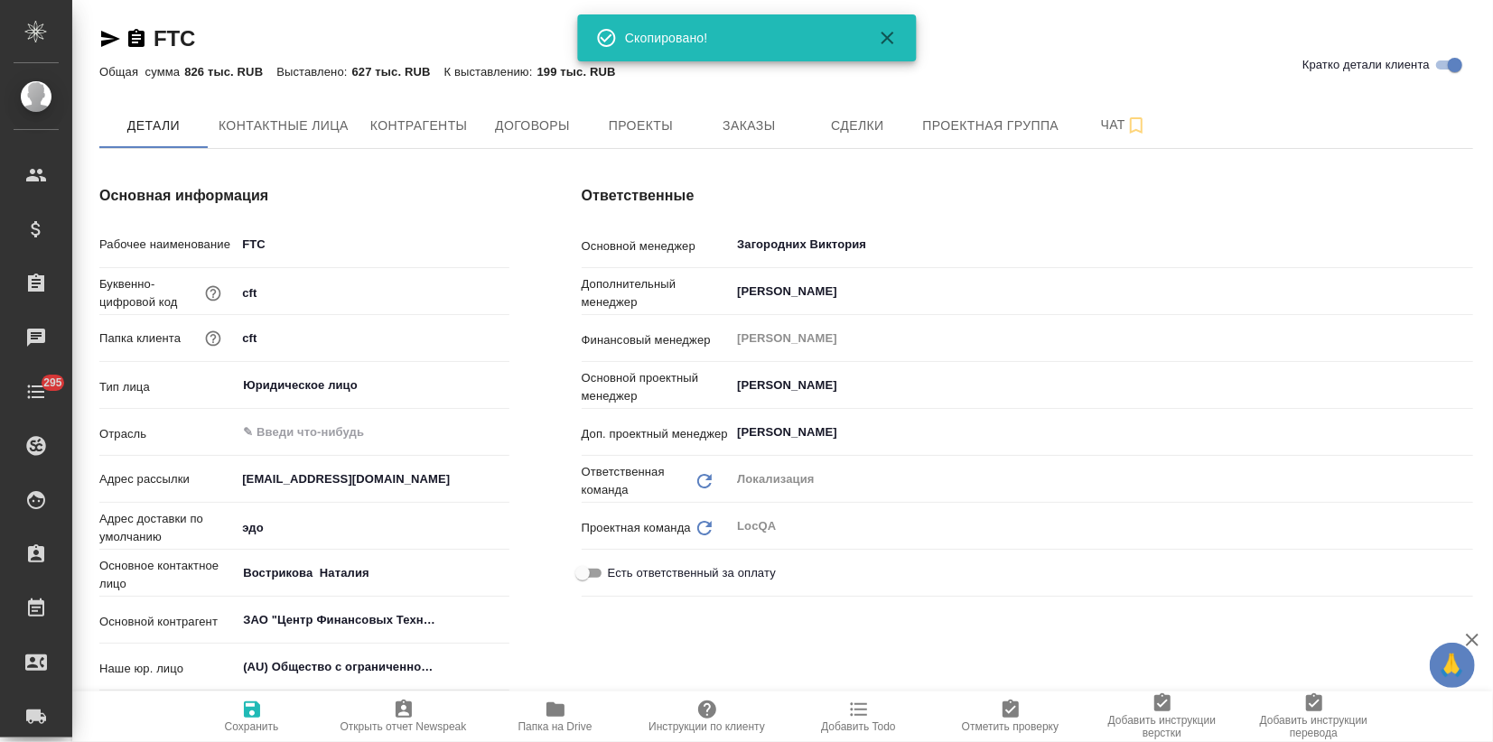
type textarea "x"
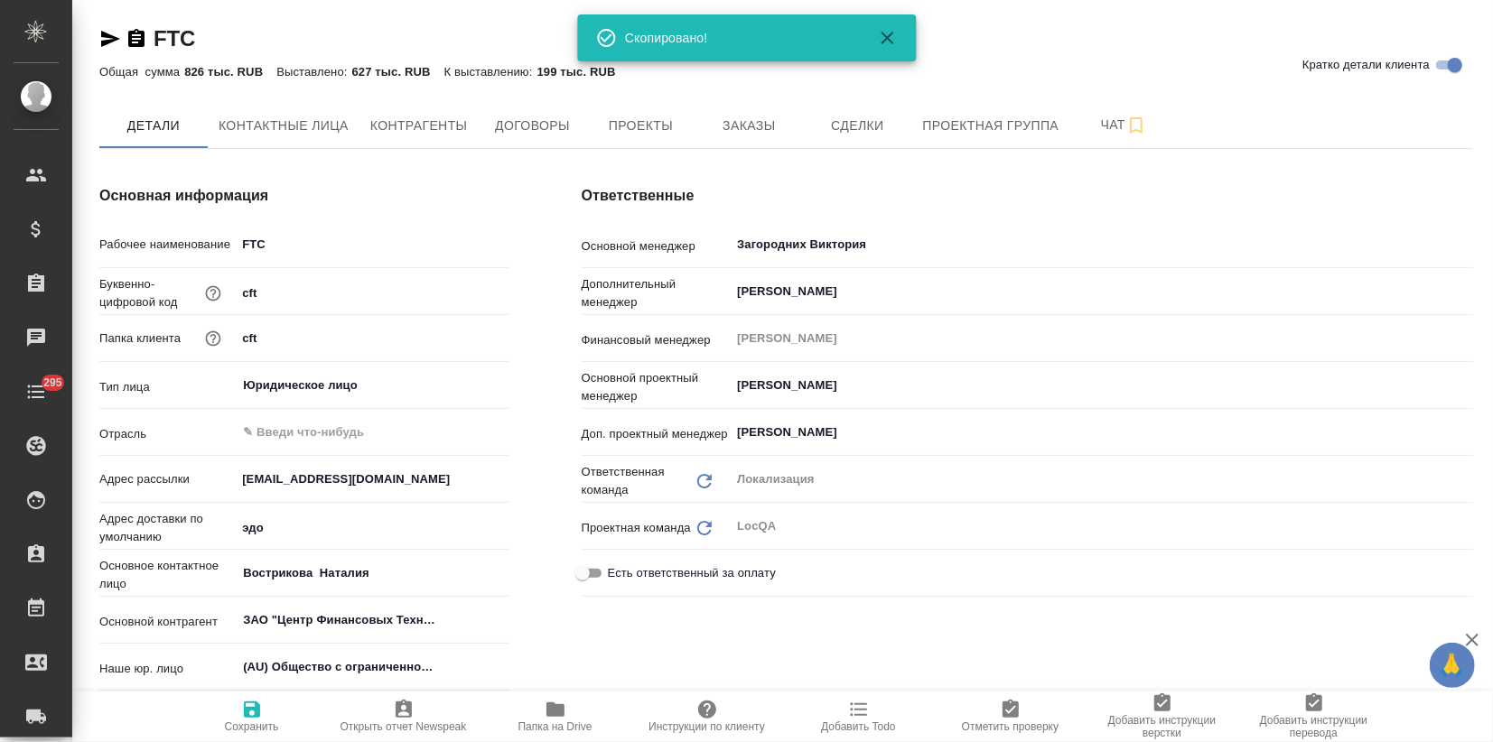
type textarea "x"
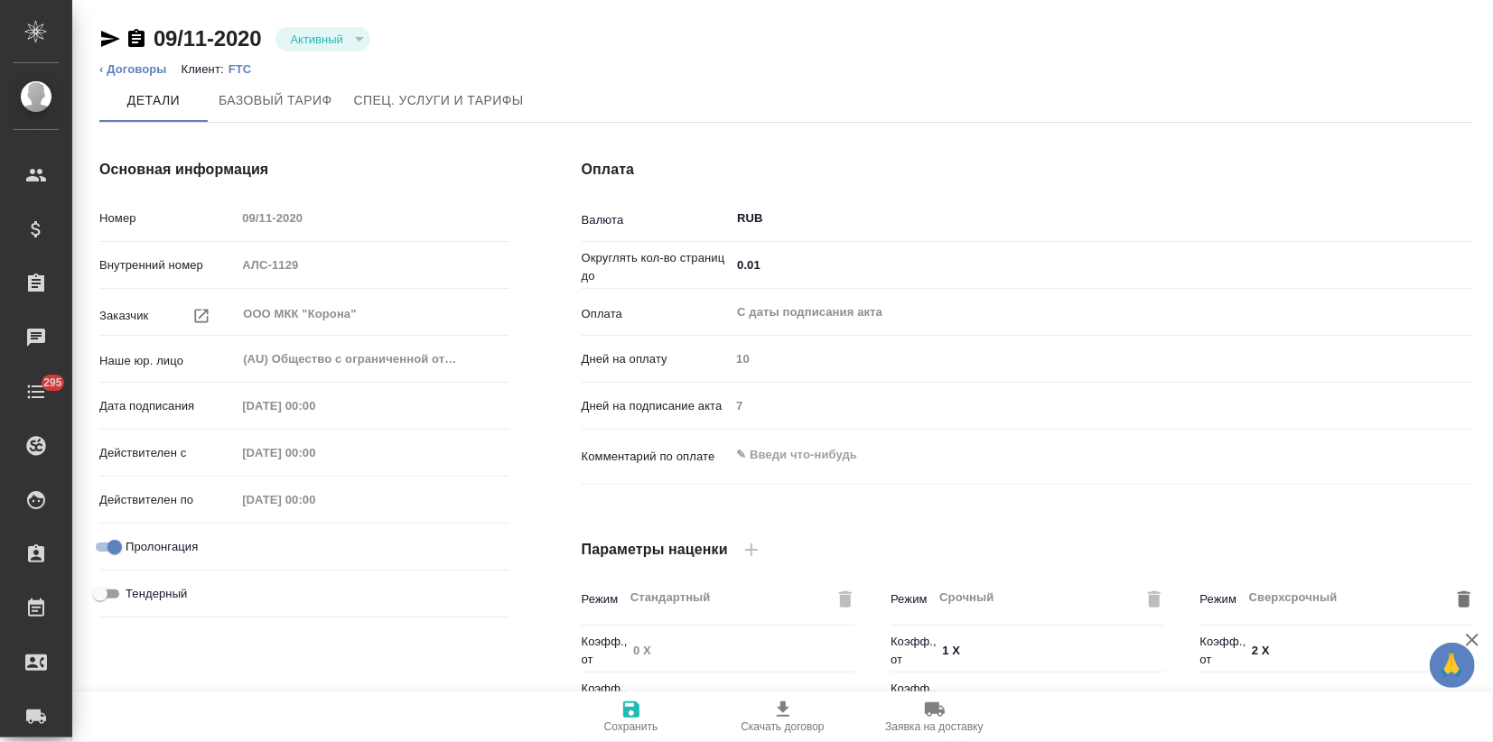
type input "FTC"
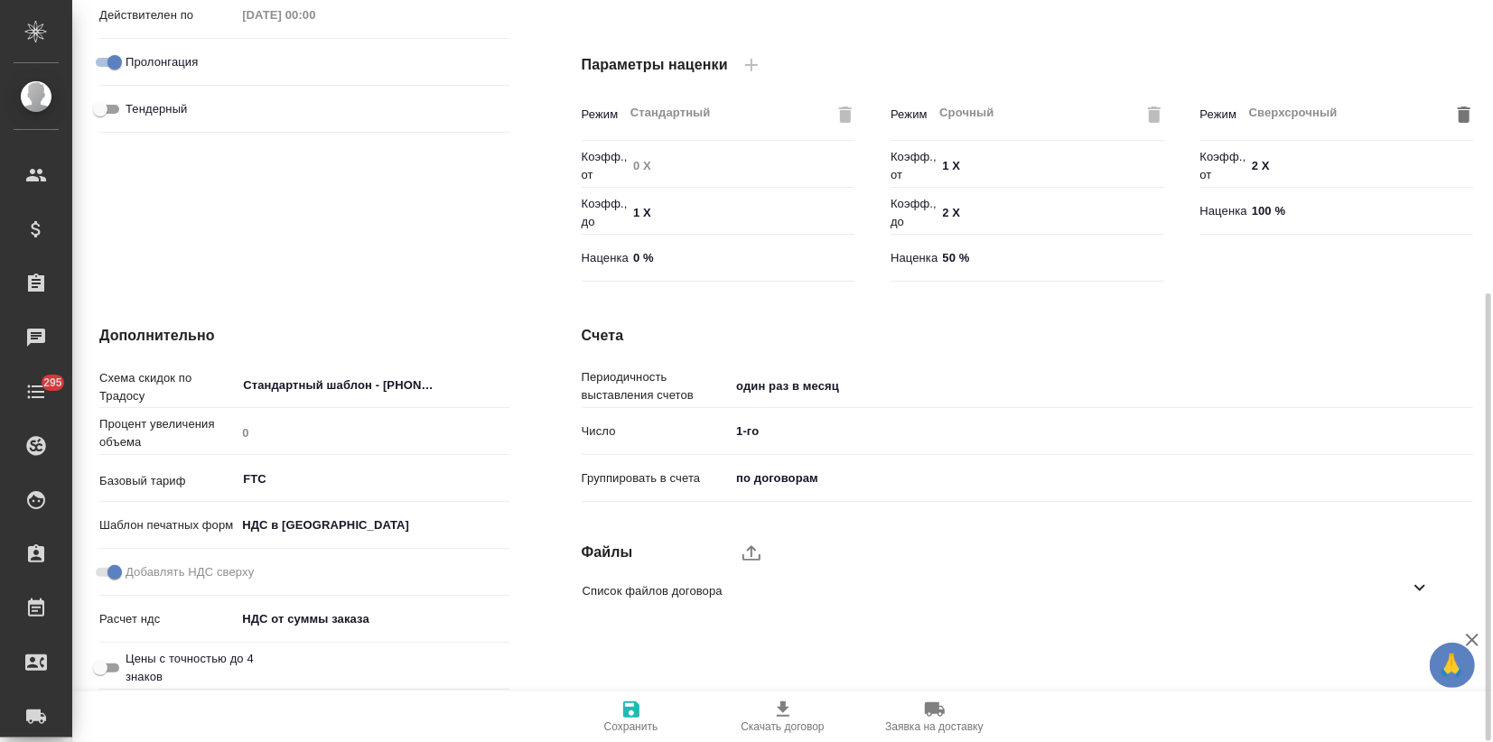
click at [1421, 584] on icon at bounding box center [1420, 588] width 22 height 22
click at [1397, 639] on icon "button" at bounding box center [1397, 639] width 18 height 15
